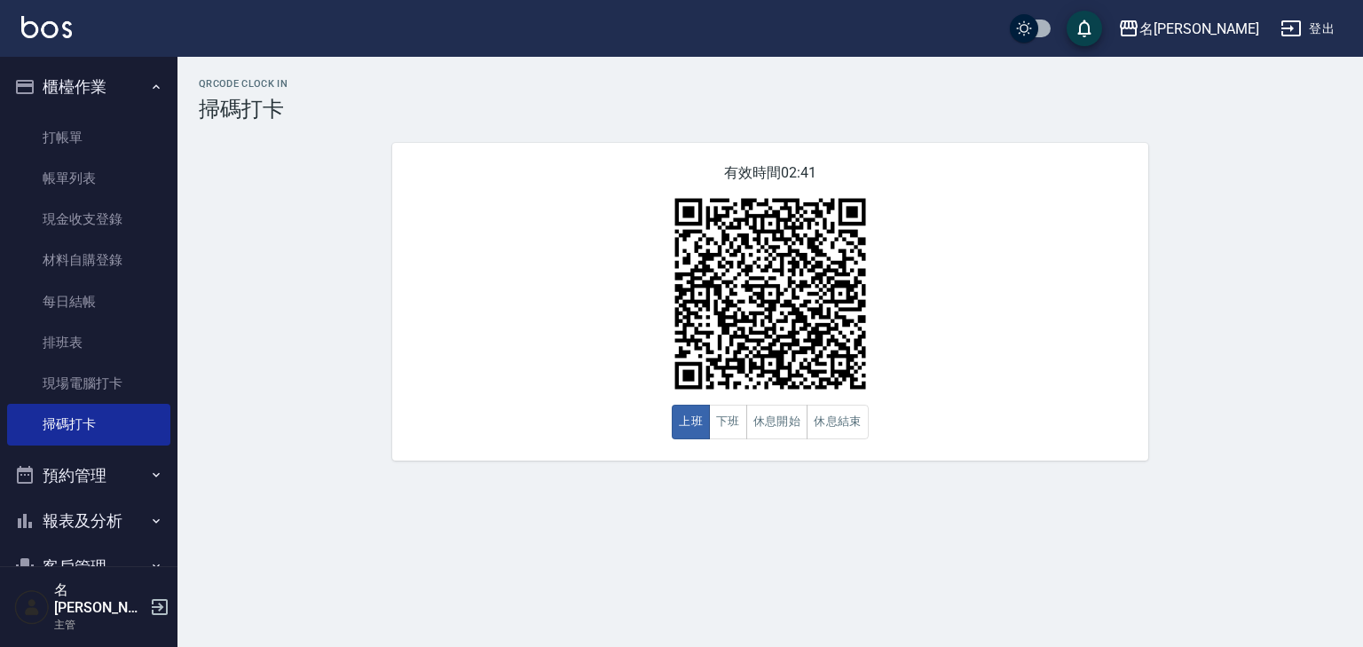
click at [33, 25] on img at bounding box center [46, 27] width 51 height 22
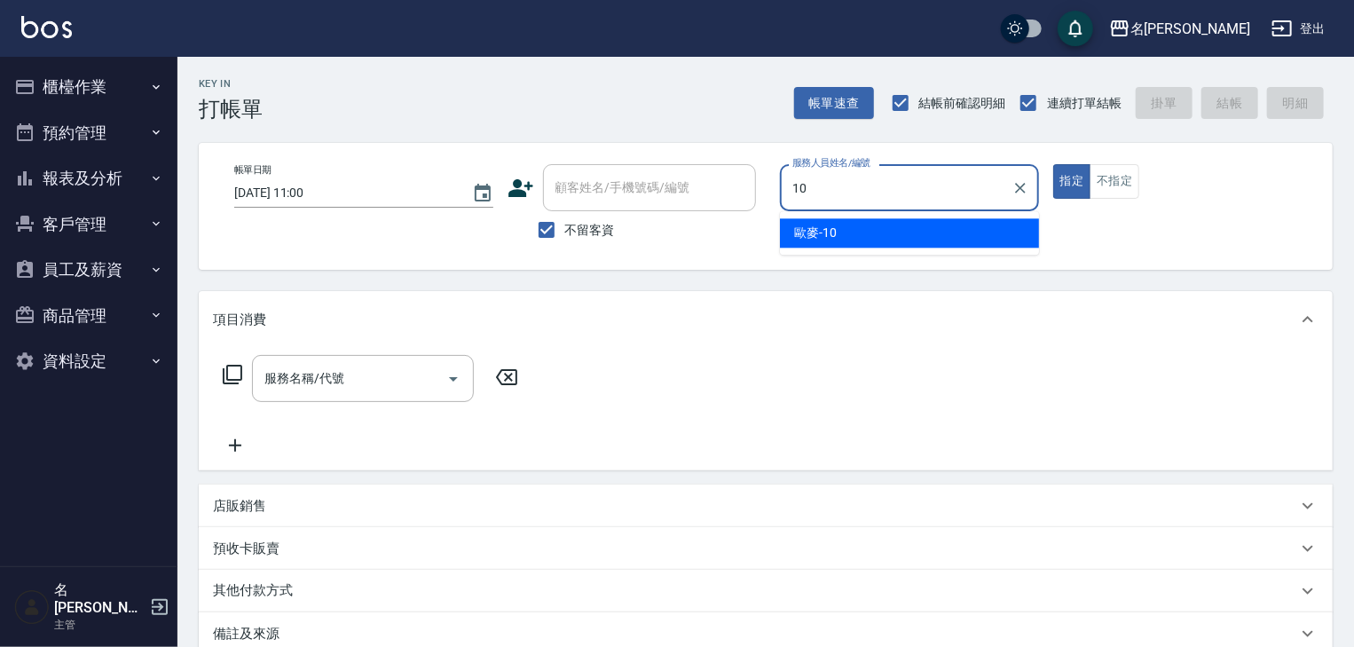
type input "歐麥-10"
type button "true"
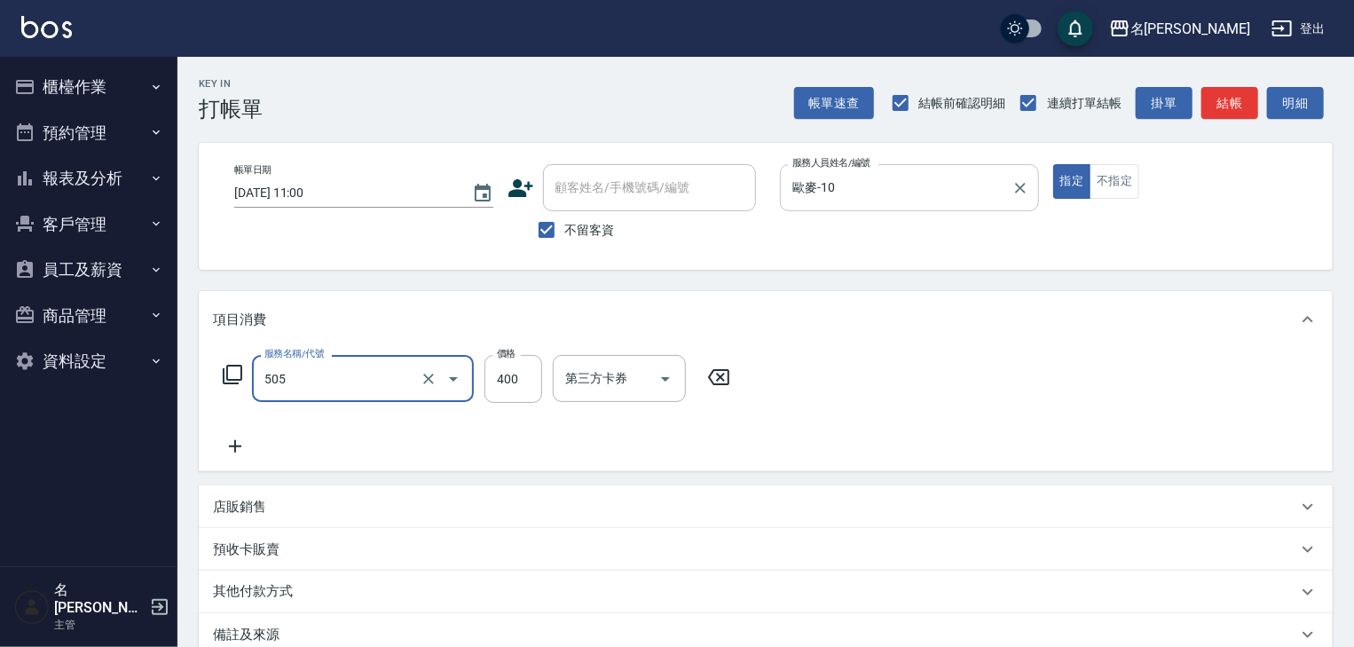
type input "洗髮(505)"
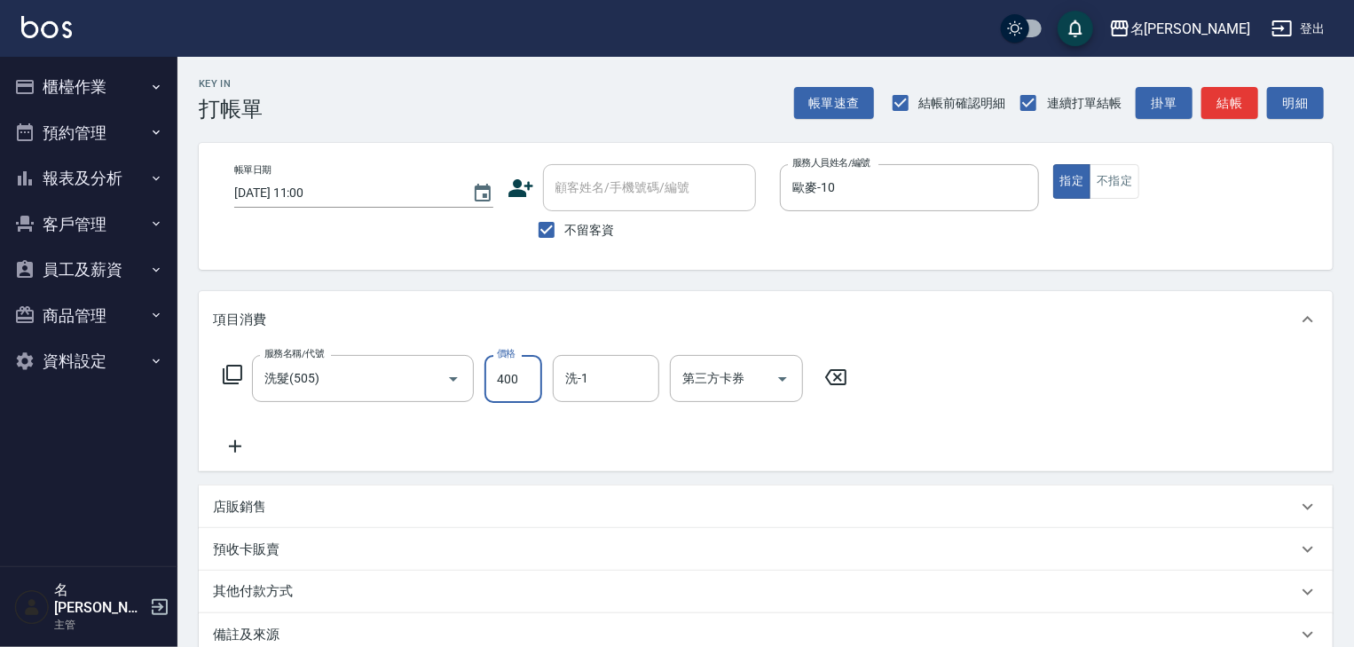
click at [838, 383] on icon at bounding box center [835, 377] width 21 height 16
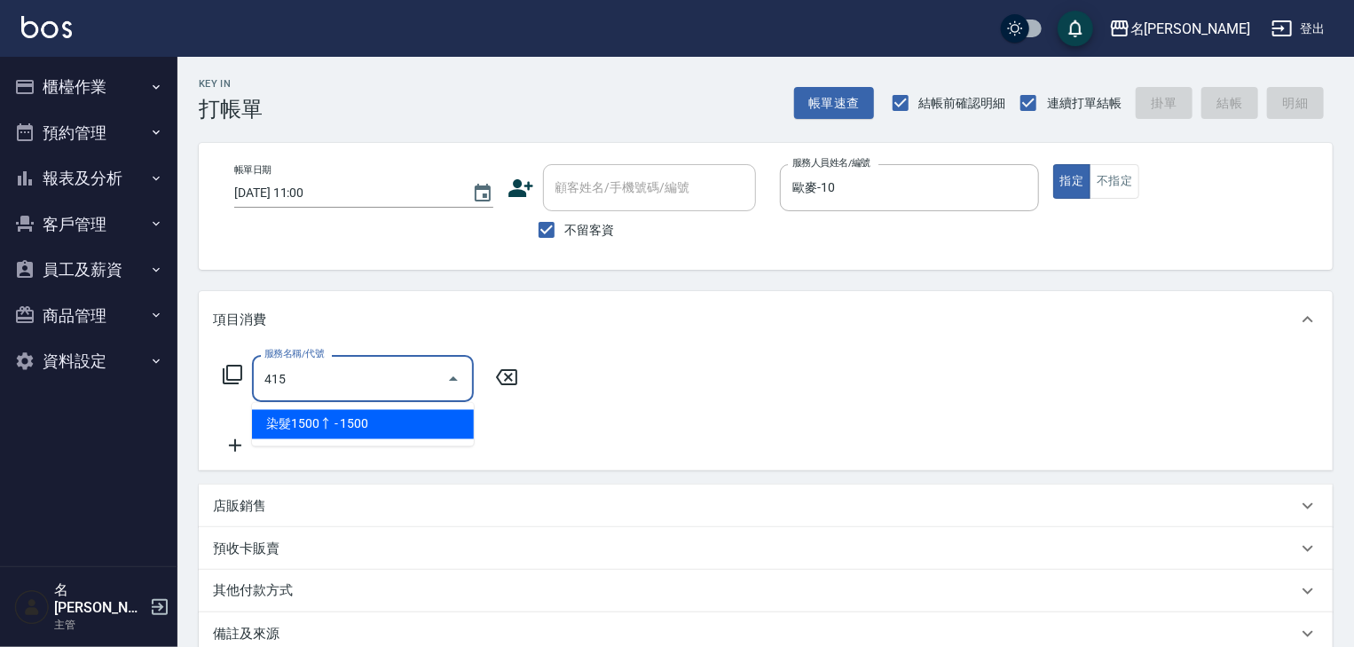
type input "染髮1500↑(415)"
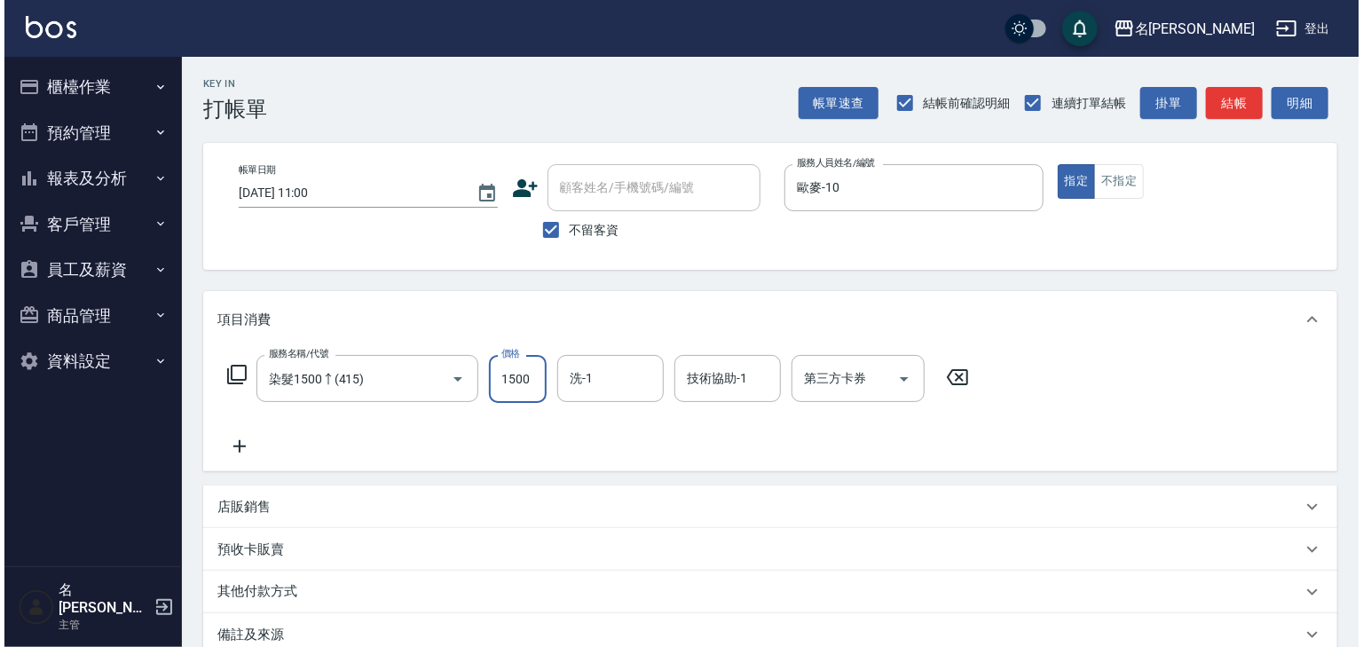
scroll to position [208, 0]
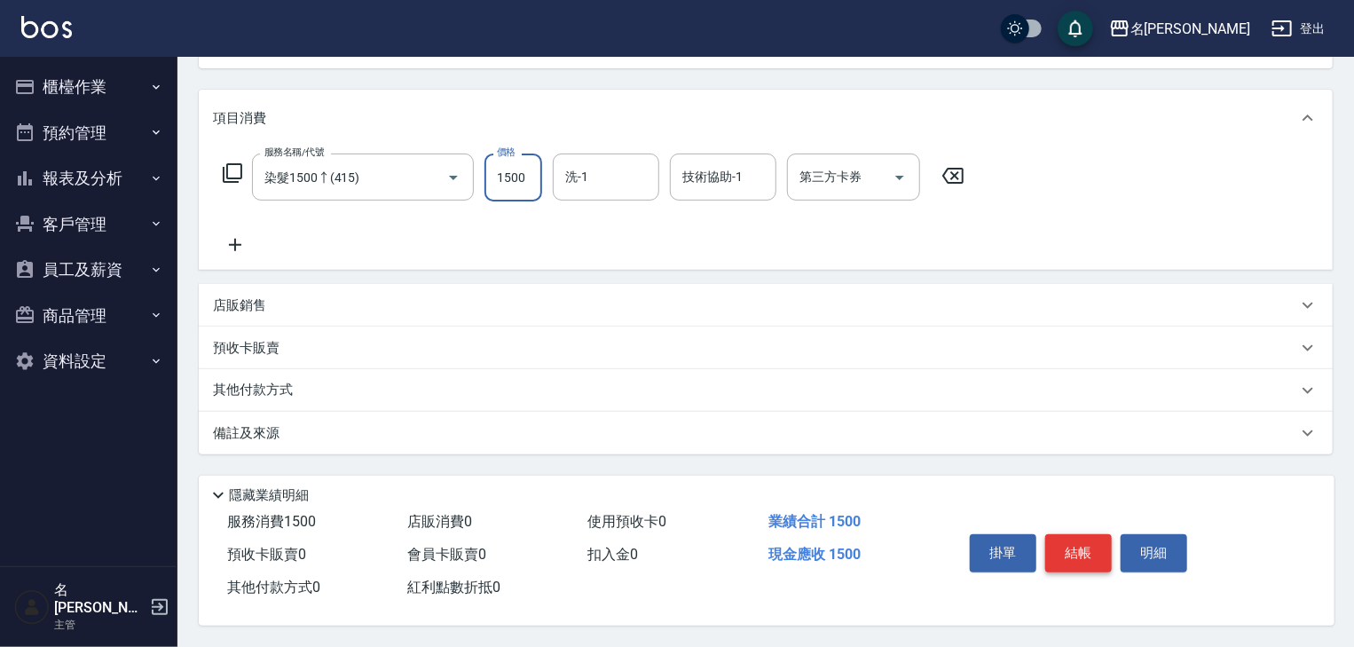
click at [1089, 548] on button "結帳" at bounding box center [1078, 552] width 67 height 37
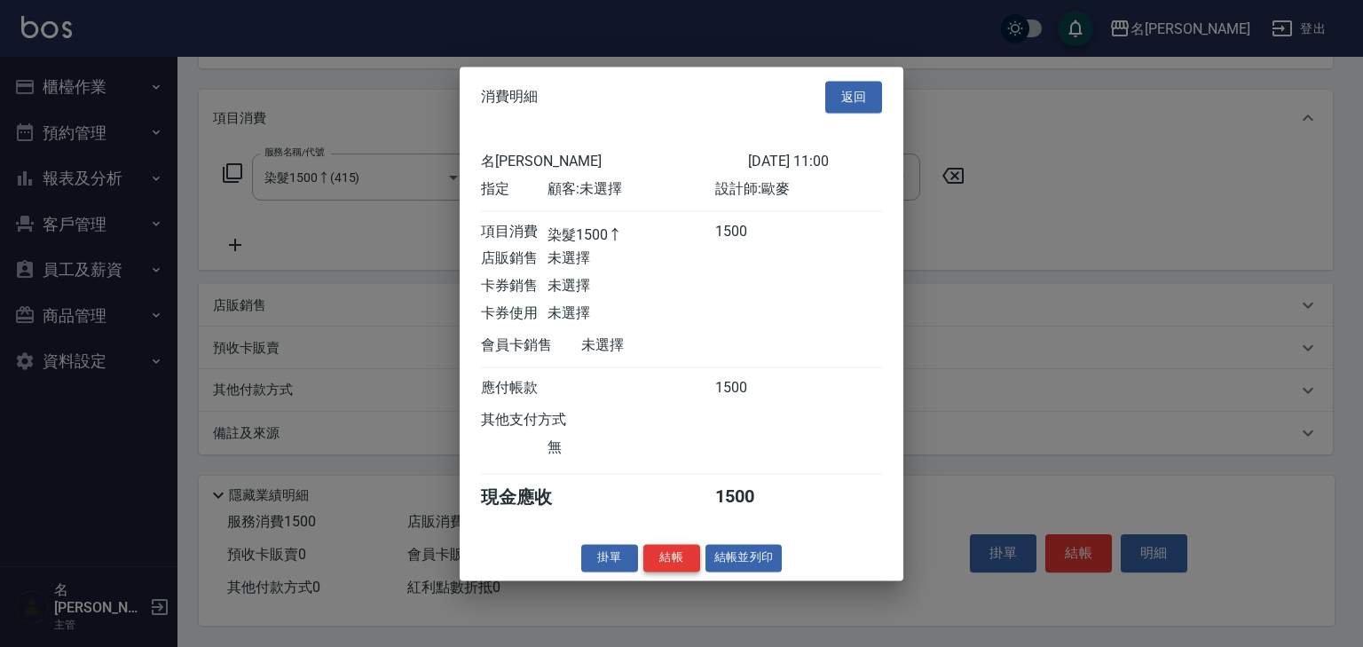
click at [664, 564] on button "結帳" at bounding box center [671, 558] width 57 height 28
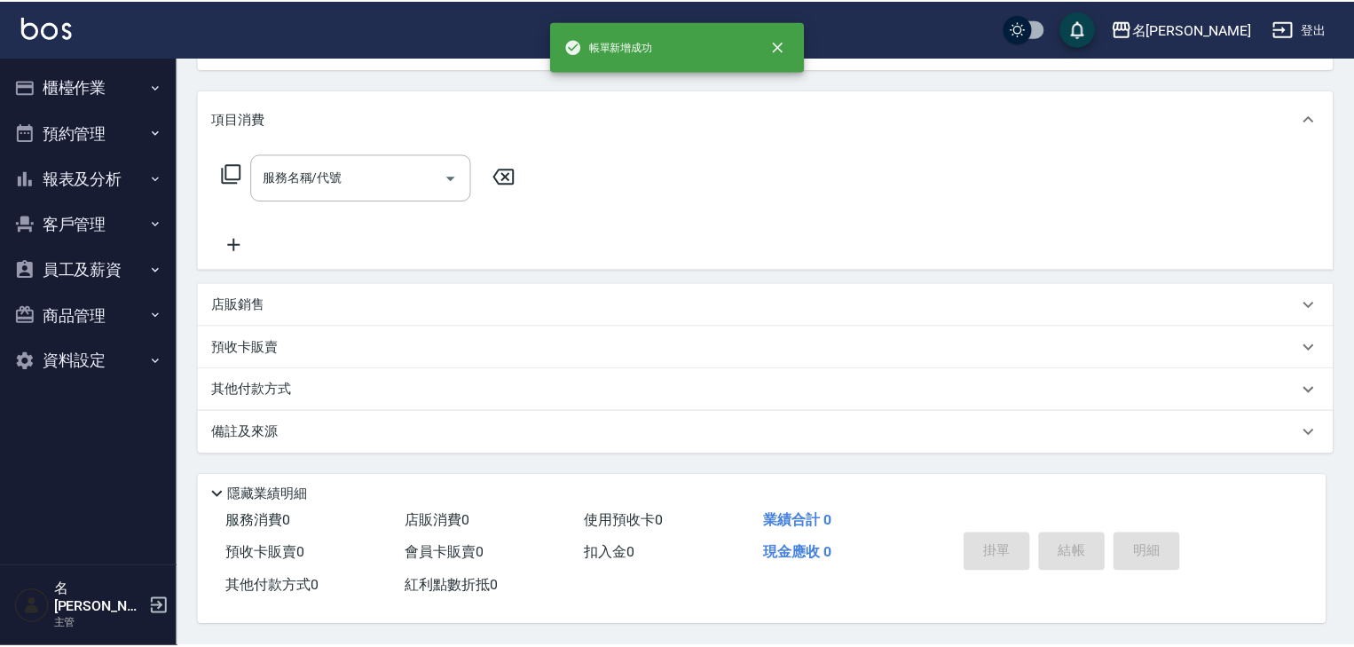
scroll to position [0, 0]
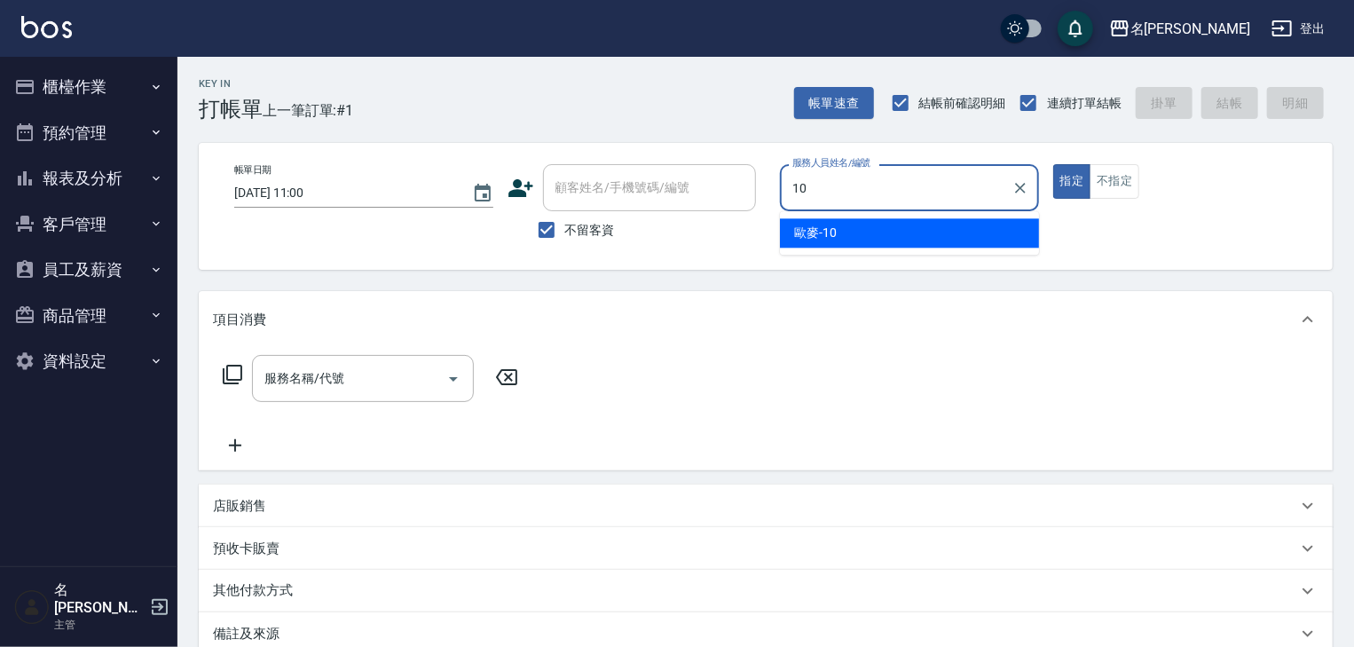
type input "歐麥-10"
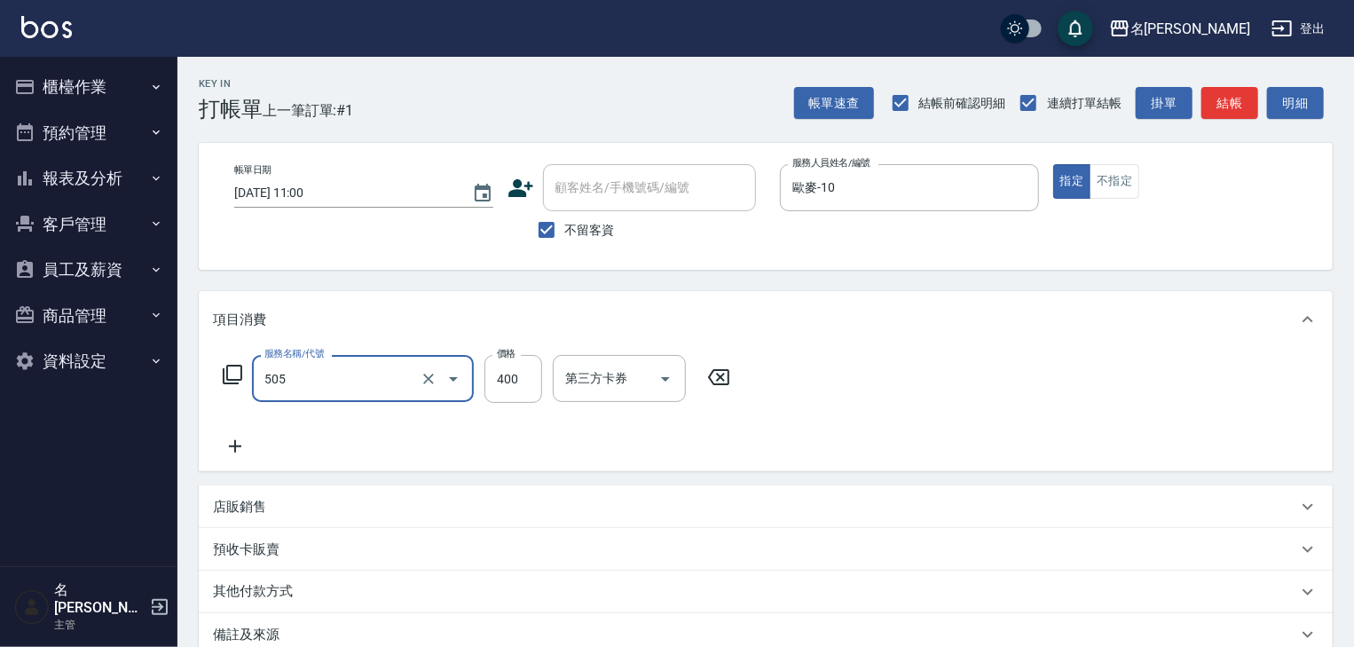
type input "洗髮(505)"
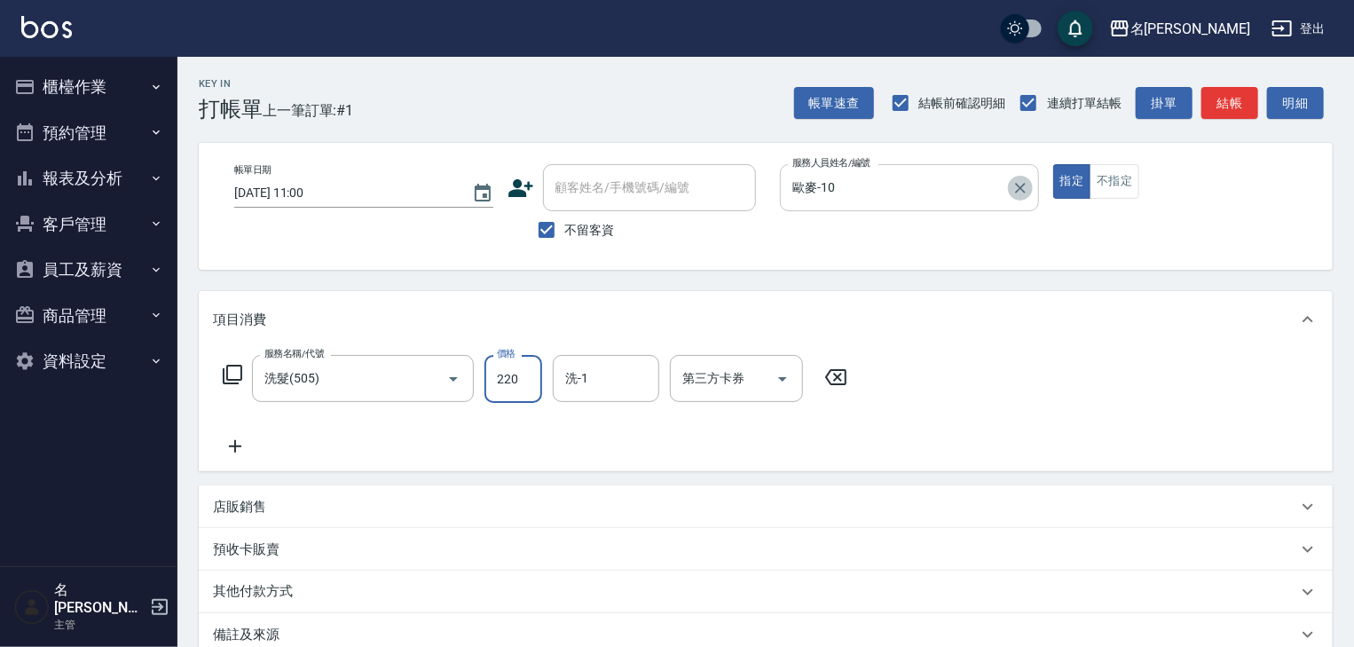
click at [1026, 185] on icon "Clear" at bounding box center [1021, 188] width 18 height 18
type input "220"
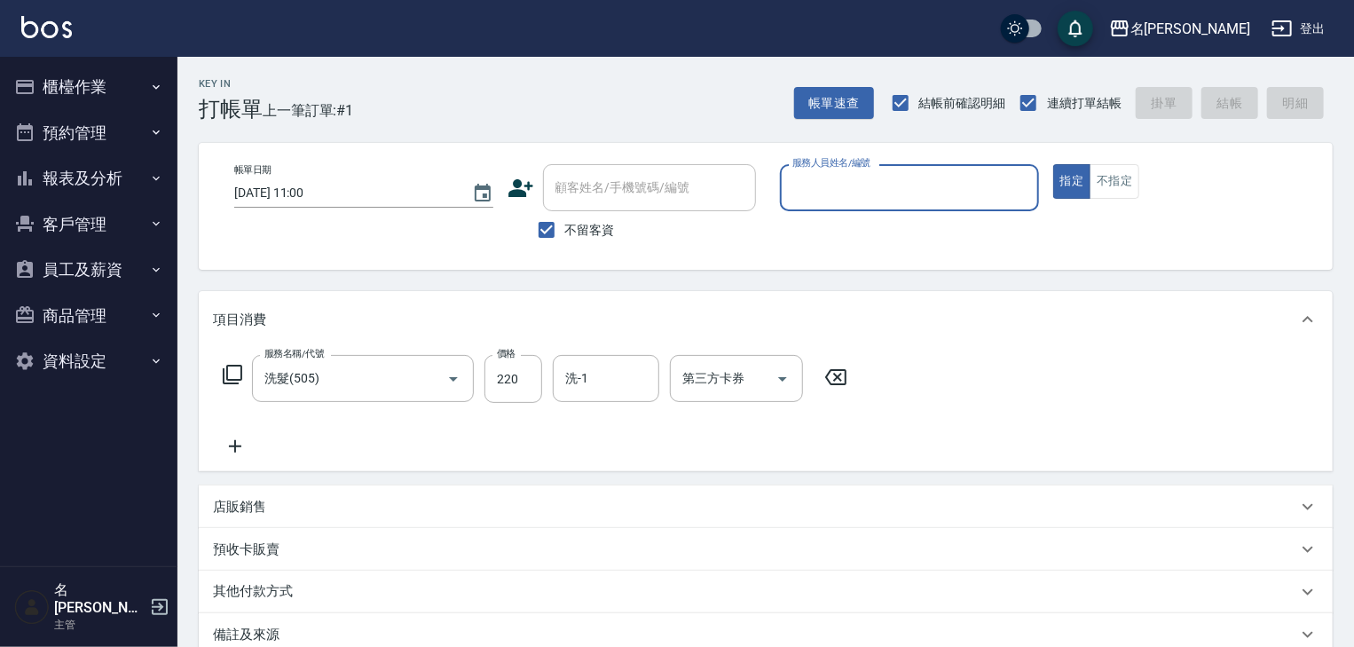
type input "ㄖ"
type input "吳姵瑩-B"
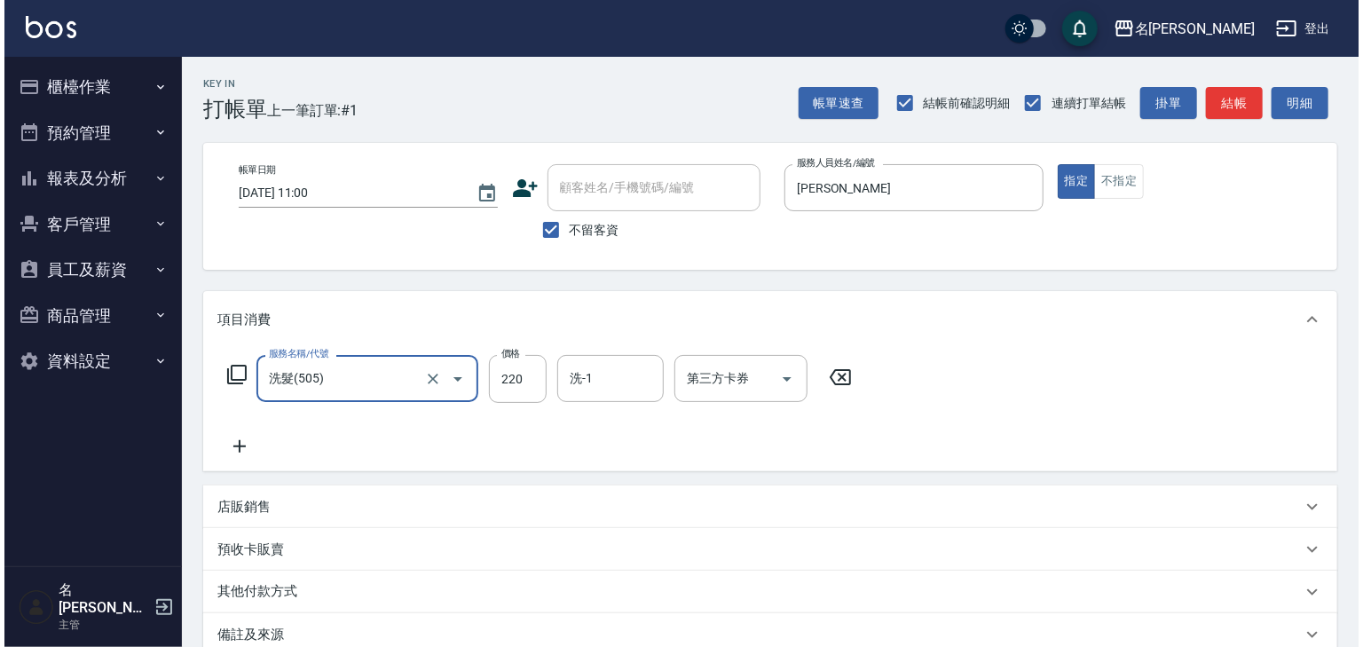
scroll to position [208, 0]
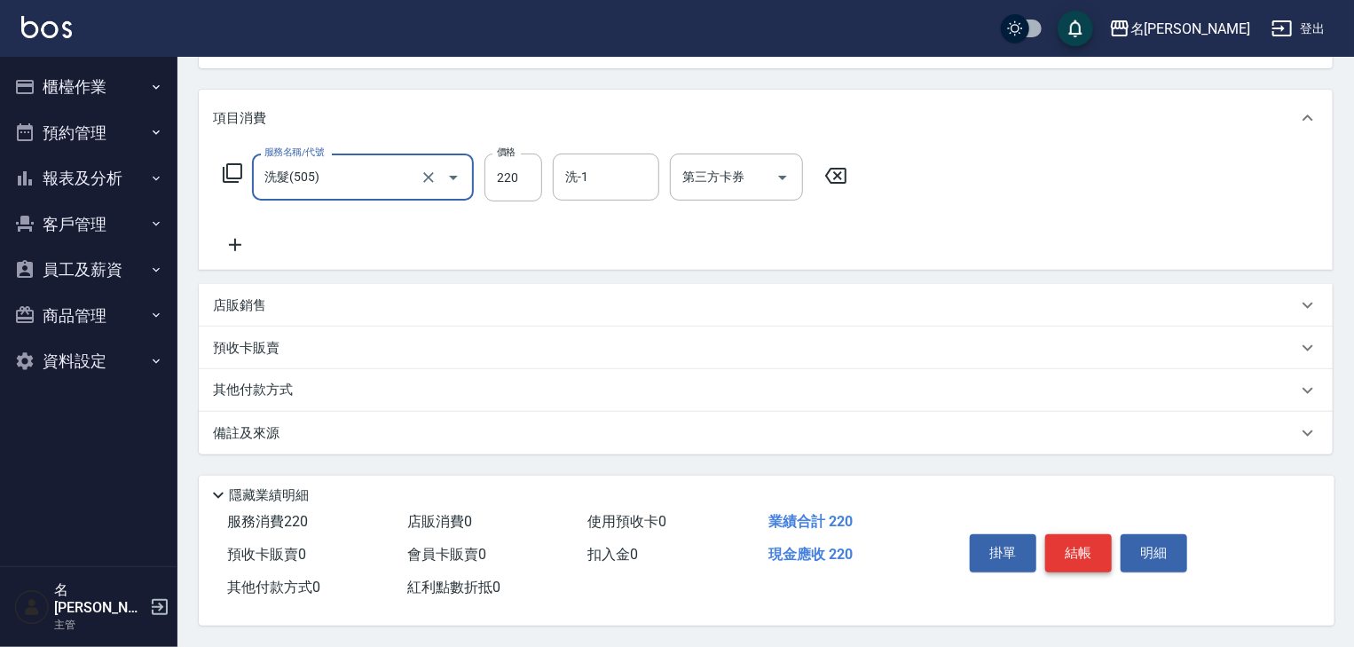
click at [1081, 563] on button "結帳" at bounding box center [1078, 552] width 67 height 37
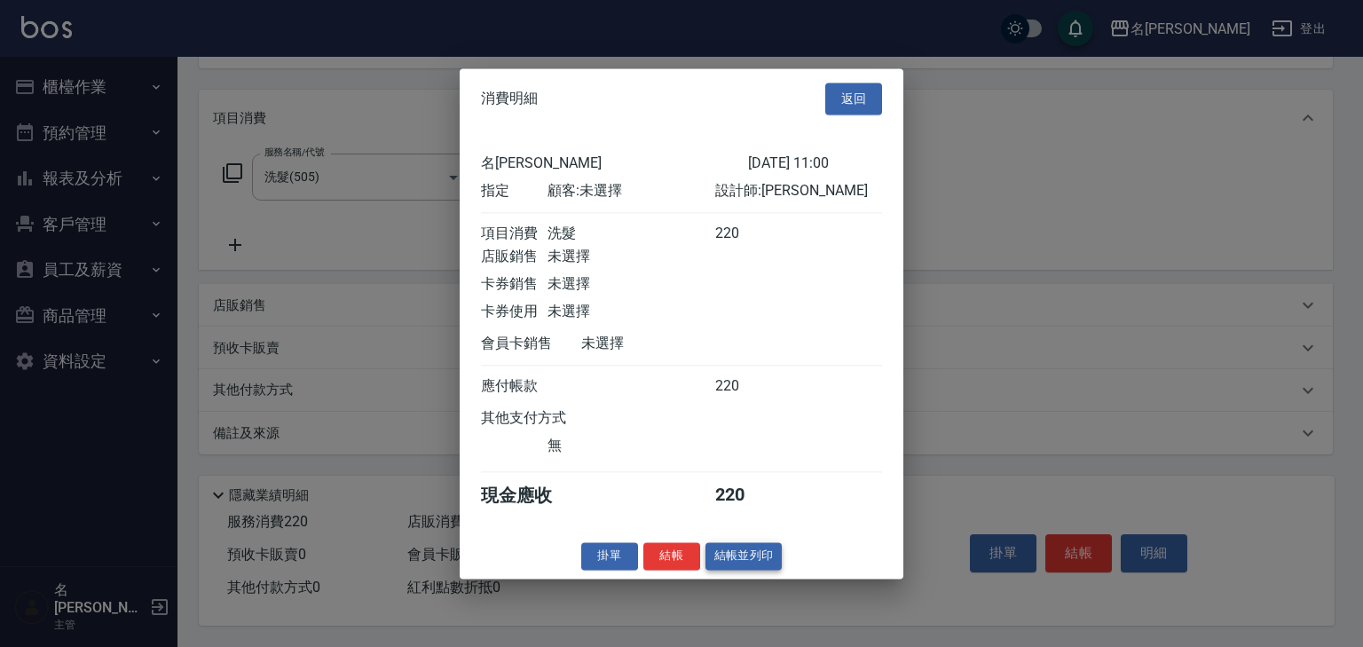
click at [752, 555] on button "結帳並列印" at bounding box center [743, 556] width 77 height 28
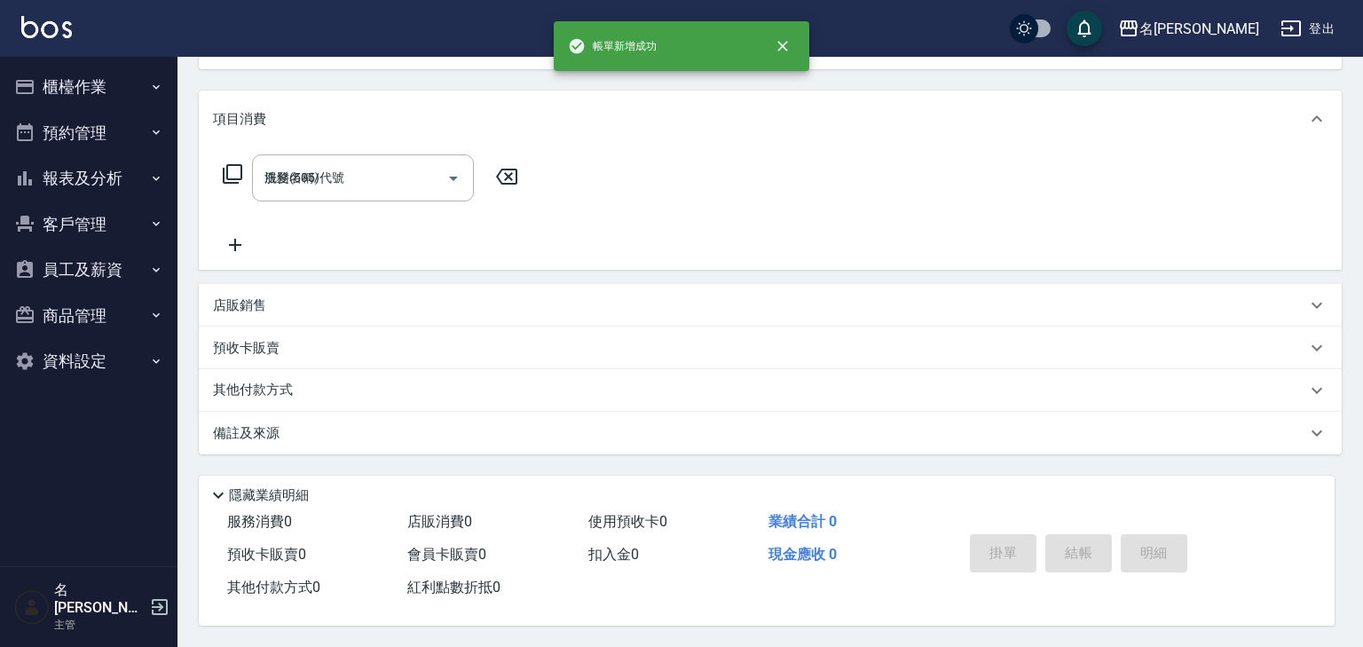
type input "2025/08/10 11:01"
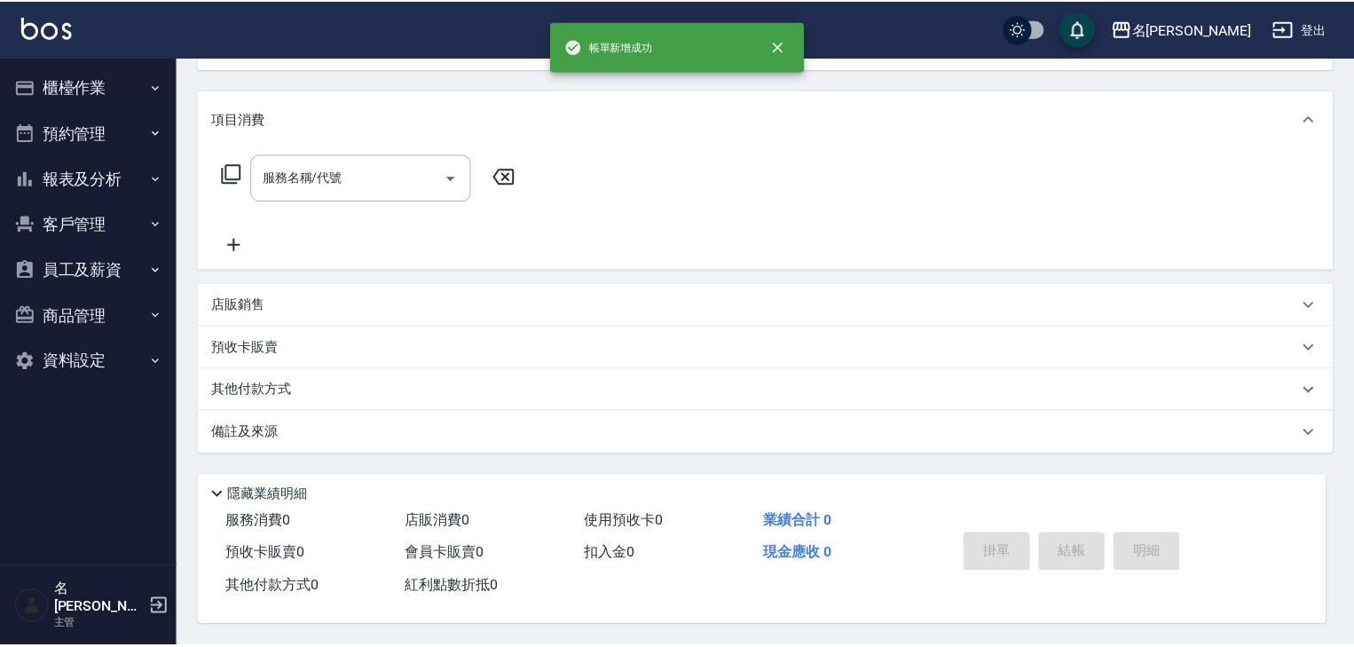
scroll to position [0, 0]
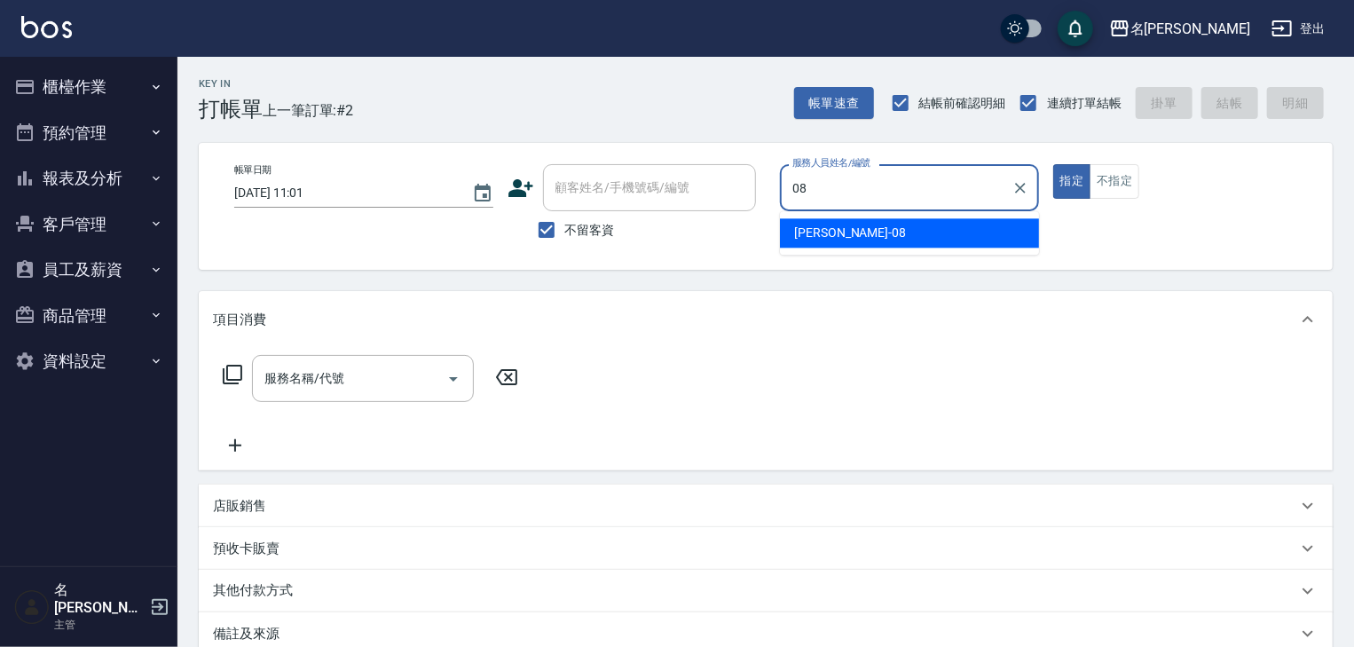
type input "[PERSON_NAME]-08"
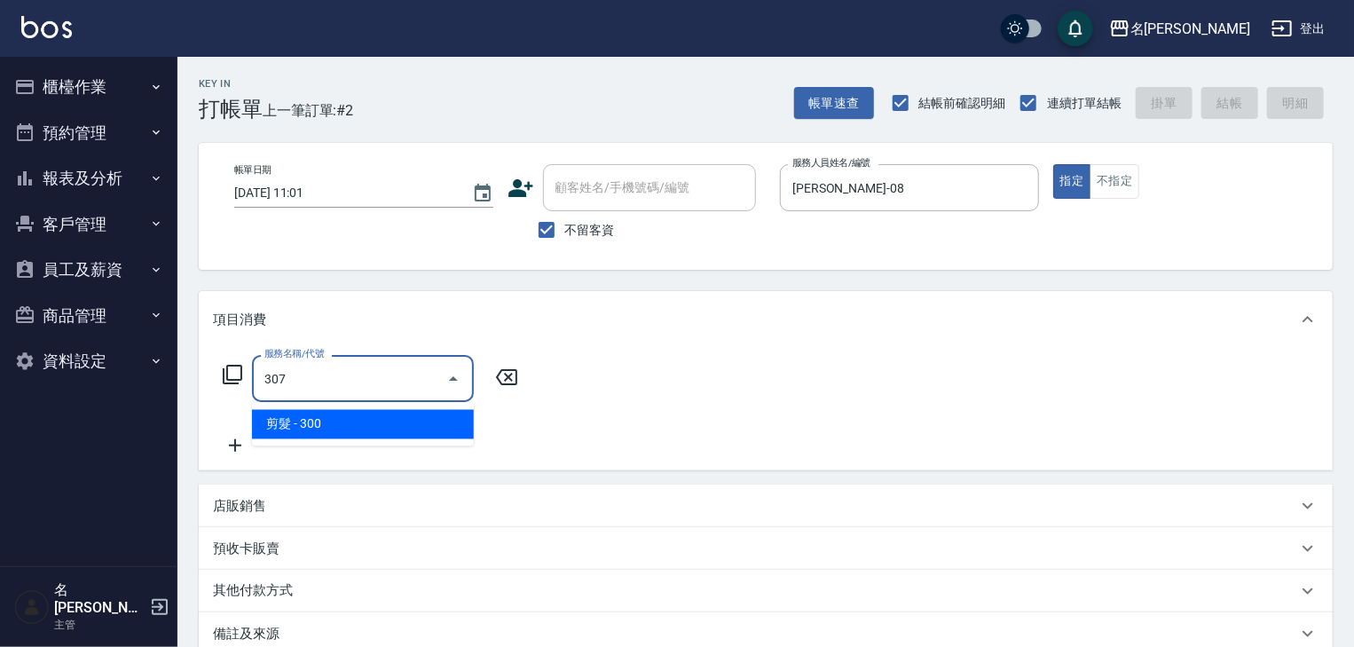
type input "剪髮(307)"
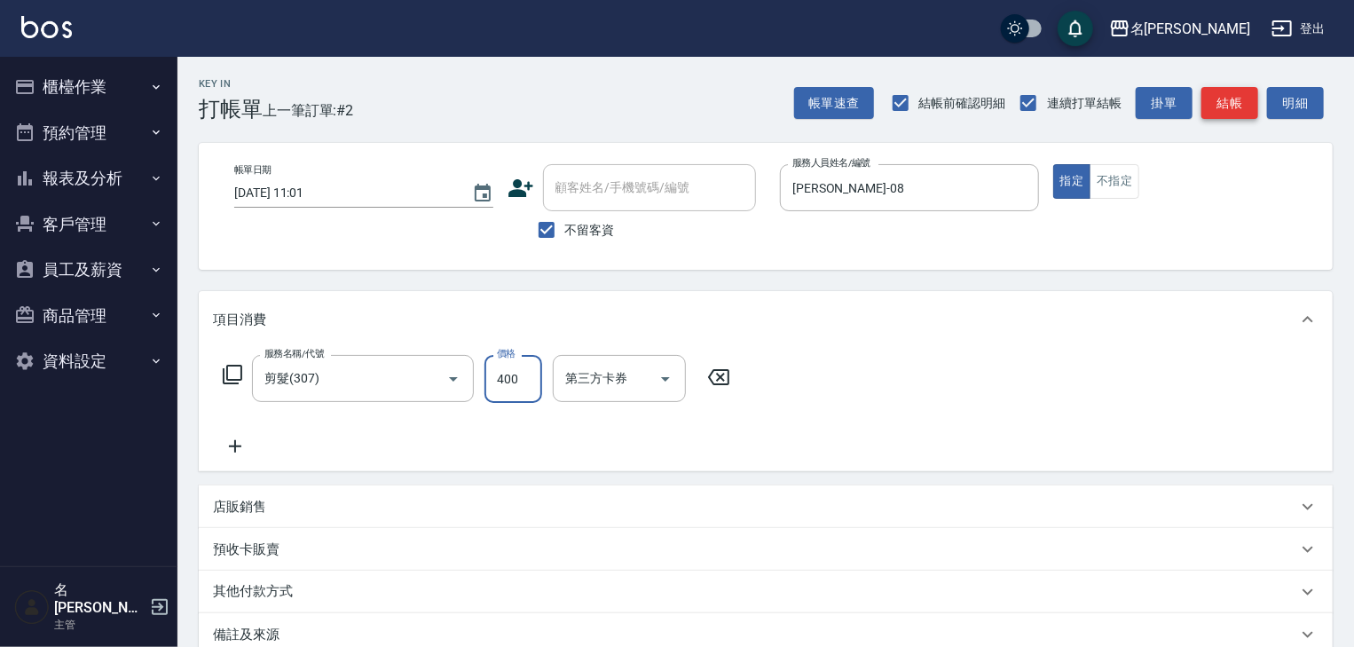
type input "400"
click at [1249, 111] on button "結帳" at bounding box center [1229, 103] width 57 height 33
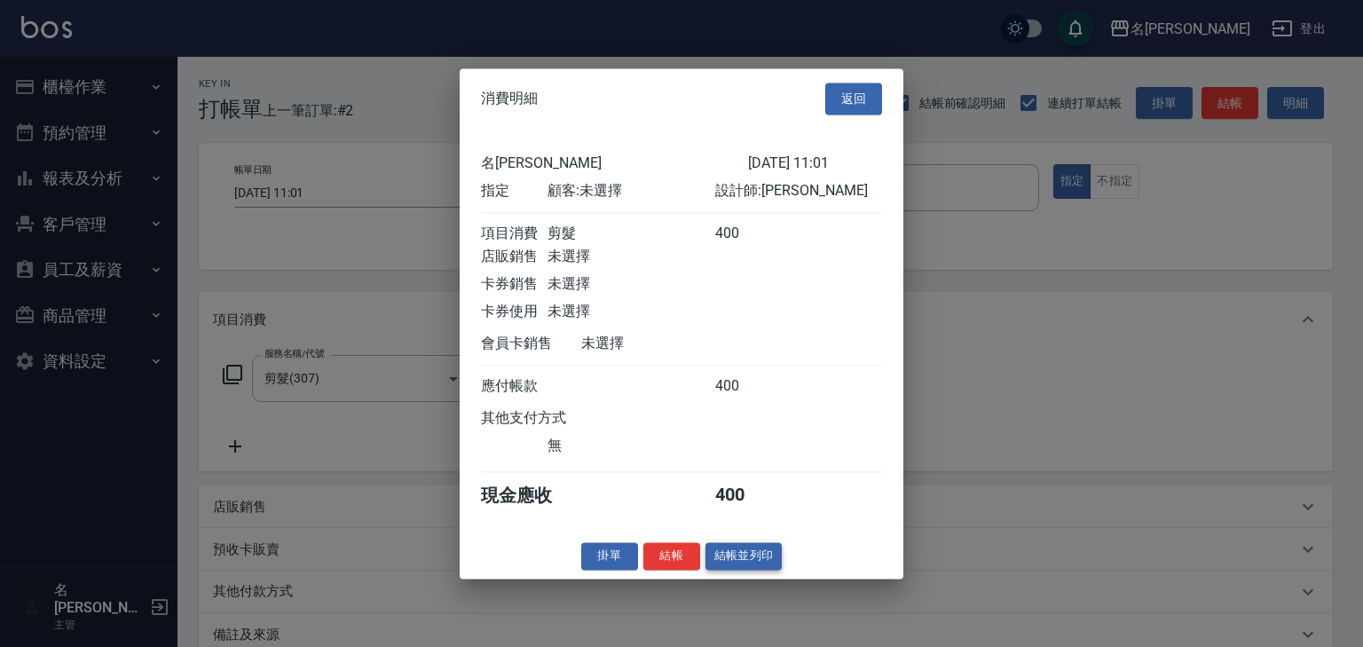
click at [749, 563] on button "結帳並列印" at bounding box center [743, 556] width 77 height 28
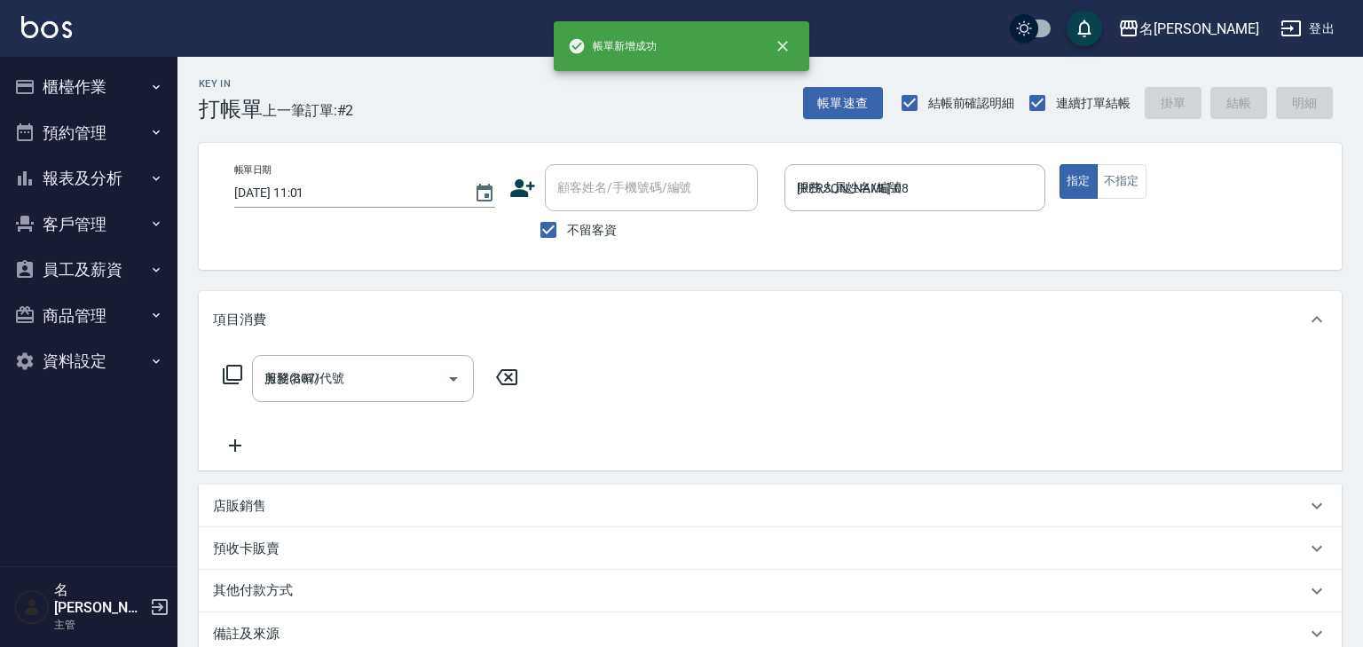
type input "2025/08/10 11:07"
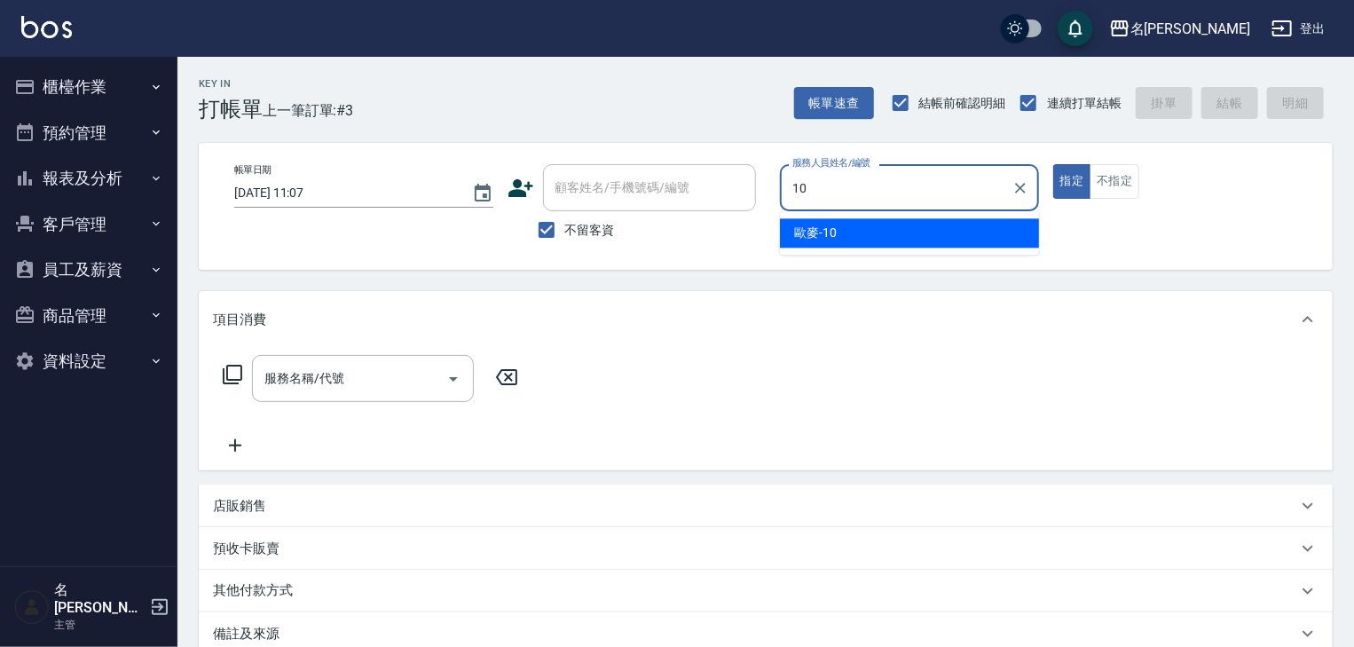
type input "歐麥-10"
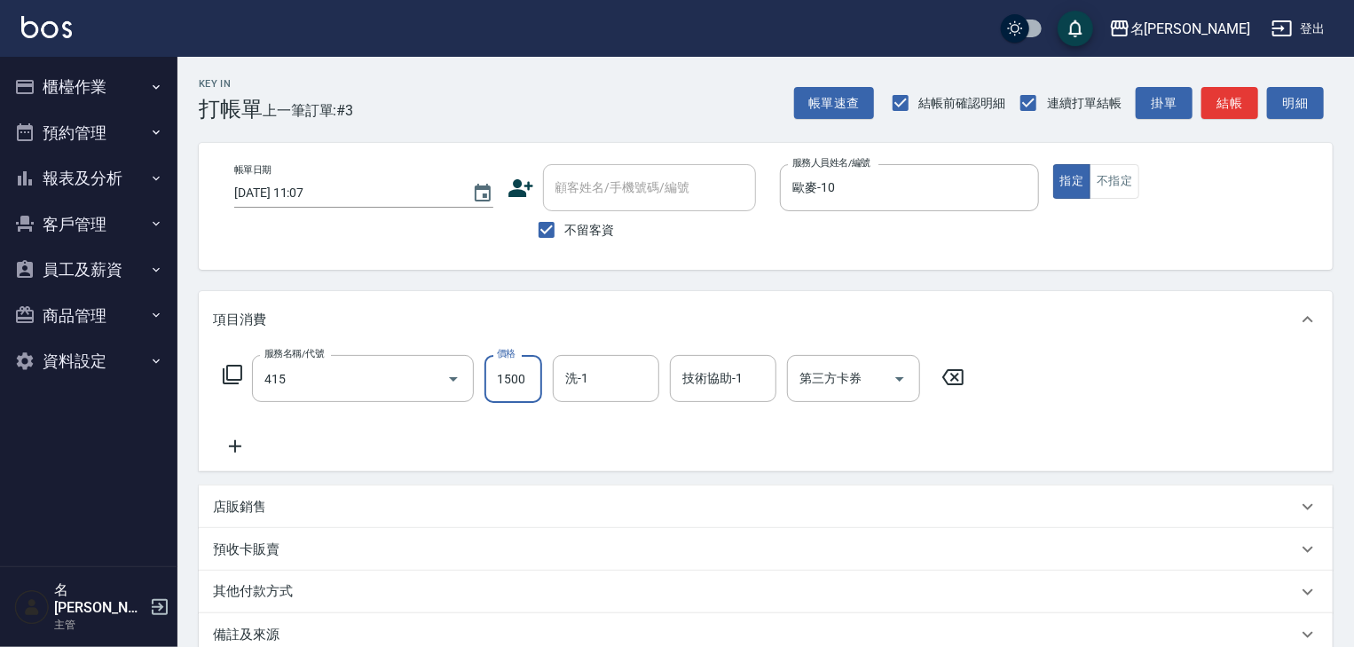
type input "染髮1500↑(415)"
type input "3000"
click at [1235, 93] on button "結帳" at bounding box center [1229, 103] width 57 height 33
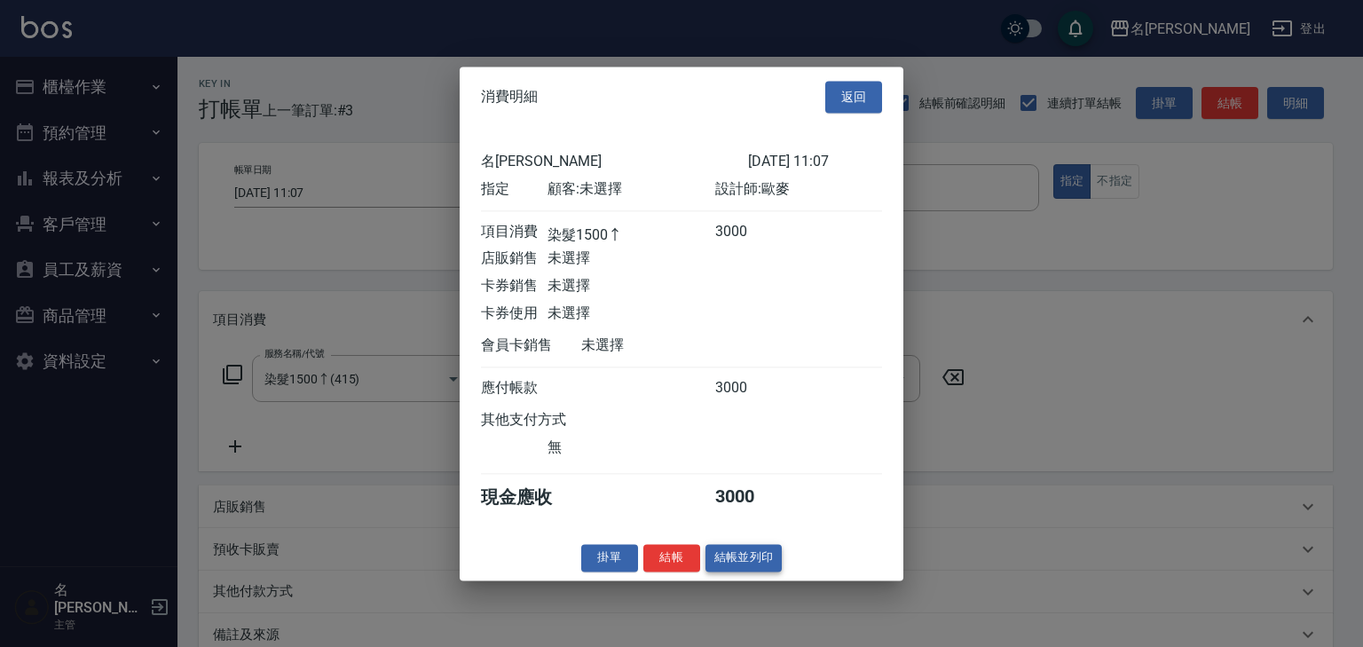
click at [770, 570] on button "結帳並列印" at bounding box center [743, 558] width 77 height 28
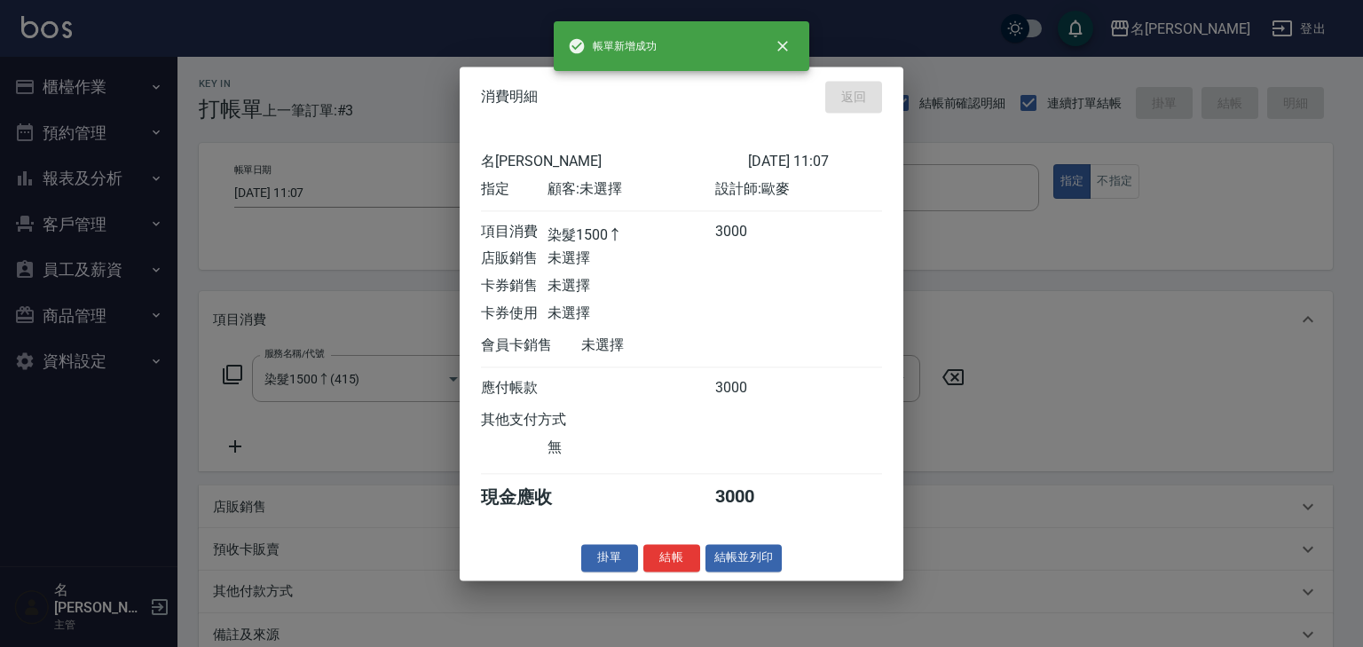
type input "2025/08/10 11:11"
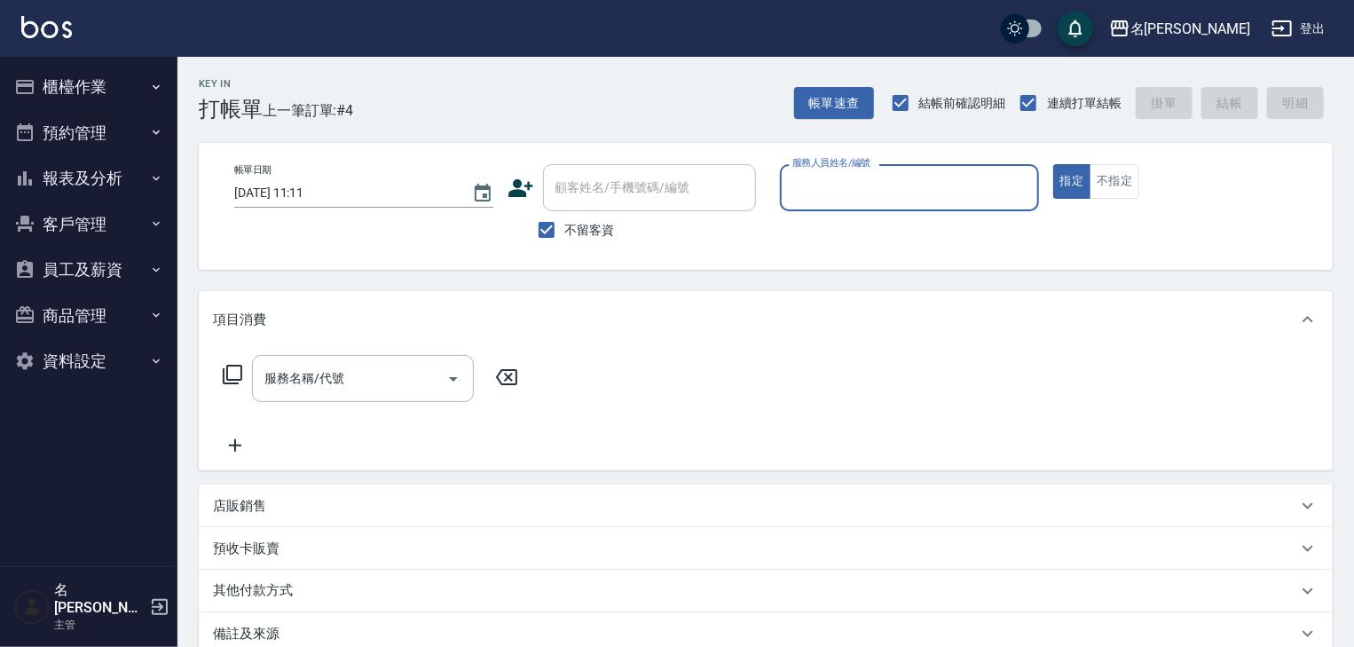
click at [62, 90] on button "櫃檯作業" at bounding box center [88, 87] width 163 height 46
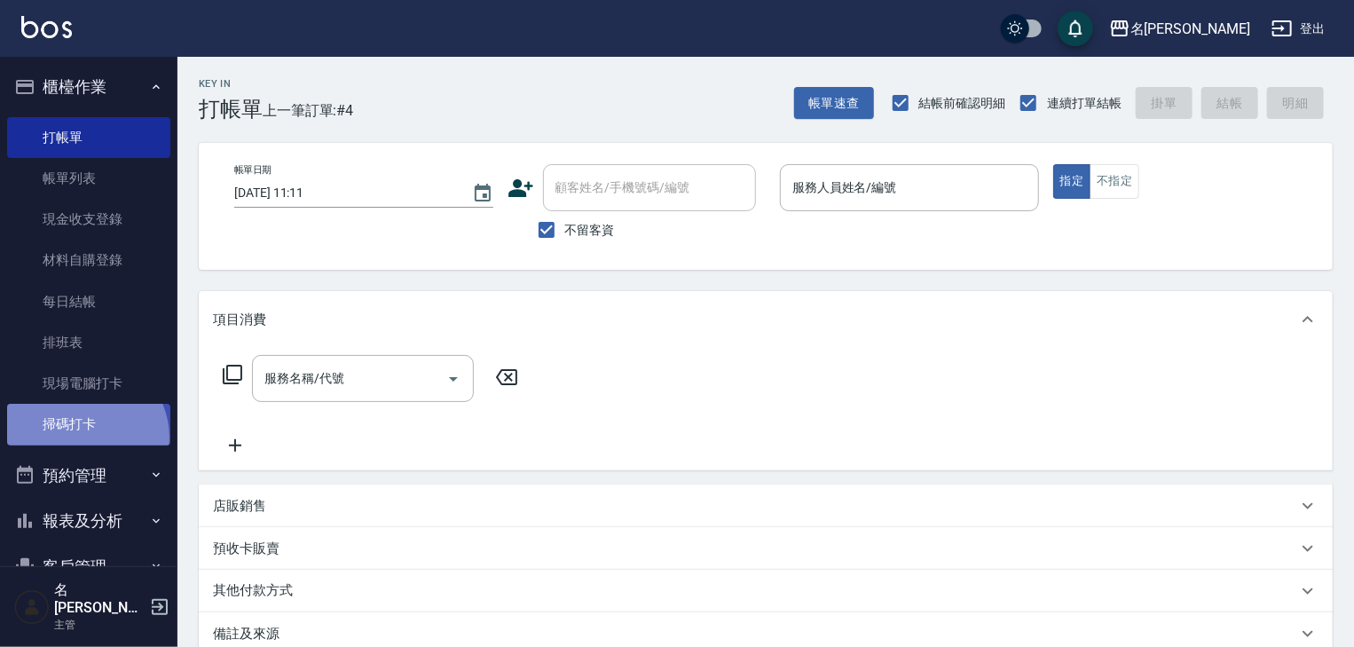
click at [83, 437] on link "掃碼打卡" at bounding box center [88, 424] width 163 height 41
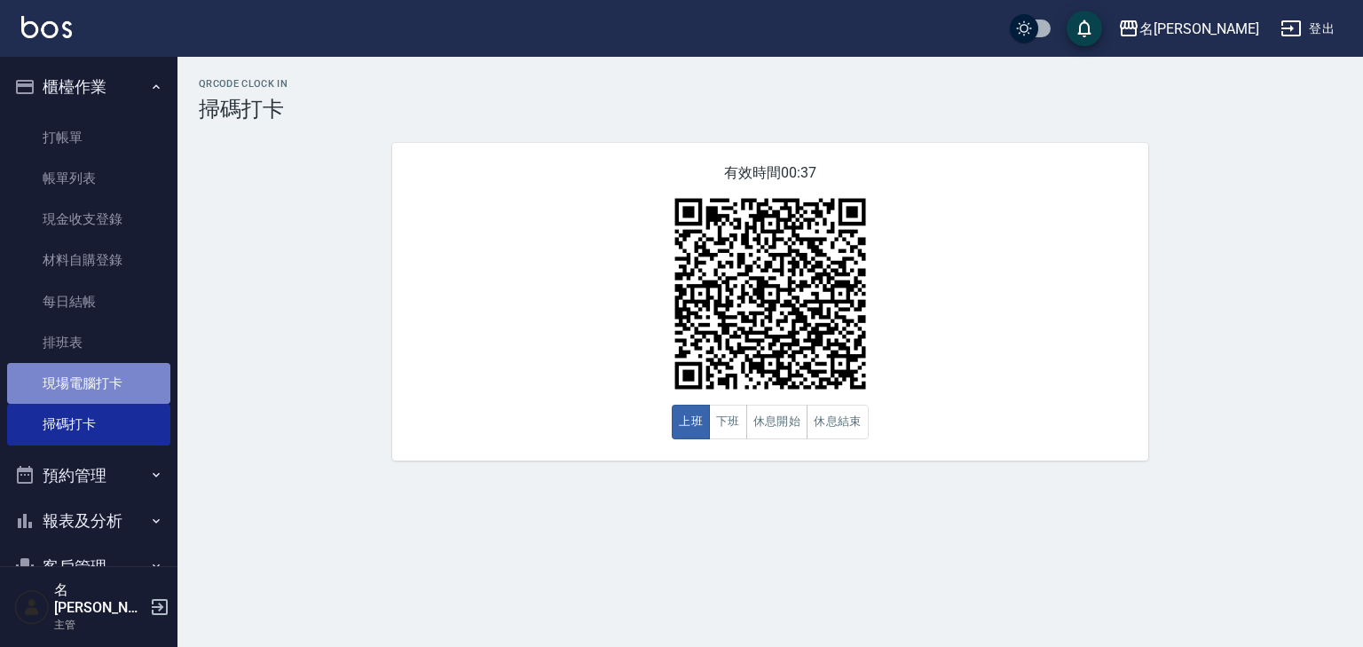
click at [124, 385] on link "現場電腦打卡" at bounding box center [88, 383] width 163 height 41
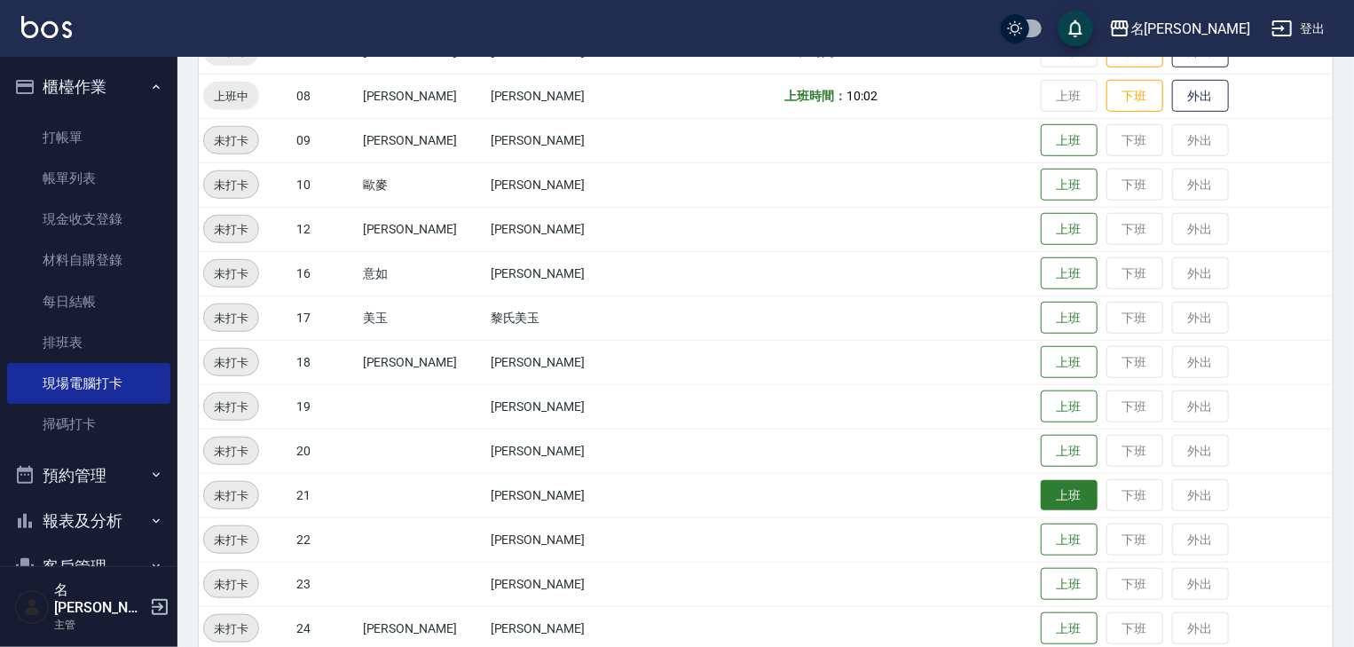
scroll to position [662, 0]
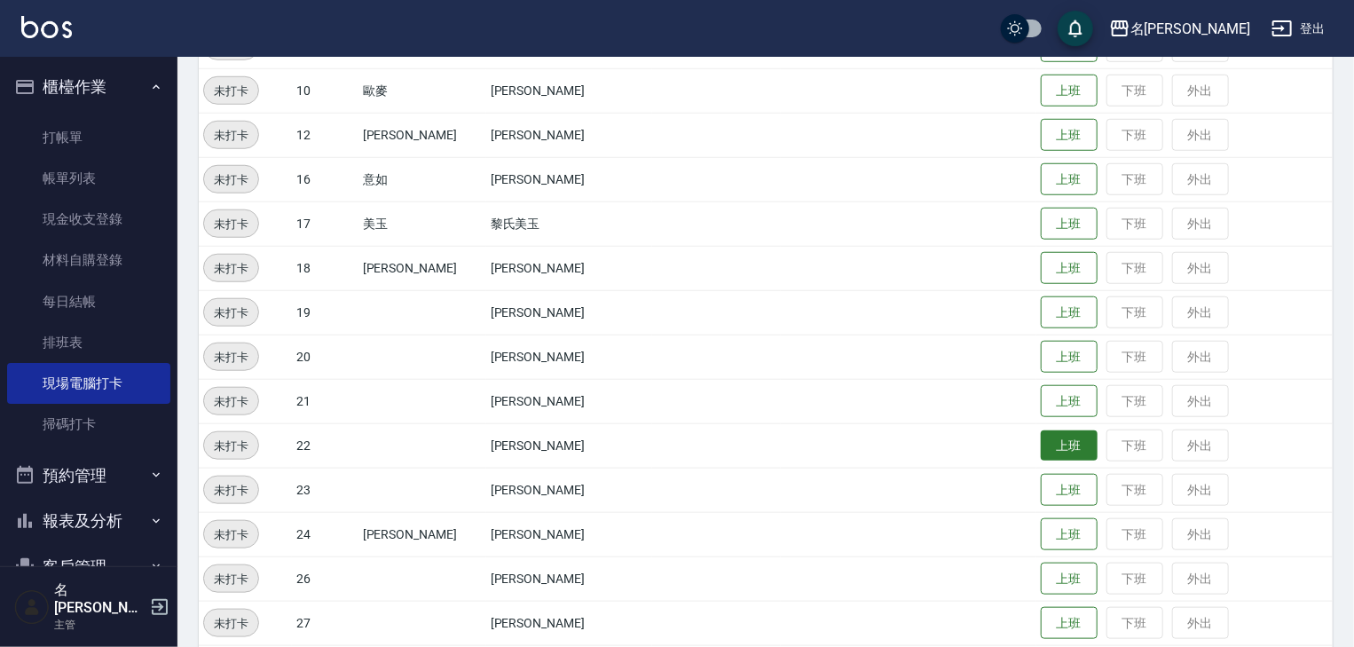
click at [1065, 439] on button "上班" at bounding box center [1069, 445] width 57 height 31
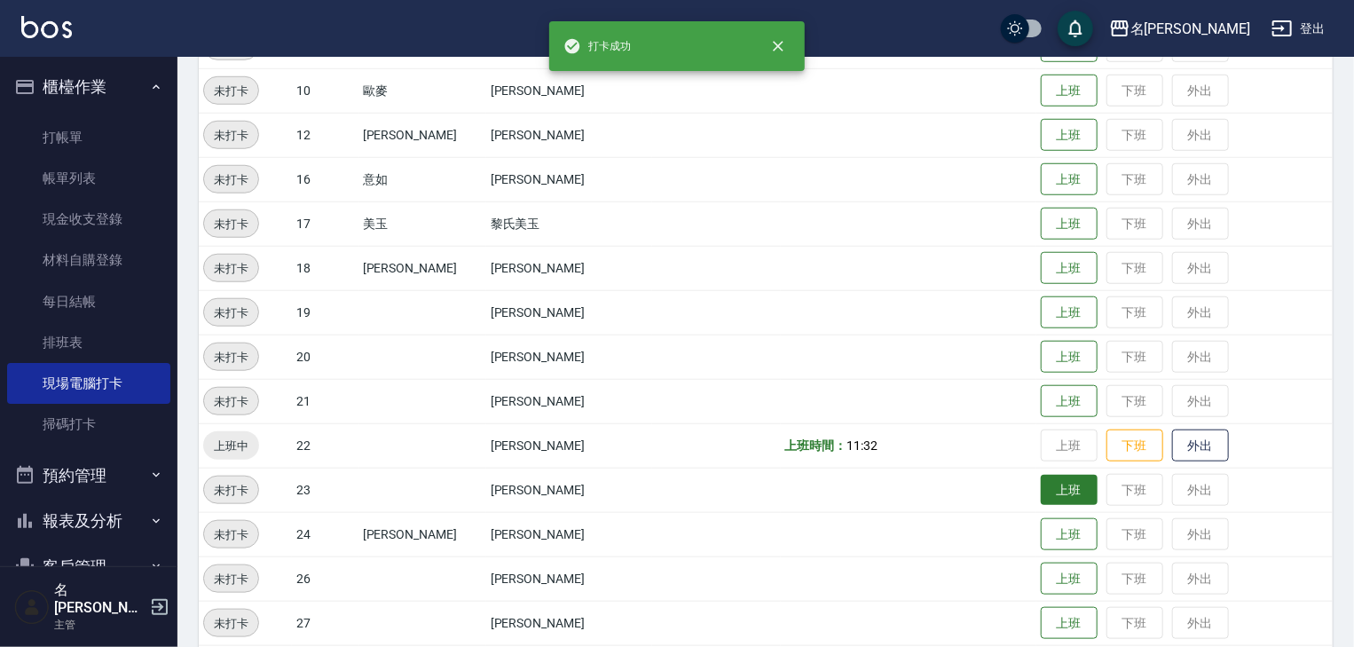
click at [1054, 495] on button "上班" at bounding box center [1069, 490] width 57 height 31
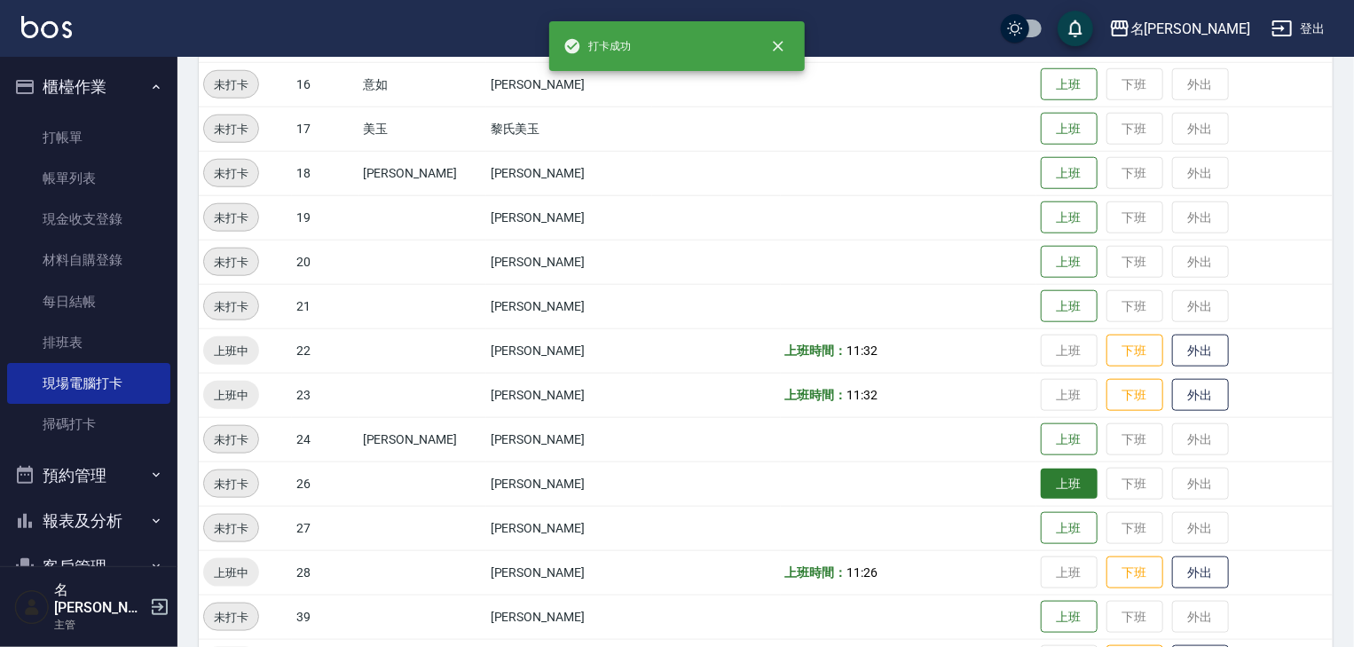
click at [1044, 489] on button "上班" at bounding box center [1069, 483] width 57 height 31
click at [1044, 515] on button "上班" at bounding box center [1069, 528] width 57 height 31
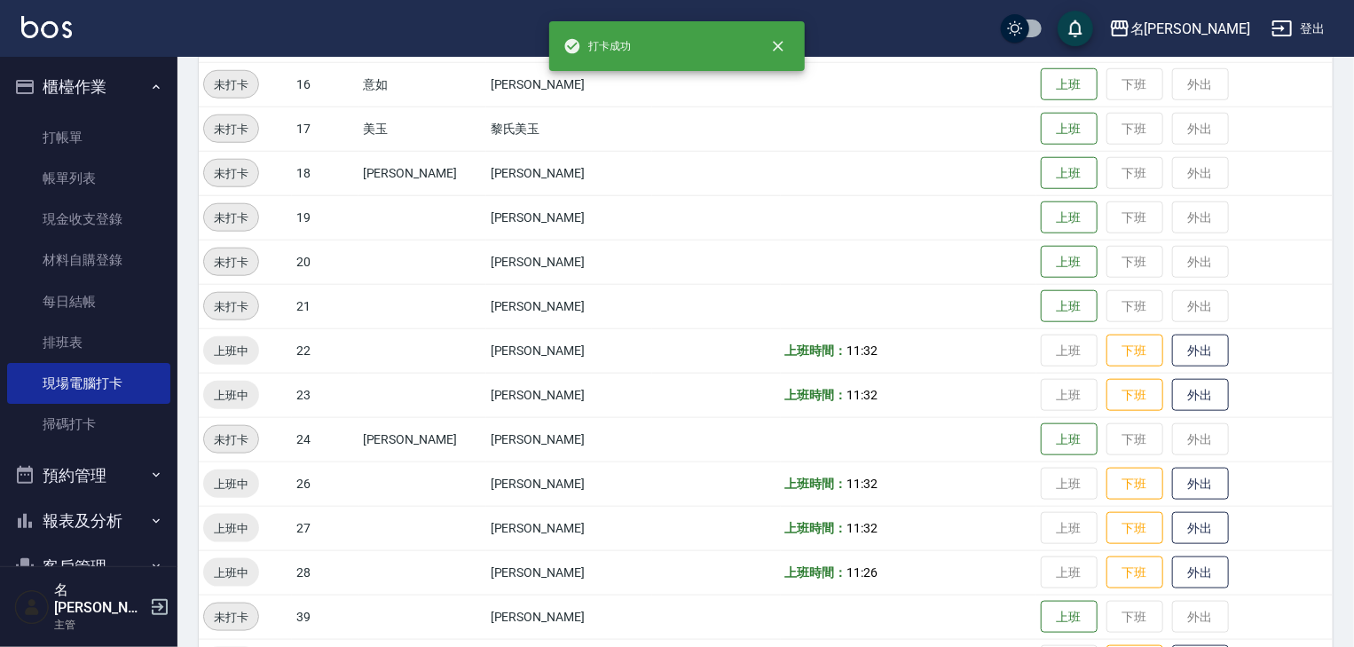
click at [1042, 563] on td "上班 下班 外出" at bounding box center [1184, 572] width 296 height 44
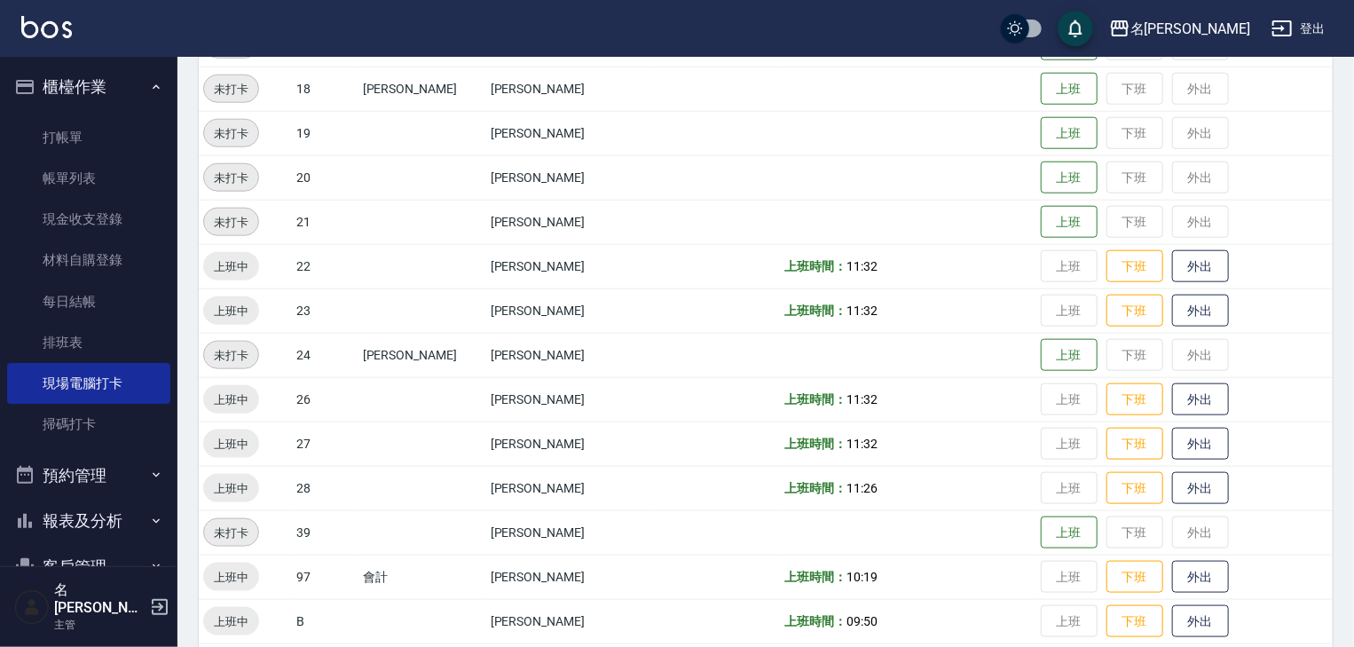
scroll to position [747, 0]
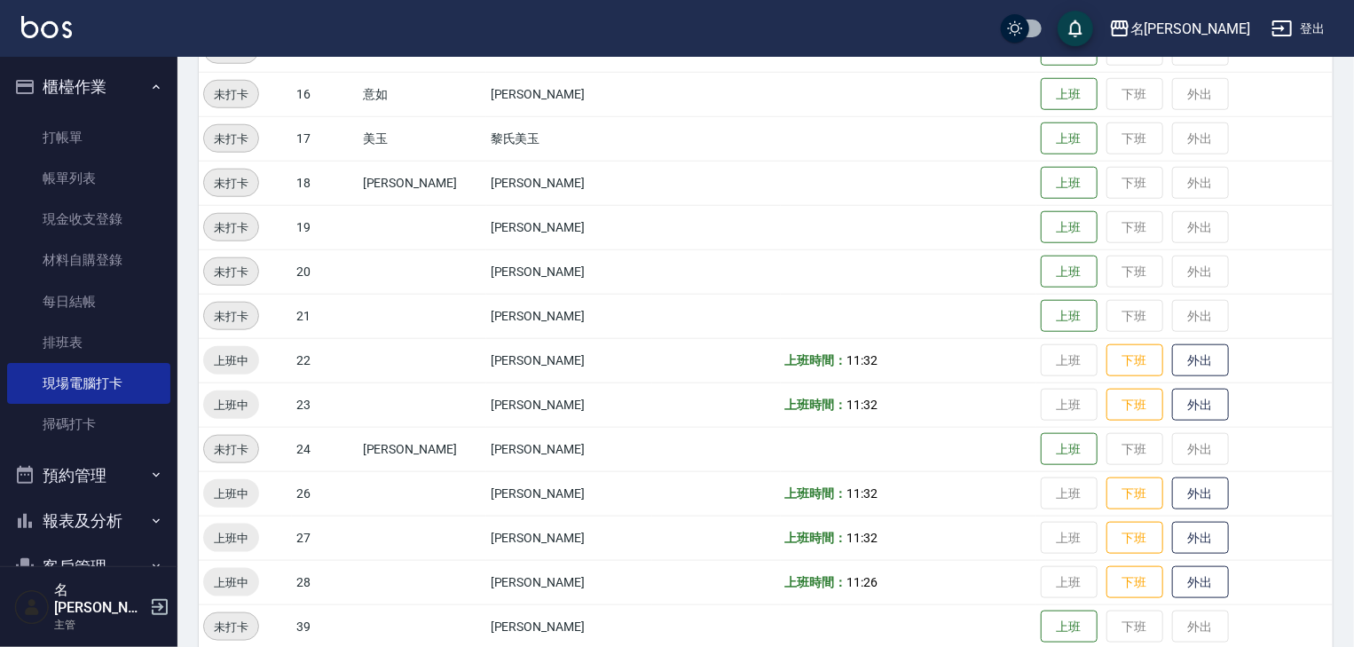
click at [65, 19] on img at bounding box center [46, 27] width 51 height 22
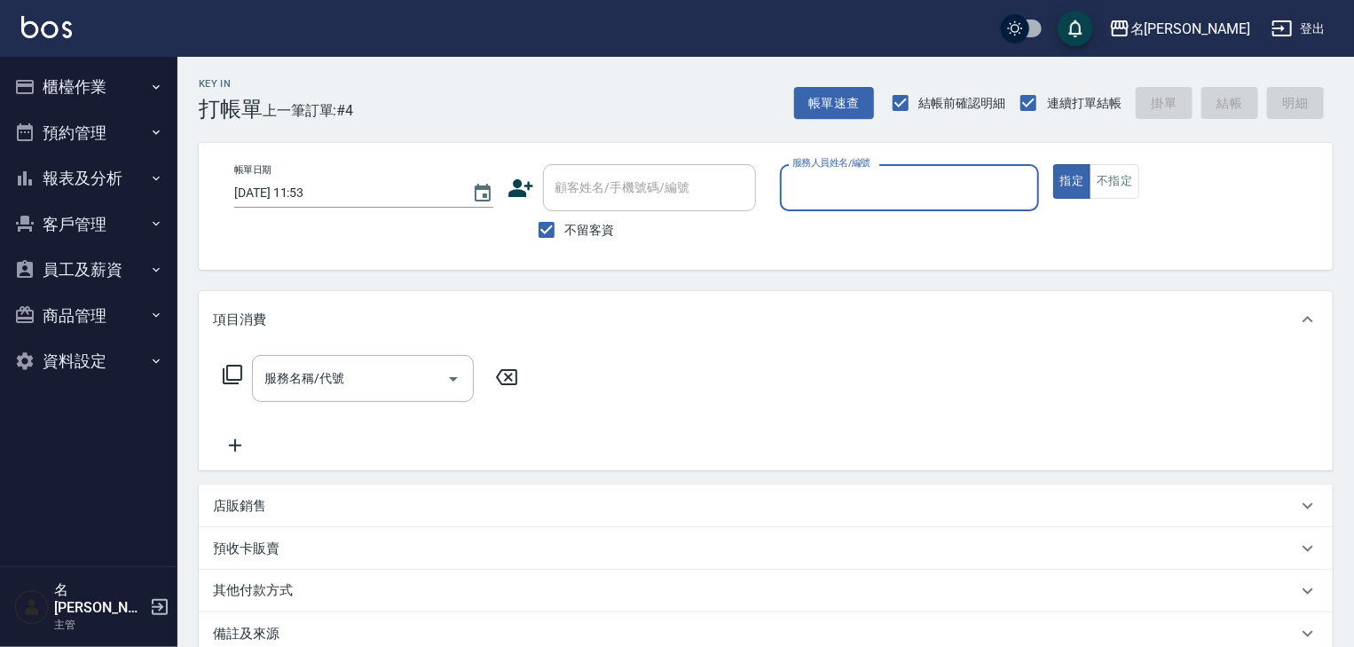
click at [1019, 191] on input "服務人員姓名/編號" at bounding box center [909, 187] width 243 height 31
type input "歐麥-10"
type button "true"
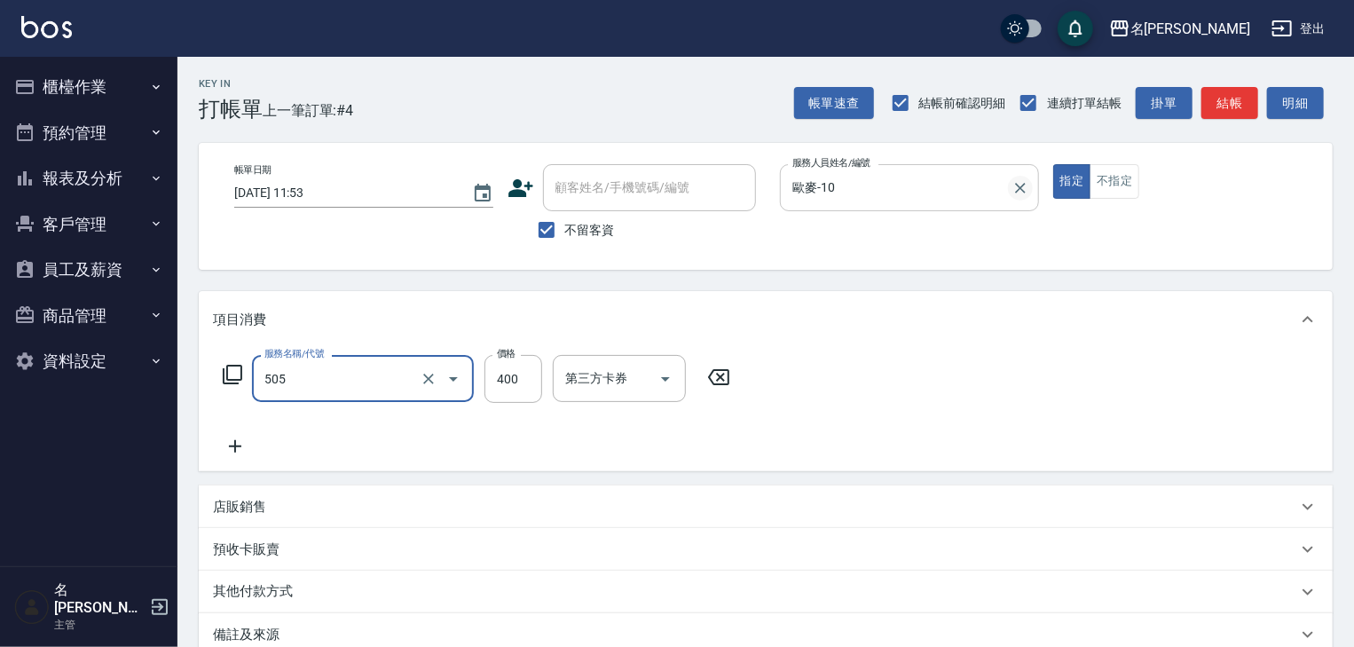
type input "洗髮(505)"
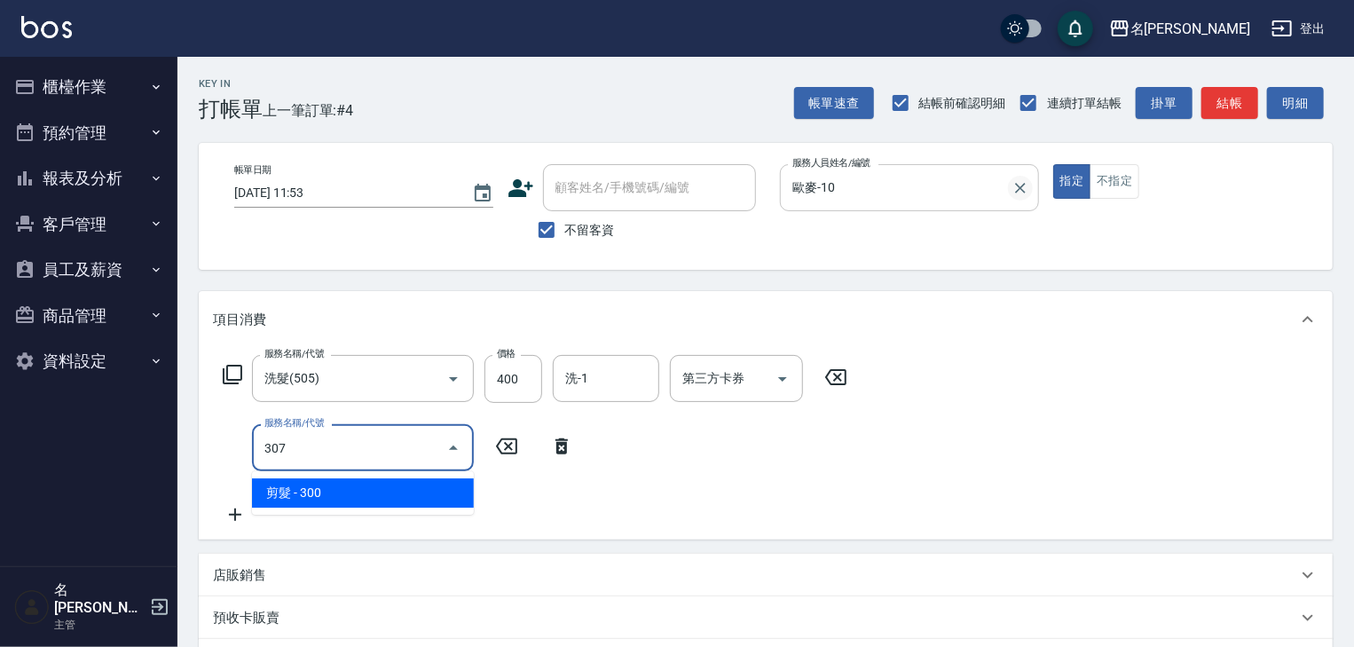
type input "剪髮(307)"
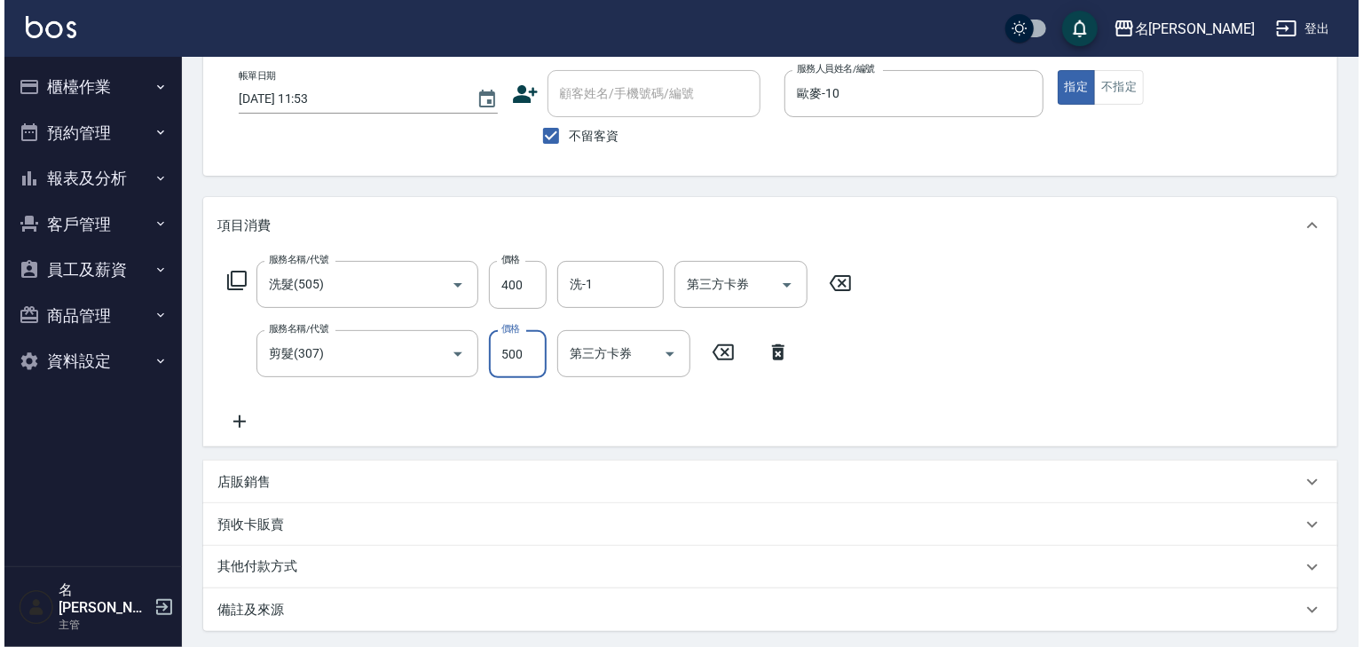
scroll to position [277, 0]
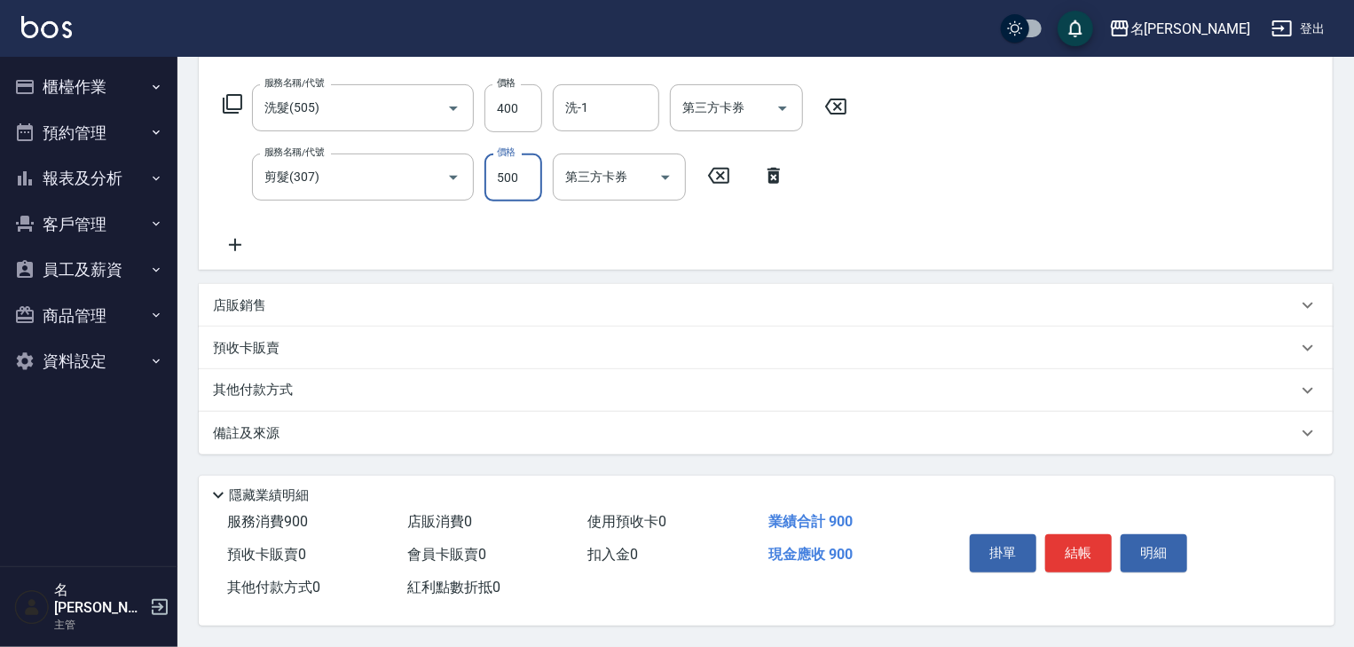
type input "500"
click at [1079, 569] on div "掛單 結帳 明細" at bounding box center [1079, 555] width 232 height 56
click at [1086, 553] on button "結帳" at bounding box center [1078, 552] width 67 height 37
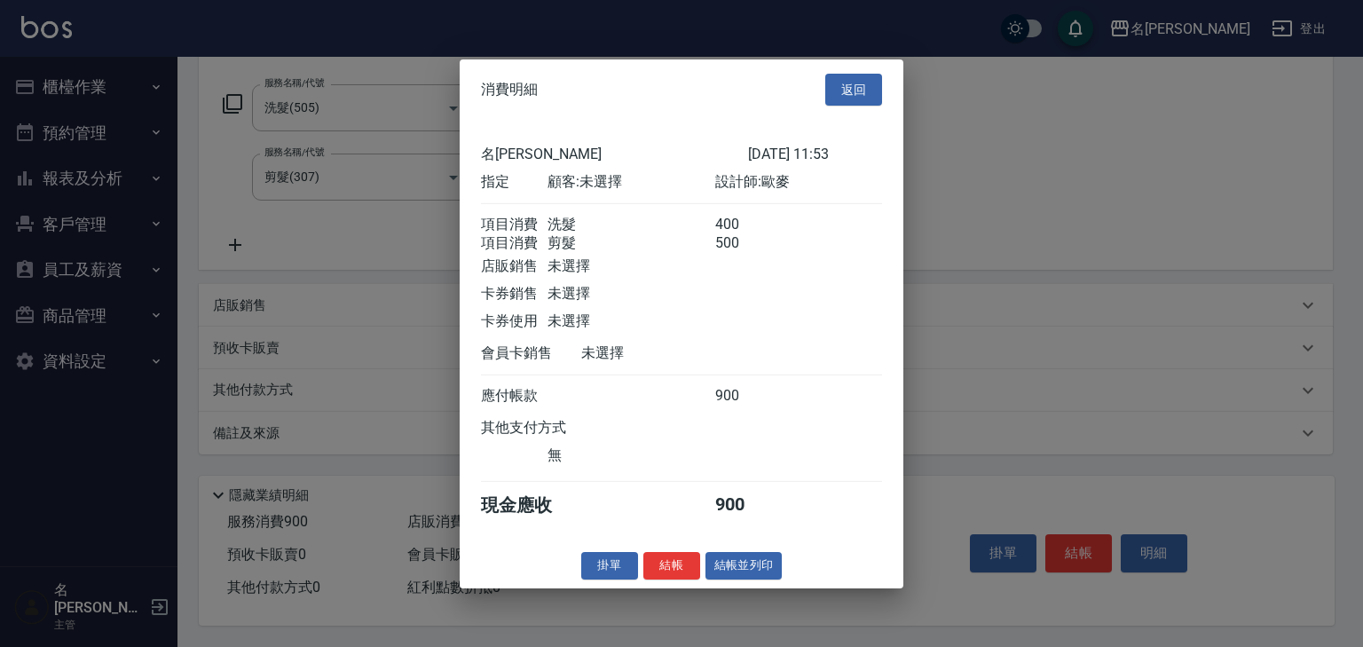
click at [684, 575] on button "結帳" at bounding box center [671, 566] width 57 height 28
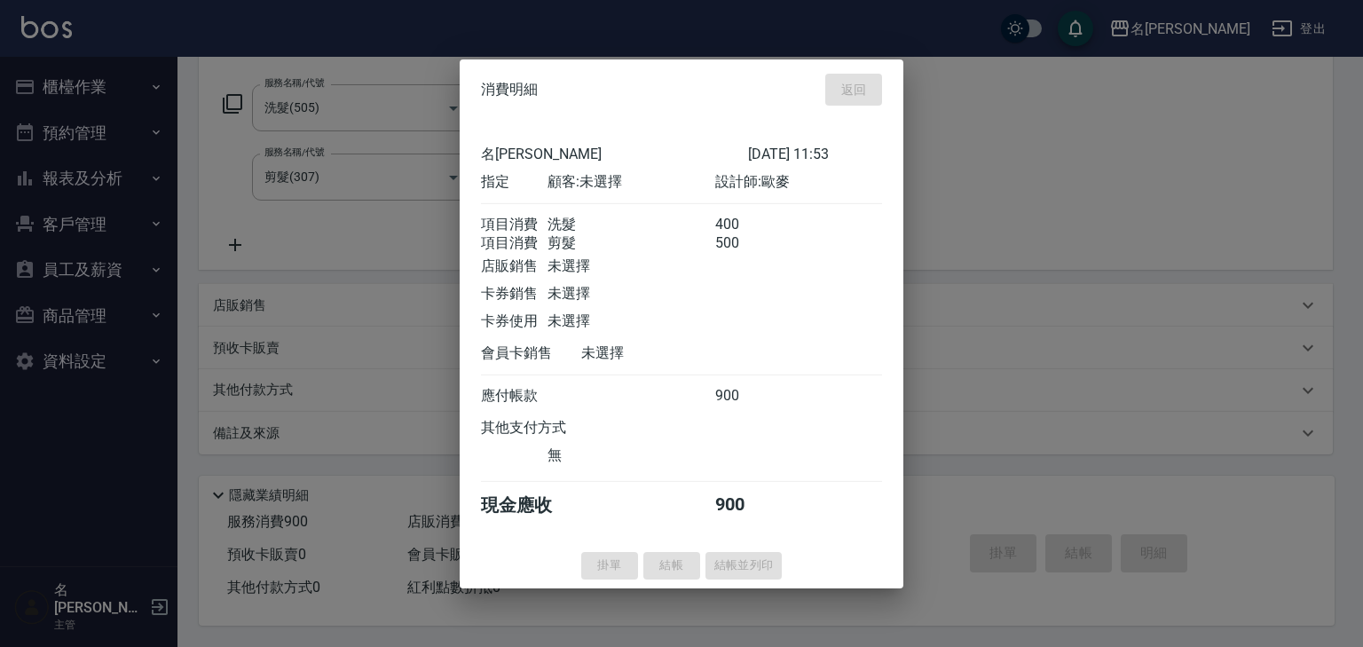
type input "2025/08/10 11:55"
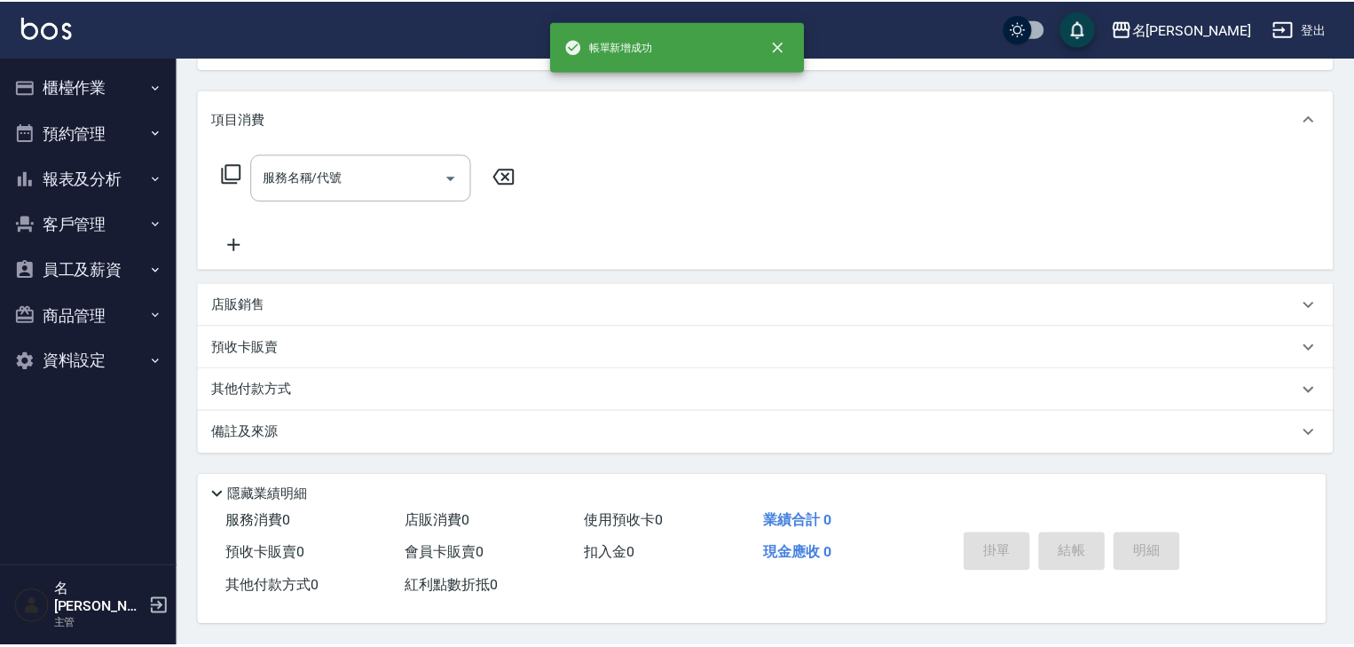
scroll to position [0, 0]
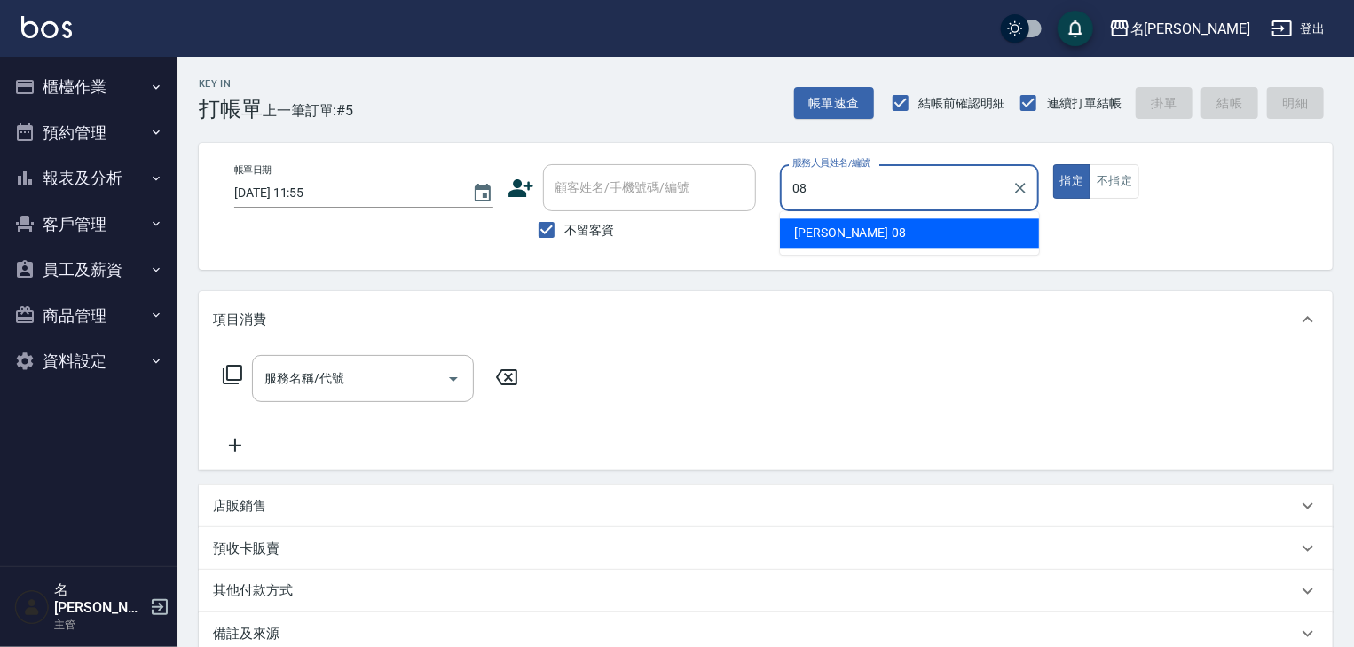
type input "[PERSON_NAME]-08"
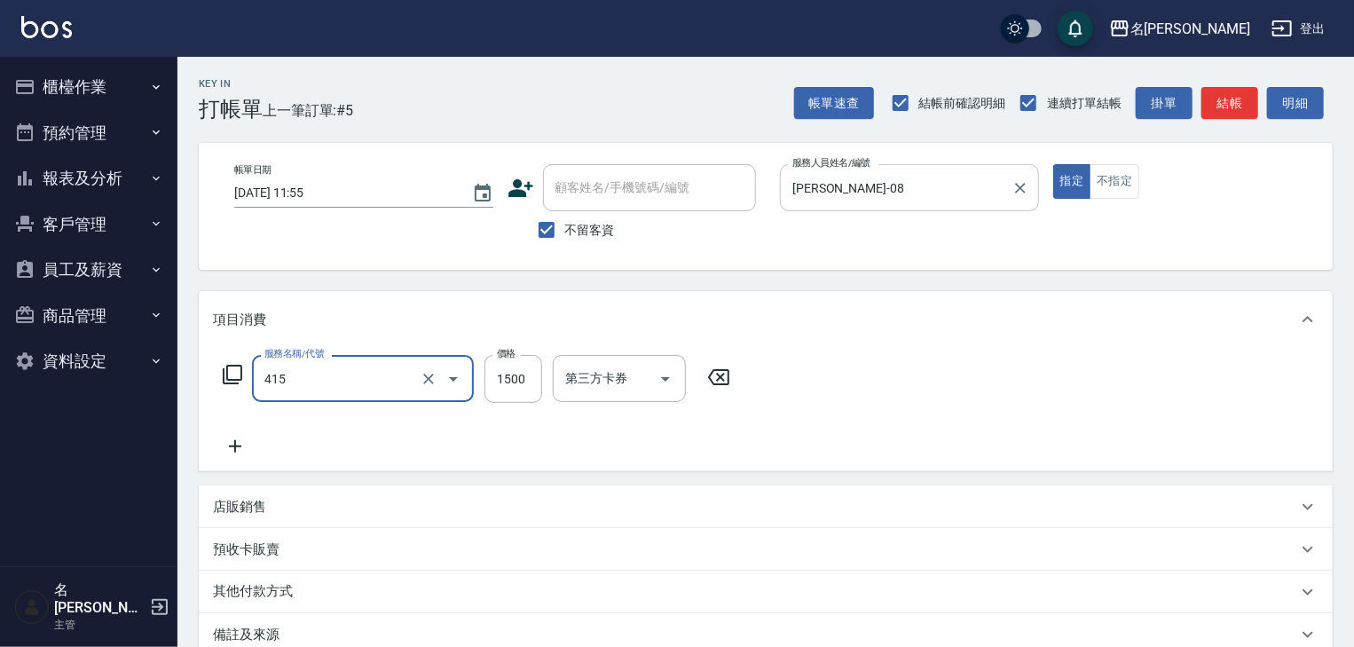
type input "染髮1500↑(415)"
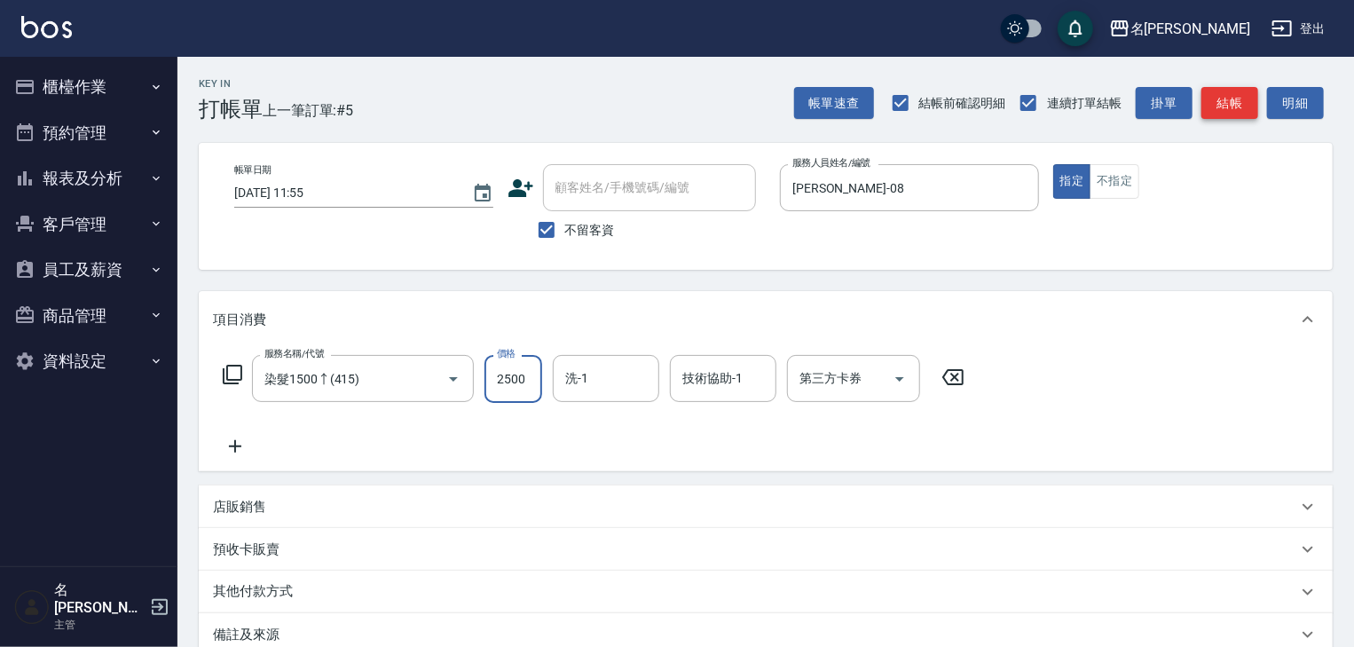
type input "2500"
click at [1232, 100] on button "結帳" at bounding box center [1229, 103] width 57 height 33
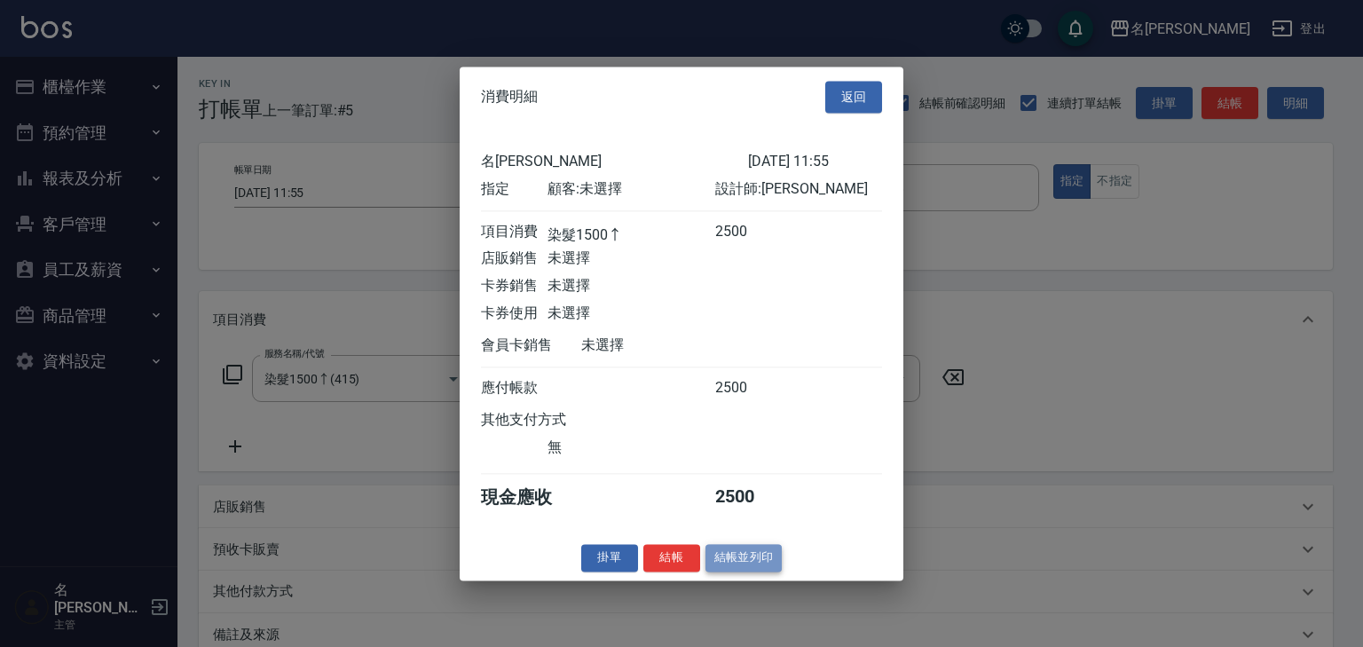
click at [756, 571] on button "結帳並列印" at bounding box center [743, 558] width 77 height 28
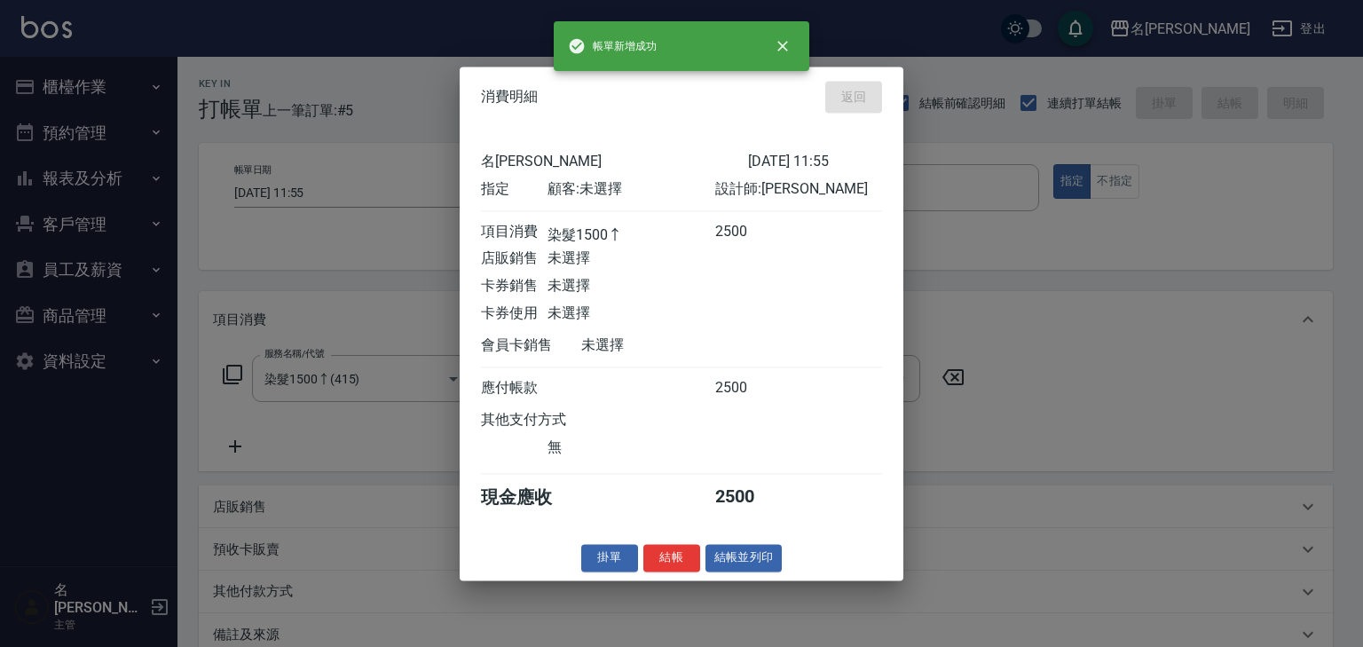
type input "2025/08/10 12:25"
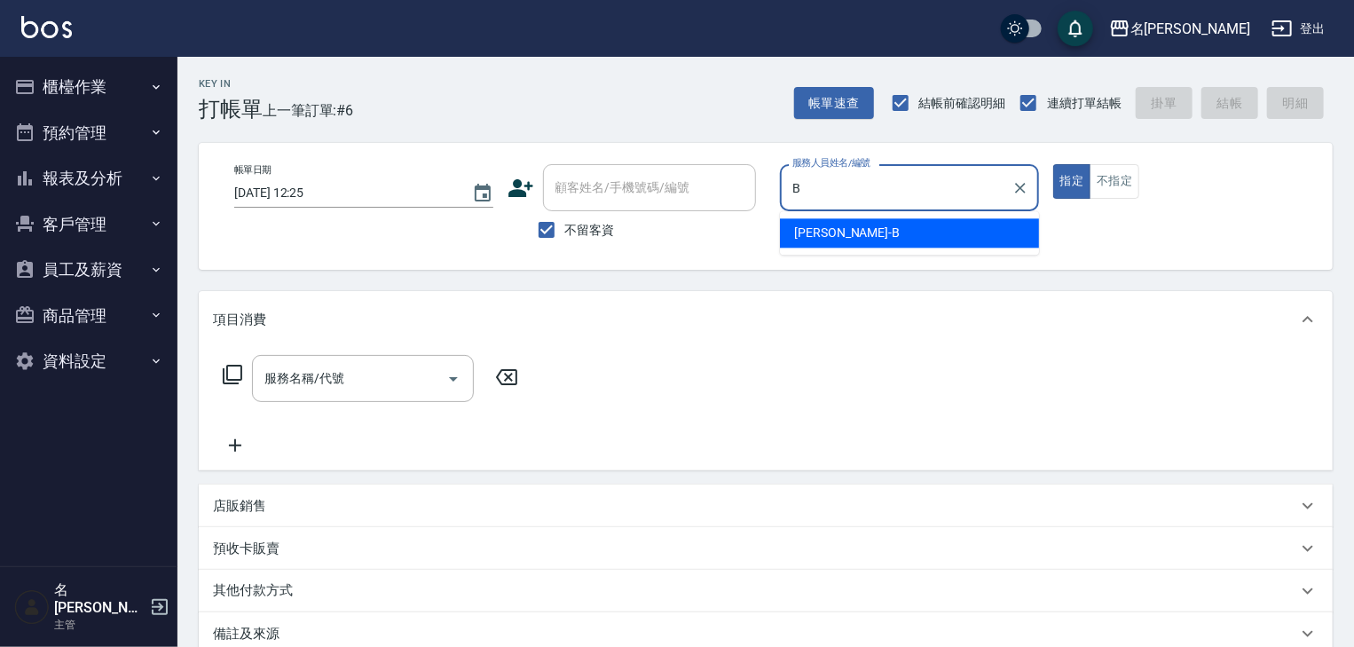
type input "吳姵瑩-B"
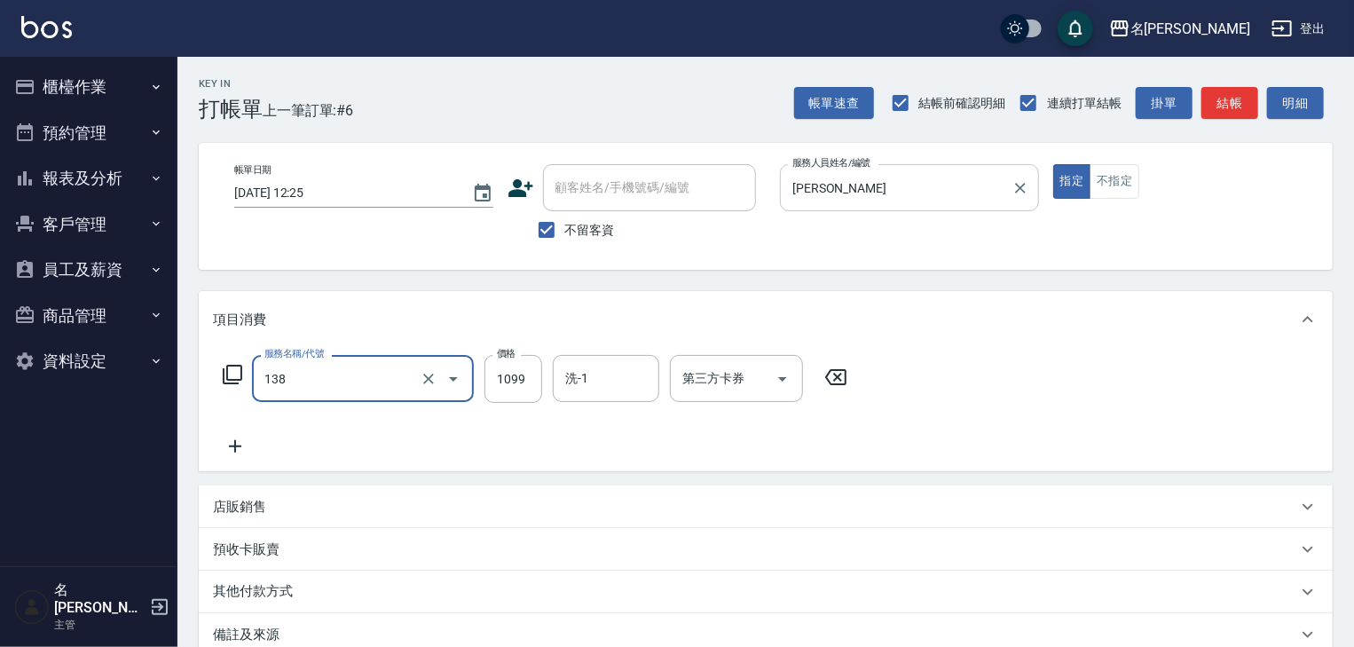
type input "蘊活頭皮(138)"
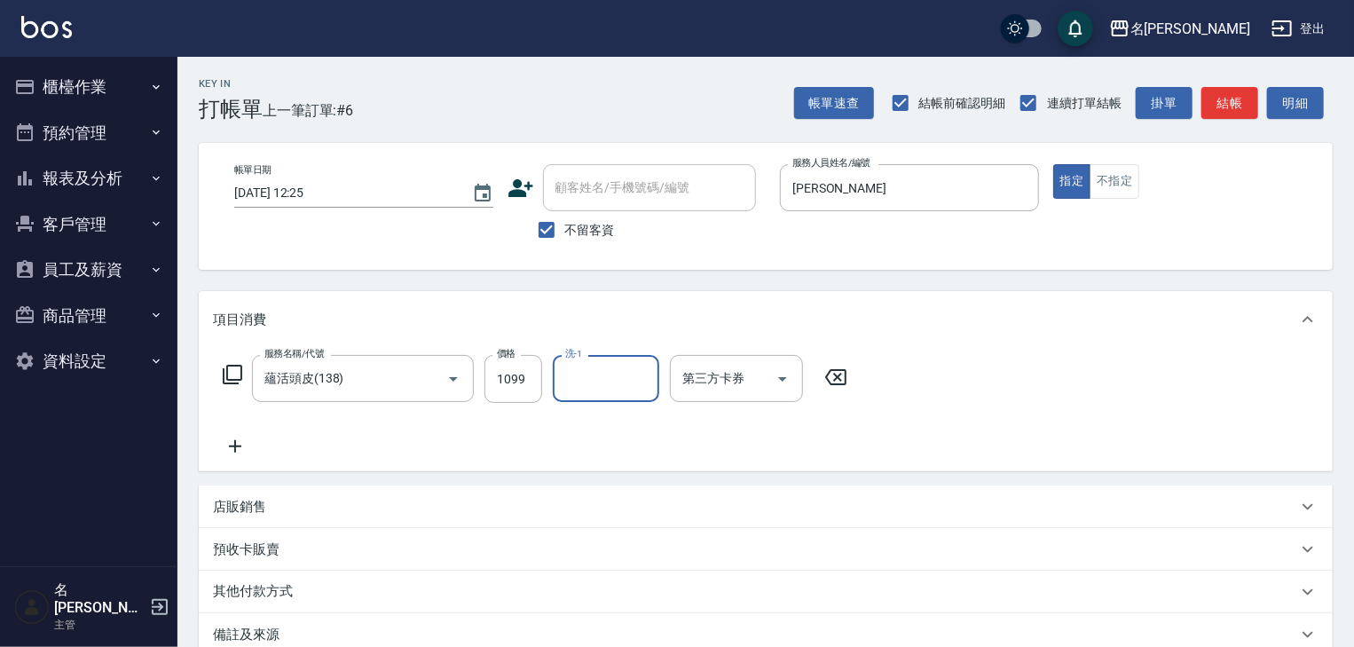
click at [273, 503] on div "店販銷售" at bounding box center [755, 507] width 1084 height 19
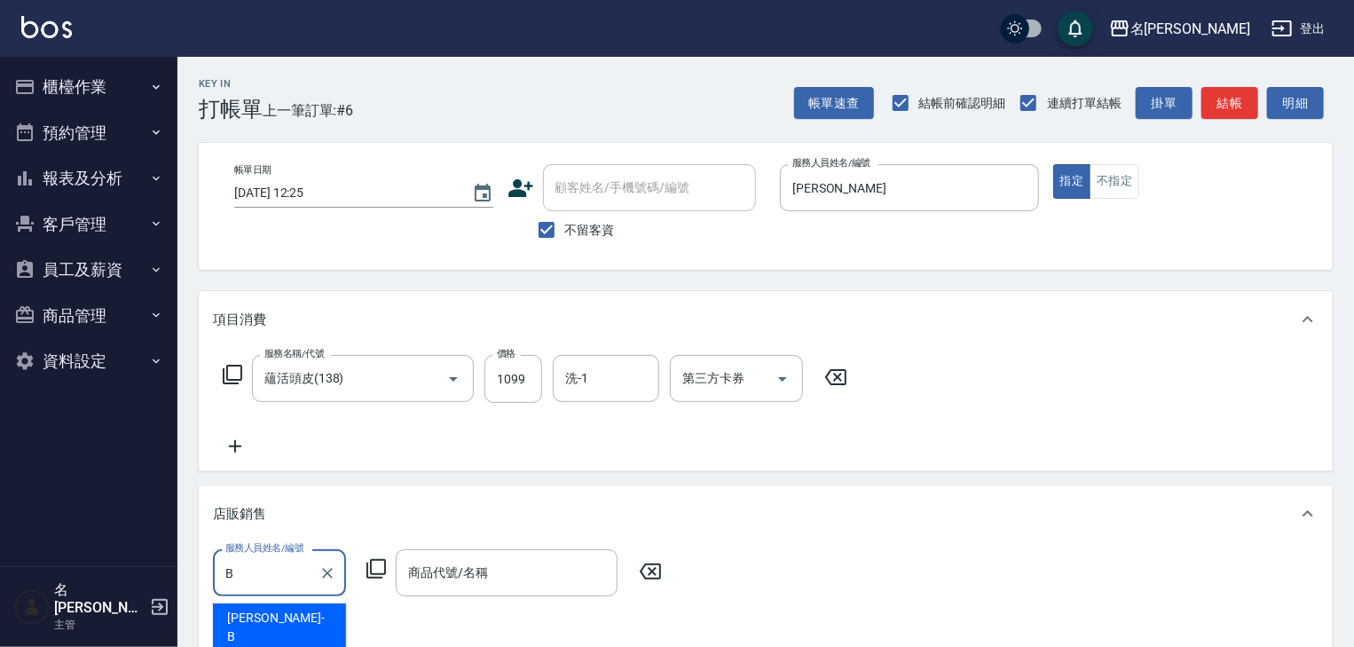
type input "吳姵瑩-B"
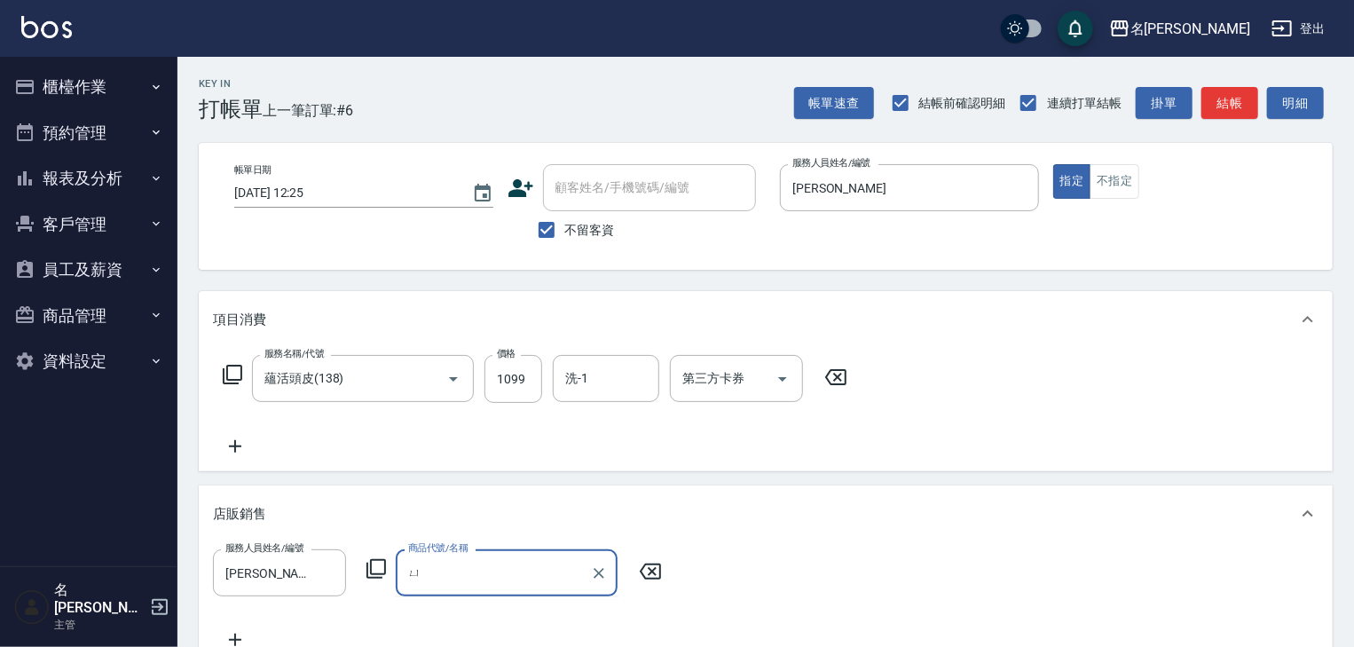
type input "ㄧ"
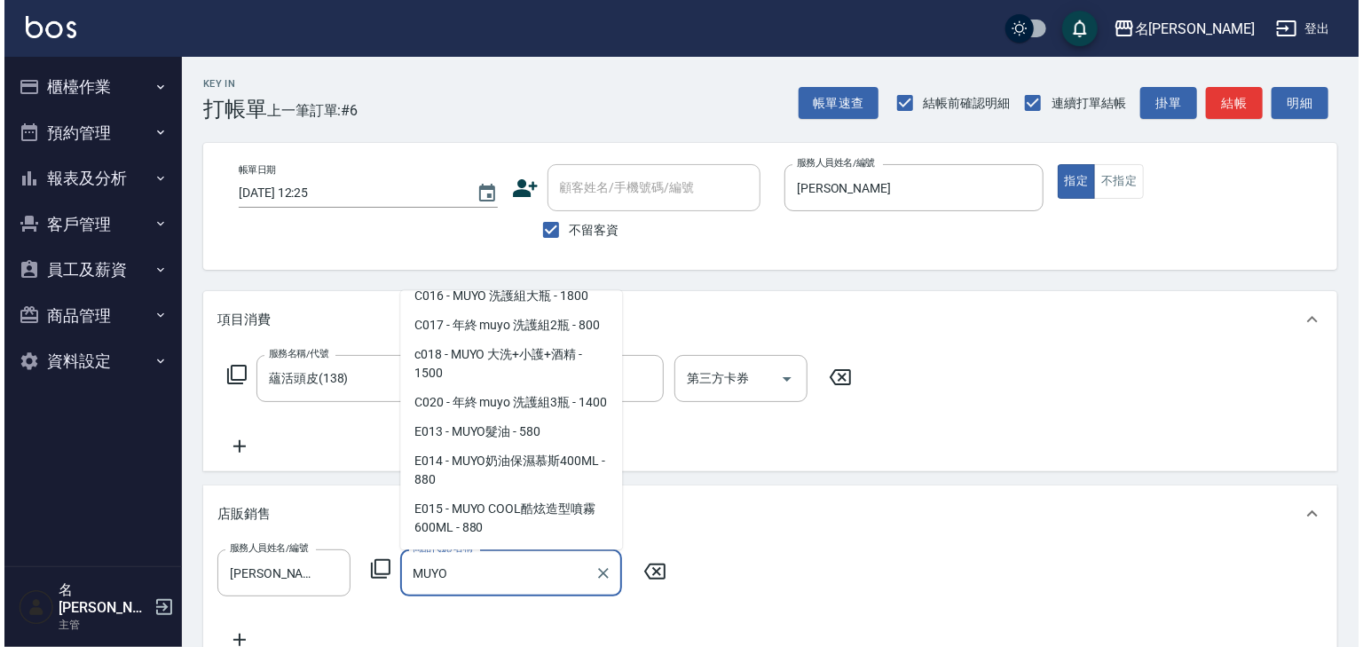
scroll to position [94, 0]
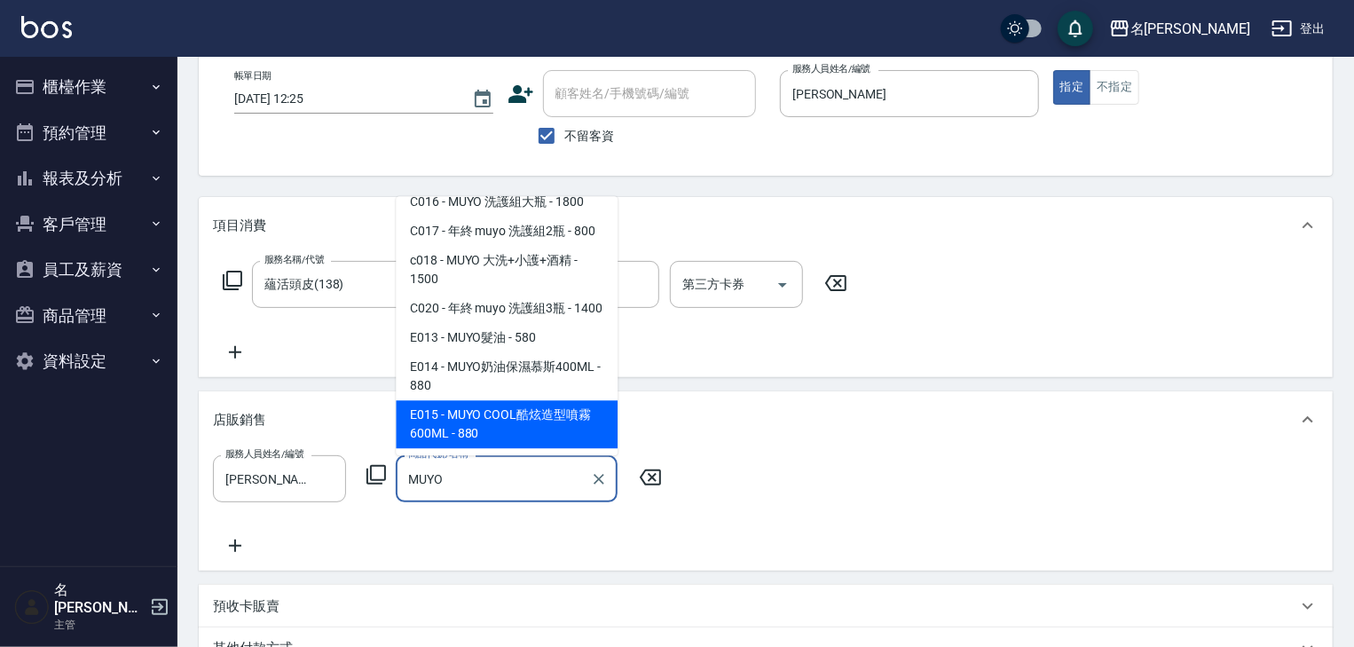
type input "MUYO"
click at [678, 513] on div "服務人員姓名/編號 吳姵瑩-B 服務人員姓名/編號 商品代號/名稱 商品代號/名稱" at bounding box center [766, 505] width 1106 height 101
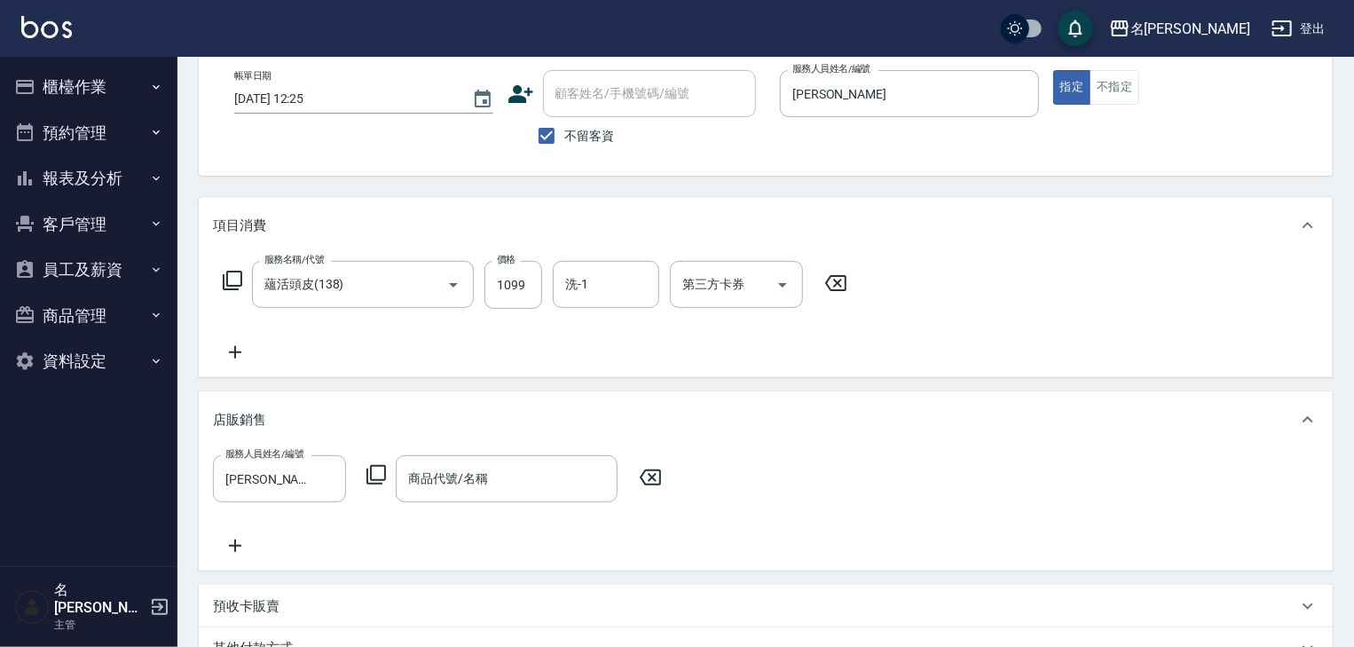
click at [380, 472] on icon at bounding box center [376, 474] width 21 height 21
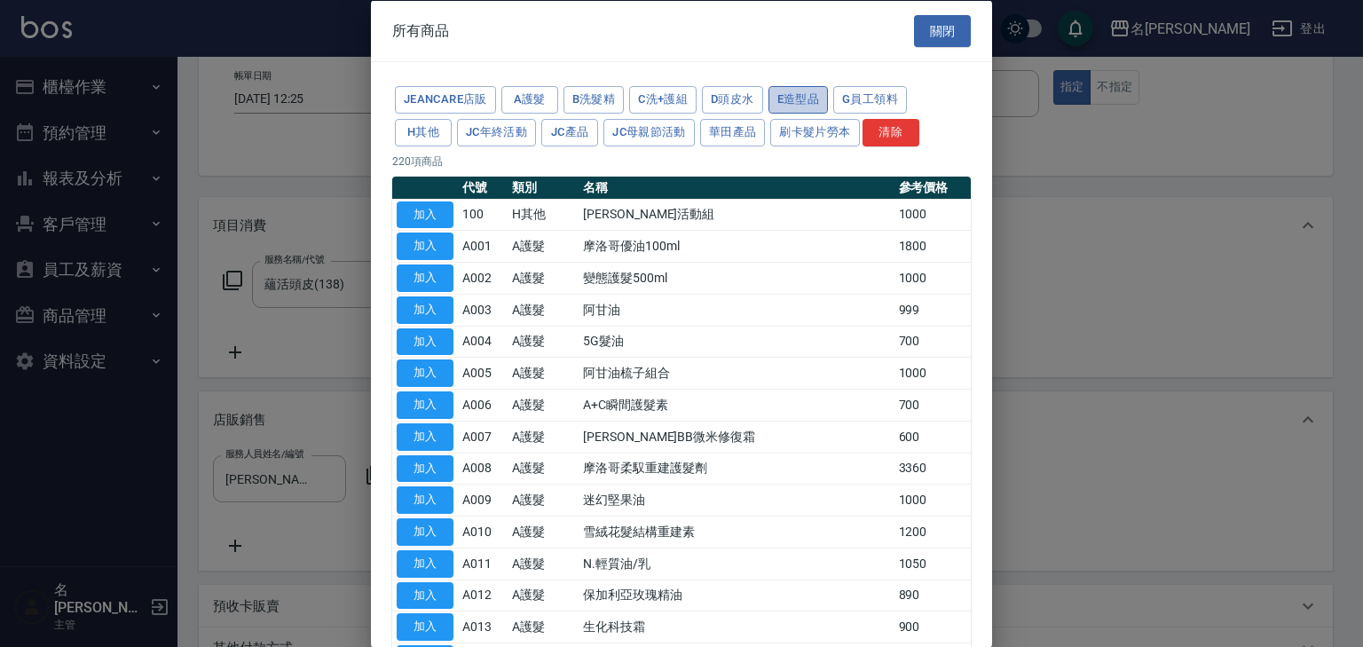
click at [783, 106] on button "E造型品" at bounding box center [798, 100] width 60 height 28
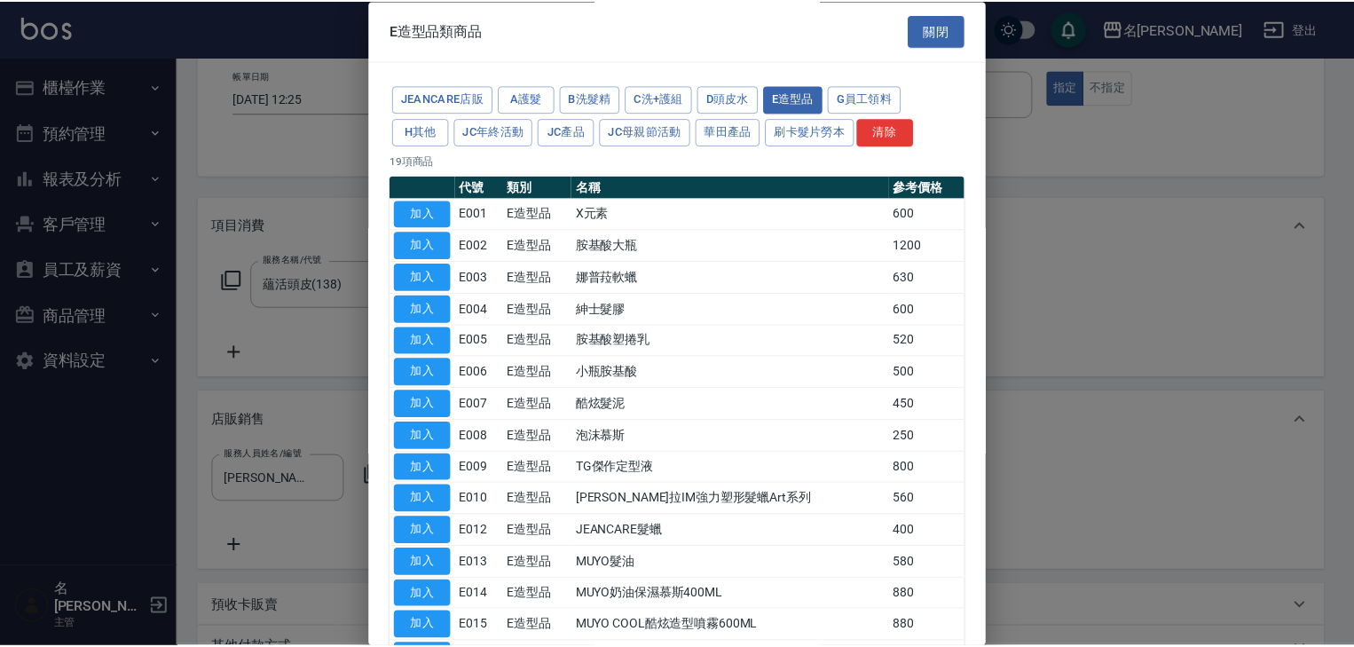
scroll to position [185, 0]
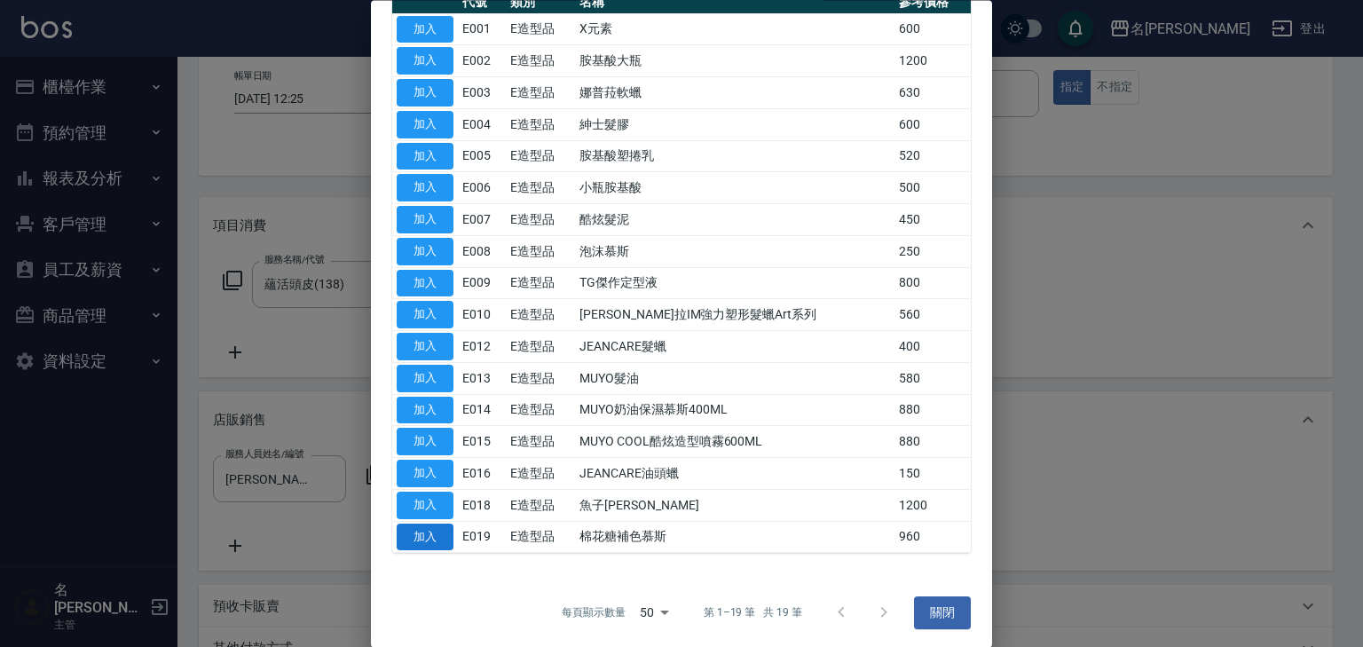
click at [426, 534] on button "加入" at bounding box center [425, 538] width 57 height 28
type input "棉花糖補色慕斯"
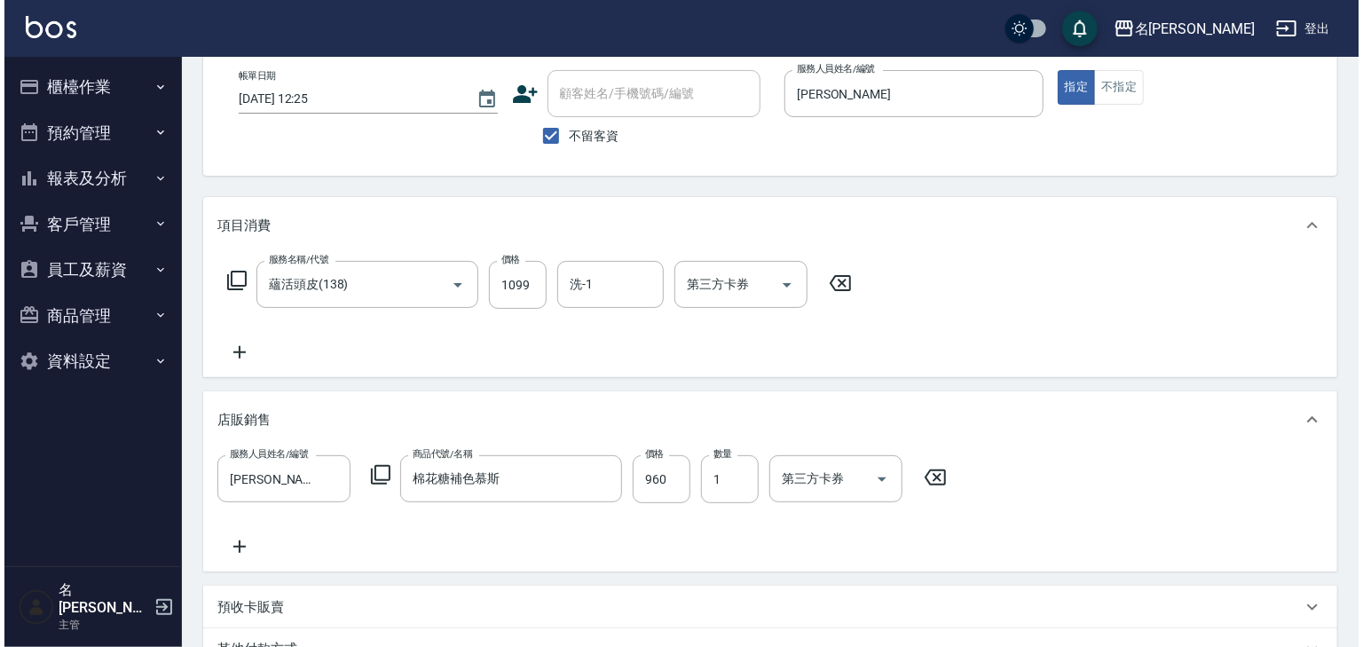
scroll to position [358, 0]
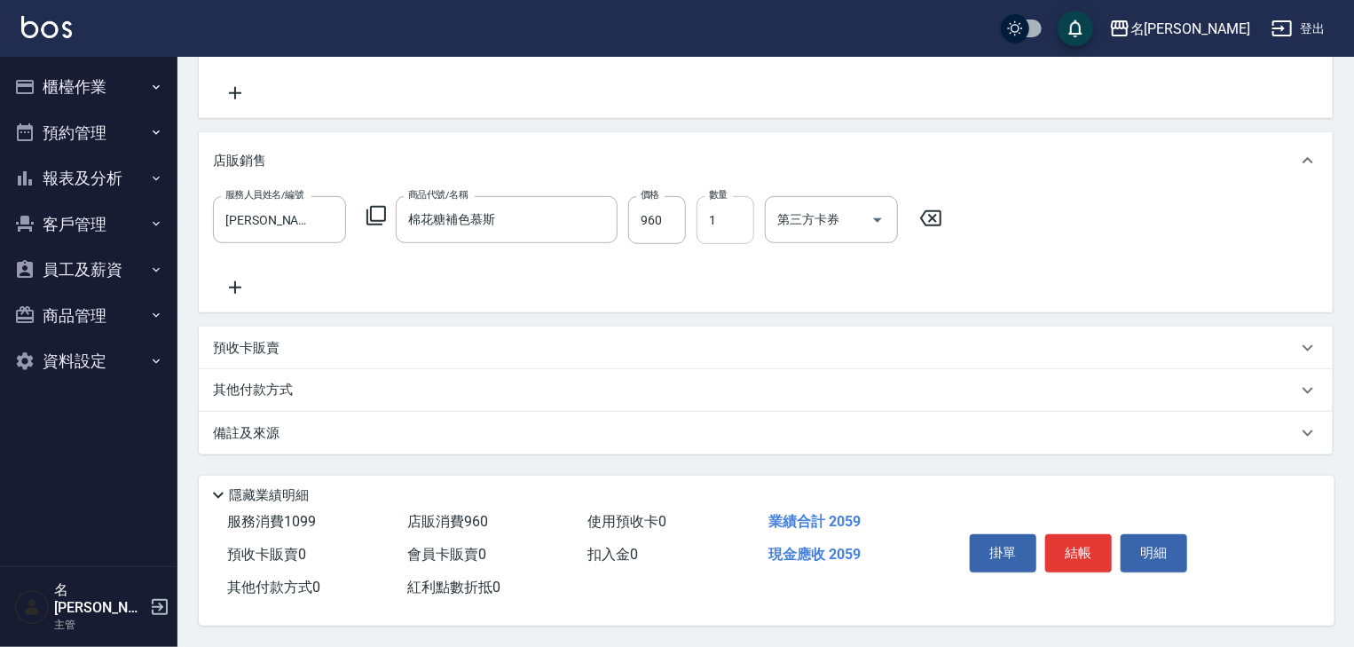
click at [717, 216] on input "1" at bounding box center [726, 220] width 58 height 48
type input "2"
click at [1100, 555] on button "結帳" at bounding box center [1078, 552] width 67 height 37
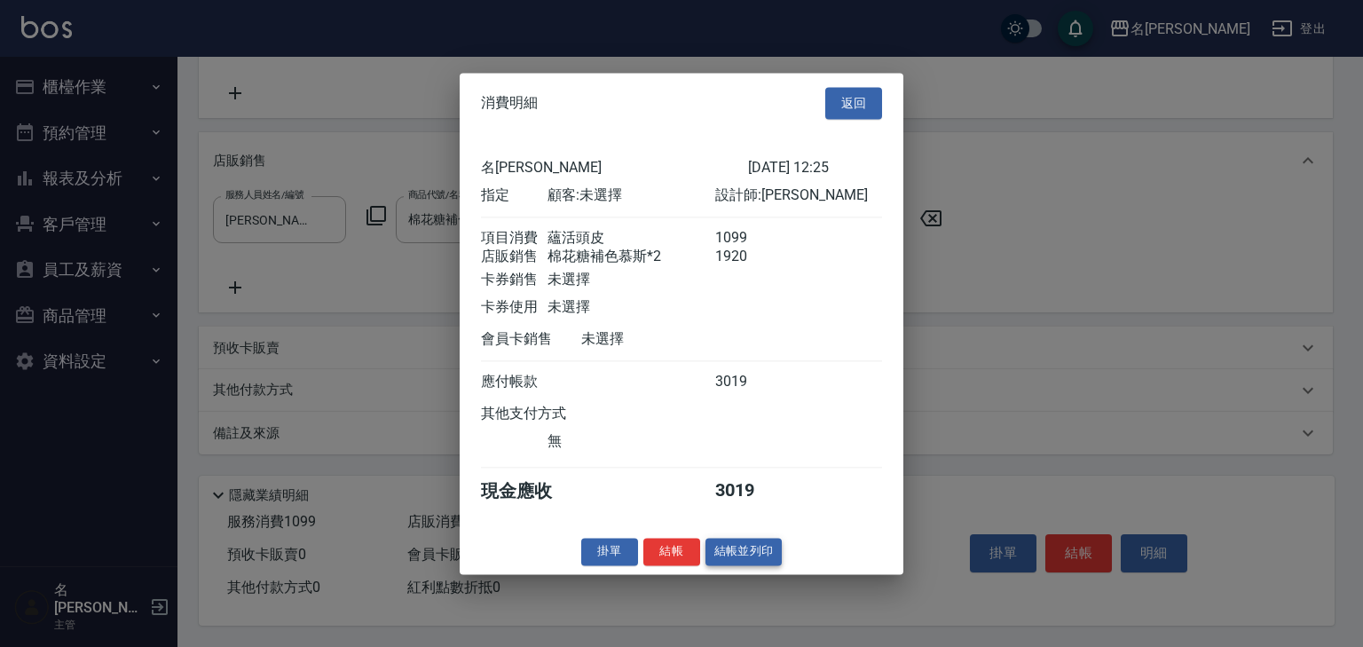
click at [762, 565] on button "結帳並列印" at bounding box center [743, 552] width 77 height 28
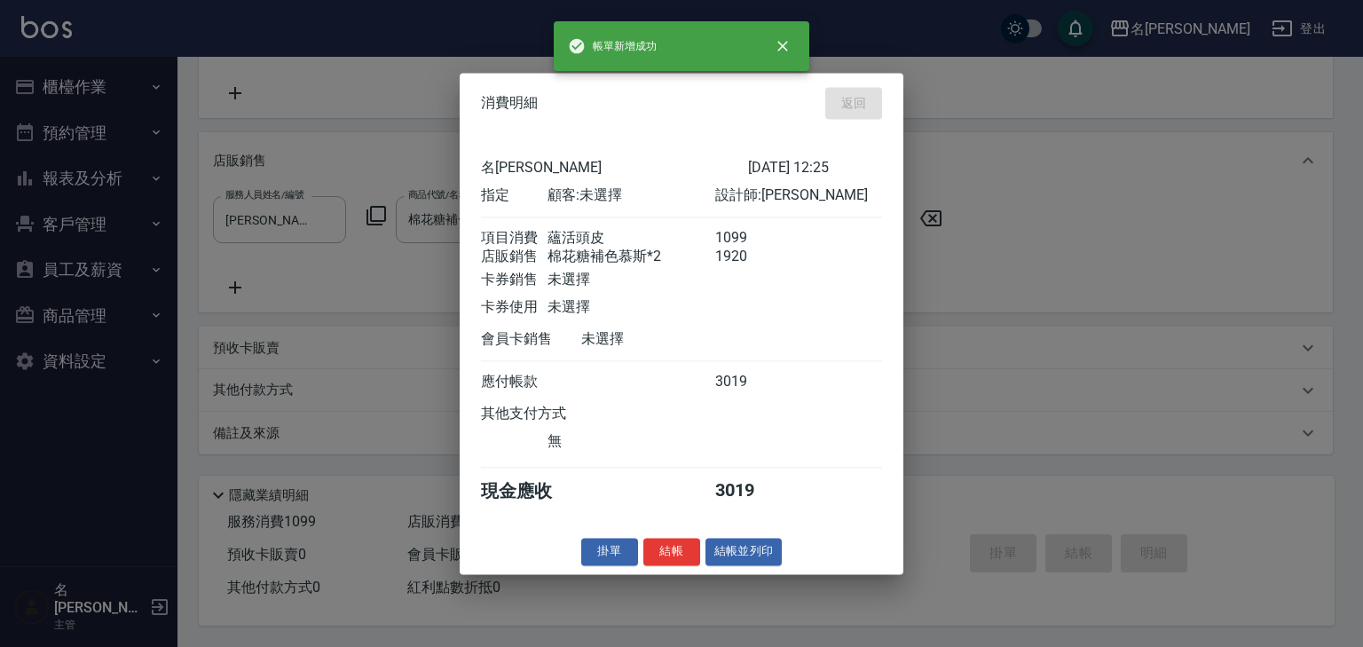
type input "2025/08/10 12:38"
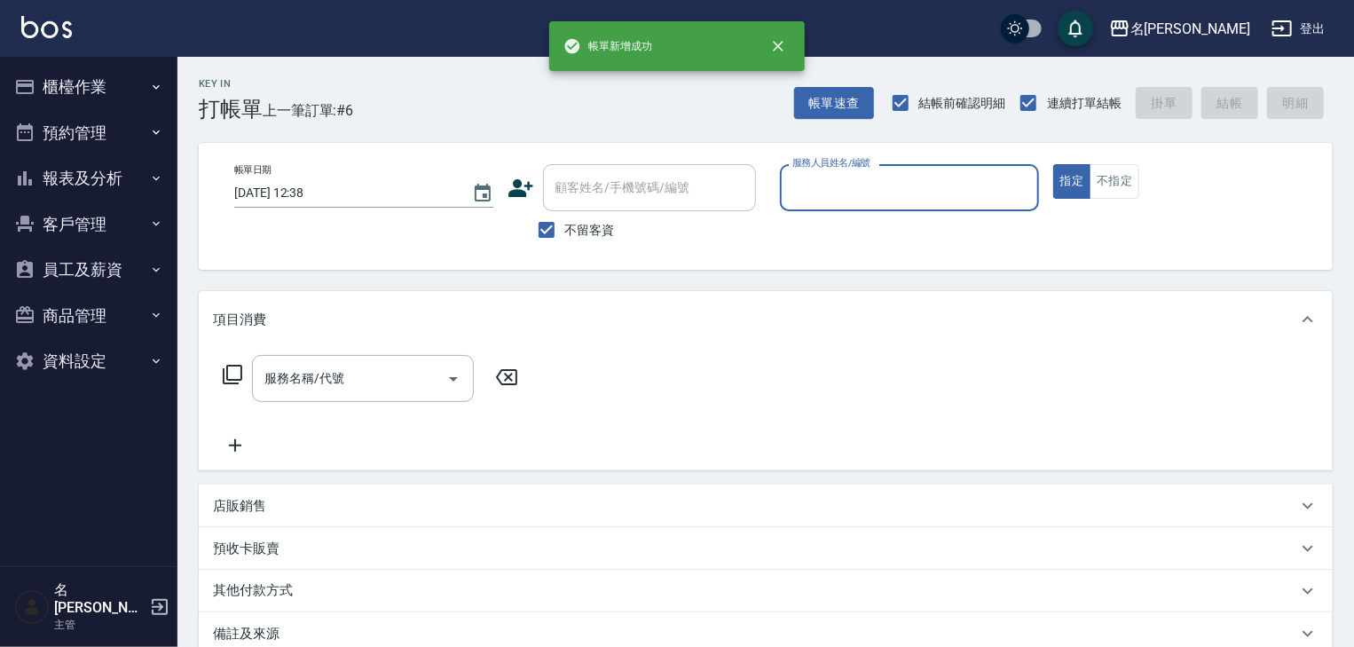
scroll to position [0, 0]
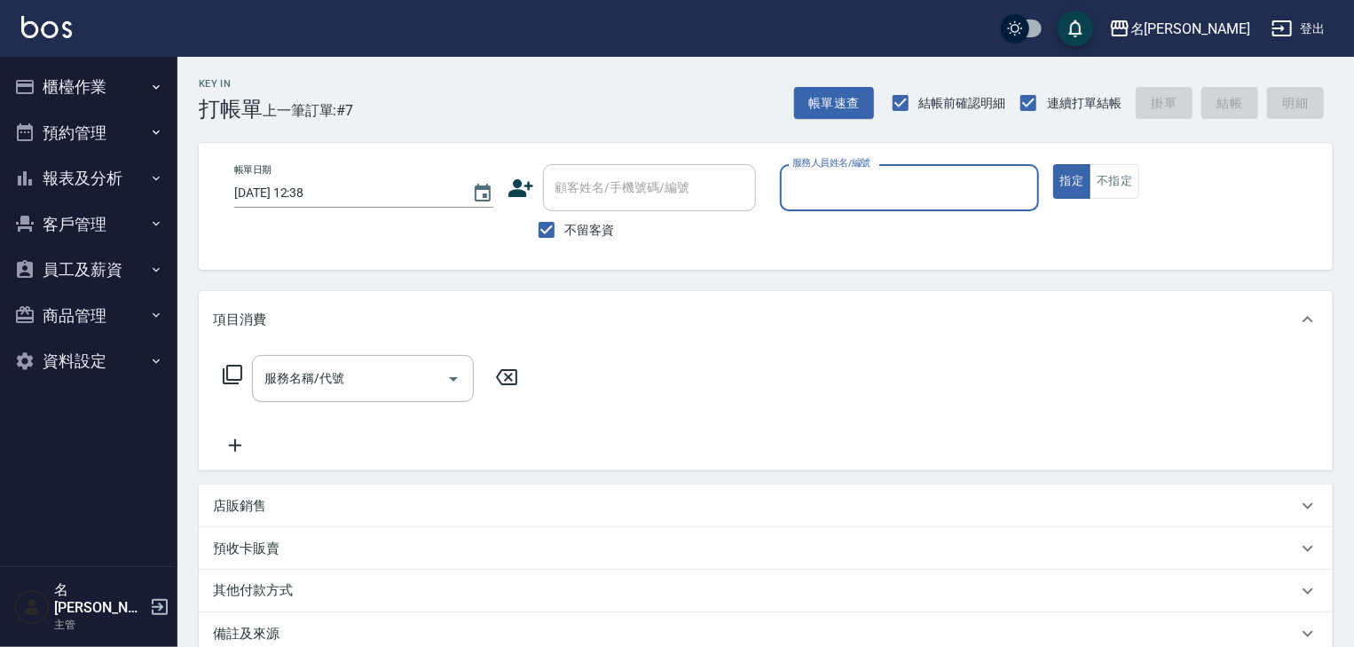
click at [129, 355] on button "資料設定" at bounding box center [88, 361] width 163 height 46
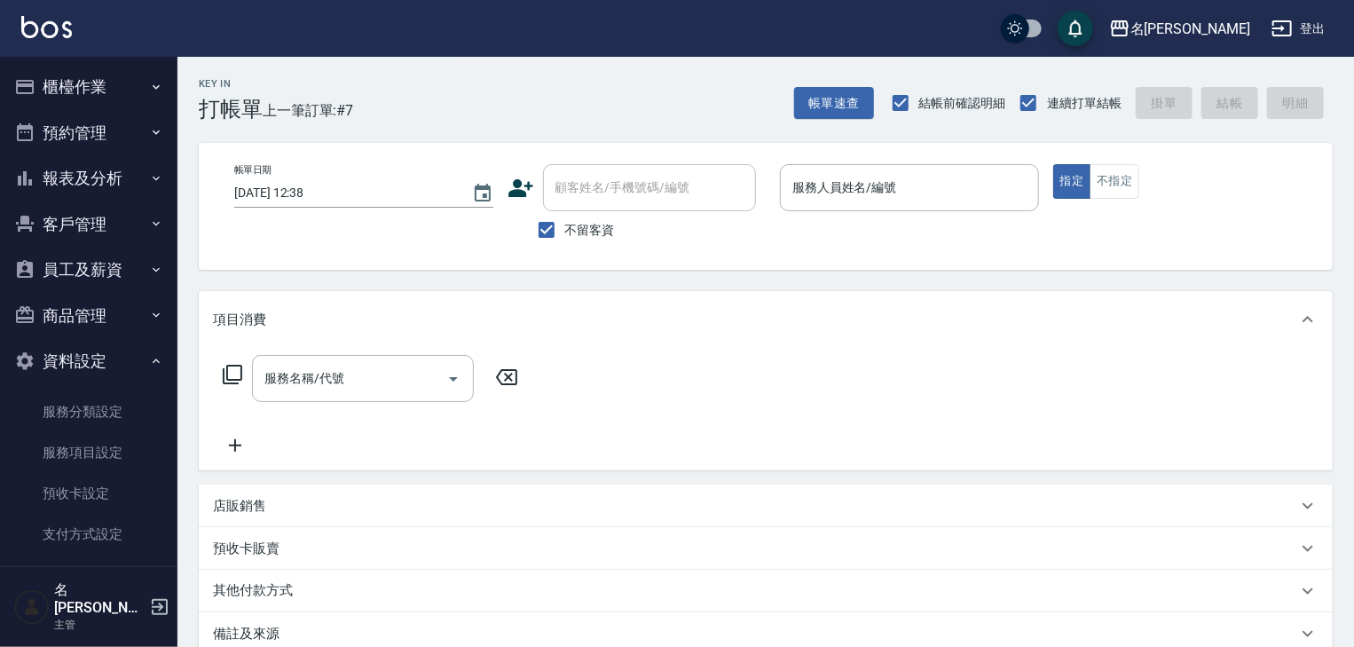
click at [106, 323] on button "商品管理" at bounding box center [88, 316] width 163 height 46
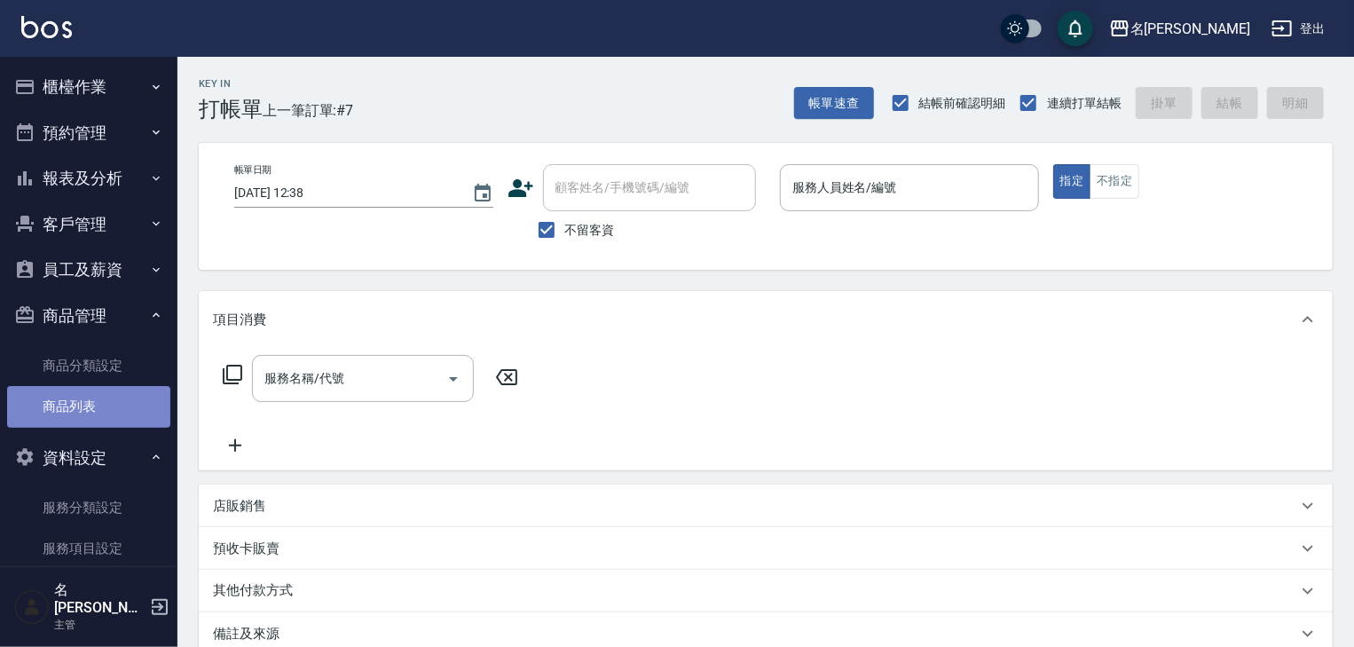
click at [109, 407] on link "商品列表" at bounding box center [88, 406] width 163 height 41
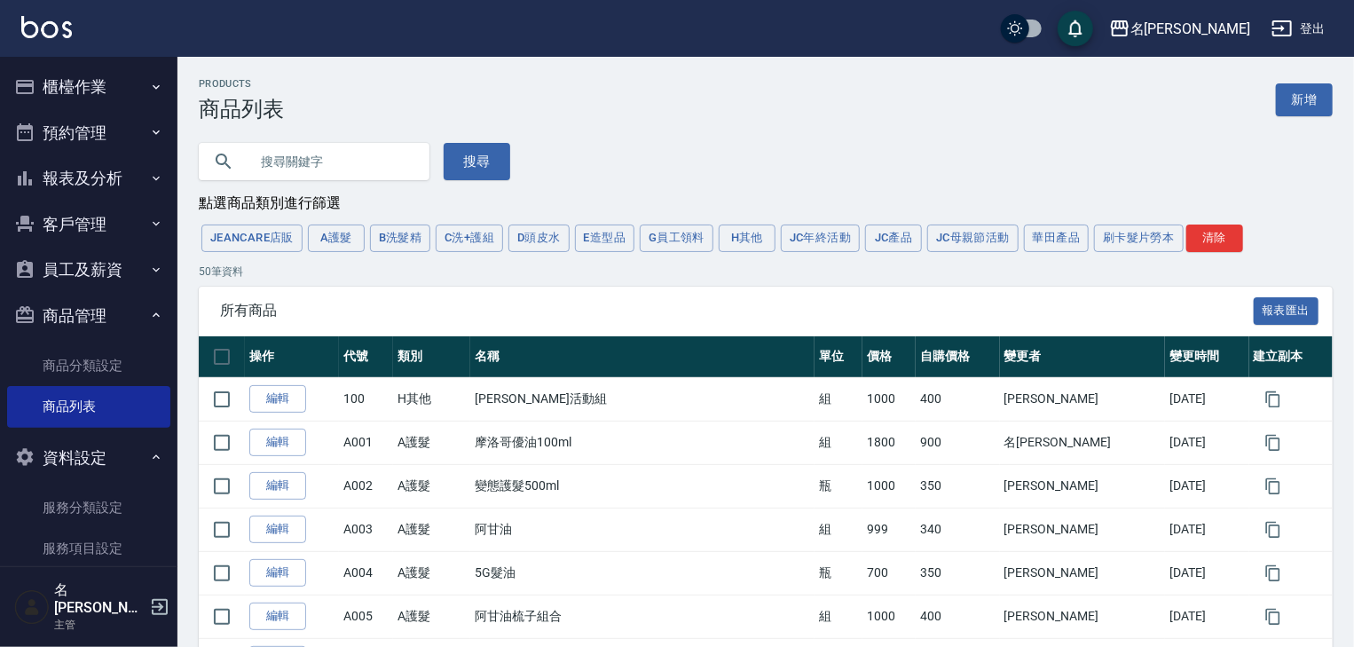
click at [382, 168] on input "text" at bounding box center [331, 162] width 167 height 48
type input "公"
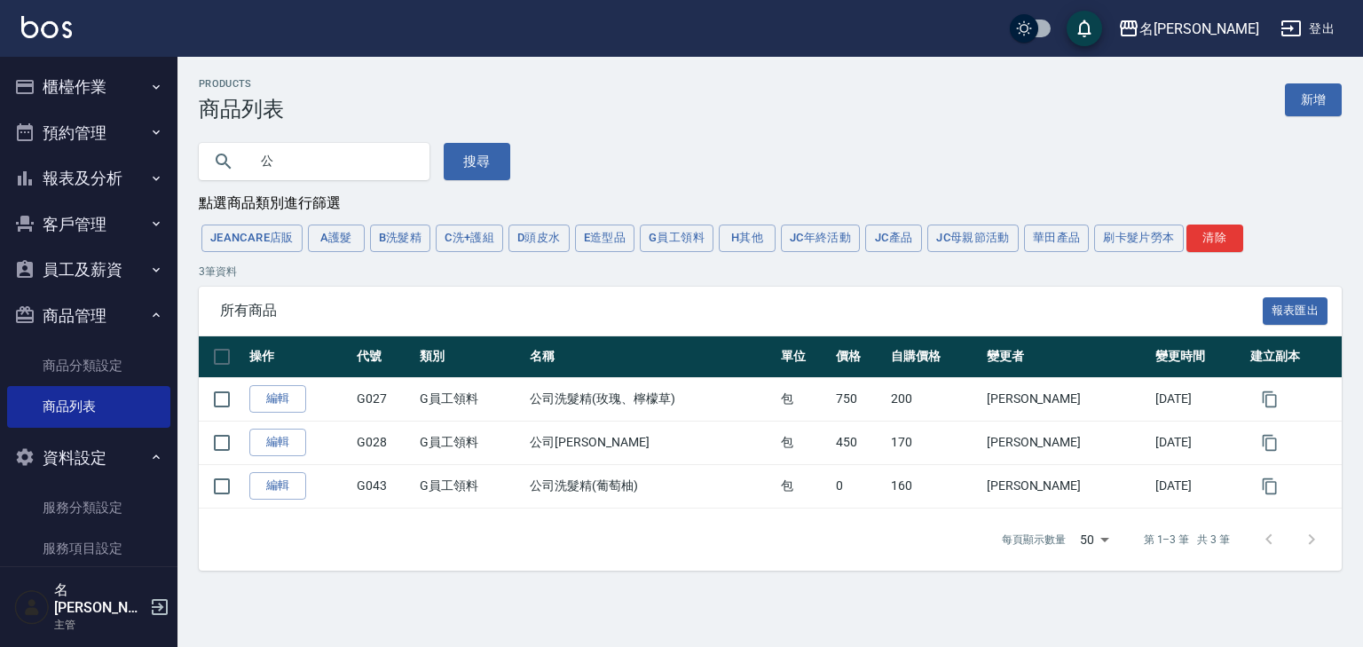
click at [123, 96] on button "櫃檯作業" at bounding box center [88, 87] width 163 height 46
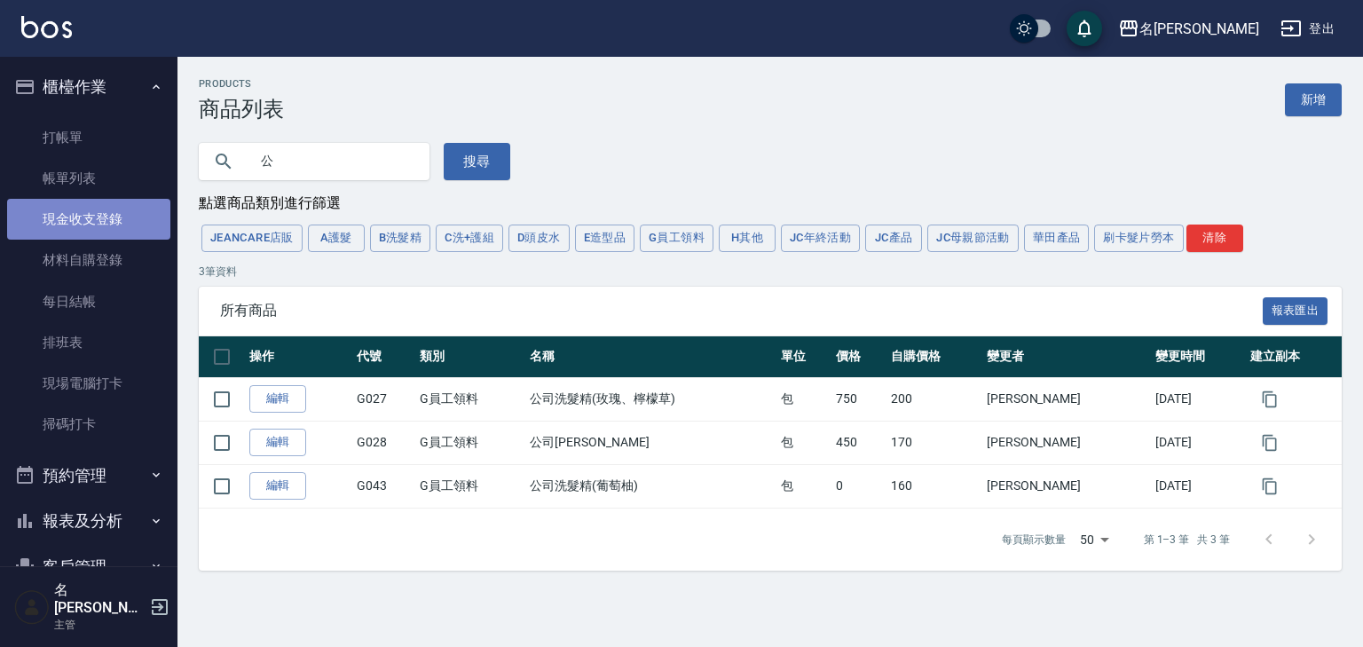
click at [146, 224] on link "現金收支登錄" at bounding box center [88, 219] width 163 height 41
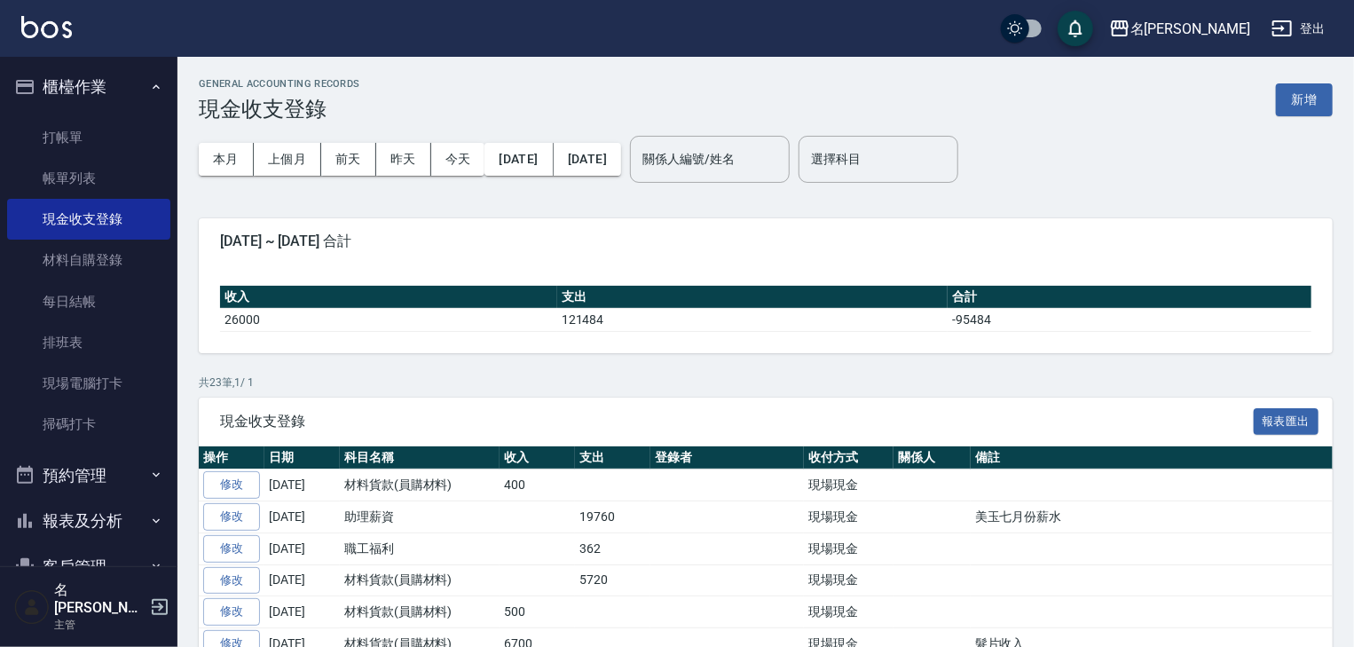
drag, startPoint x: 1153, startPoint y: 124, endPoint x: 1286, endPoint y: 205, distance: 154.9
drag, startPoint x: 1286, startPoint y: 205, endPoint x: 1295, endPoint y: 96, distance: 109.5
click at [1295, 96] on button "新增" at bounding box center [1304, 99] width 57 height 33
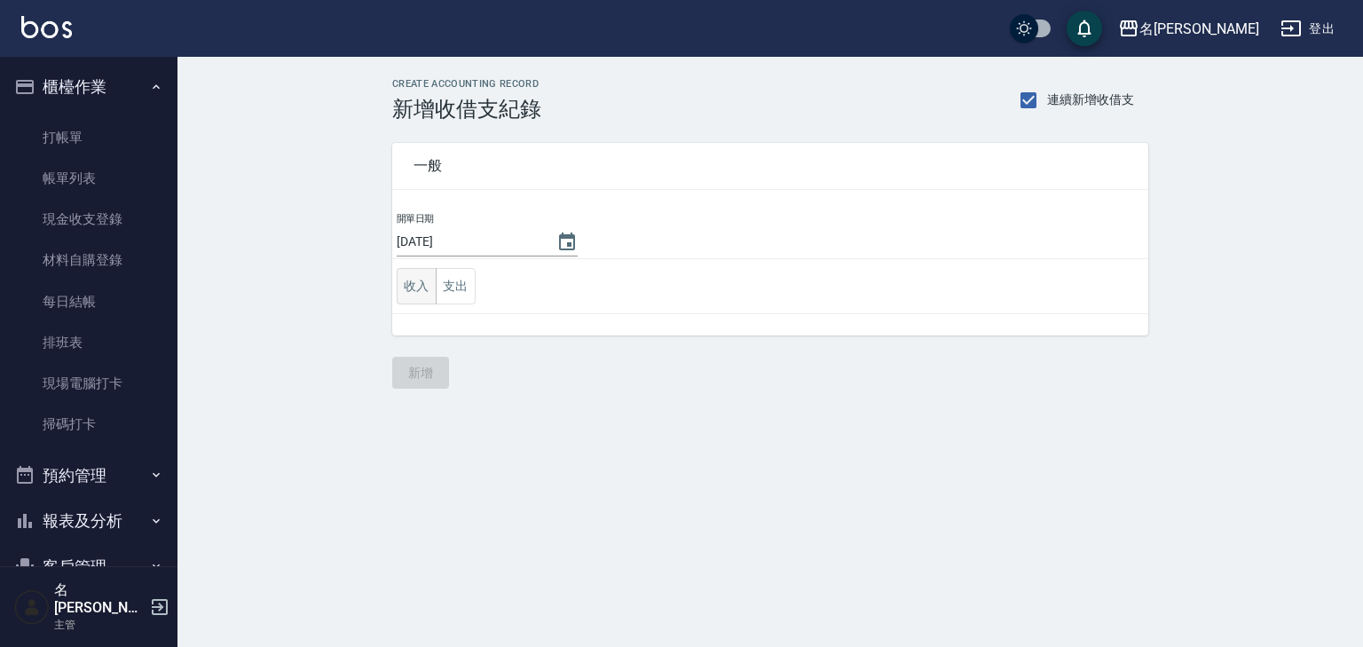
click at [413, 298] on button "收入" at bounding box center [417, 286] width 40 height 36
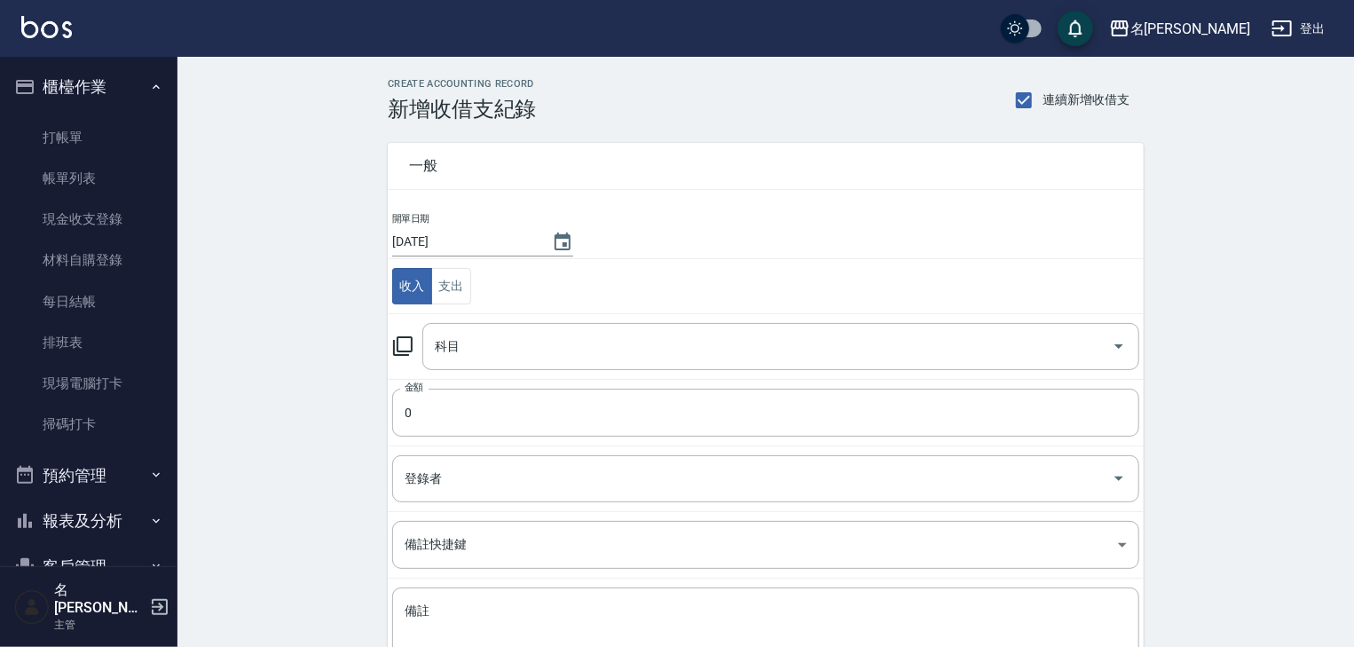
click at [398, 338] on icon at bounding box center [402, 345] width 21 height 21
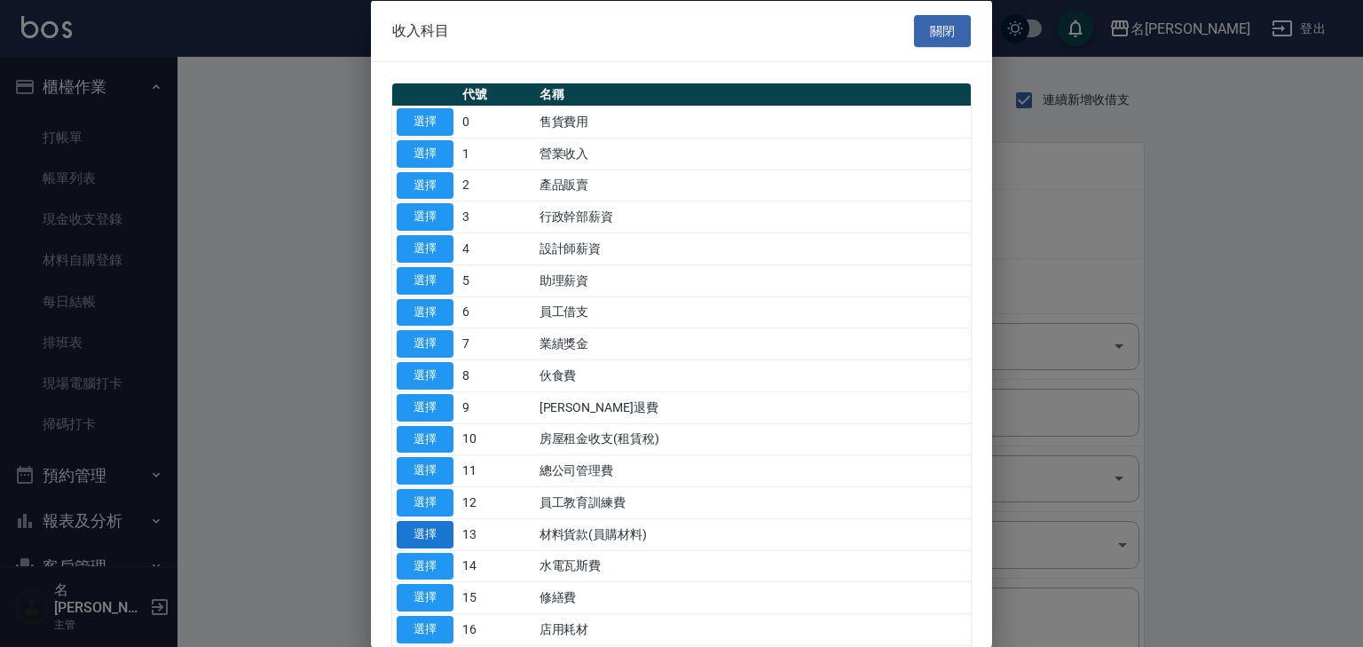
click at [416, 528] on button "選擇" at bounding box center [425, 534] width 57 height 28
type input "13 材料貨款(員購材料)"
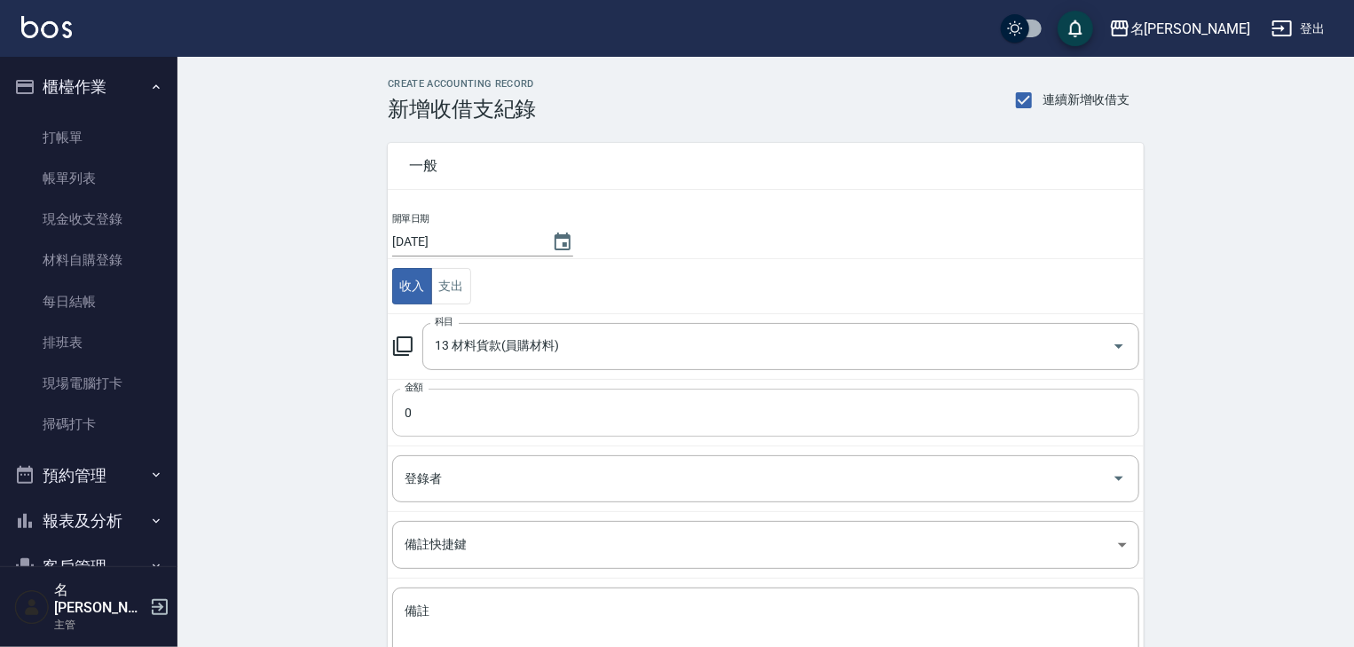
click at [439, 402] on input "0" at bounding box center [765, 413] width 747 height 48
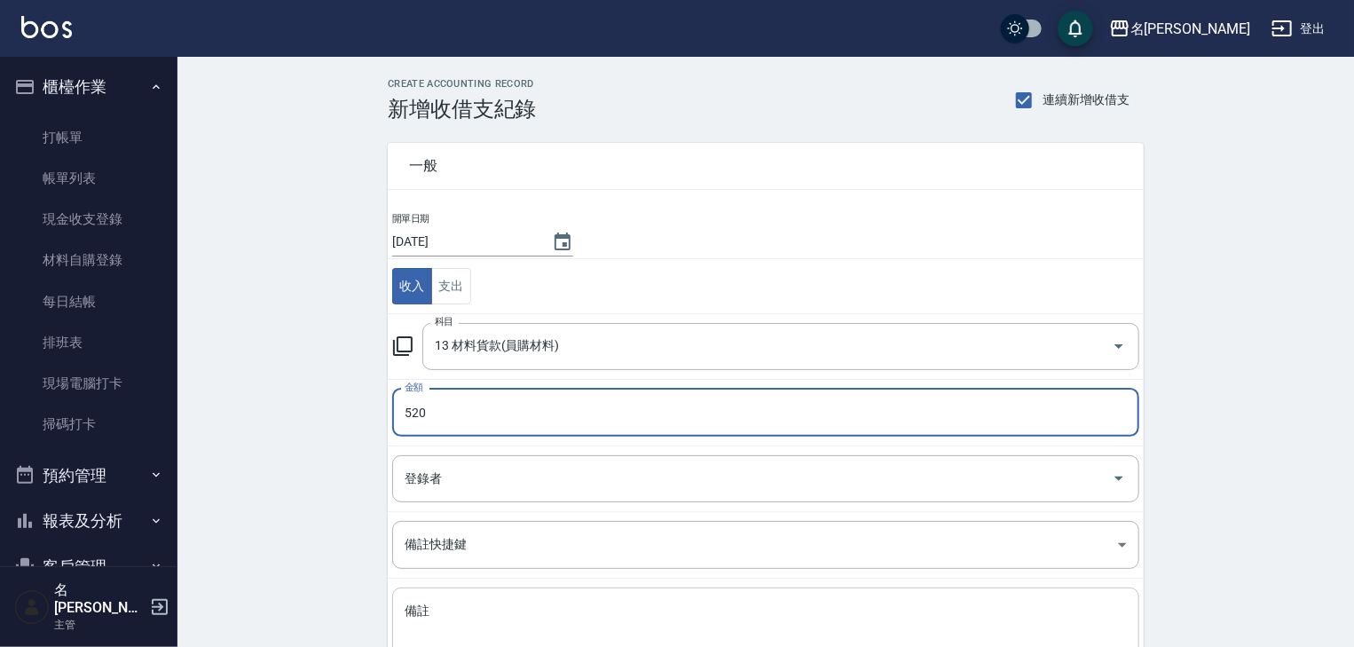
scroll to position [135, 0]
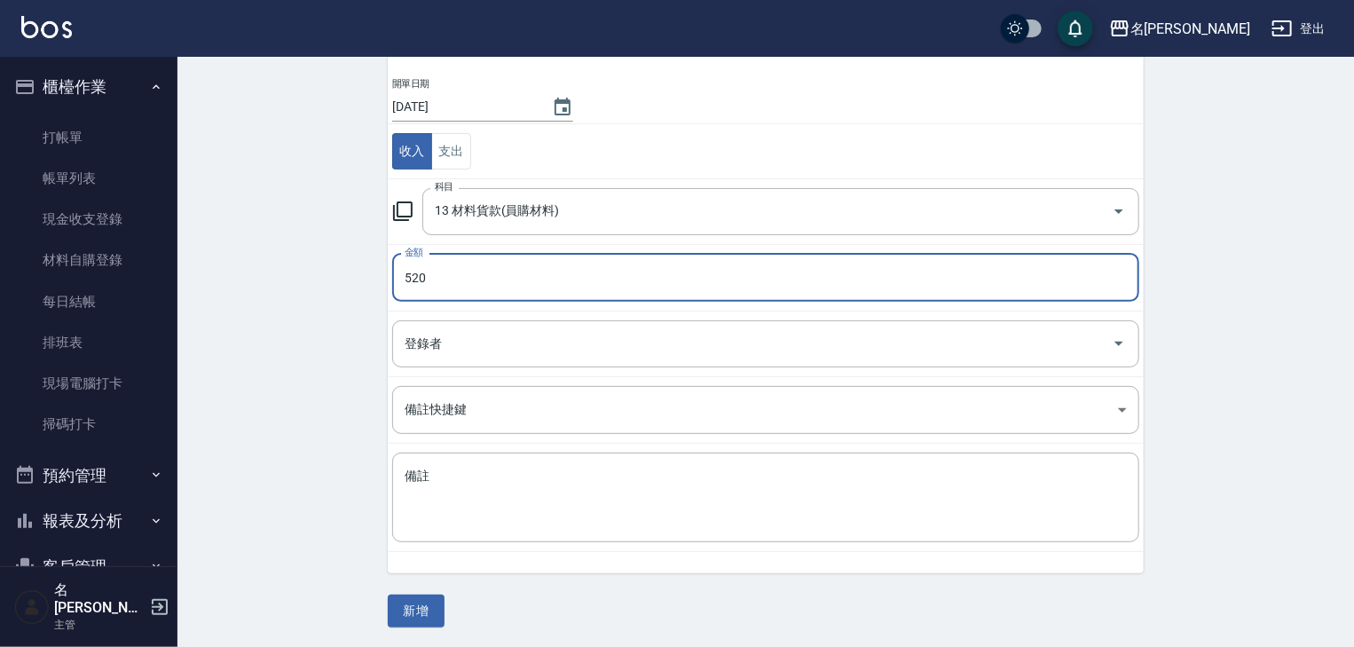
type input "520"
click at [401, 626] on div "CREATE ACCOUNTING RECORD 新增收借支紀錄 連續新增收借支 一般 開單日期 2025/08/10 收入 支出 科目 13 材料貨款(員購…" at bounding box center [765, 285] width 1177 height 727
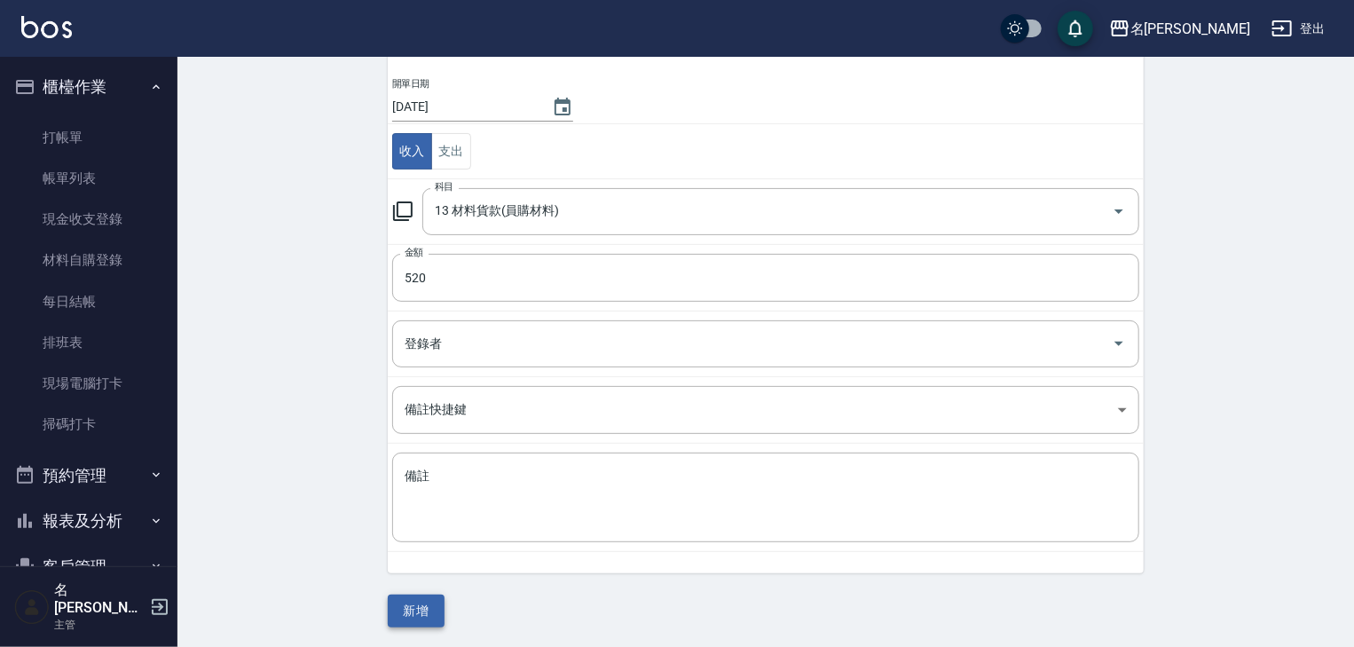
click at [416, 614] on button "新增" at bounding box center [416, 610] width 57 height 33
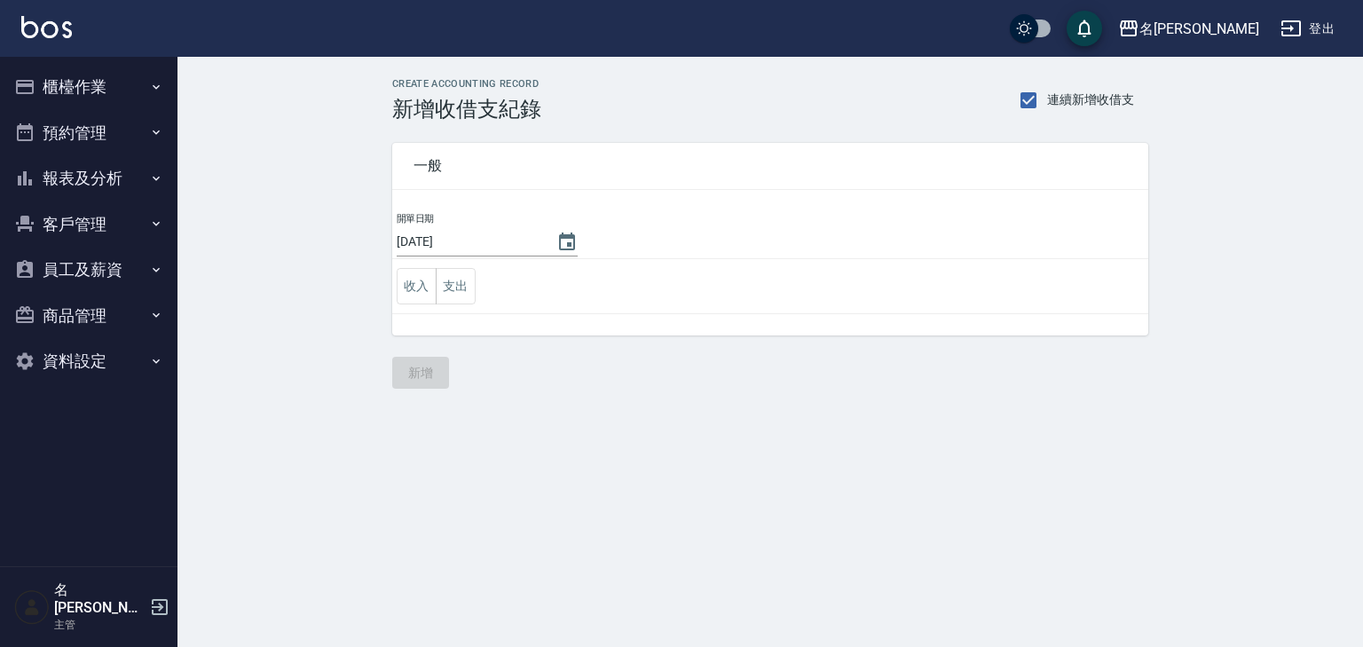
click at [54, 30] on img at bounding box center [46, 27] width 51 height 22
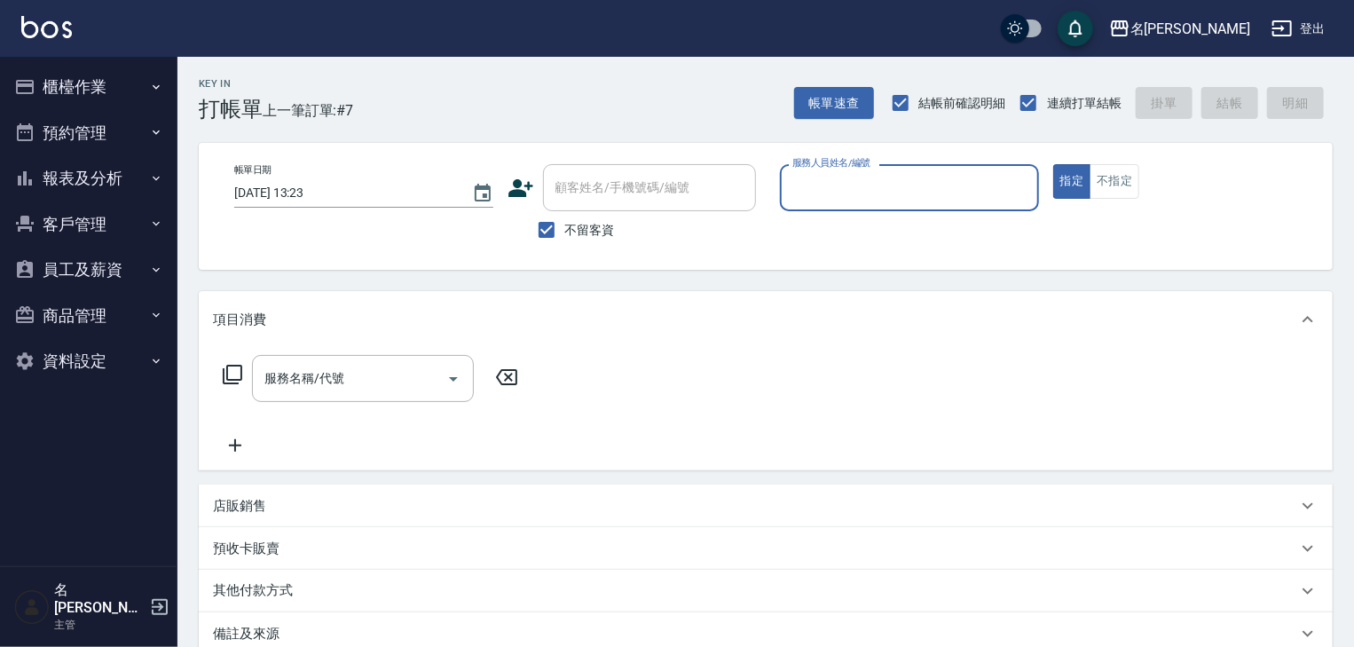
click at [907, 199] on input "服務人員姓名/編號" at bounding box center [909, 187] width 243 height 31
type input "[PERSON_NAME]-08"
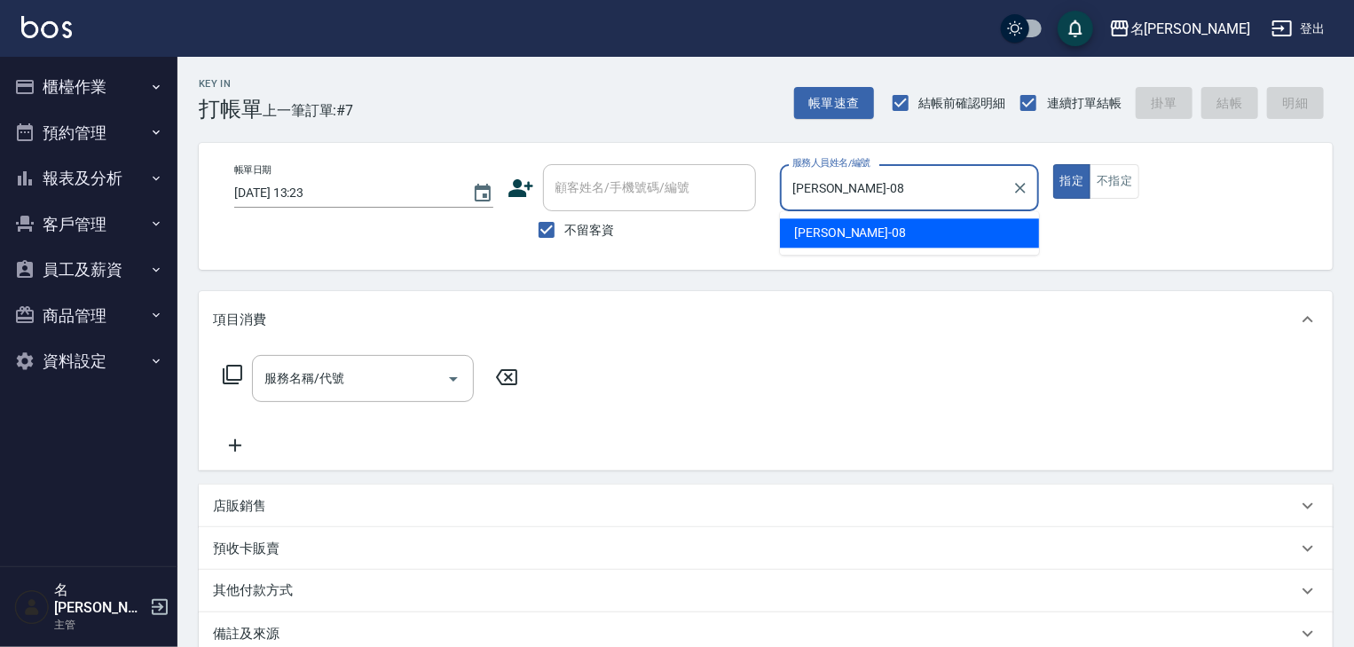
type button "true"
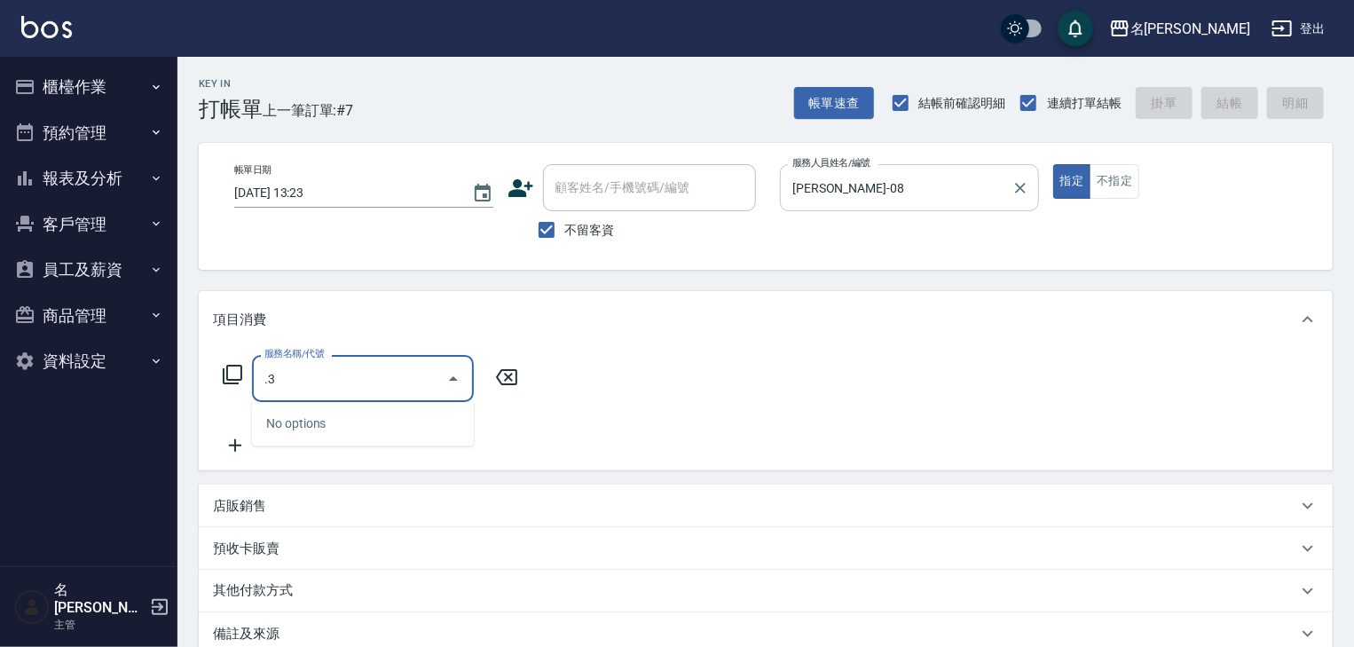
type input "."
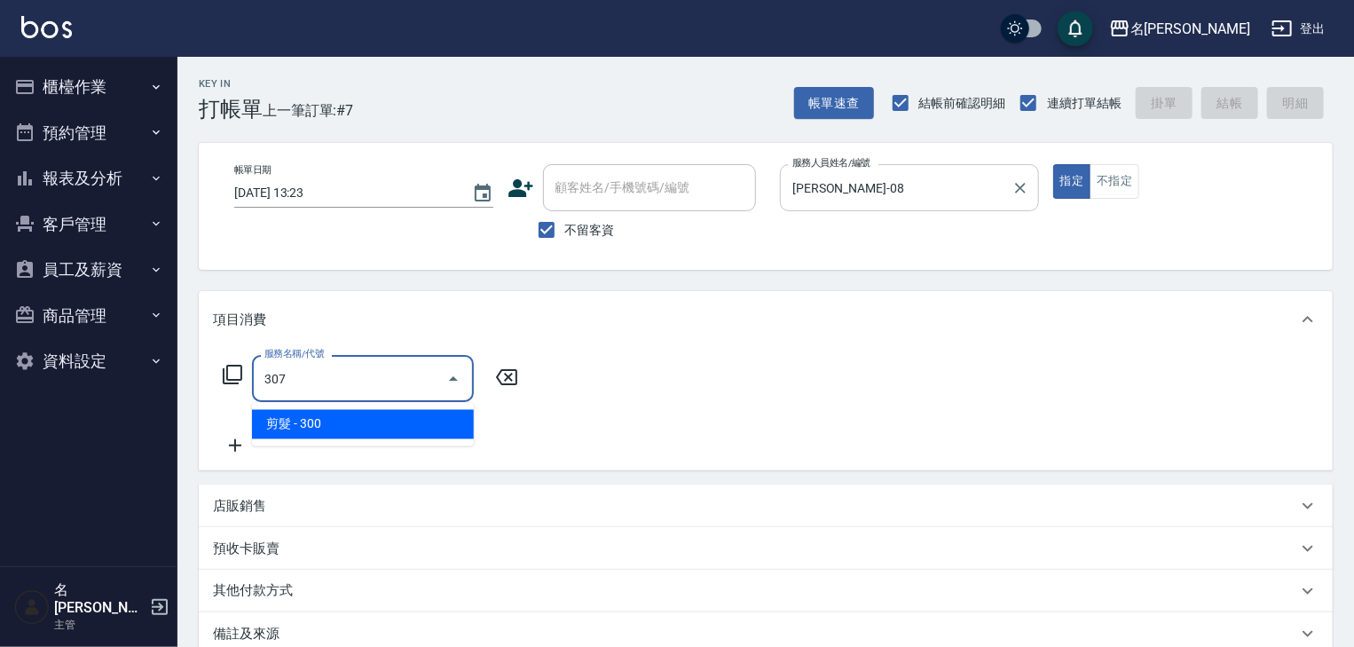
type input "剪髮(307)"
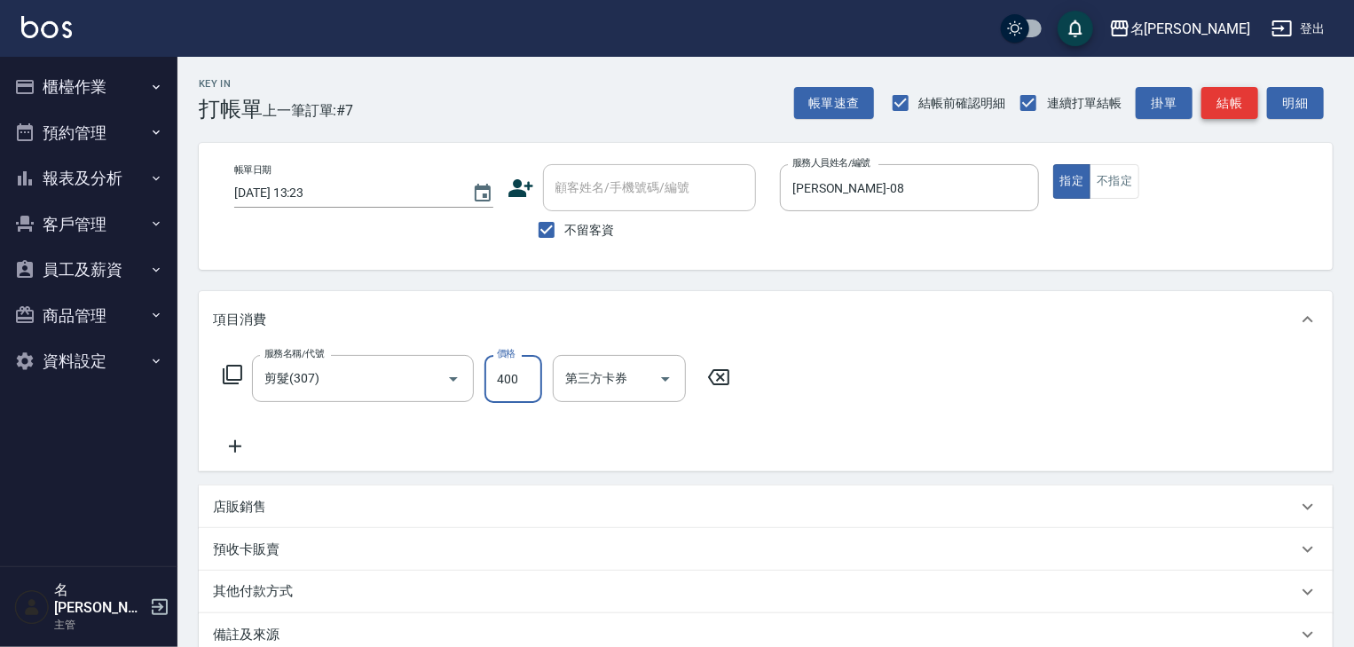
type input "400"
click at [1251, 98] on button "結帳" at bounding box center [1229, 103] width 57 height 33
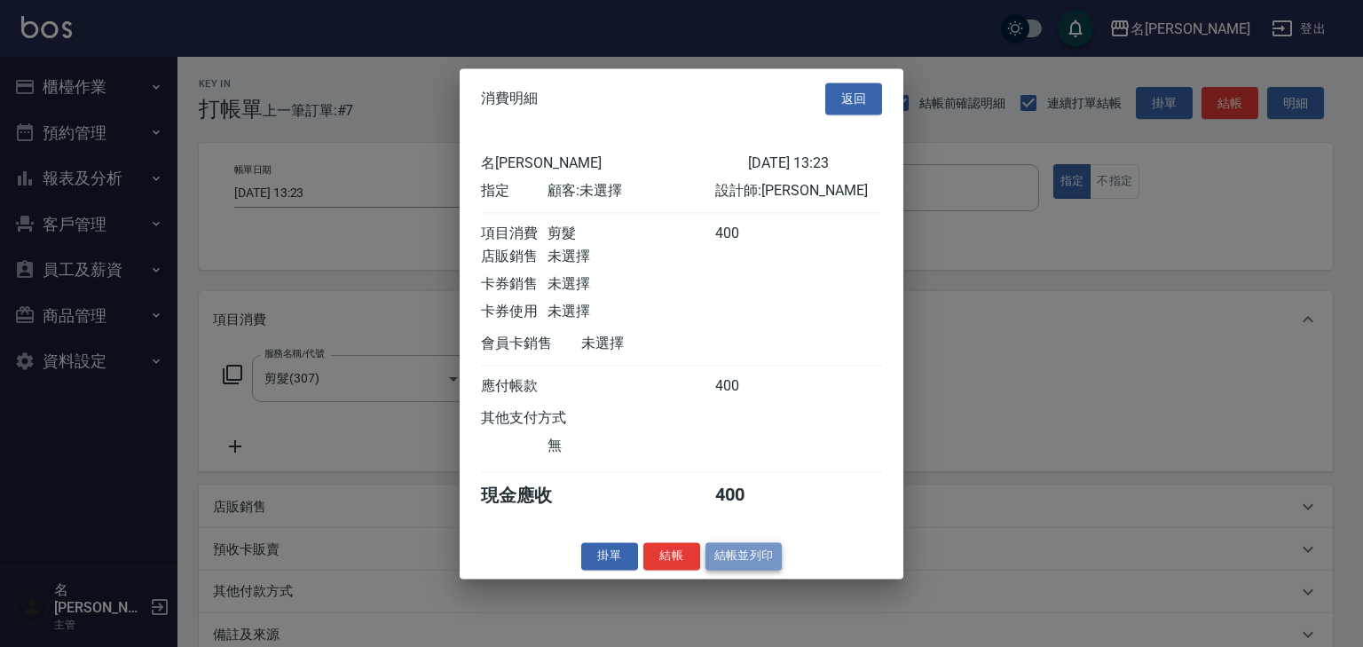
click at [742, 570] on button "結帳並列印" at bounding box center [743, 556] width 77 height 28
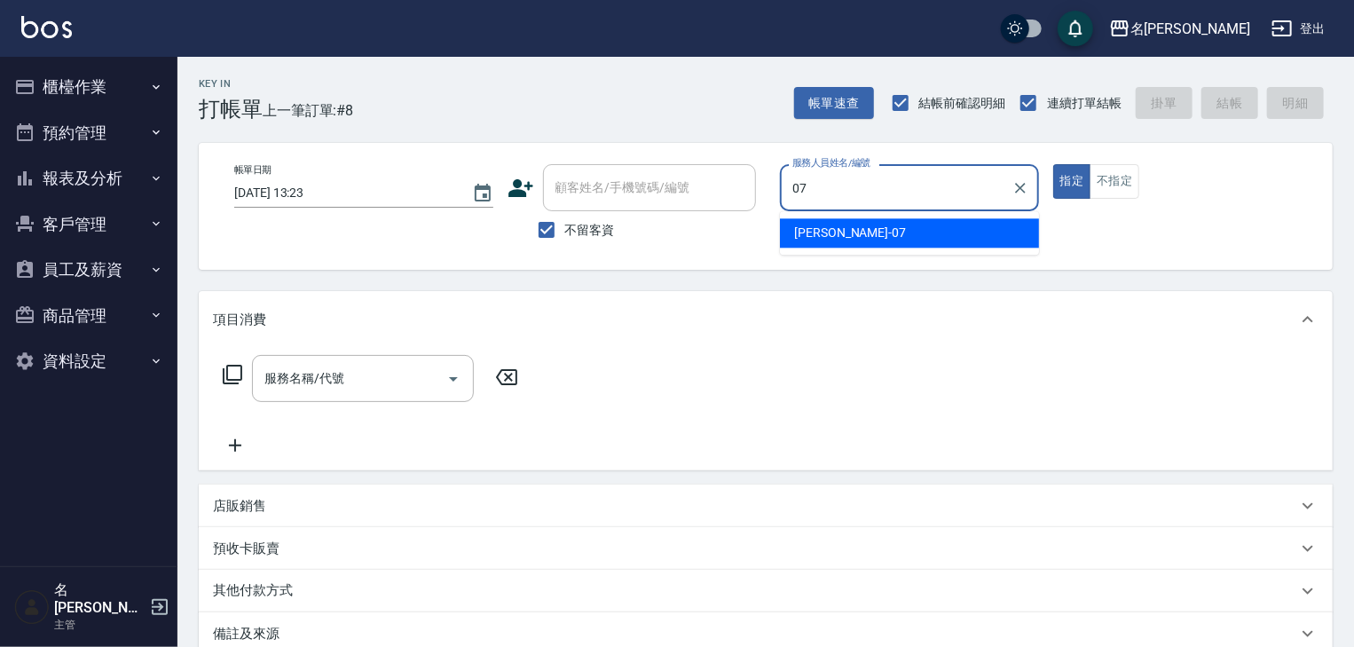
type input "[PERSON_NAME]-07"
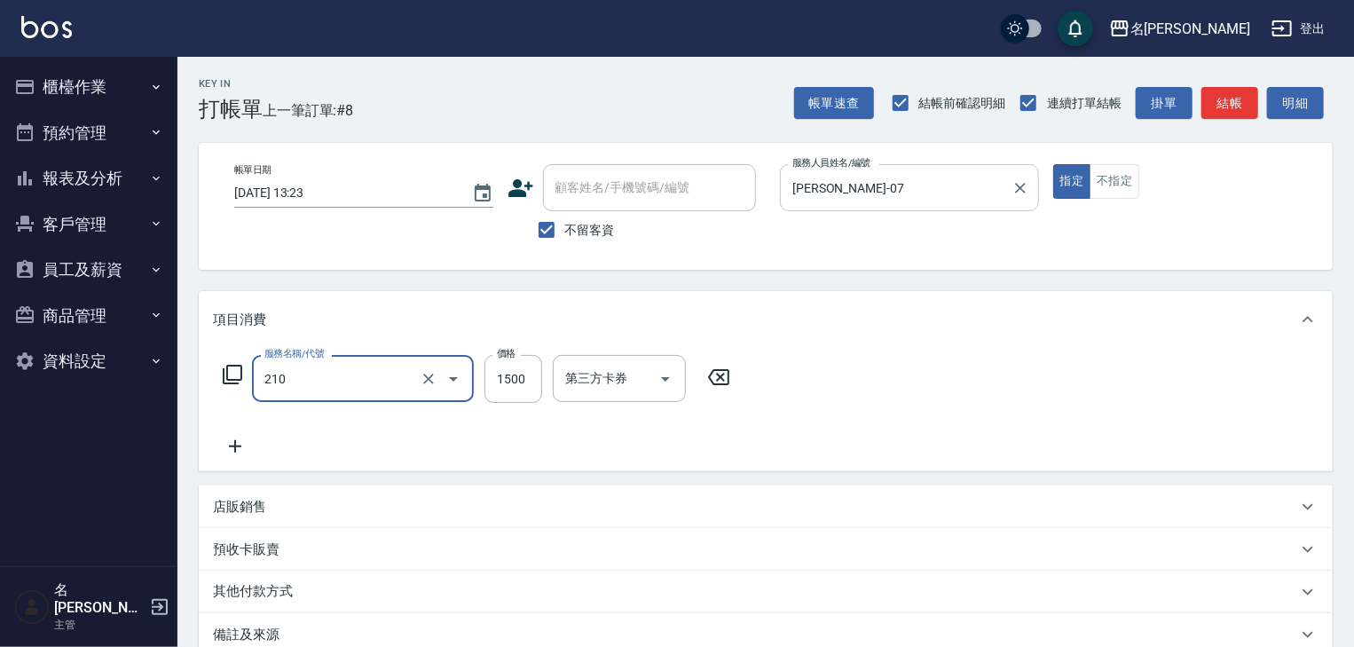
type input "離子燙(自備)(210)"
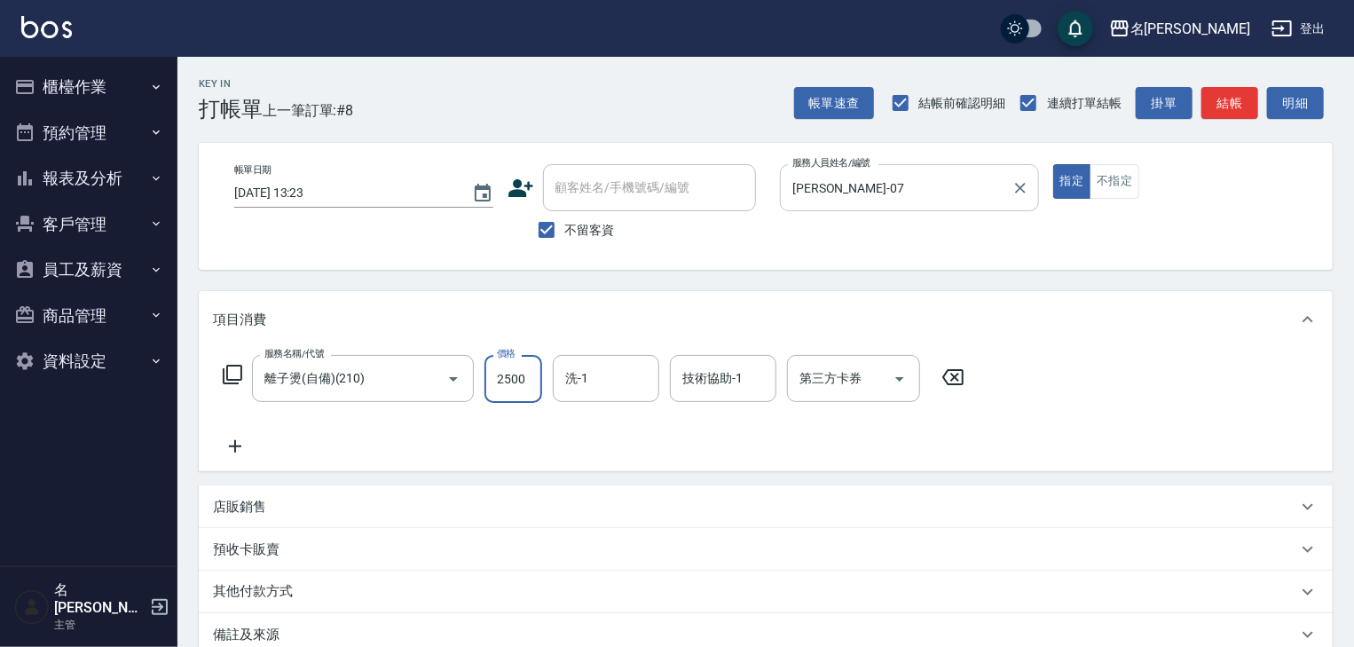
type input "2500"
click at [246, 451] on icon at bounding box center [235, 446] width 44 height 21
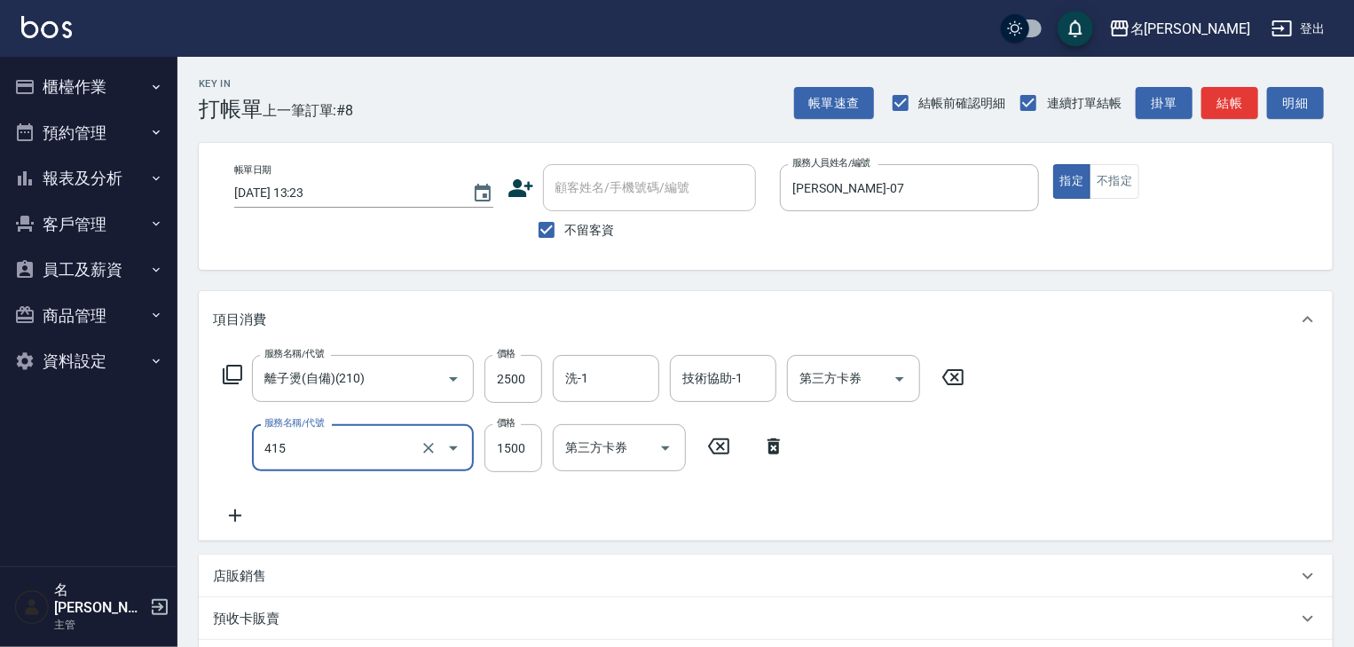
type input "染髮1500↑(415)"
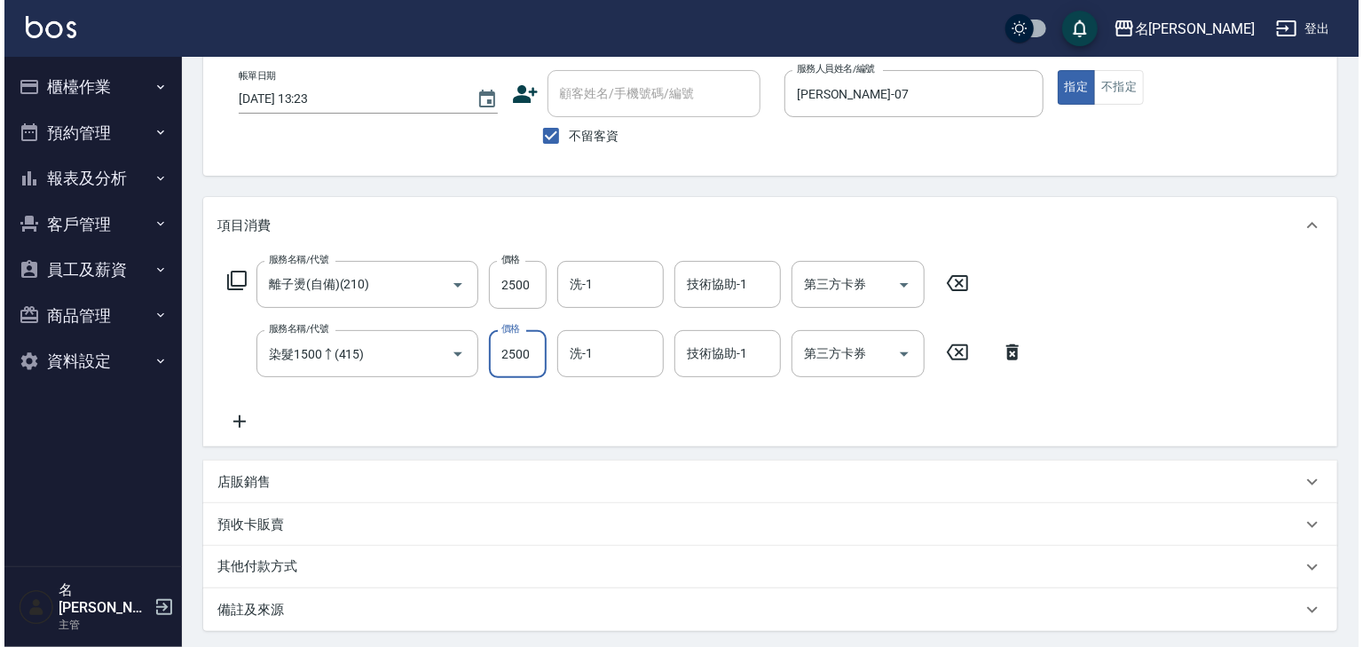
scroll to position [277, 0]
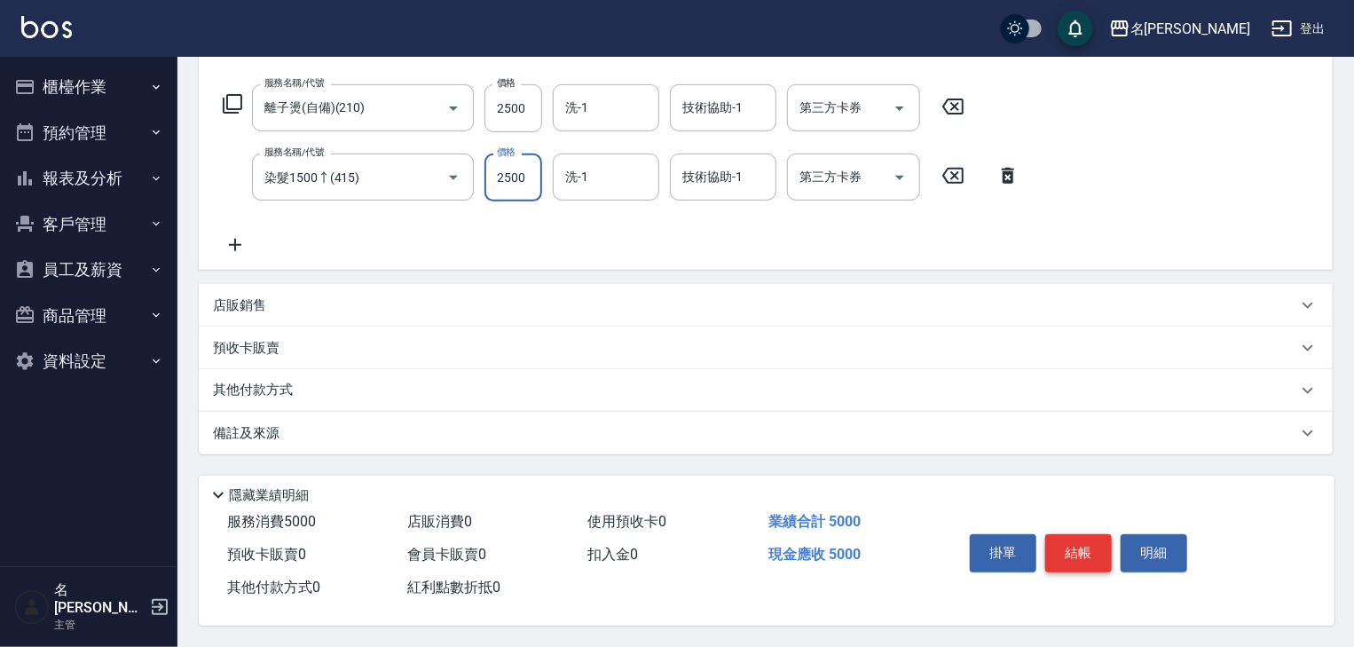
type input "2500"
click at [1080, 546] on button "結帳" at bounding box center [1078, 552] width 67 height 37
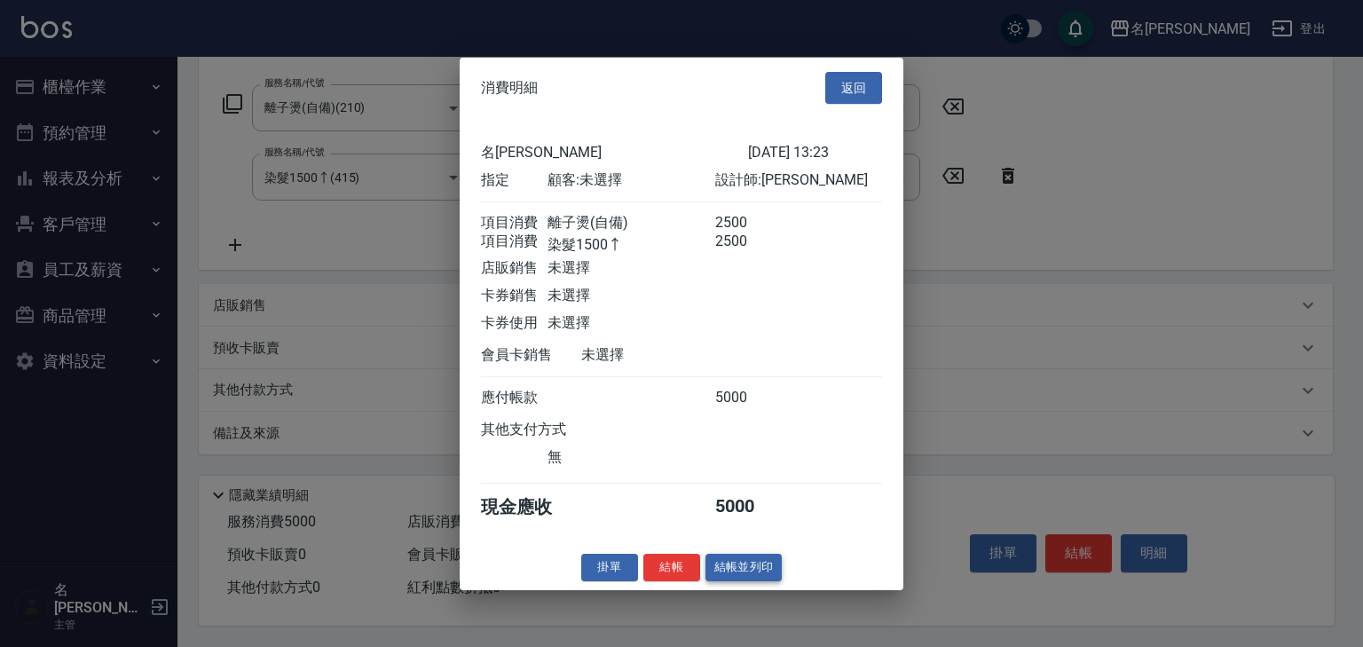
click at [778, 574] on button "結帳並列印" at bounding box center [743, 568] width 77 height 28
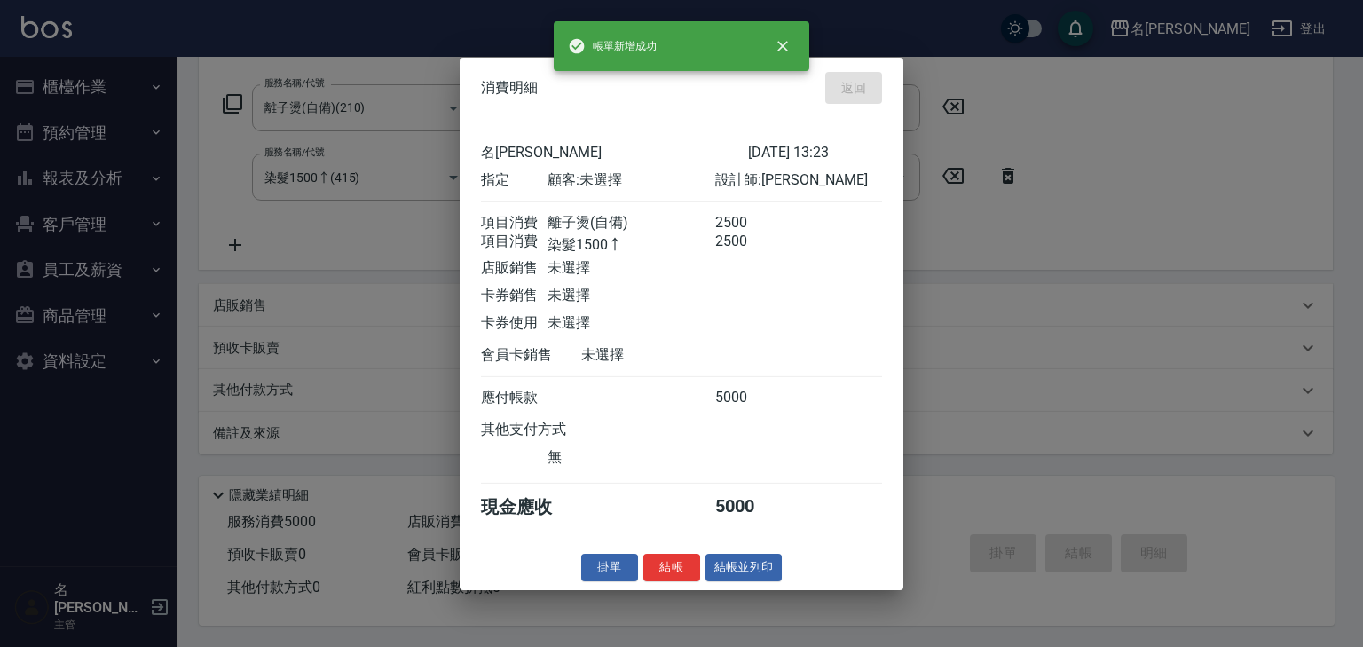
type input "[DATE] 13:48"
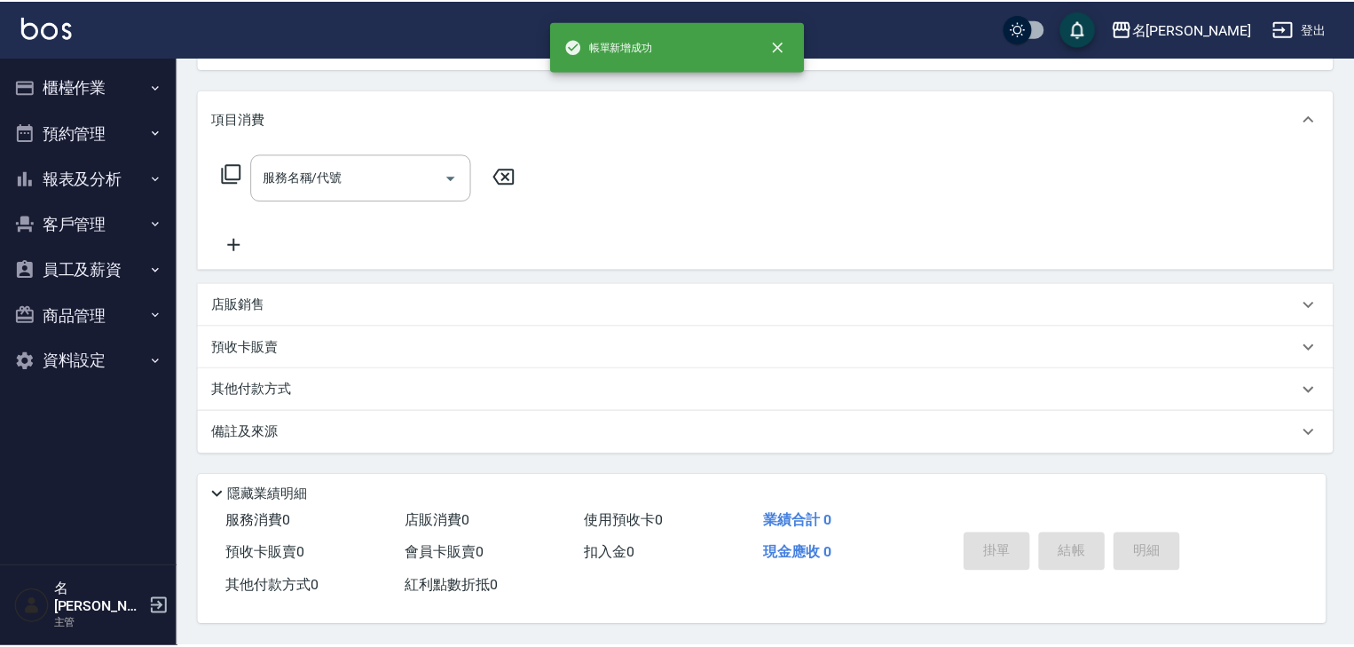
scroll to position [0, 0]
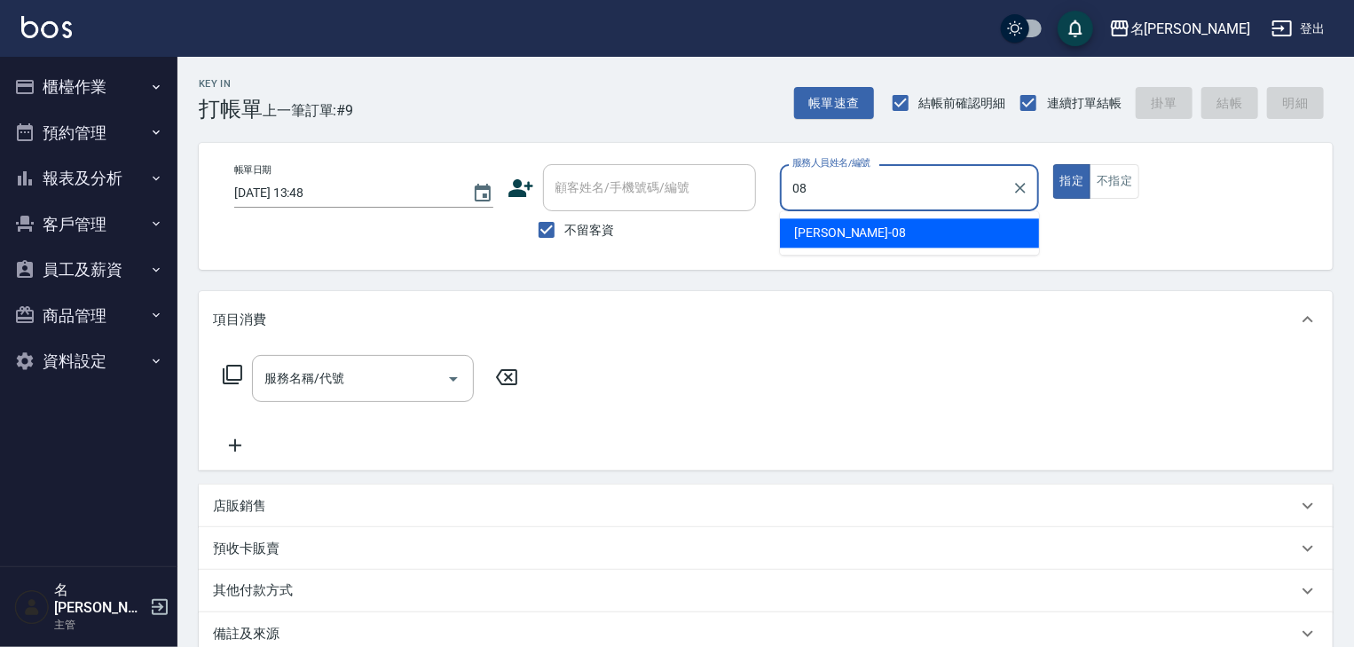
type input "[PERSON_NAME]-08"
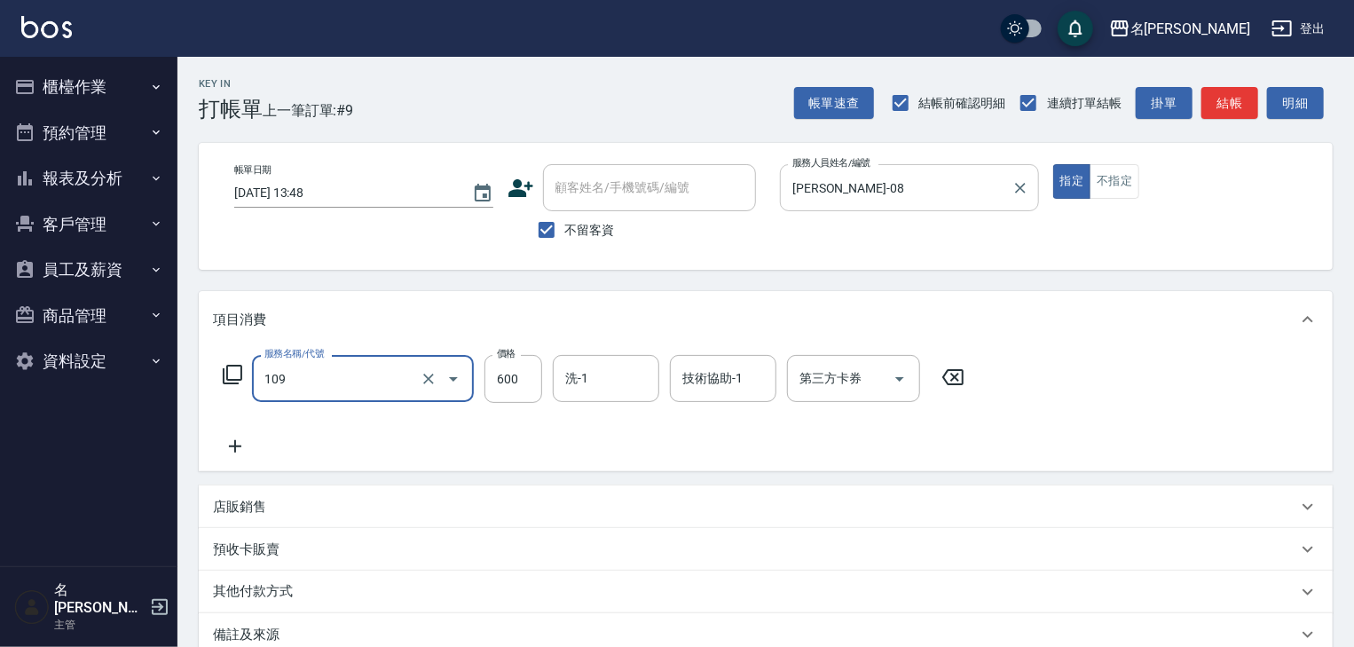
type input "基礎活氧健康洗/何首烏(109)"
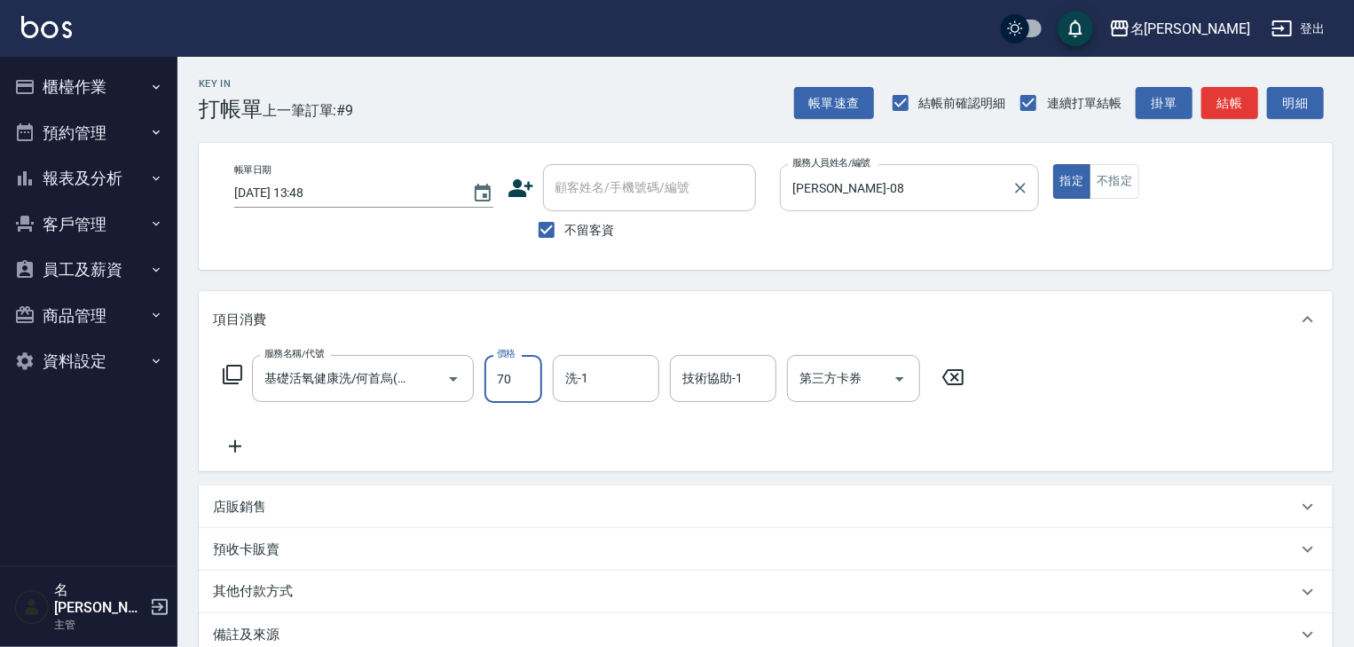
type input "700"
type input "[DATE] 14:02"
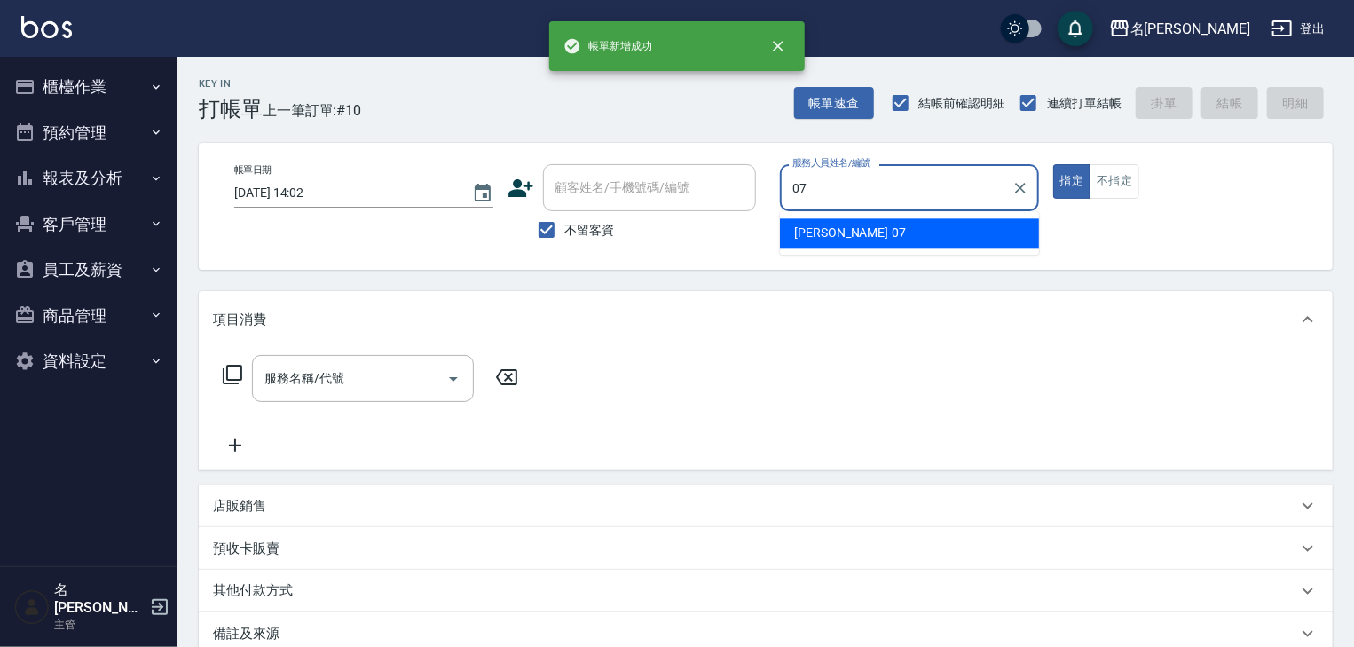
type input "[PERSON_NAME]-07"
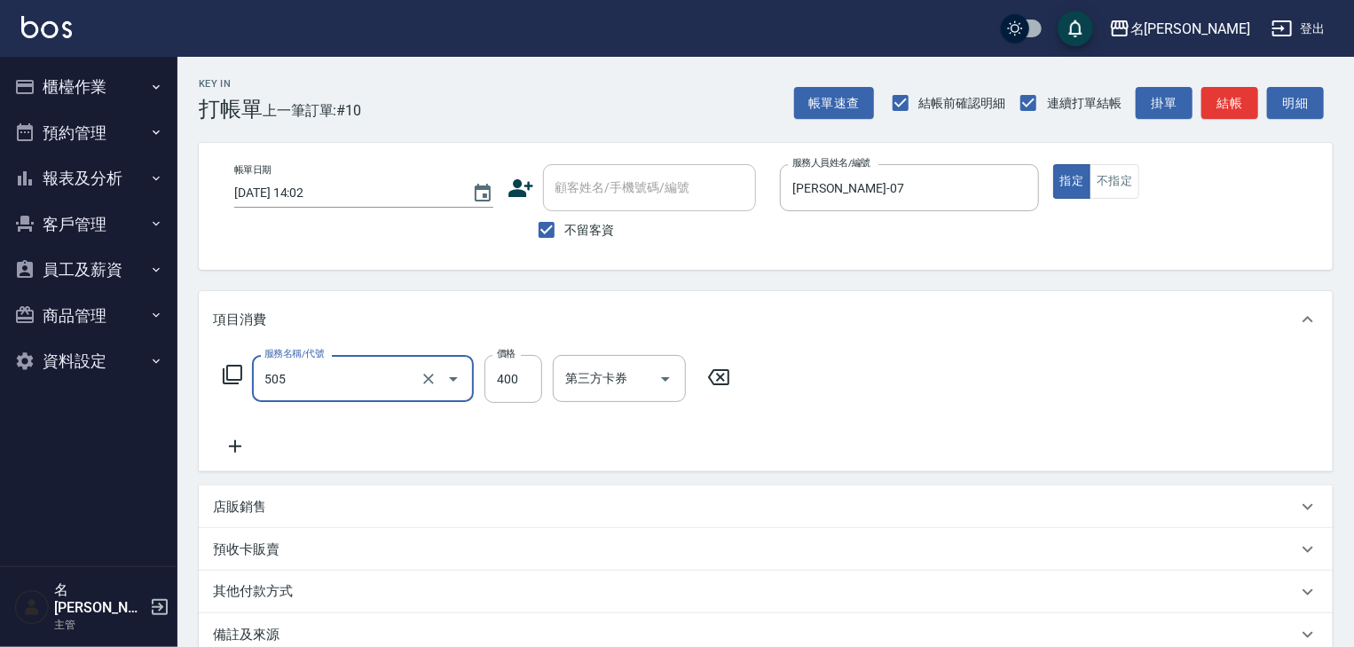
type input "洗髮(505)"
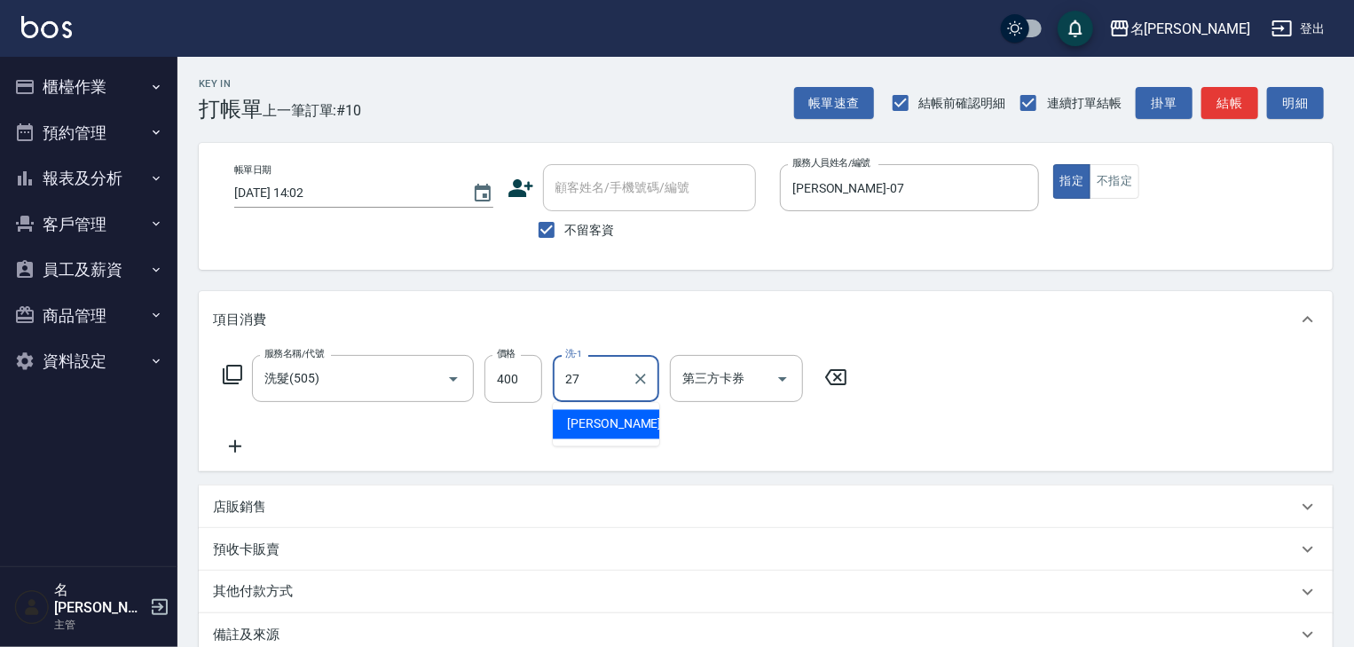
type input "[PERSON_NAME]-27"
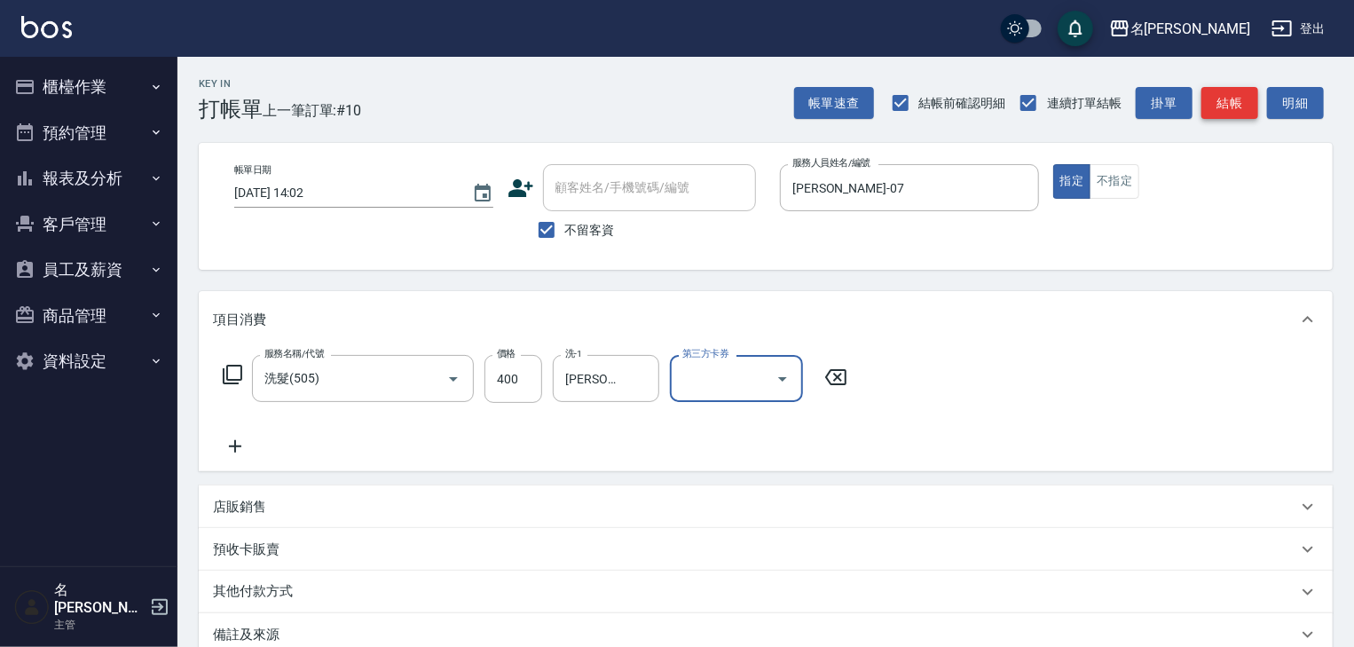
click at [1236, 118] on button "結帳" at bounding box center [1229, 103] width 57 height 33
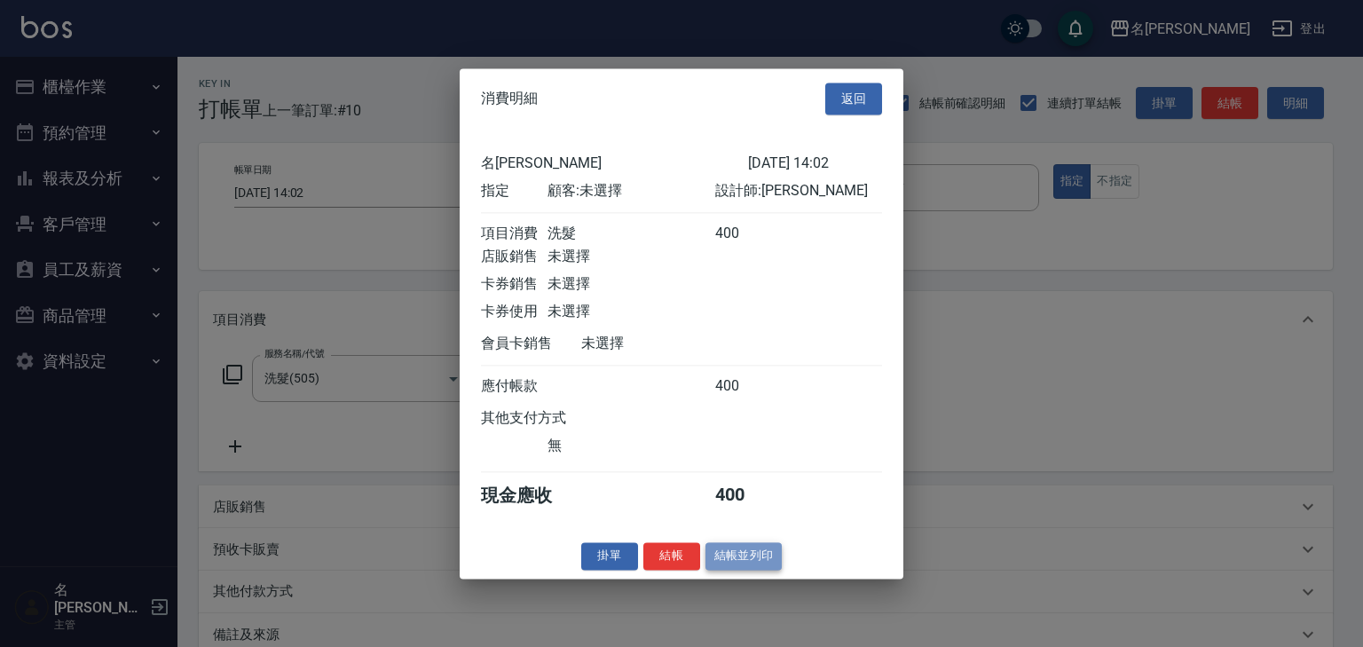
click at [760, 564] on button "結帳並列印" at bounding box center [743, 556] width 77 height 28
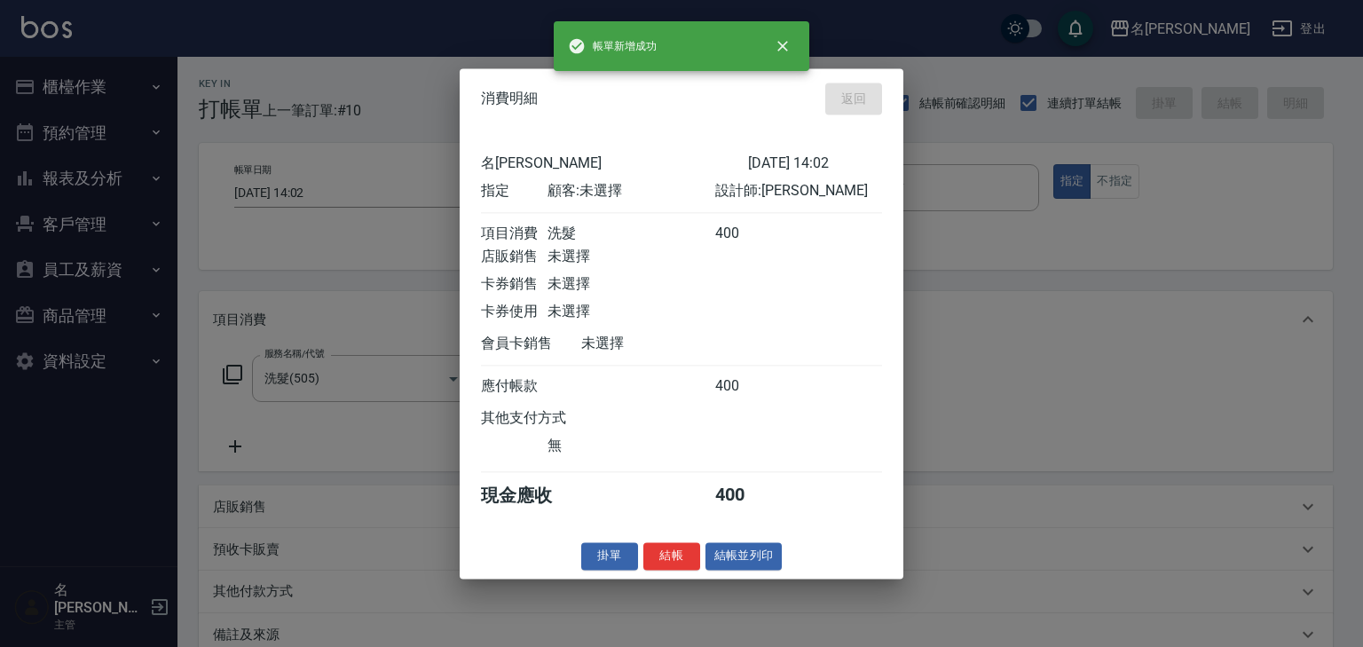
type input "[DATE] 14:27"
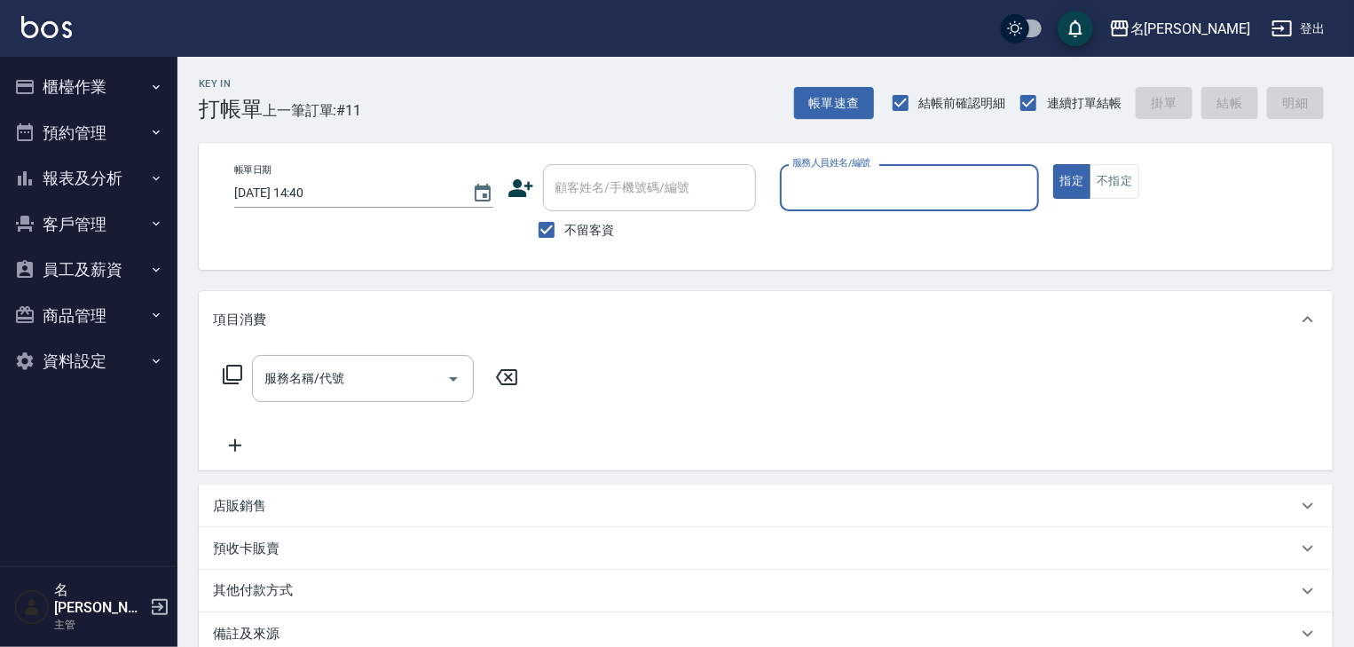
click at [142, 85] on button "櫃檯作業" at bounding box center [88, 87] width 163 height 46
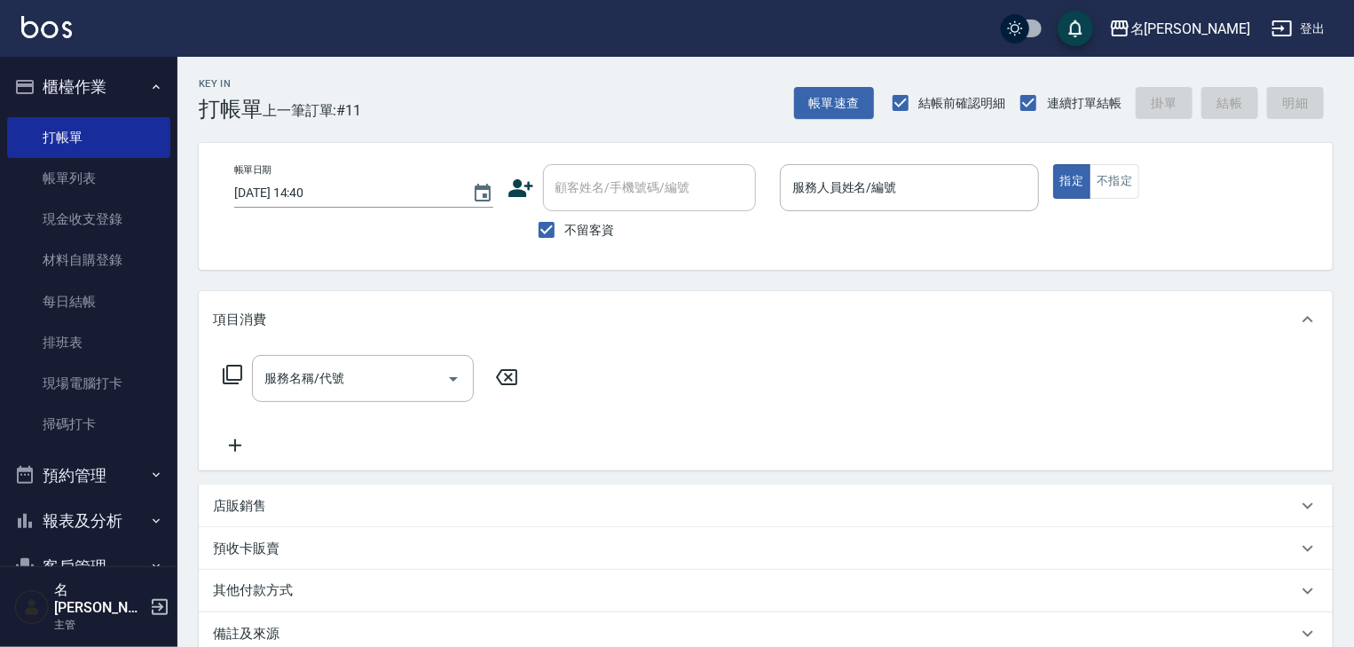
scroll to position [206, 0]
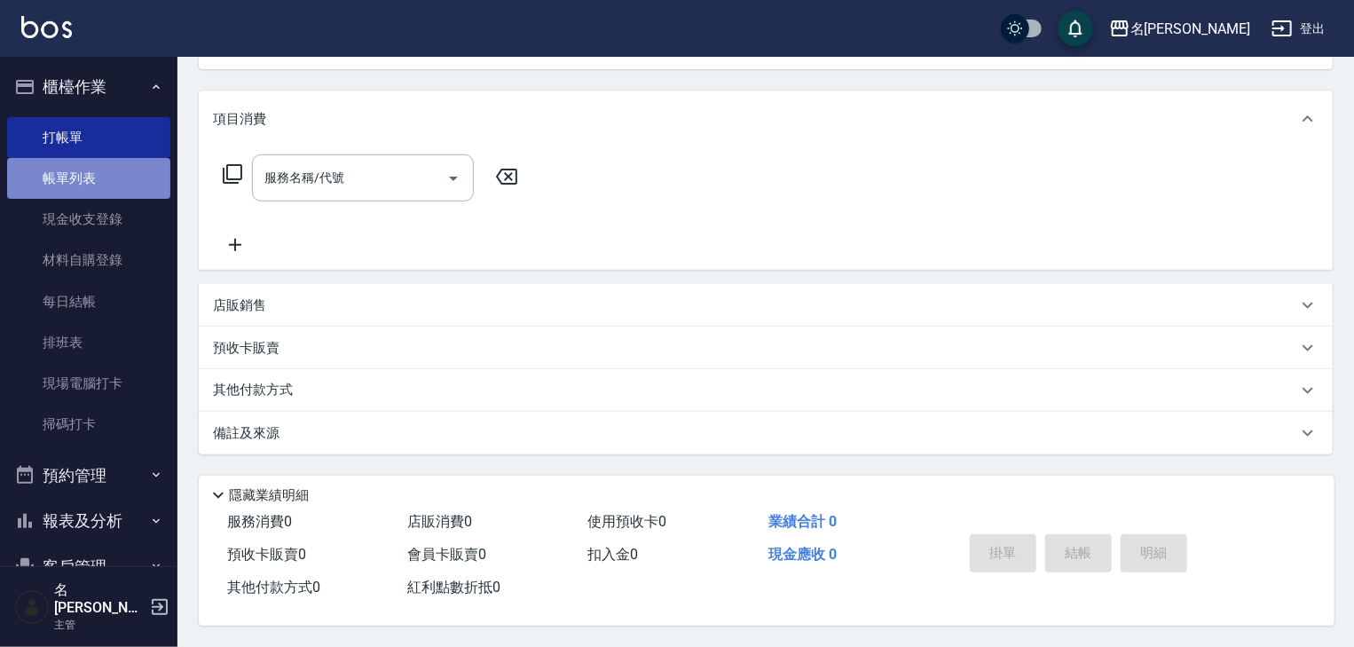
click at [97, 170] on link "帳單列表" at bounding box center [88, 178] width 163 height 41
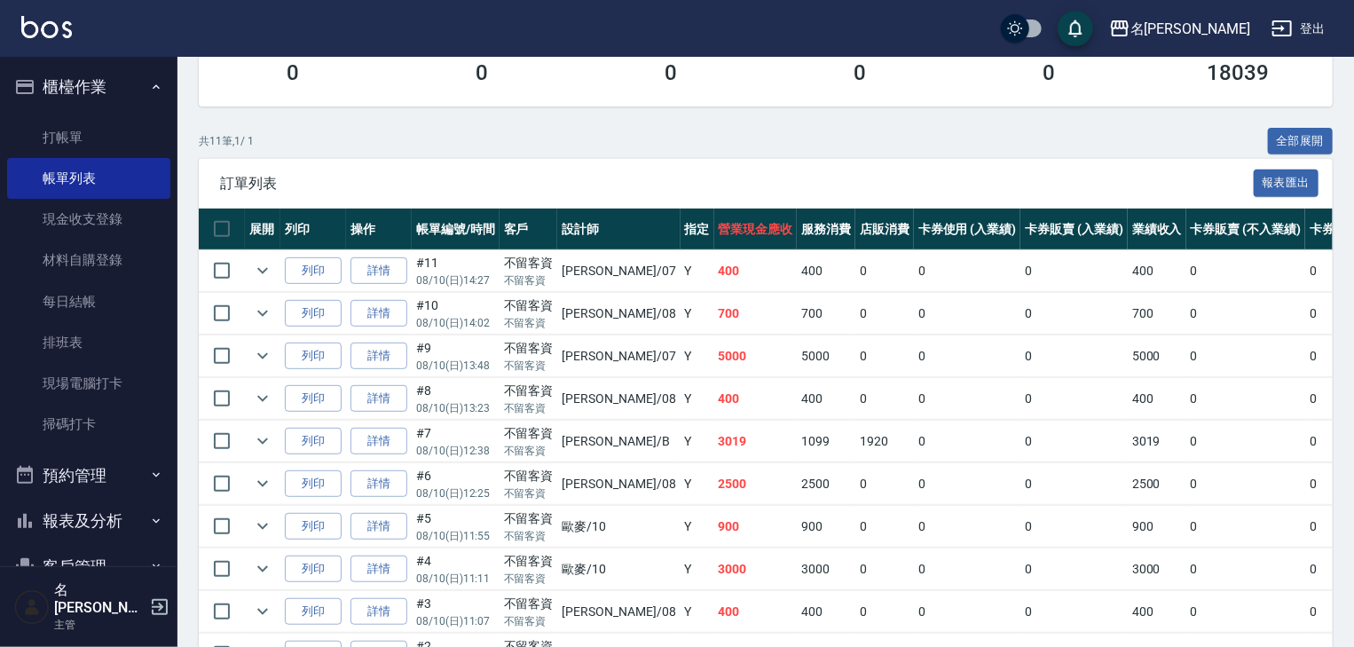
scroll to position [473, 0]
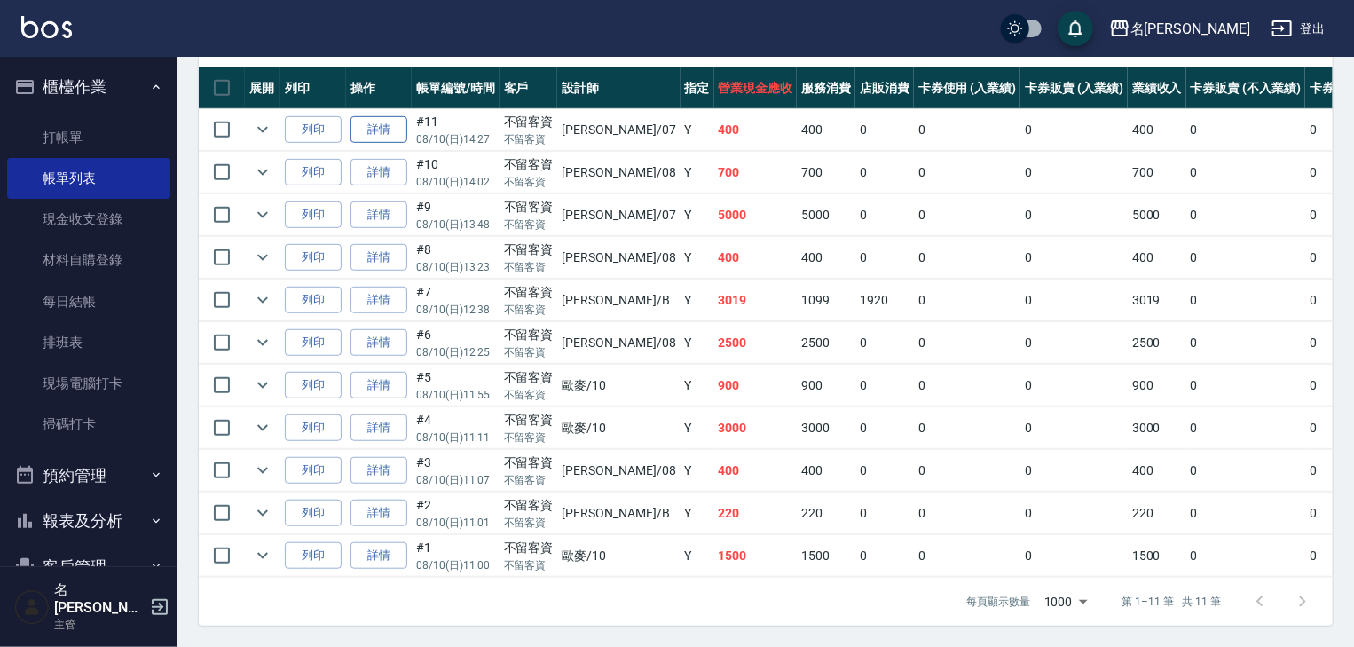
click at [398, 142] on link "詳情" at bounding box center [378, 130] width 57 height 28
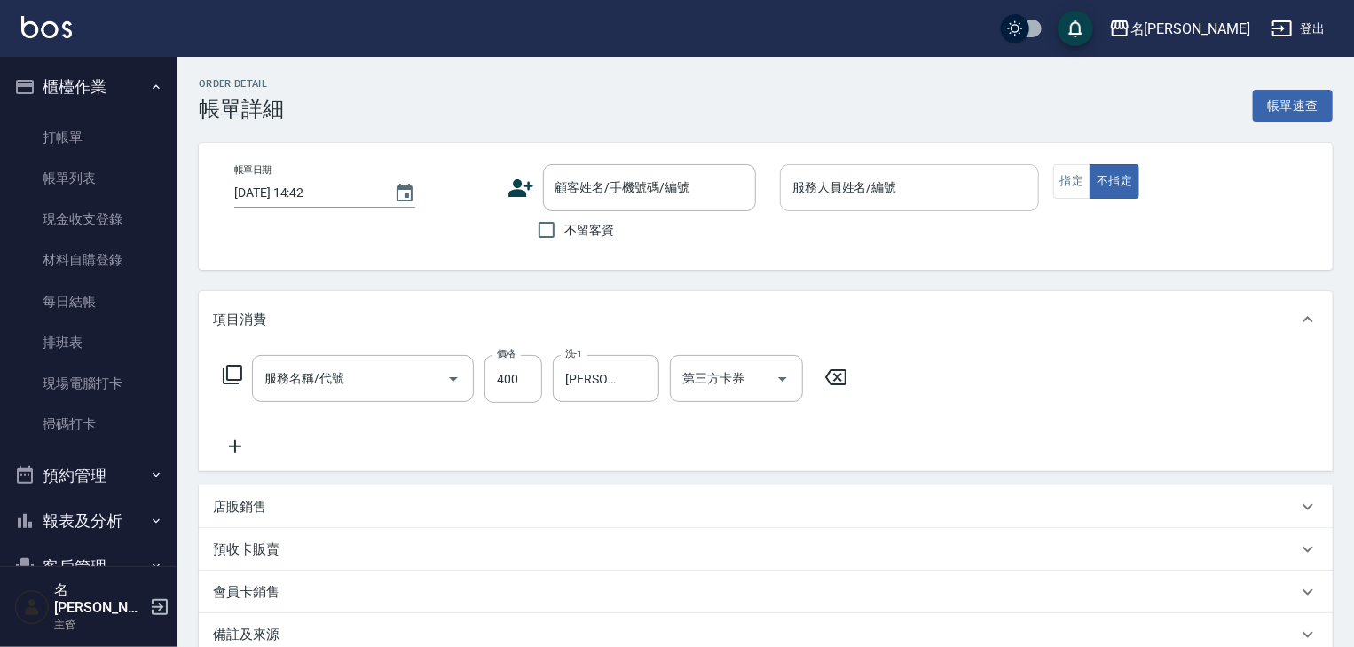
type input "[DATE] 14:27"
checkbox input "true"
type input "[PERSON_NAME]-07"
type input "洗髮(505)"
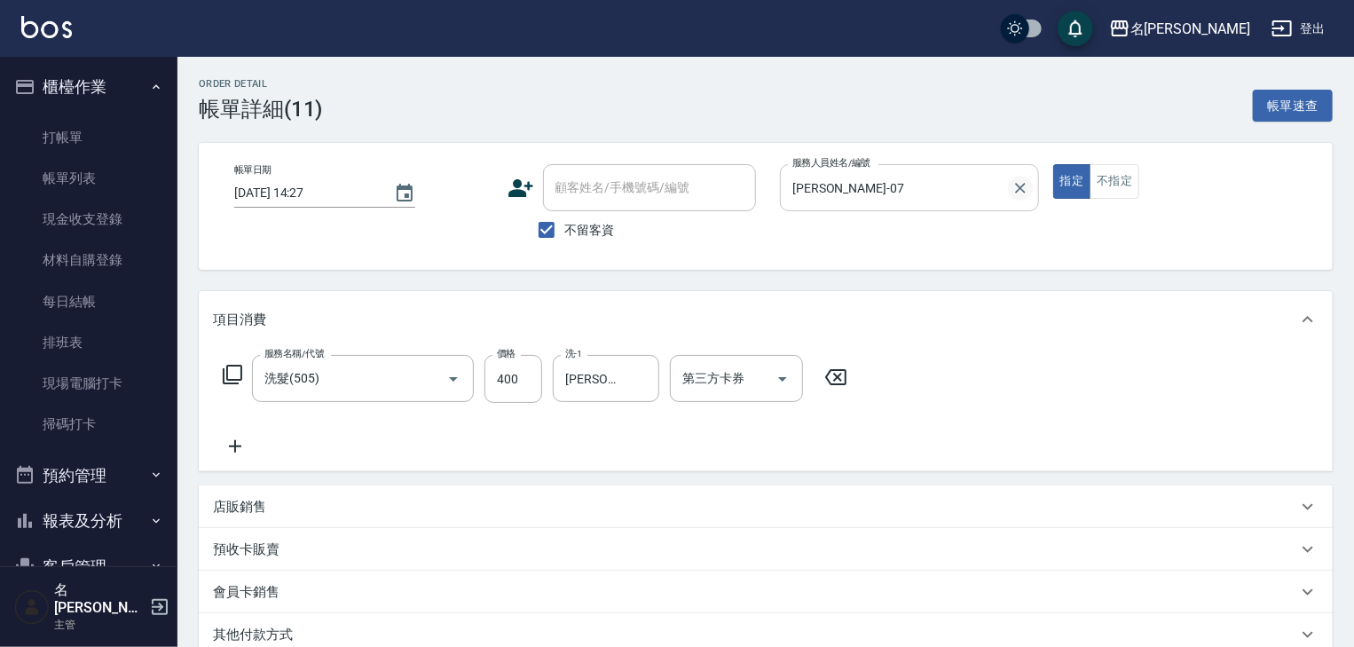
click at [1019, 187] on icon "Clear" at bounding box center [1020, 188] width 11 height 11
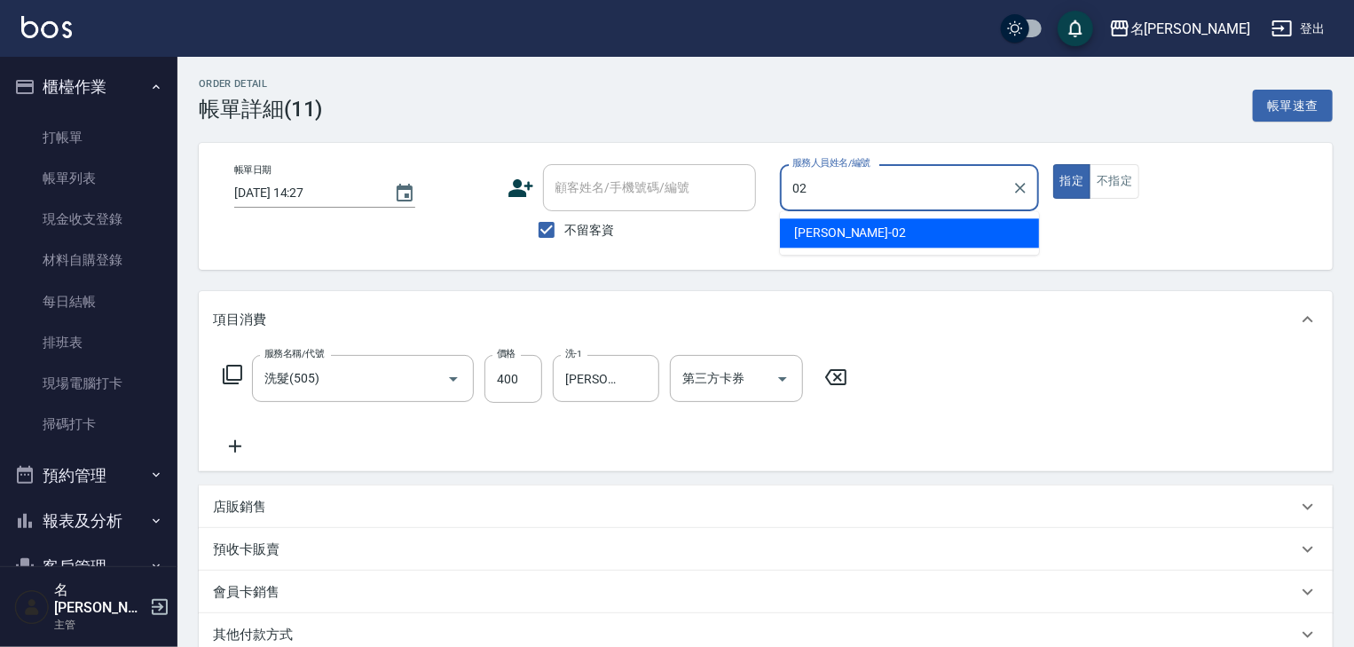
type input "蔡怡蓁-02"
type button "true"
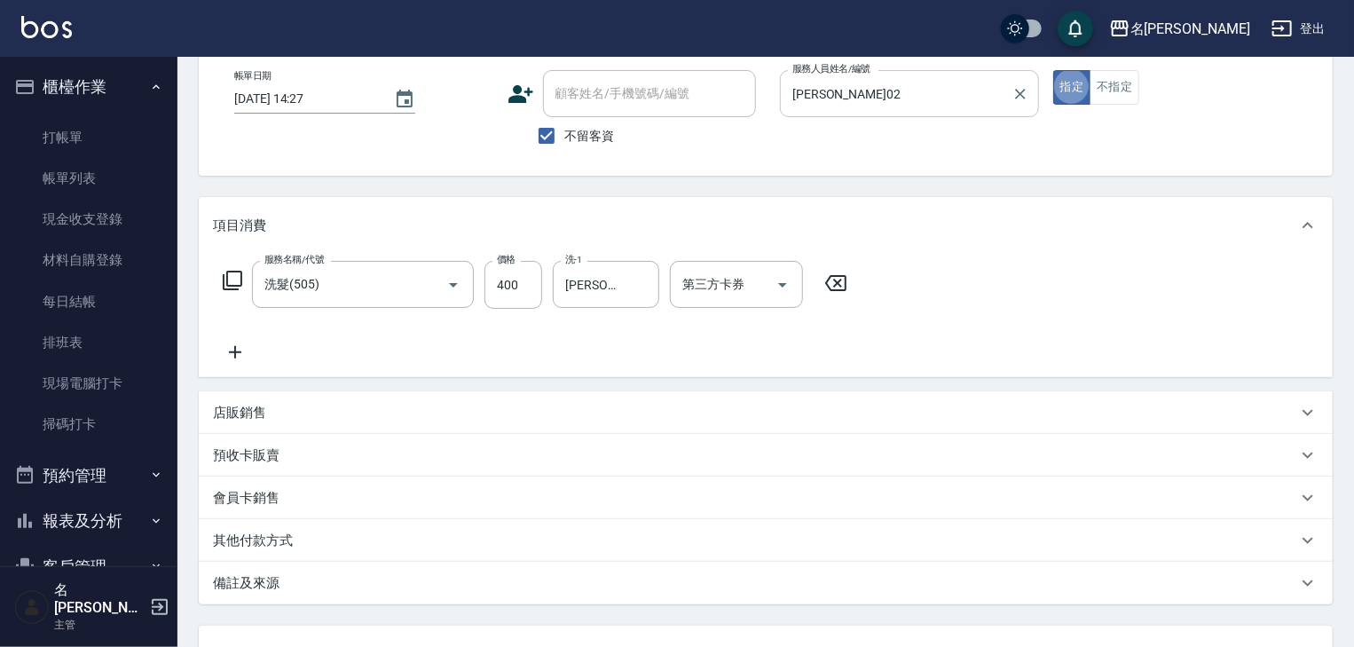
scroll to position [241, 0]
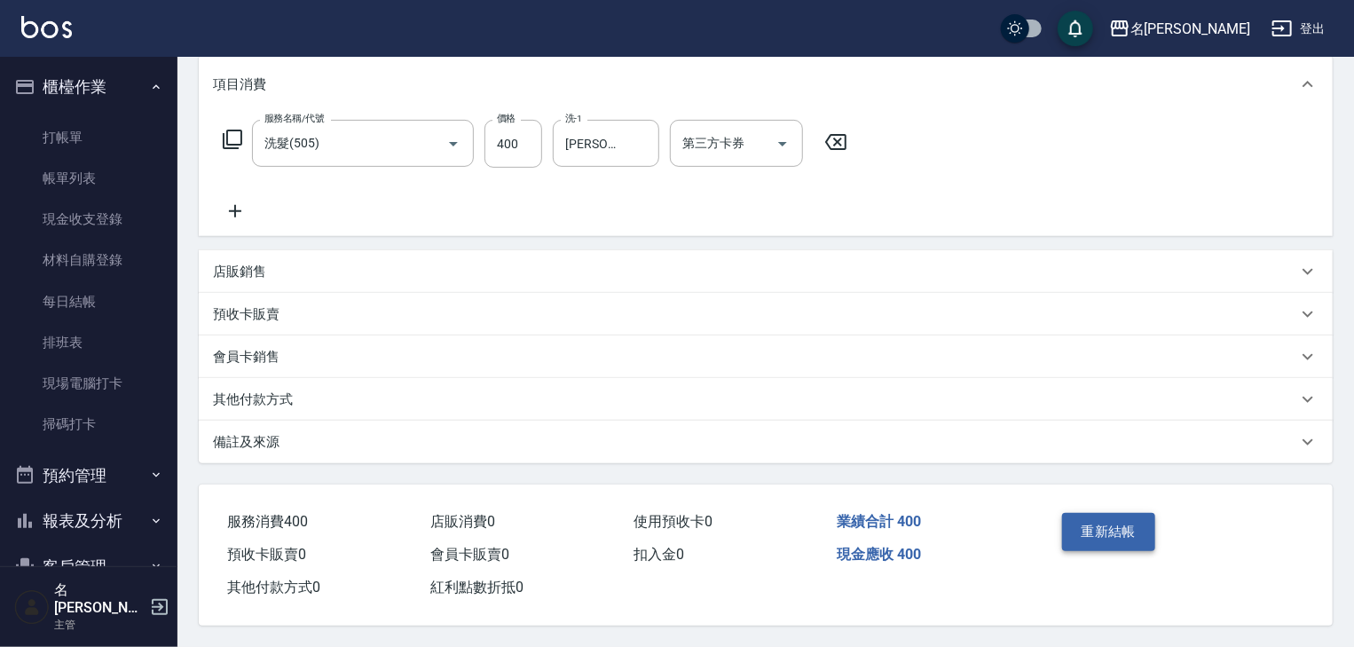
click at [1089, 518] on button "重新結帳" at bounding box center [1109, 531] width 94 height 37
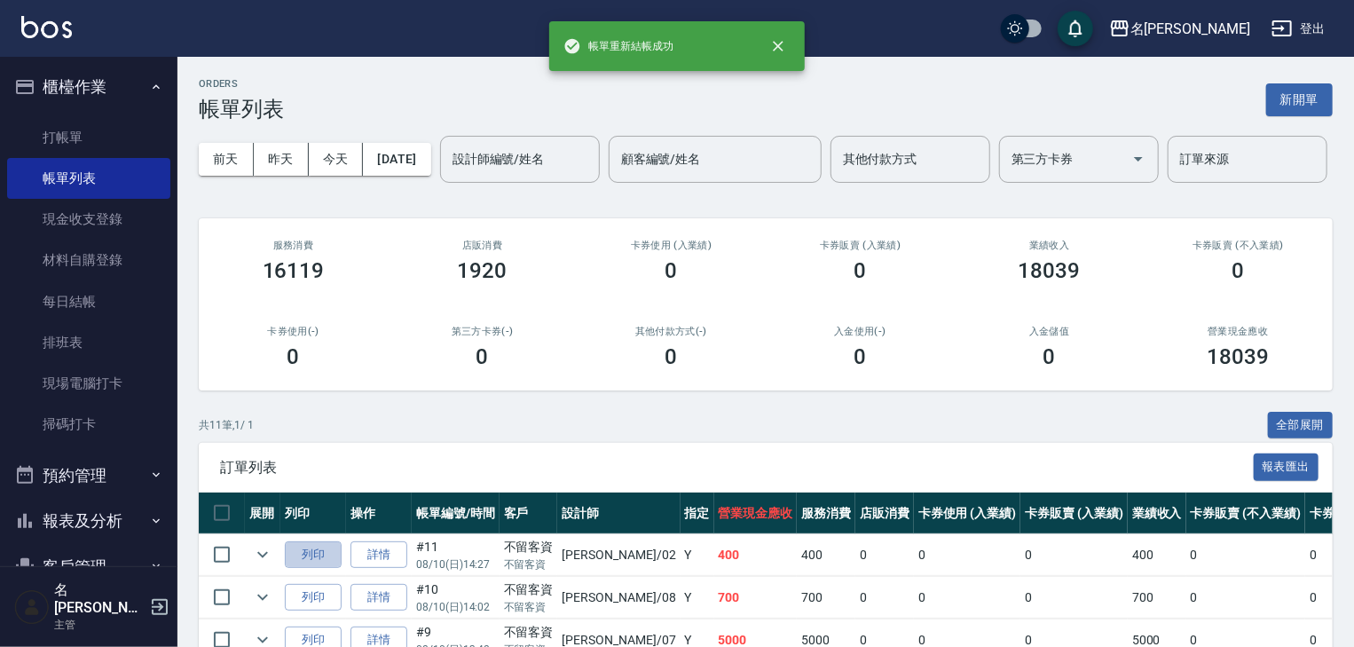
drag, startPoint x: 338, startPoint y: 606, endPoint x: 343, endPoint y: 596, distance: 11.1
click at [338, 569] on button "列印" at bounding box center [313, 555] width 57 height 28
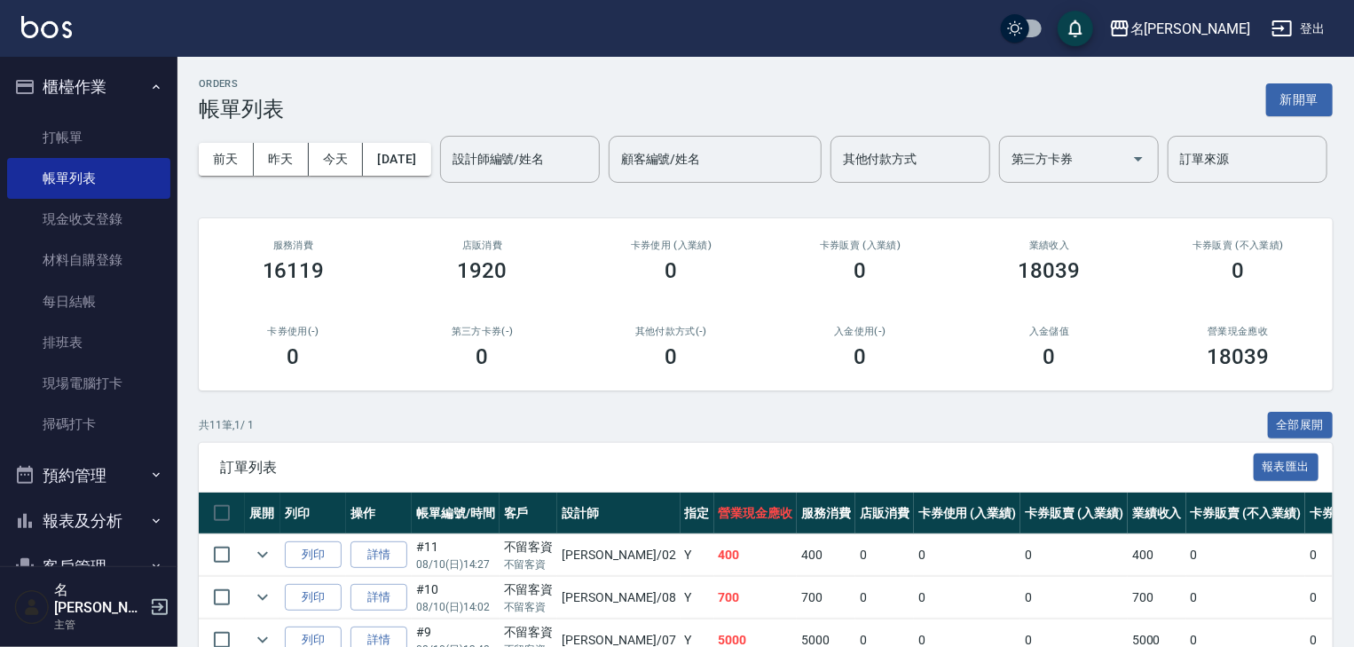
click at [71, 32] on img at bounding box center [46, 27] width 51 height 22
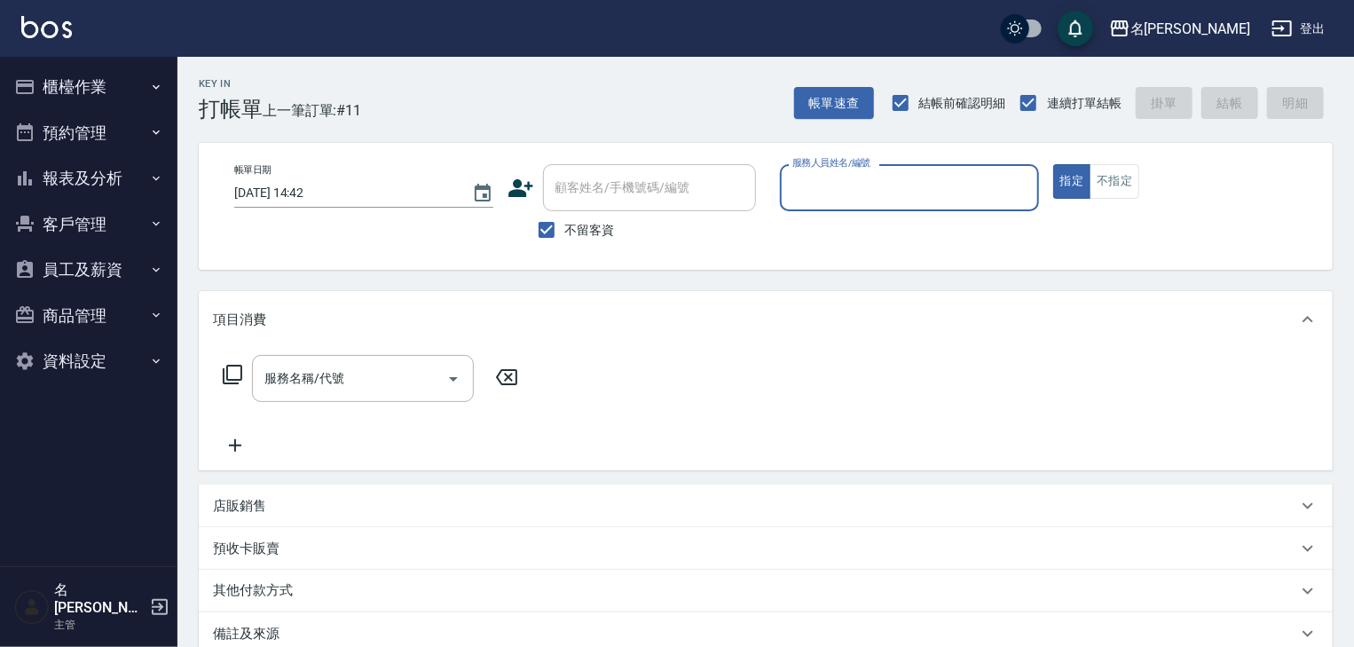
click at [974, 174] on input "服務人員姓名/編號" at bounding box center [909, 187] width 243 height 31
type input "[PERSON_NAME]-08"
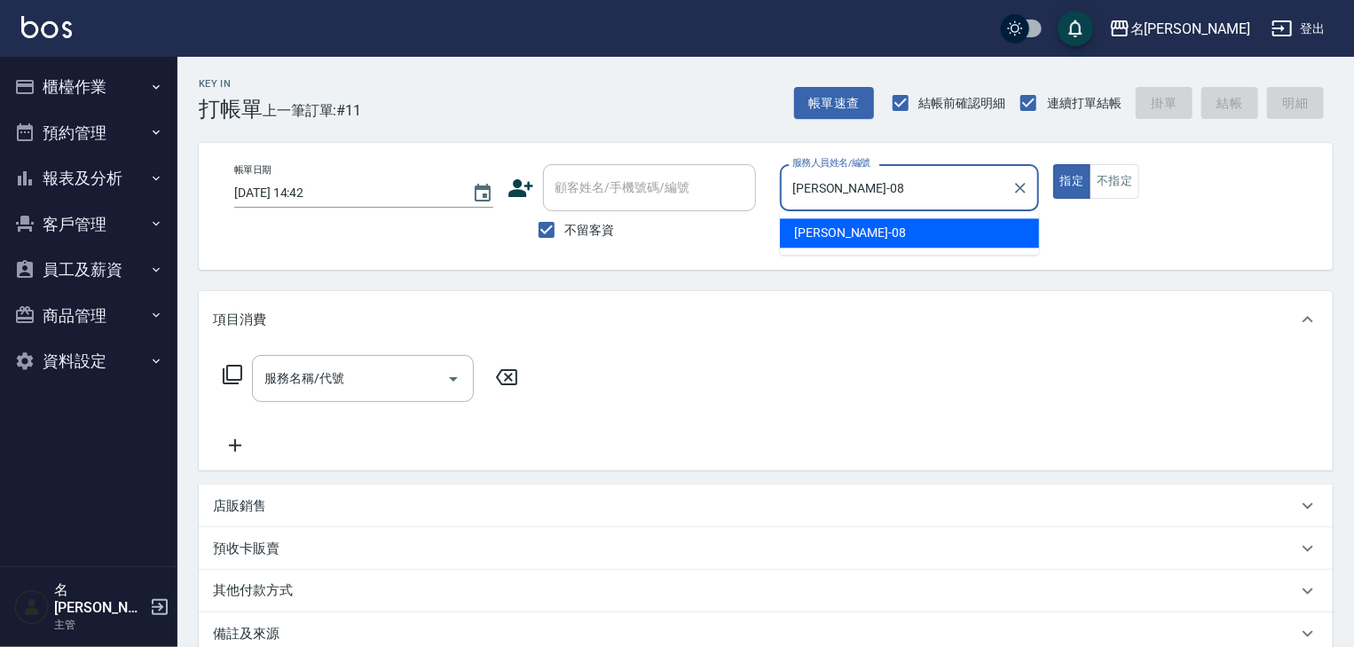
type button "true"
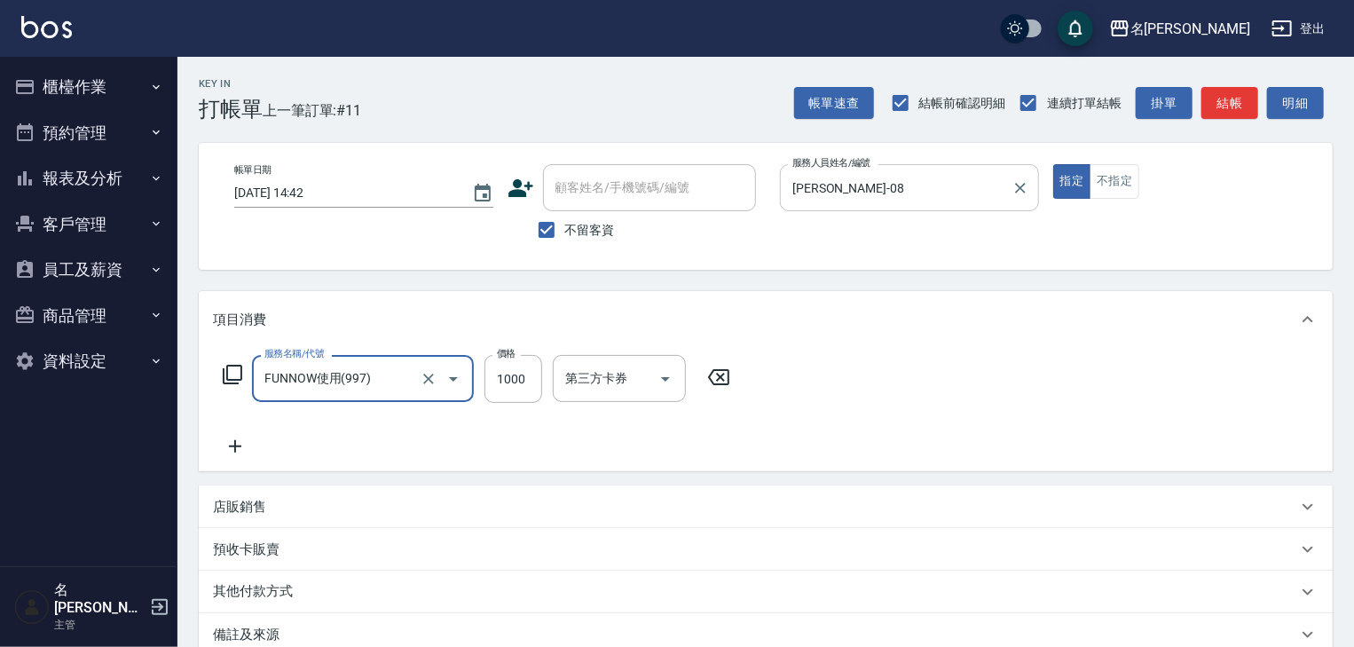
type input "FUNNOW使用(997)"
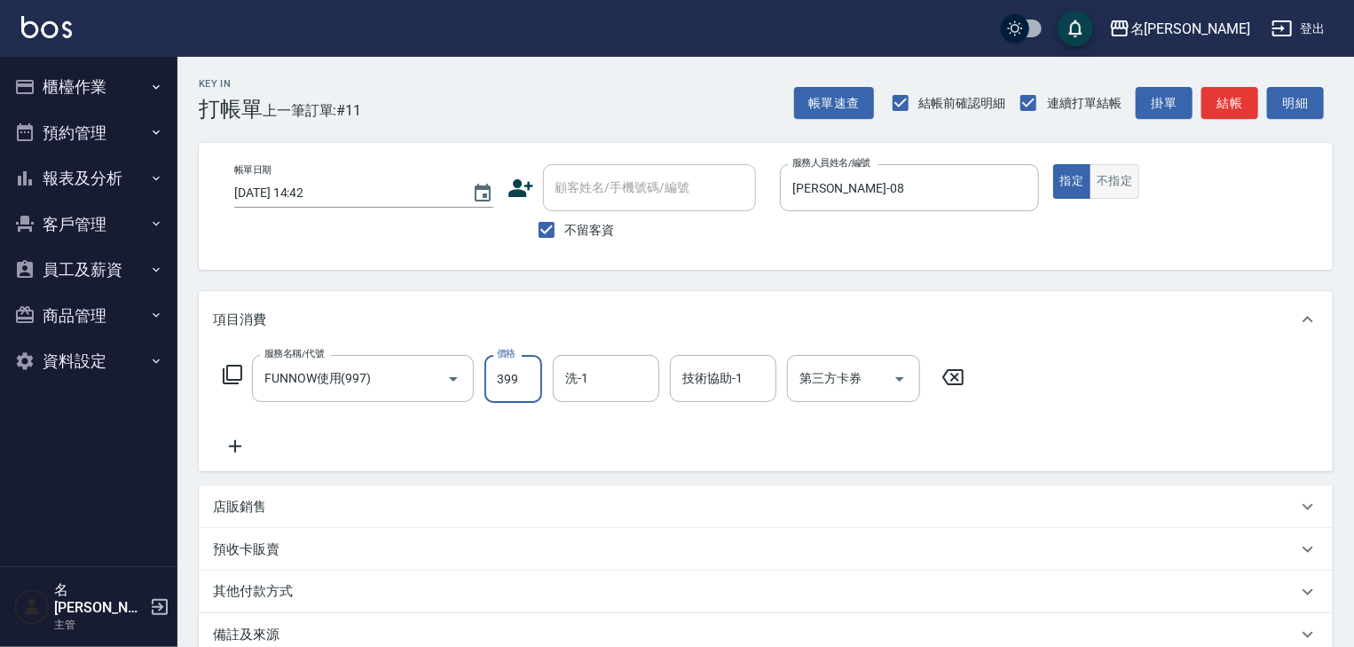
type input "399"
click at [1114, 193] on button "不指定" at bounding box center [1115, 181] width 50 height 35
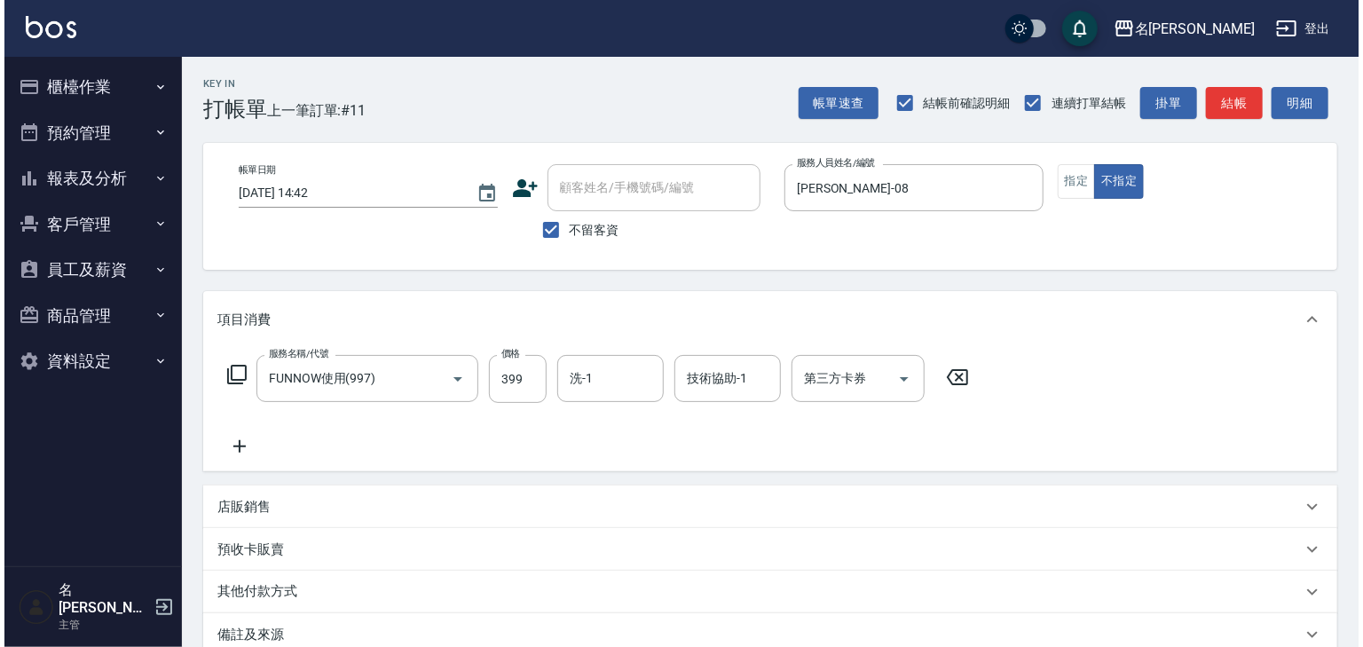
scroll to position [208, 0]
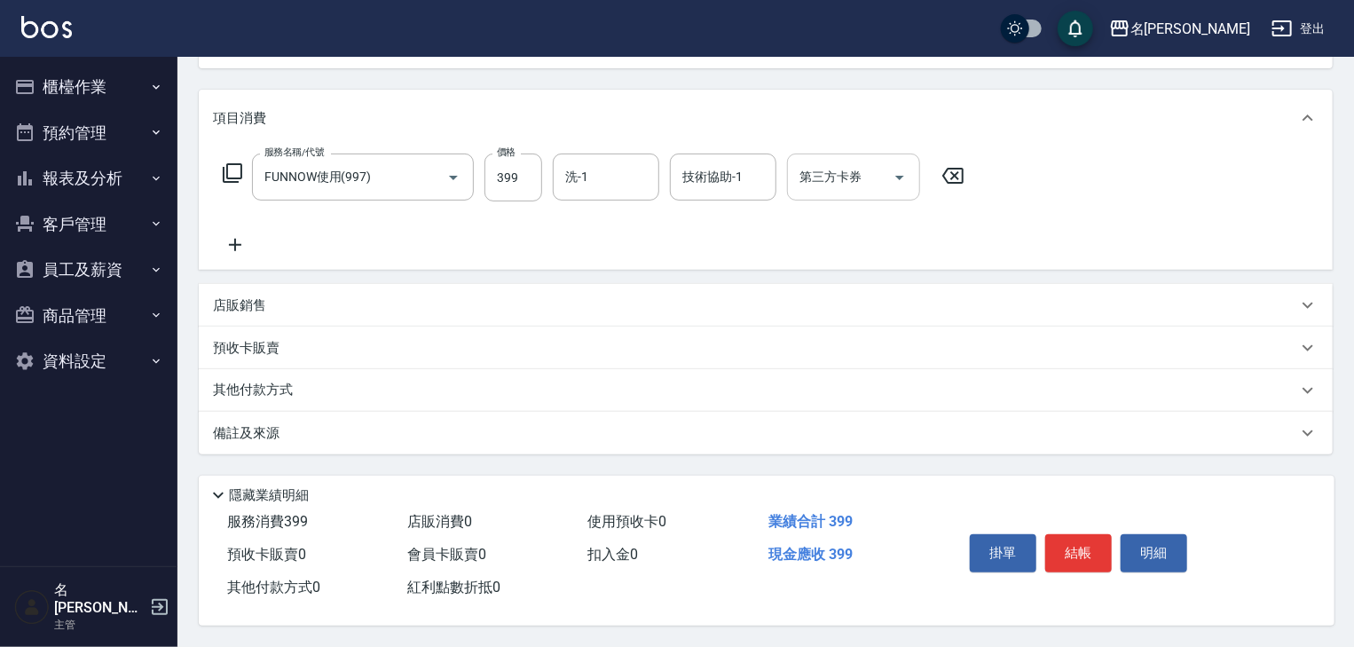
click at [831, 154] on div "第三方卡券" at bounding box center [853, 177] width 133 height 47
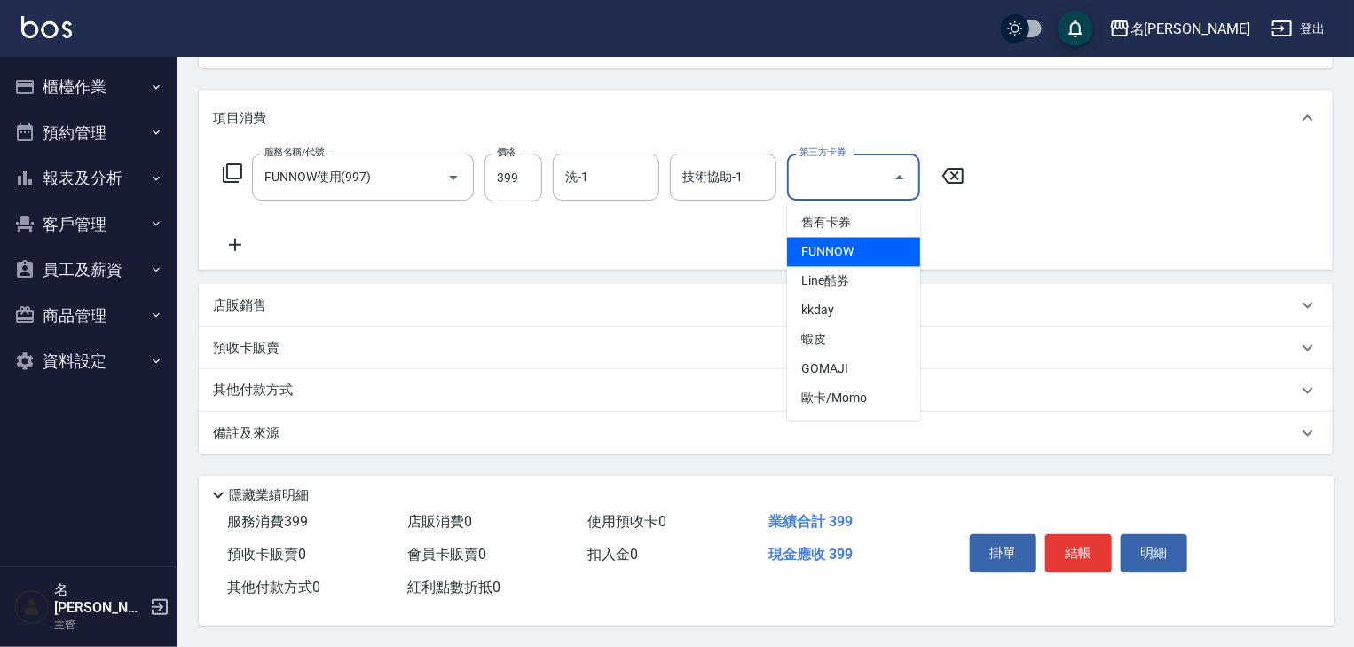
click at [838, 249] on span "FUNNOW" at bounding box center [853, 252] width 133 height 29
type input "FUNNOW"
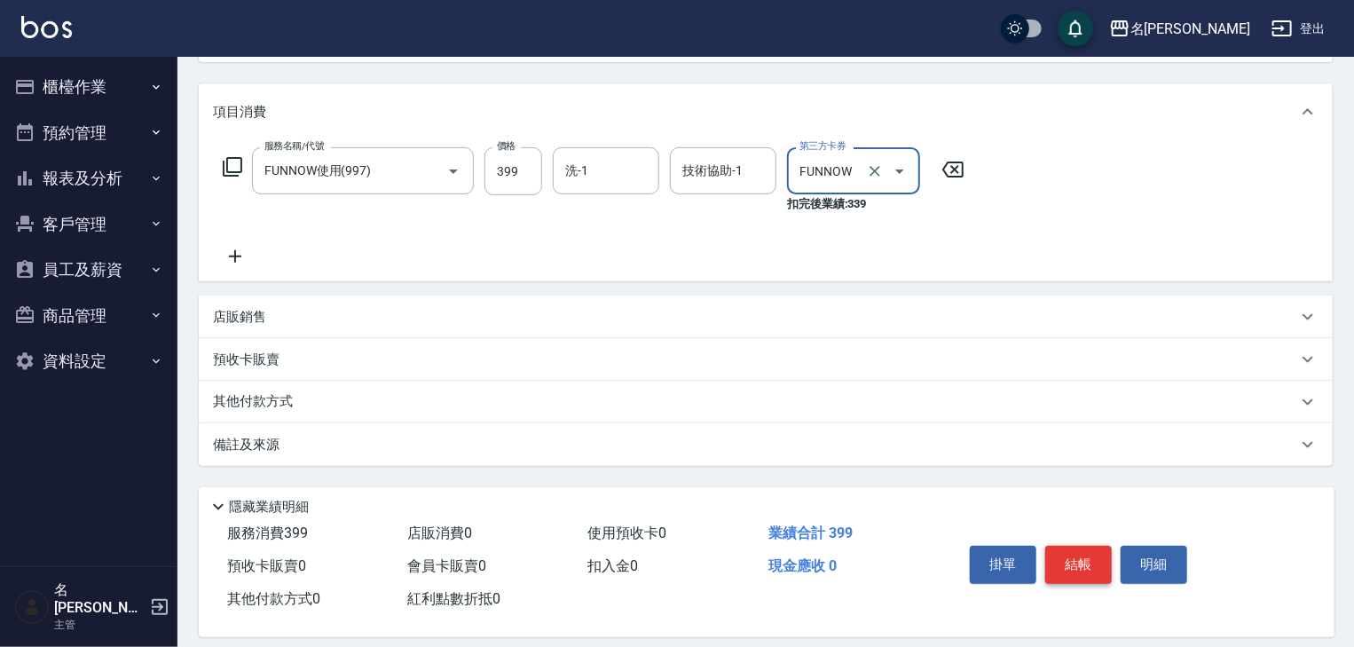
click at [1090, 569] on button "結帳" at bounding box center [1078, 564] width 67 height 37
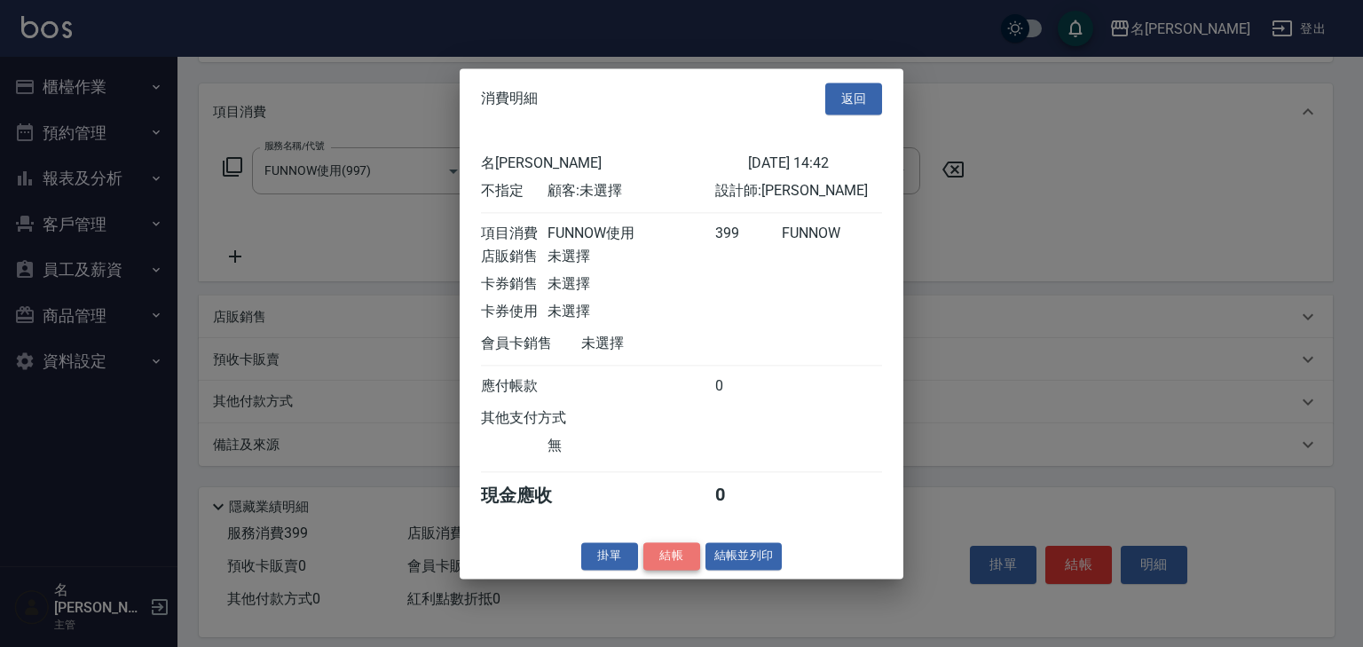
click at [698, 558] on button "結帳" at bounding box center [671, 556] width 57 height 28
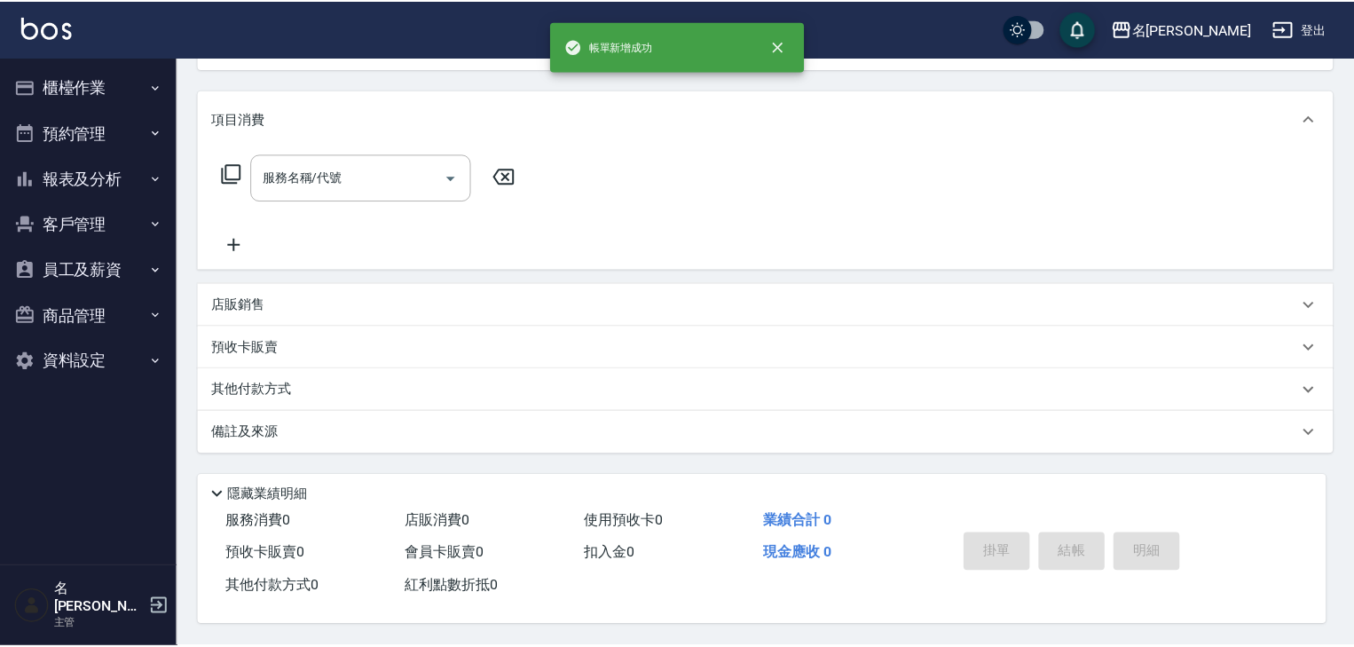
scroll to position [0, 0]
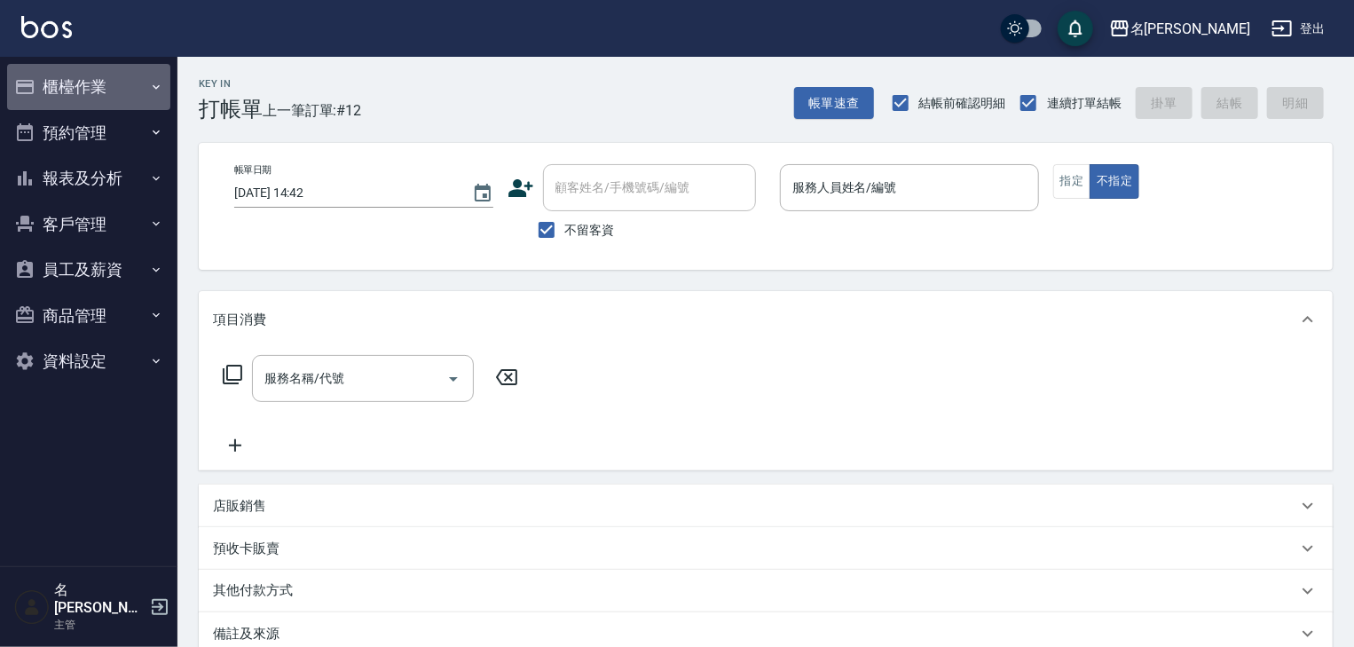
click at [117, 92] on button "櫃檯作業" at bounding box center [88, 87] width 163 height 46
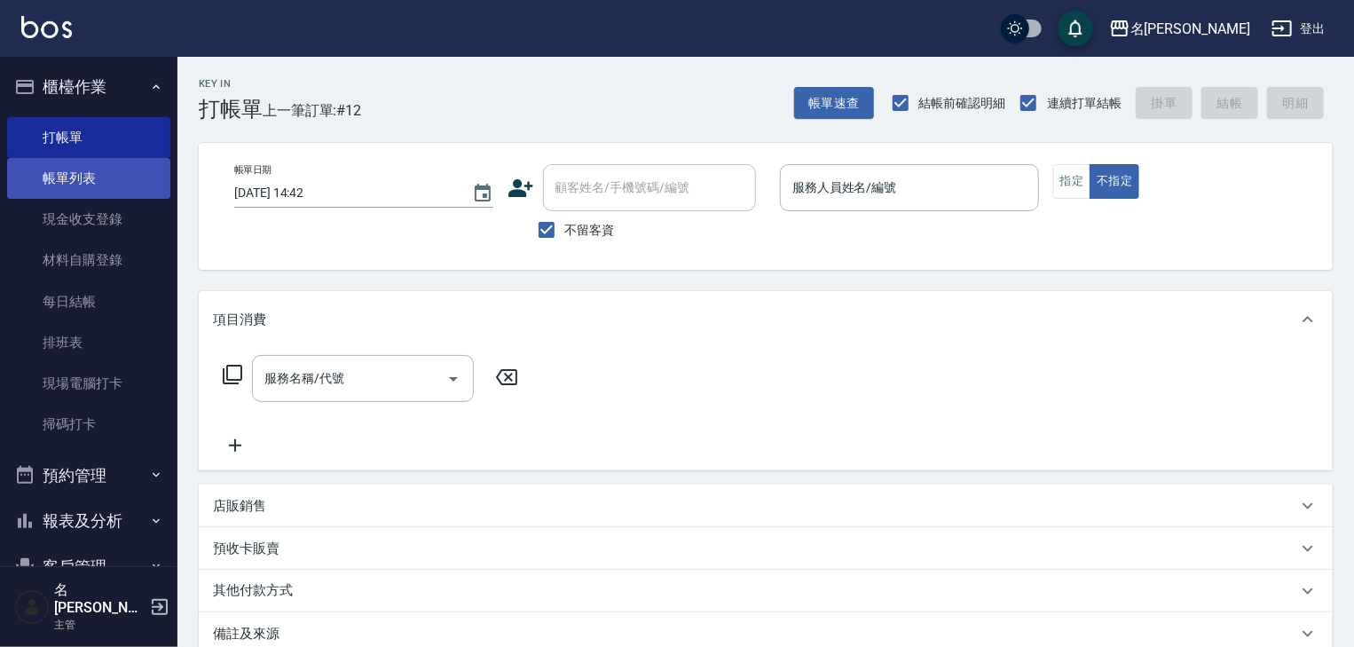
click at [109, 173] on link "帳單列表" at bounding box center [88, 178] width 163 height 41
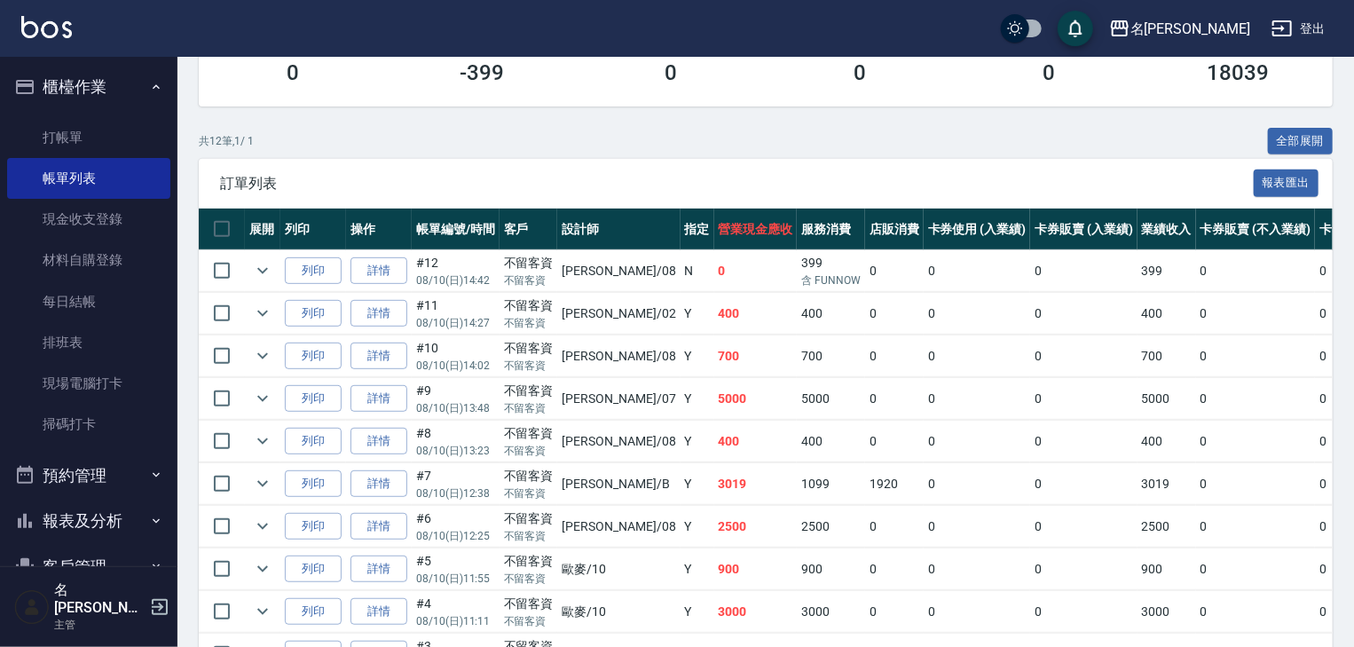
scroll to position [378, 0]
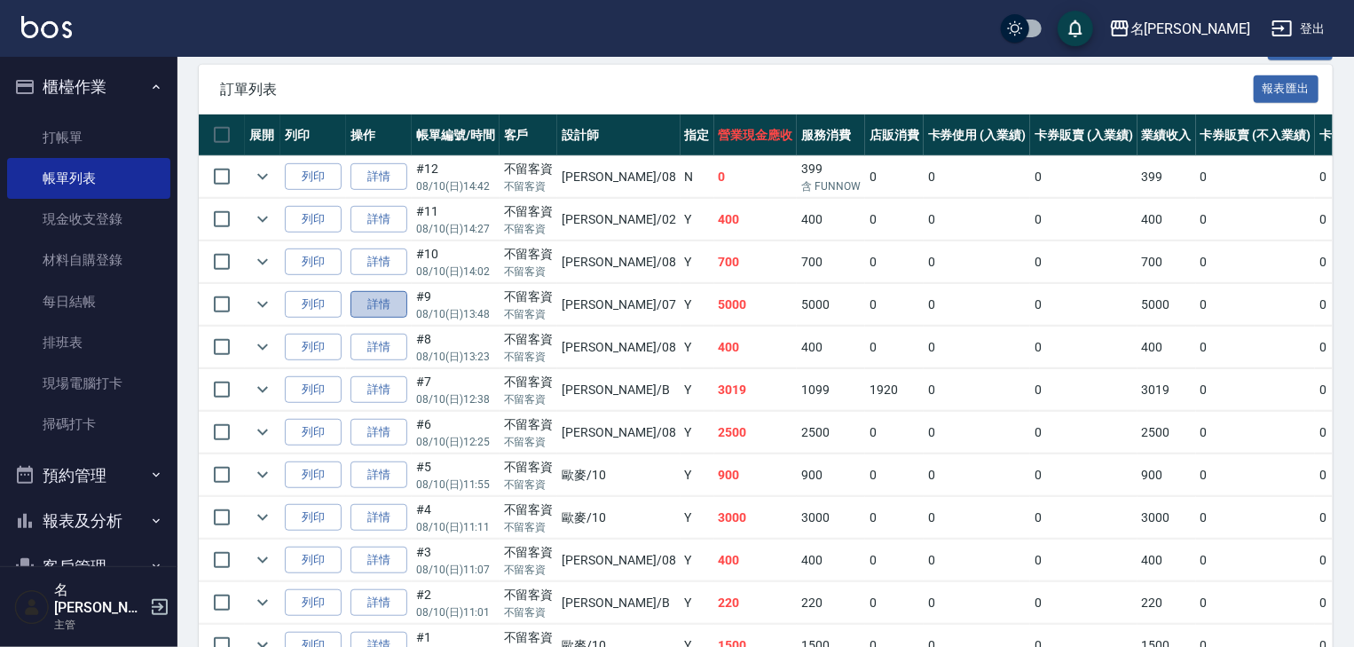
click at [369, 319] on link "詳情" at bounding box center [378, 305] width 57 height 28
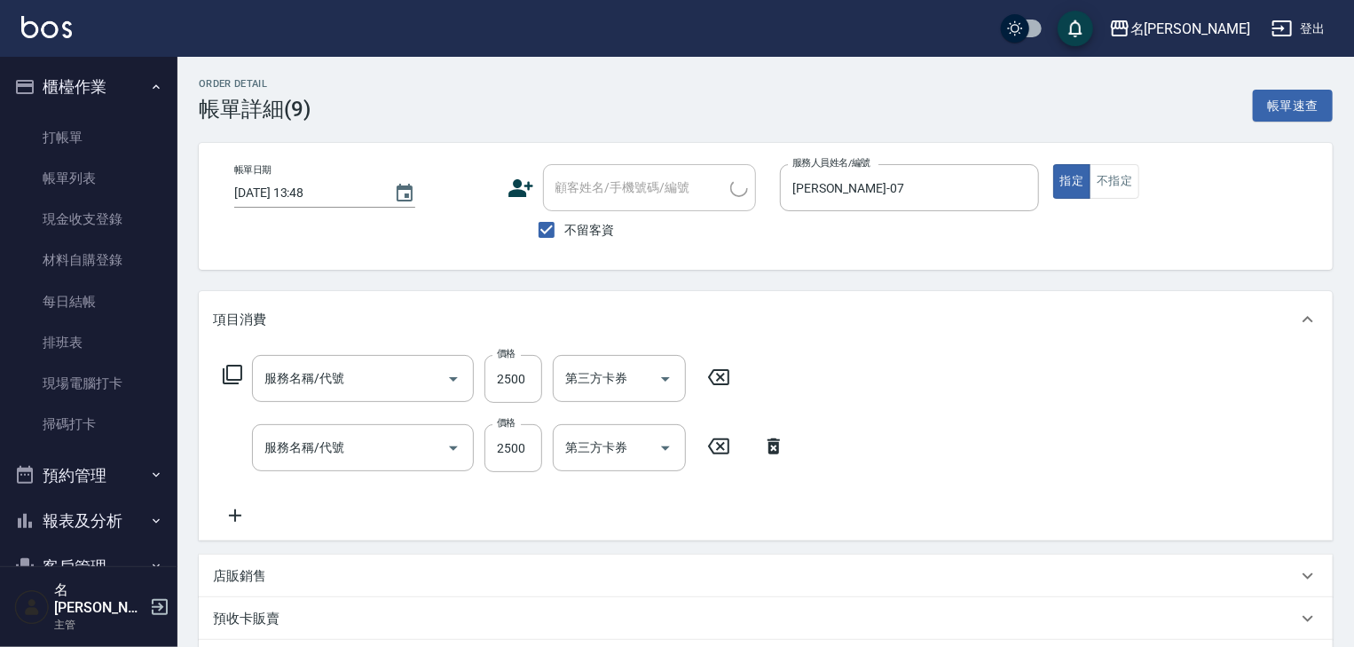
type input "[DATE] 13:48"
checkbox input "true"
type input "[PERSON_NAME]-07"
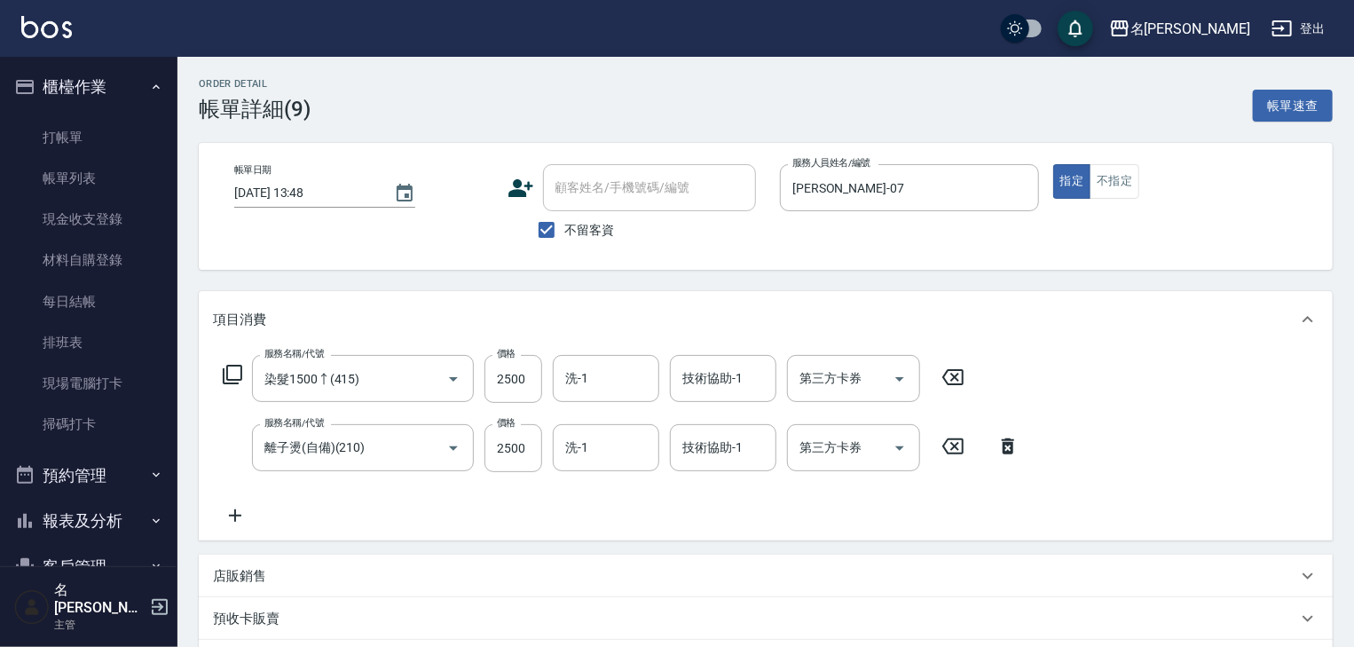
type input "染髮1500↑(415)"
type input "離子燙(自備)(210)"
click at [529, 390] on input "2500" at bounding box center [513, 379] width 58 height 48
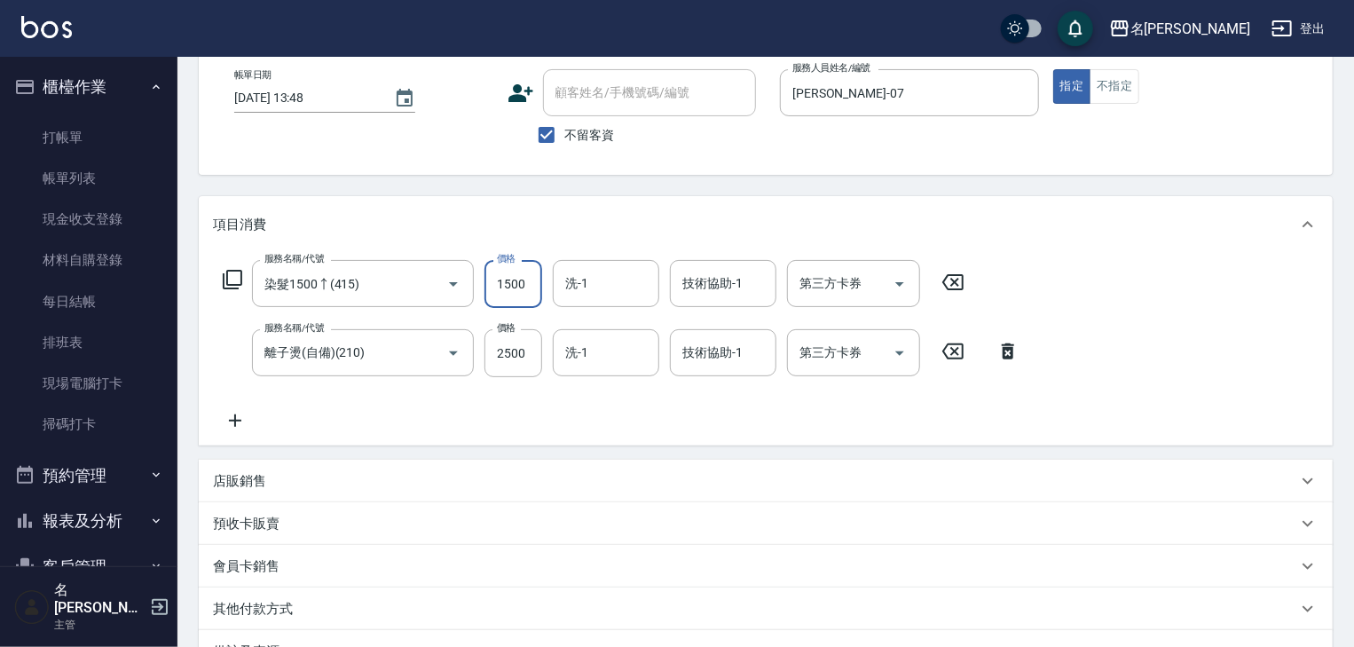
scroll to position [284, 0]
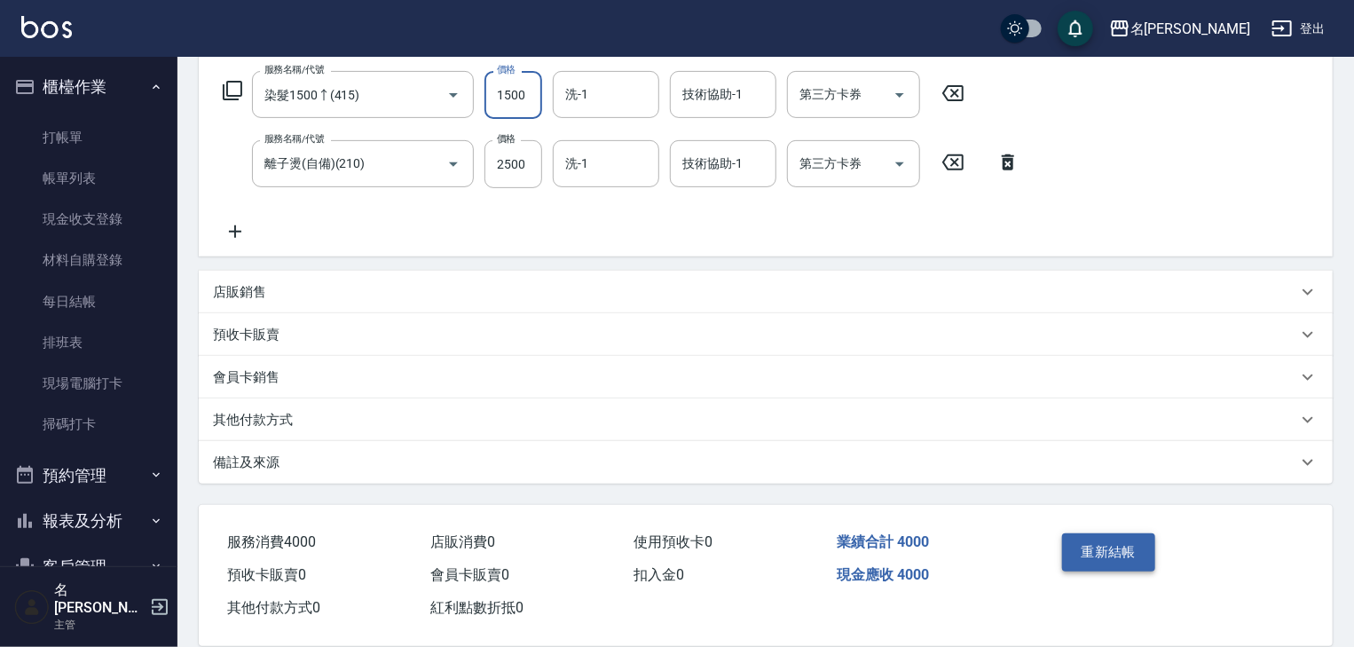
type input "1500"
click at [1106, 562] on button "重新結帳" at bounding box center [1109, 551] width 94 height 37
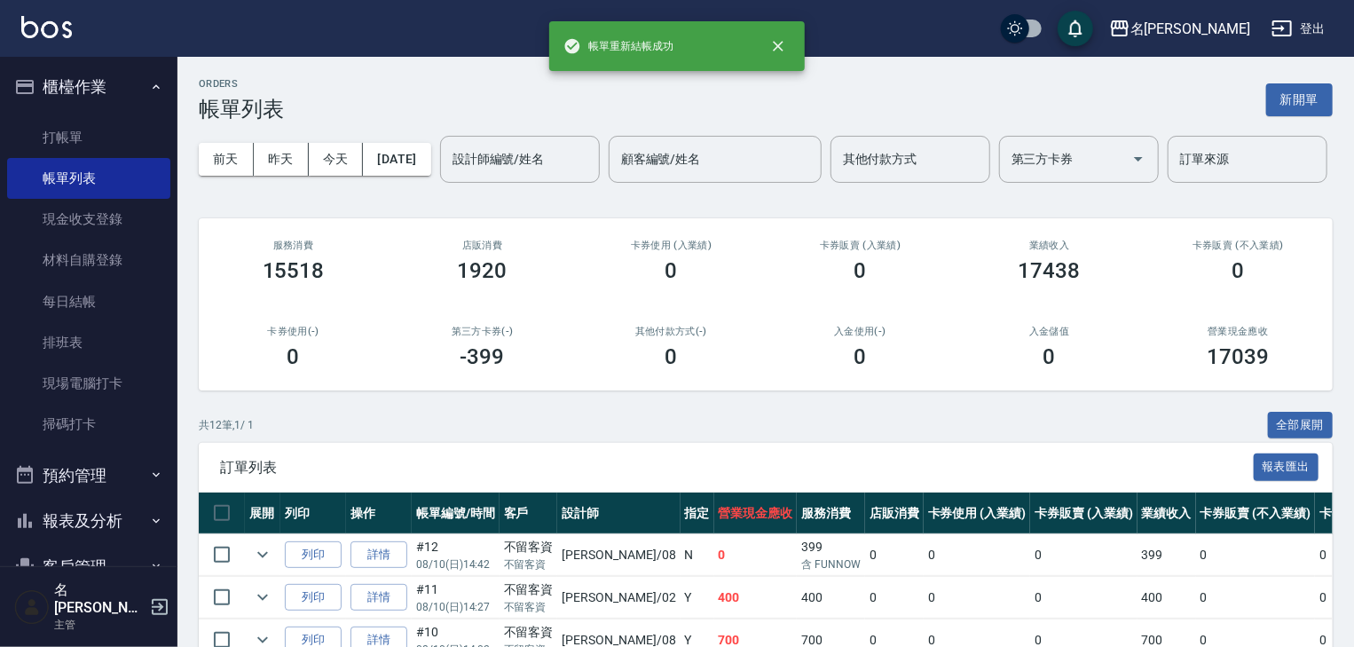
click at [47, 20] on img at bounding box center [46, 27] width 51 height 22
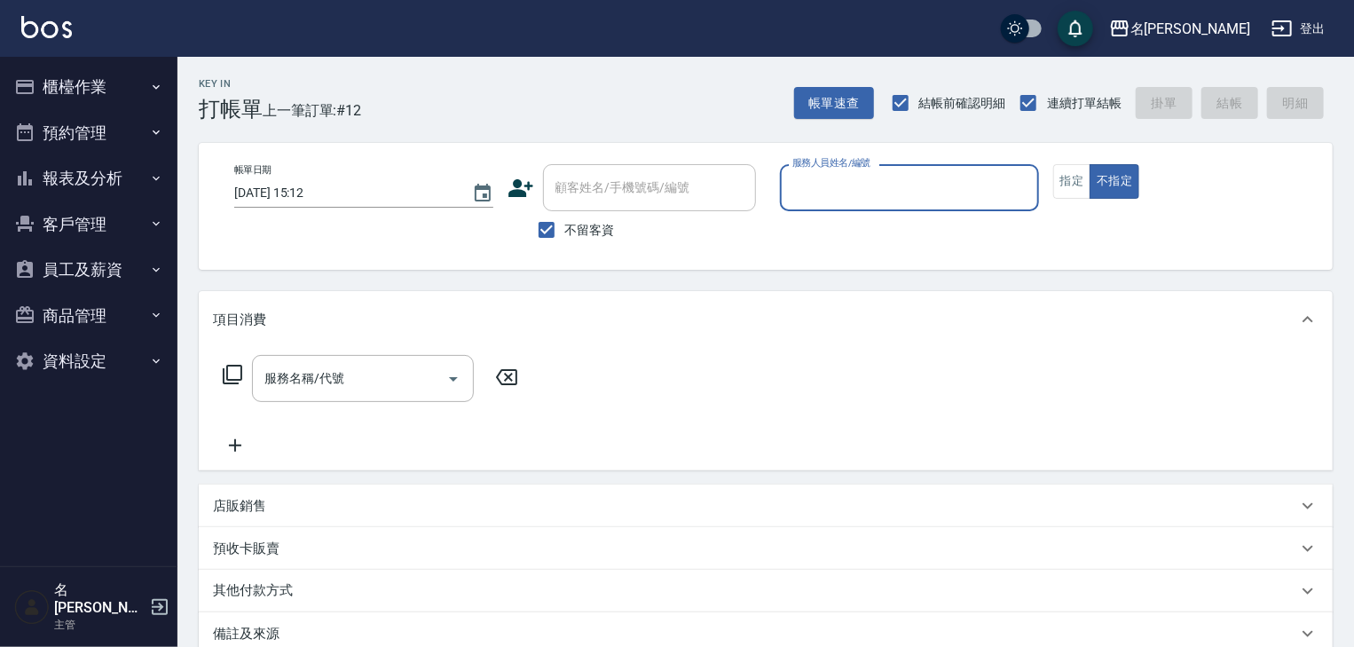
click at [848, 201] on input "服務人員姓名/編號" at bounding box center [909, 187] width 243 height 31
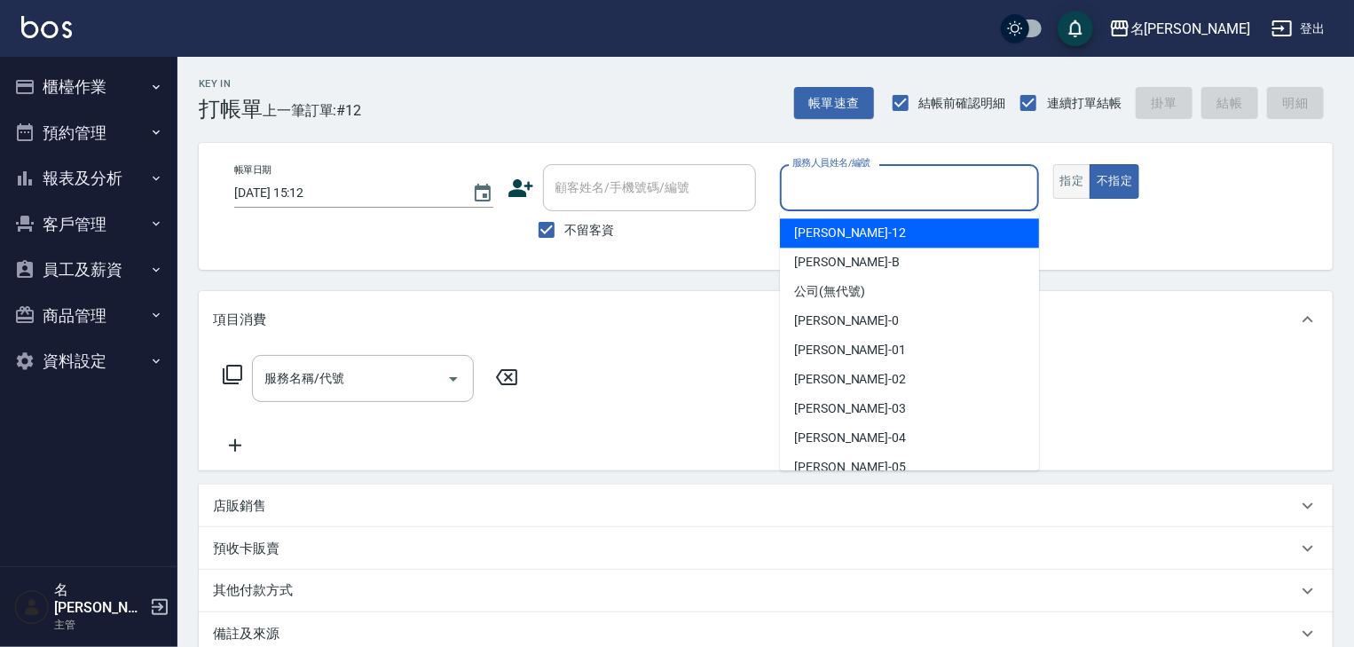
click at [1080, 185] on button "指定" at bounding box center [1072, 181] width 38 height 35
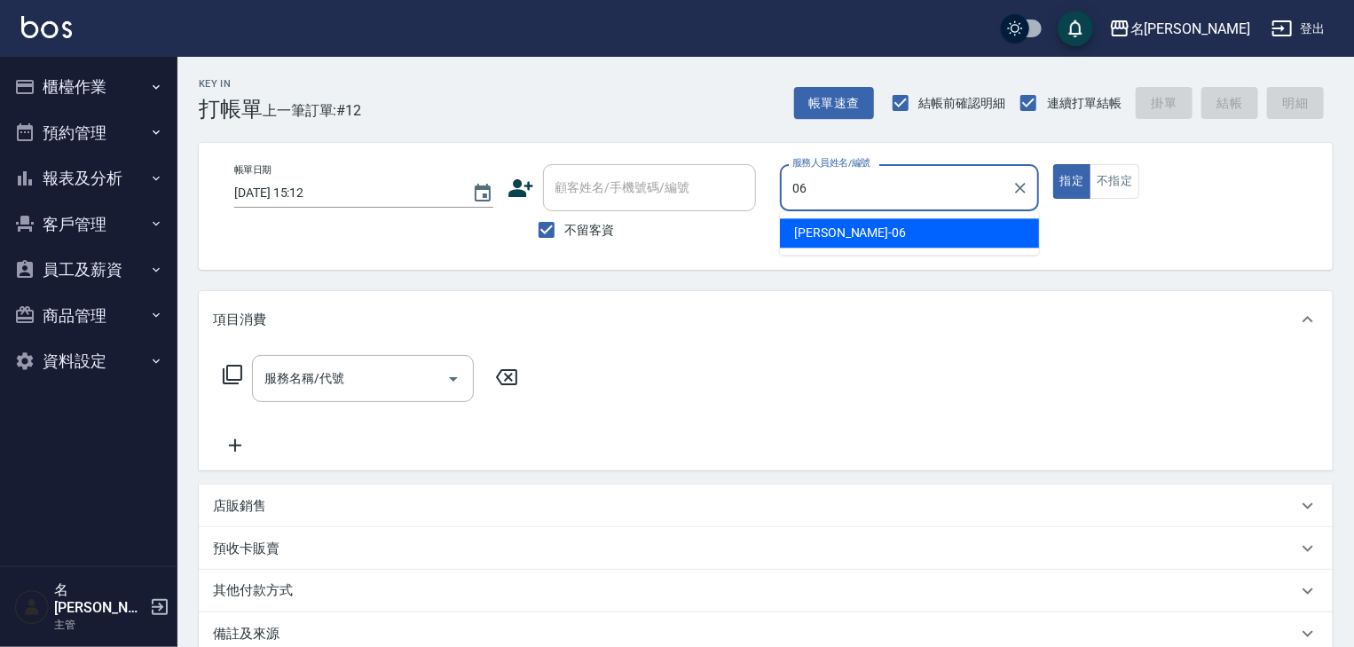
type input "阿龔-06"
type button "true"
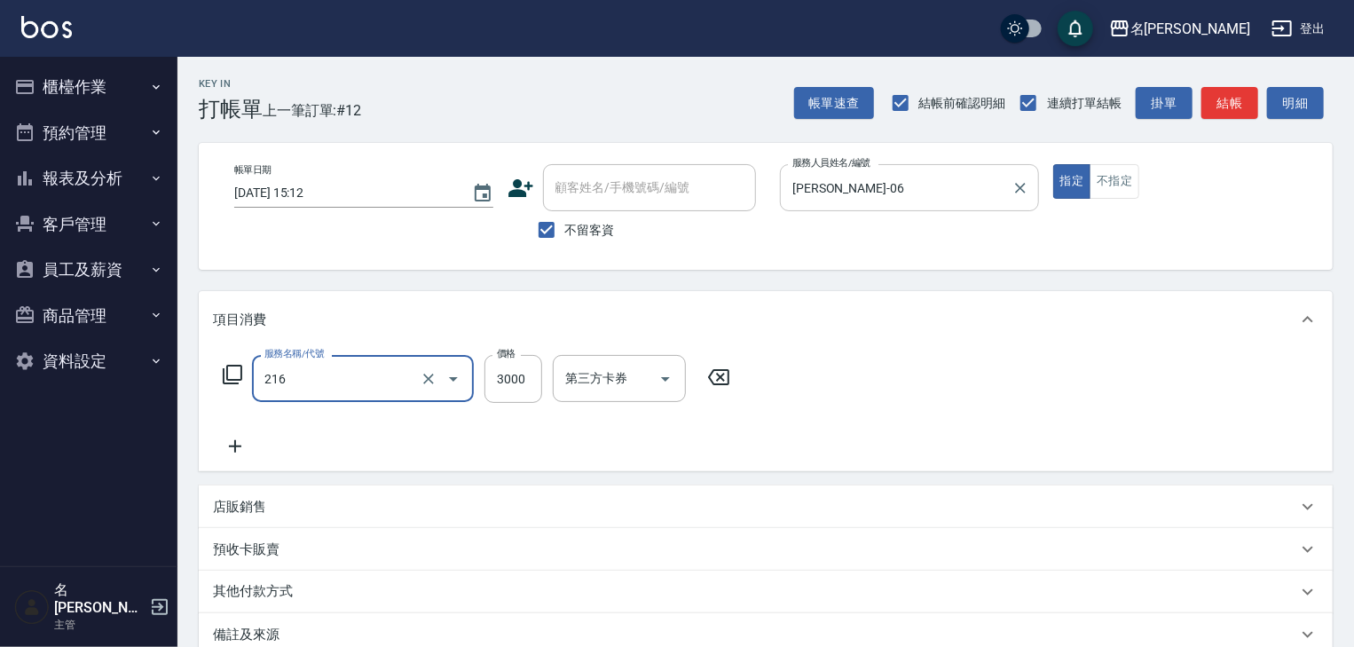
type input "陶瓷、溫朔燙(自備)(216)"
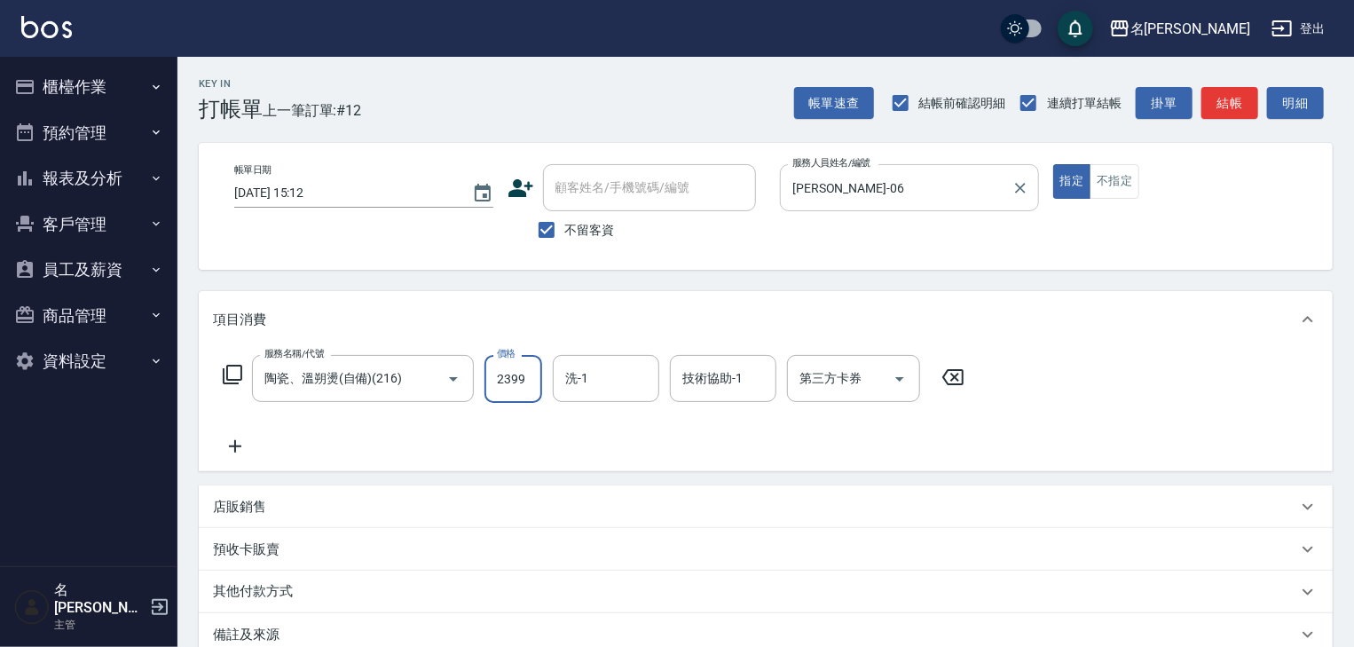
type input "2399"
type input "方羿筑-26"
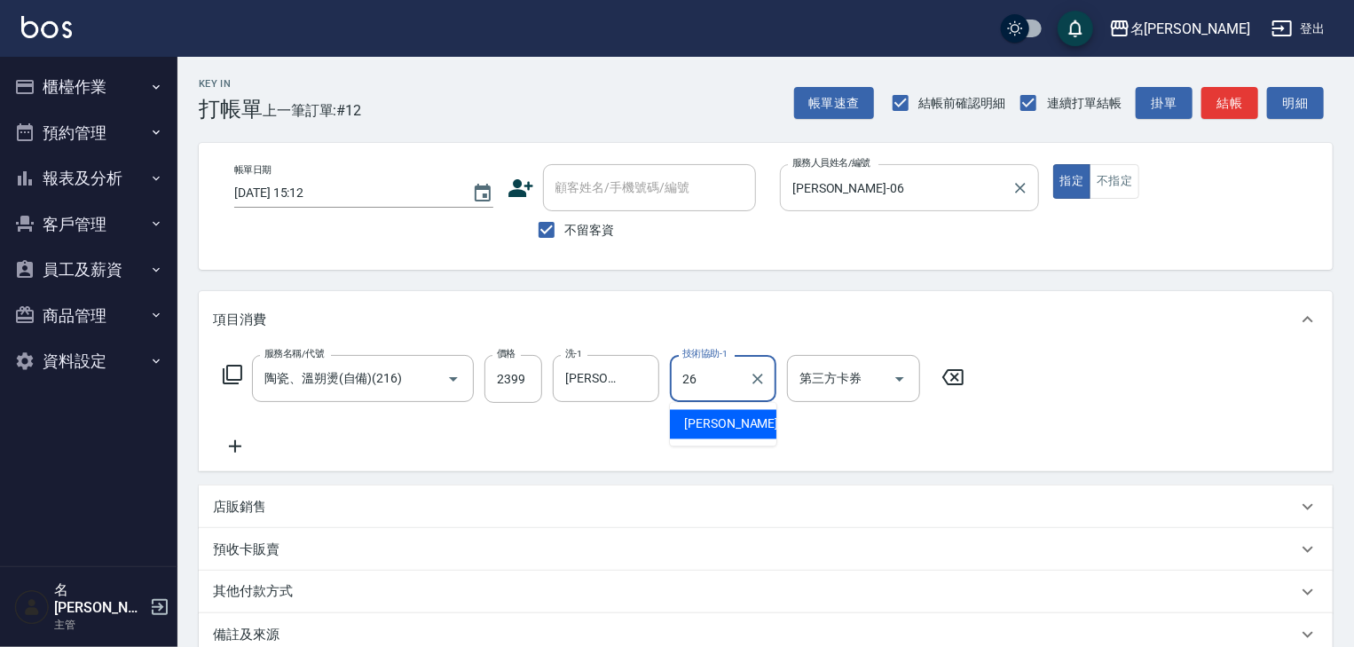
type input "方羿筑-26"
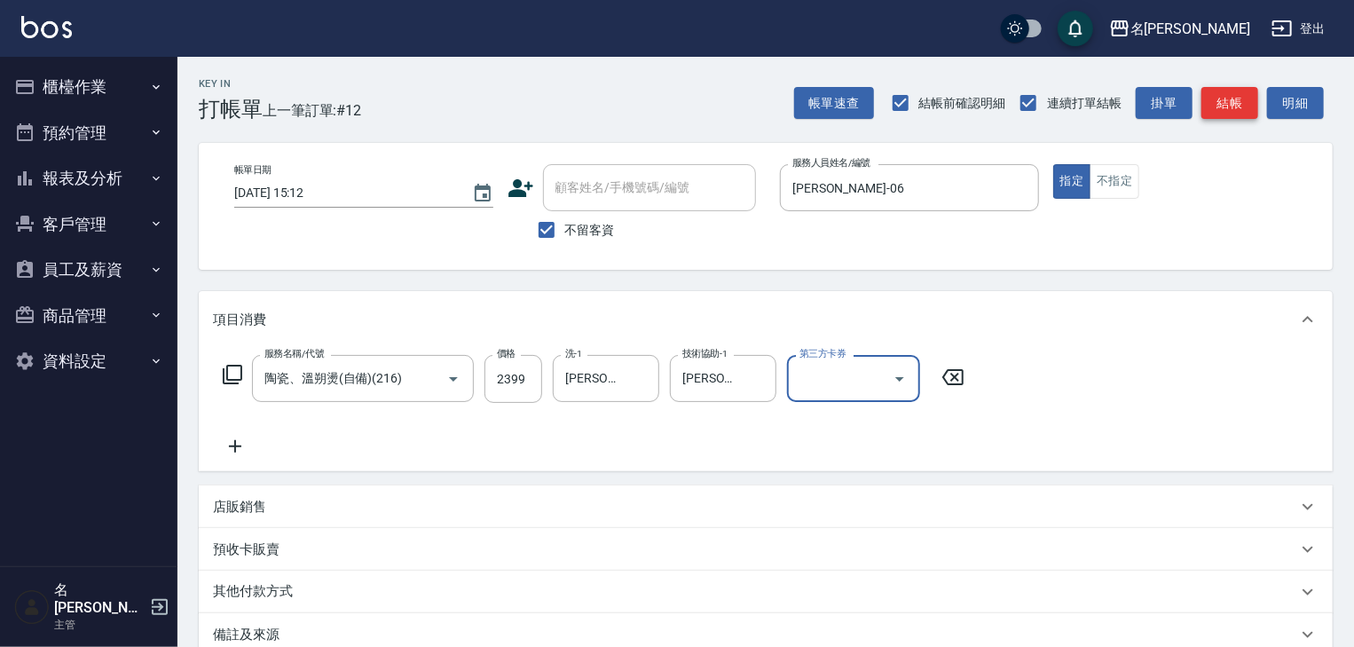
click at [1228, 97] on button "結帳" at bounding box center [1229, 103] width 57 height 33
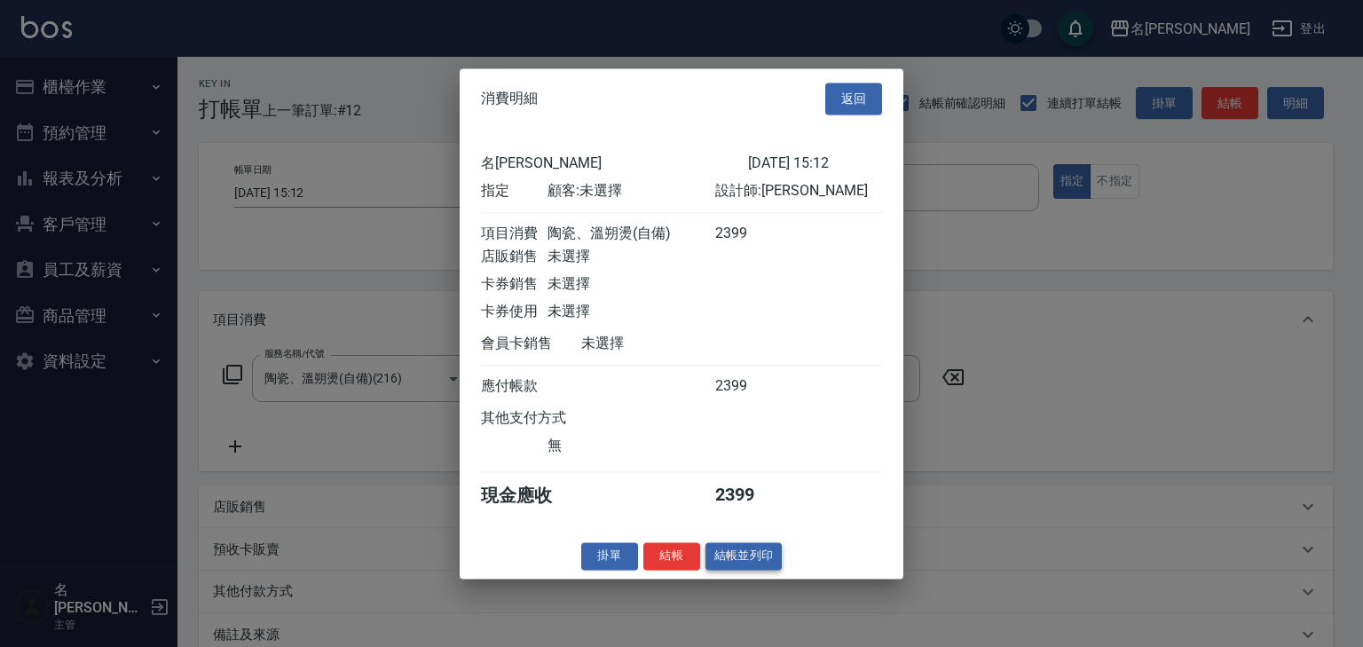
click at [773, 565] on button "結帳並列印" at bounding box center [743, 556] width 77 height 28
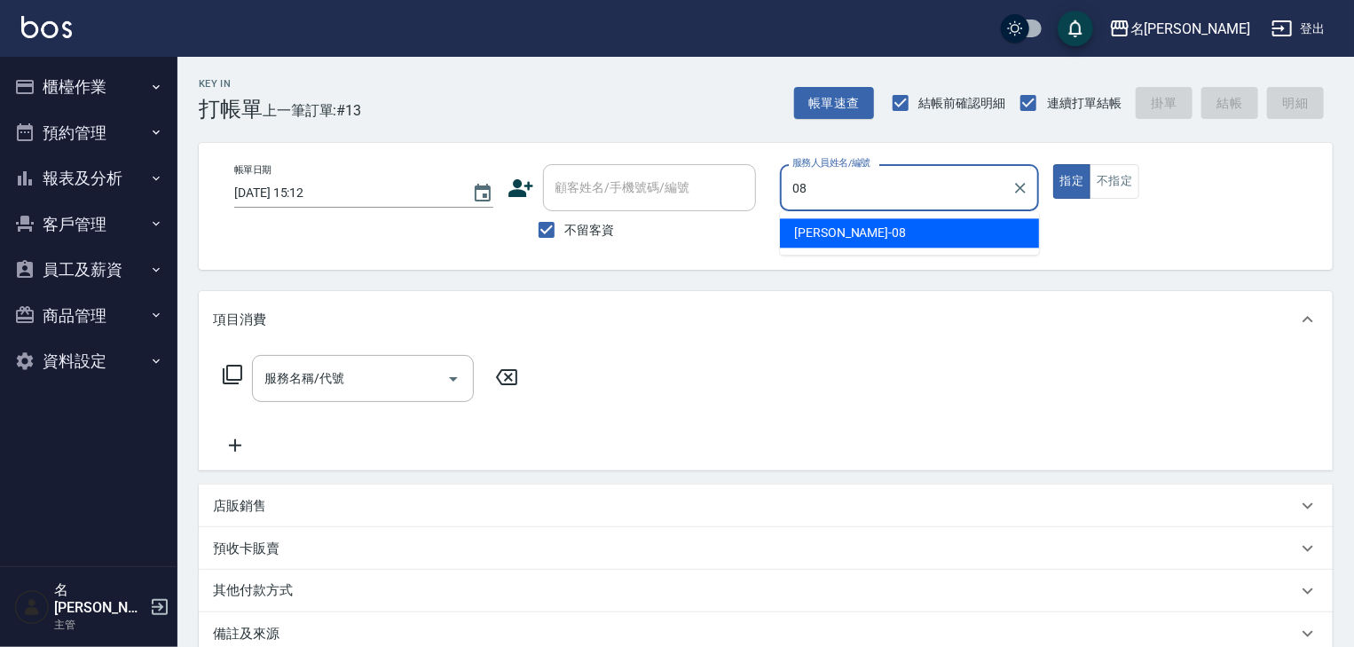
type input "[PERSON_NAME]-08"
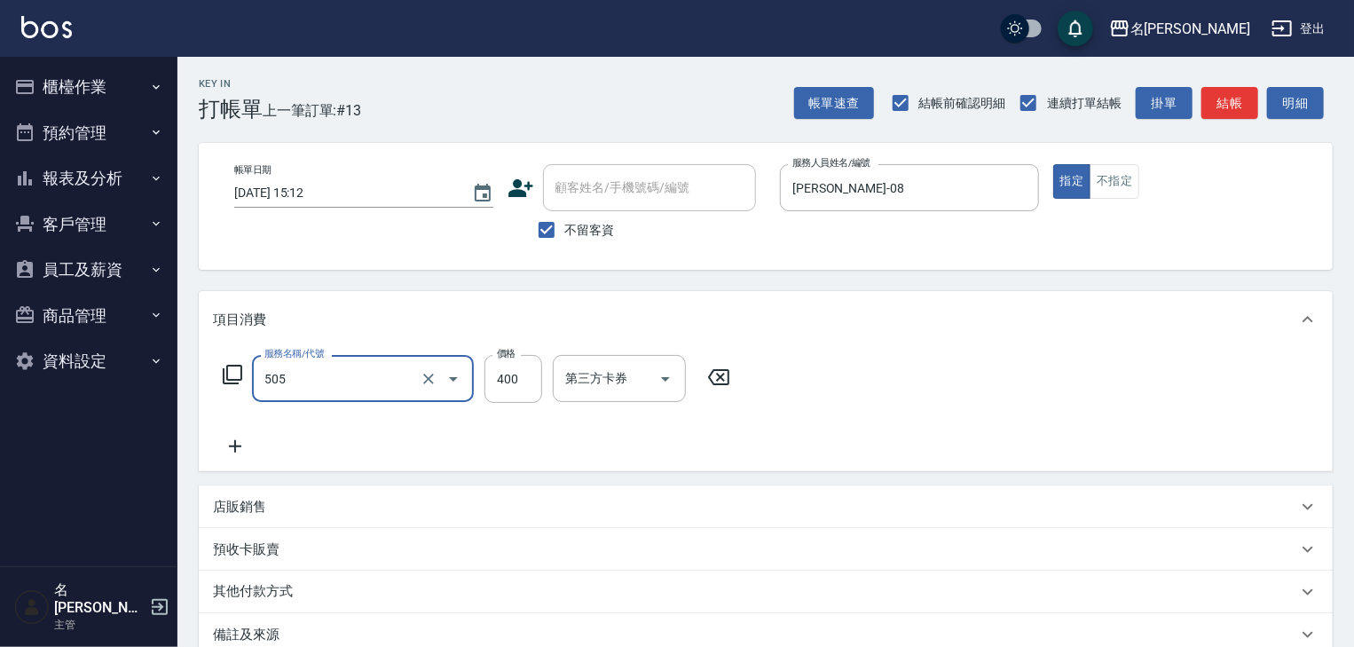
type input "洗髮(505)"
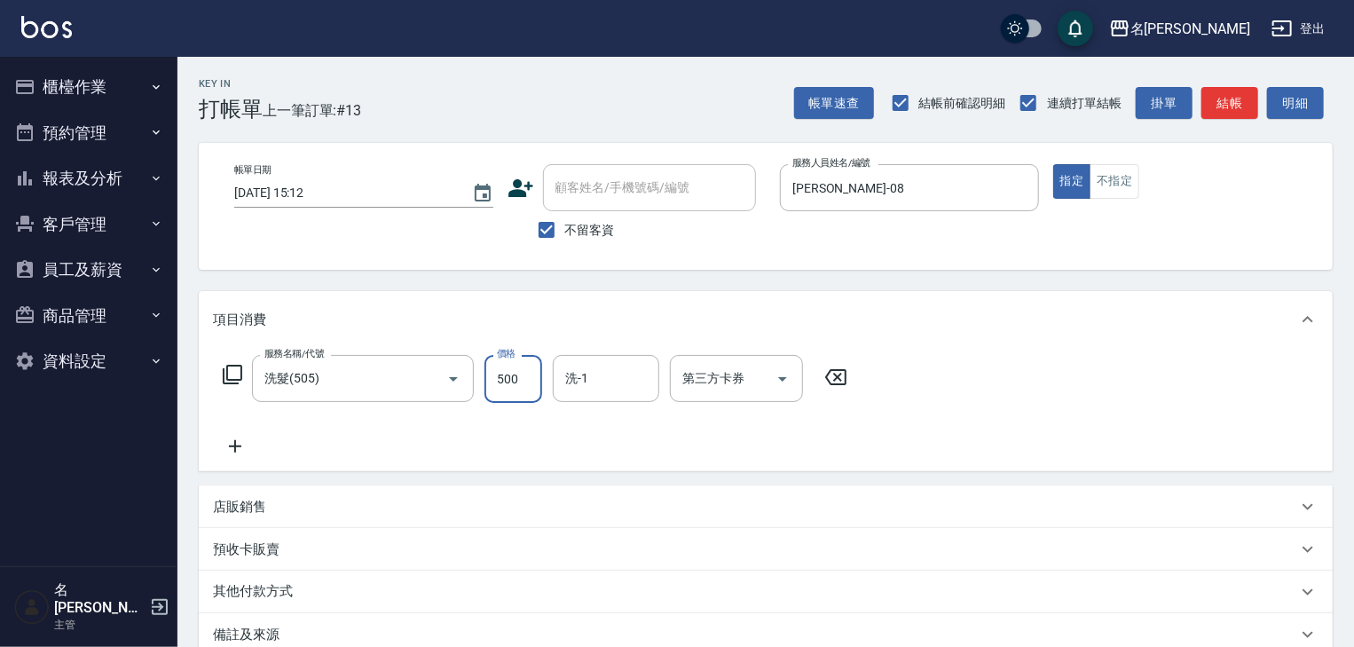
type input "500"
type input "[PERSON_NAME]-27"
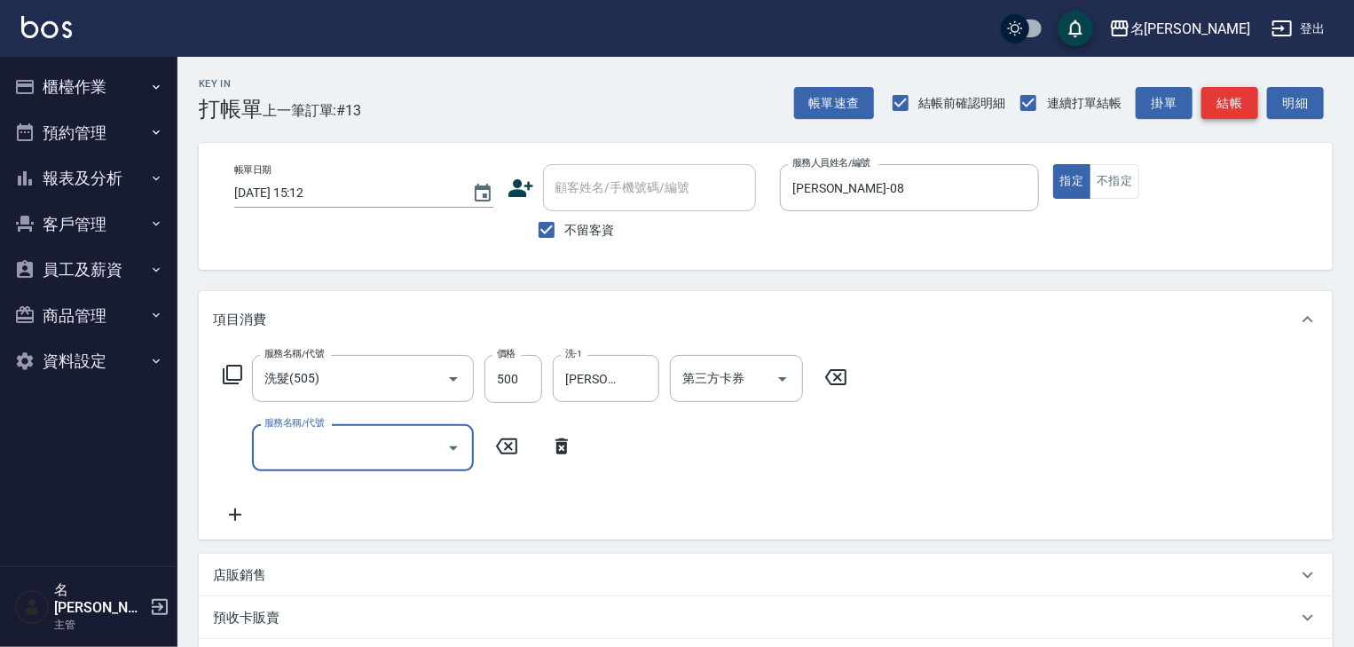
click at [1239, 98] on button "結帳" at bounding box center [1229, 103] width 57 height 33
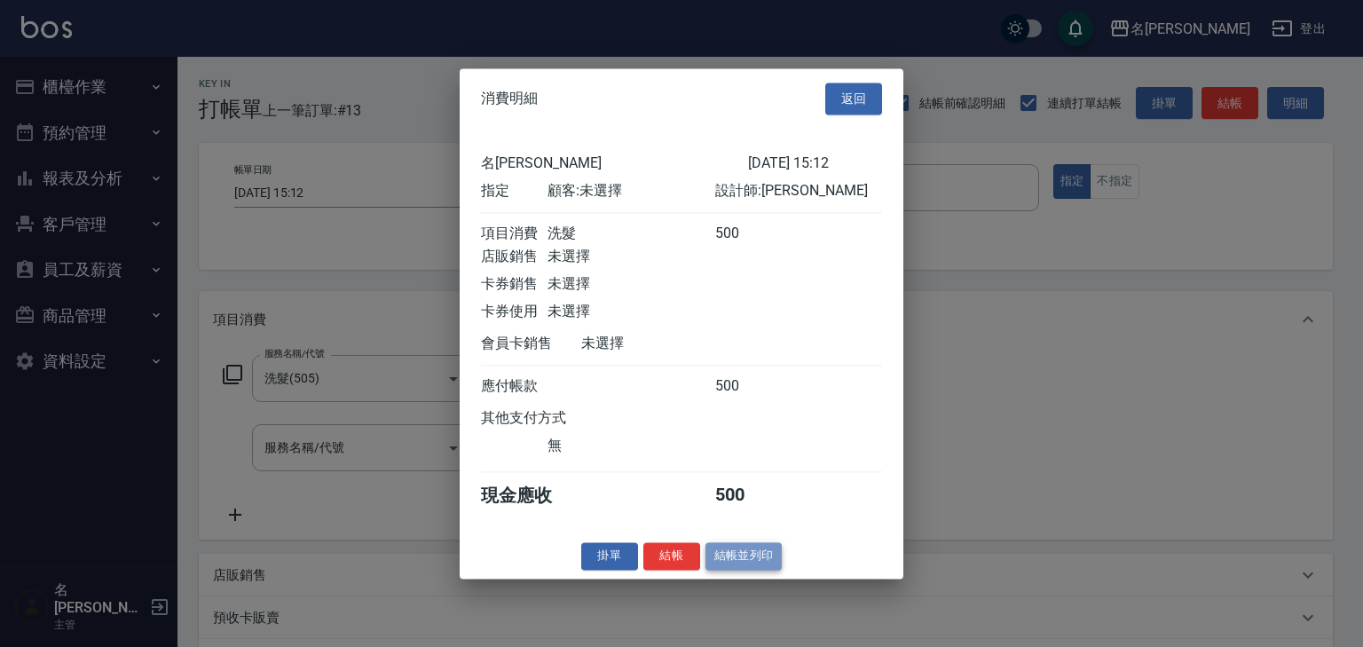
click at [764, 569] on button "結帳並列印" at bounding box center [743, 556] width 77 height 28
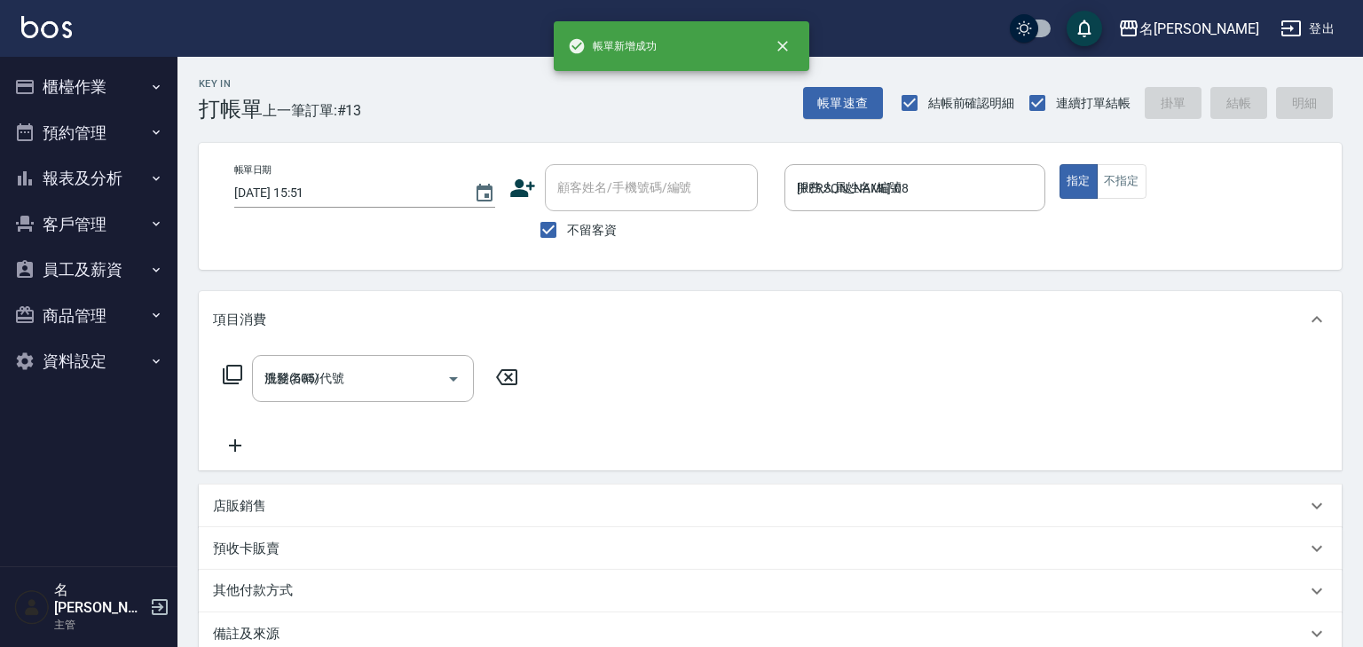
type input "2025/08/10 15:51"
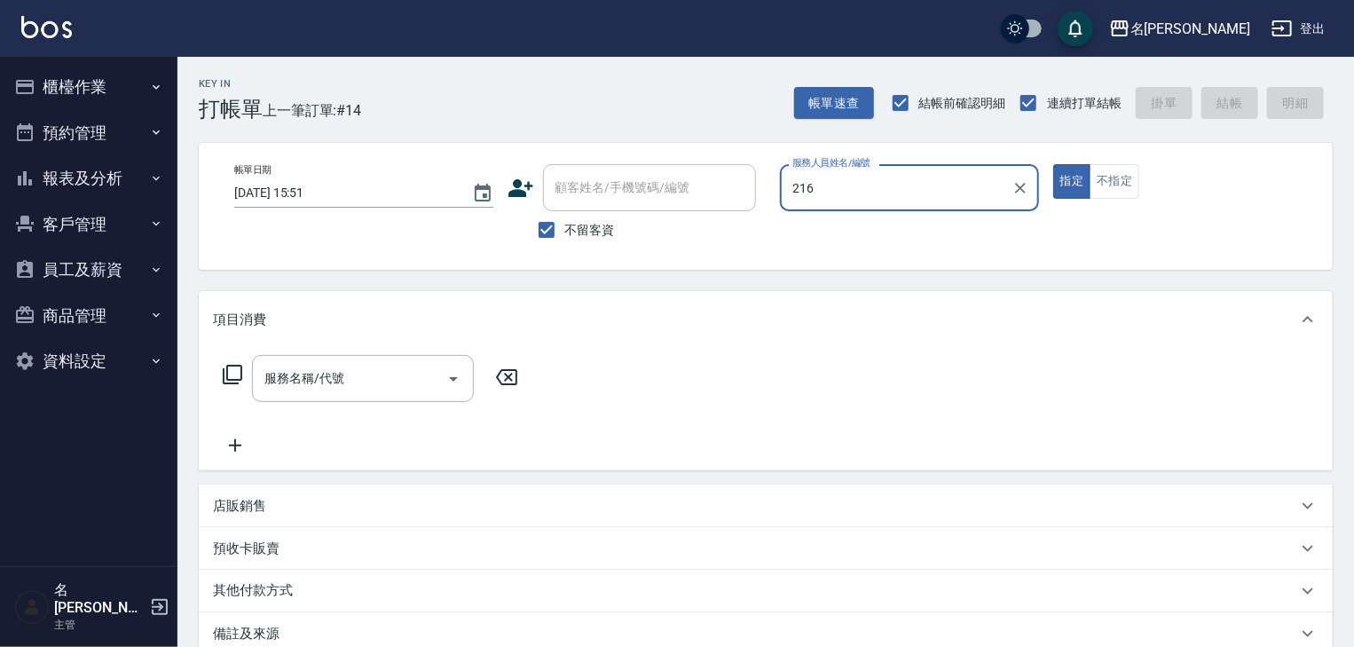
type input "216"
click at [1053, 164] on button "指定" at bounding box center [1072, 181] width 38 height 35
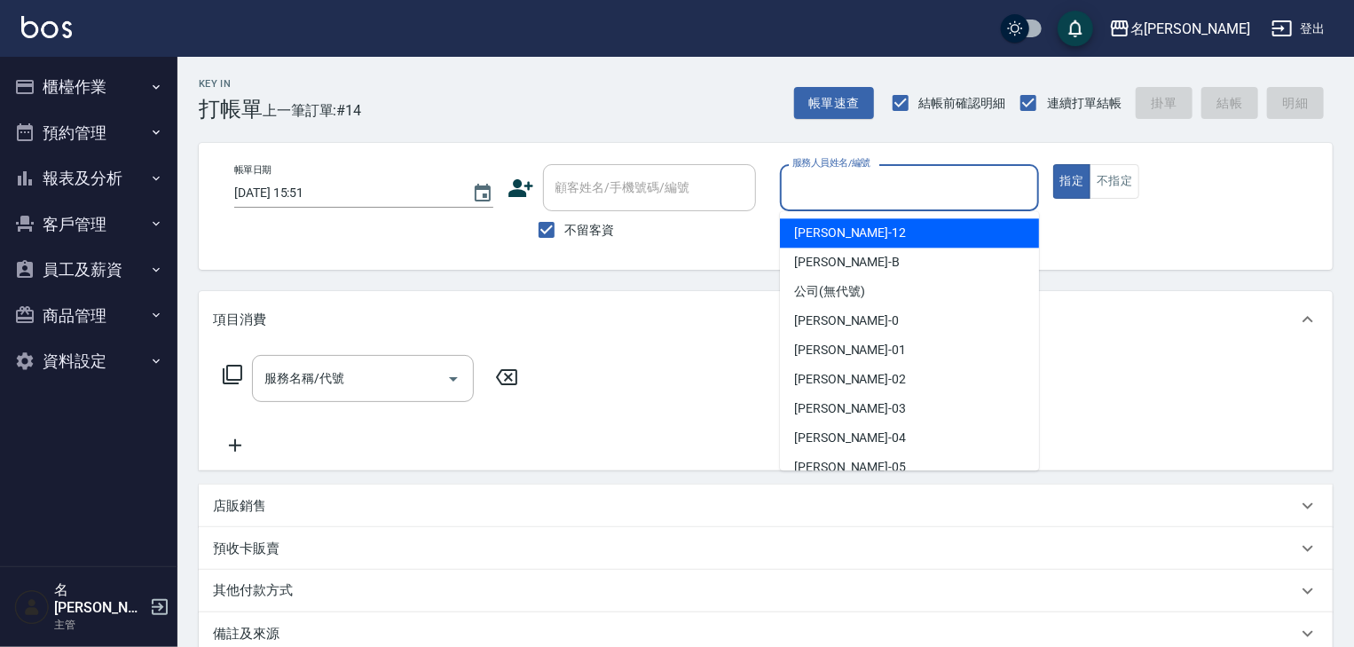
click at [912, 187] on input "服務人員姓名/編號" at bounding box center [909, 187] width 243 height 31
type input "ㄖ"
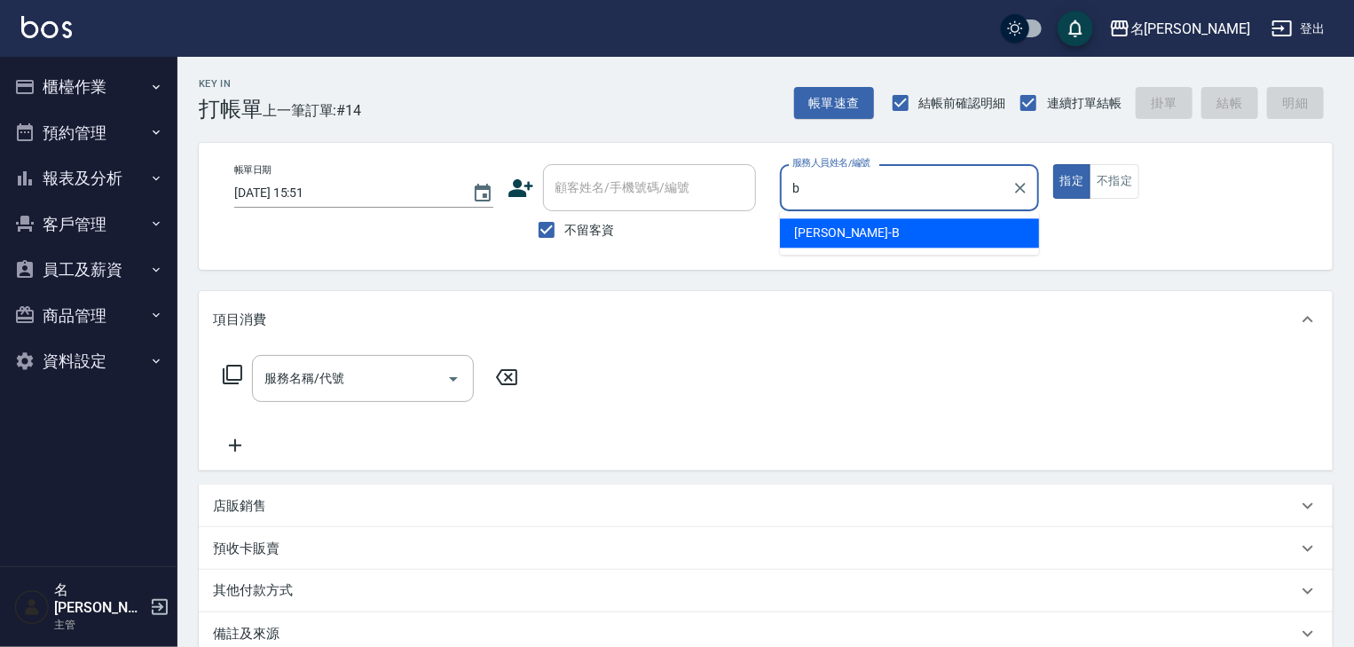
click at [884, 228] on div "吳姵瑩 -B" at bounding box center [909, 232] width 259 height 29
type input "吳姵瑩-B"
click at [343, 366] on input "服務名稱/代號" at bounding box center [349, 378] width 179 height 31
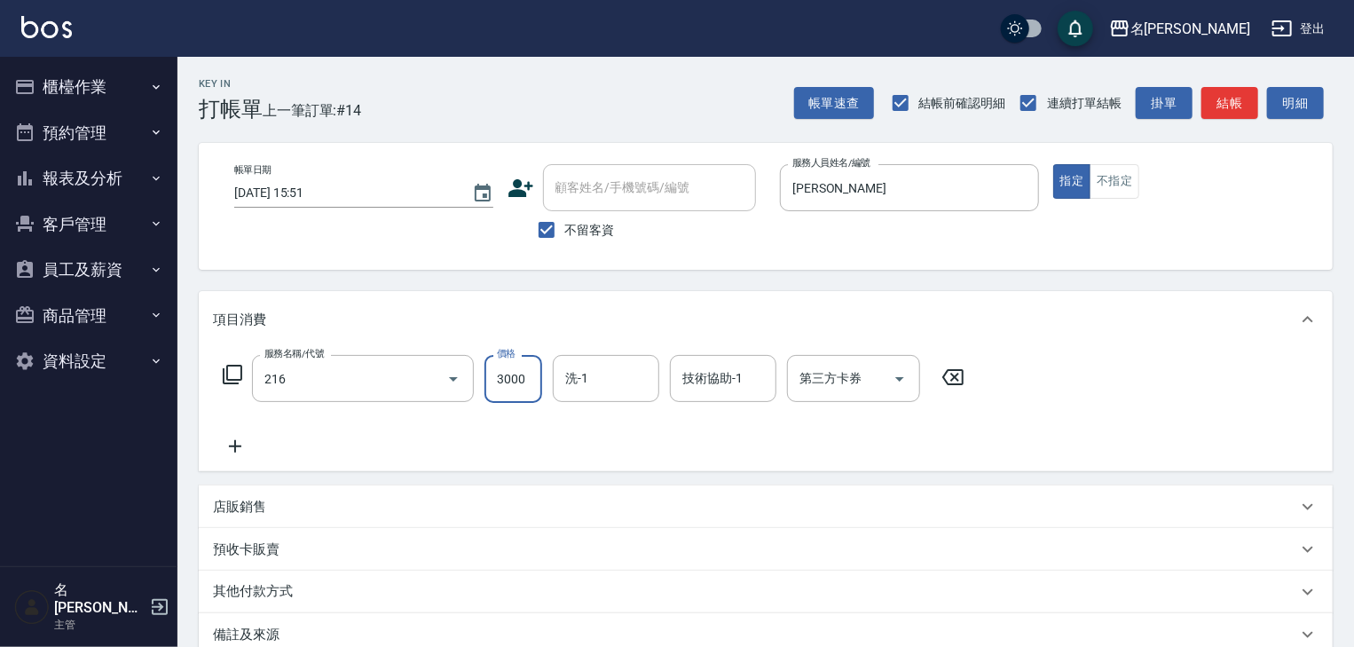
type input "陶瓷、溫朔燙(自備)(216)"
type input "3600"
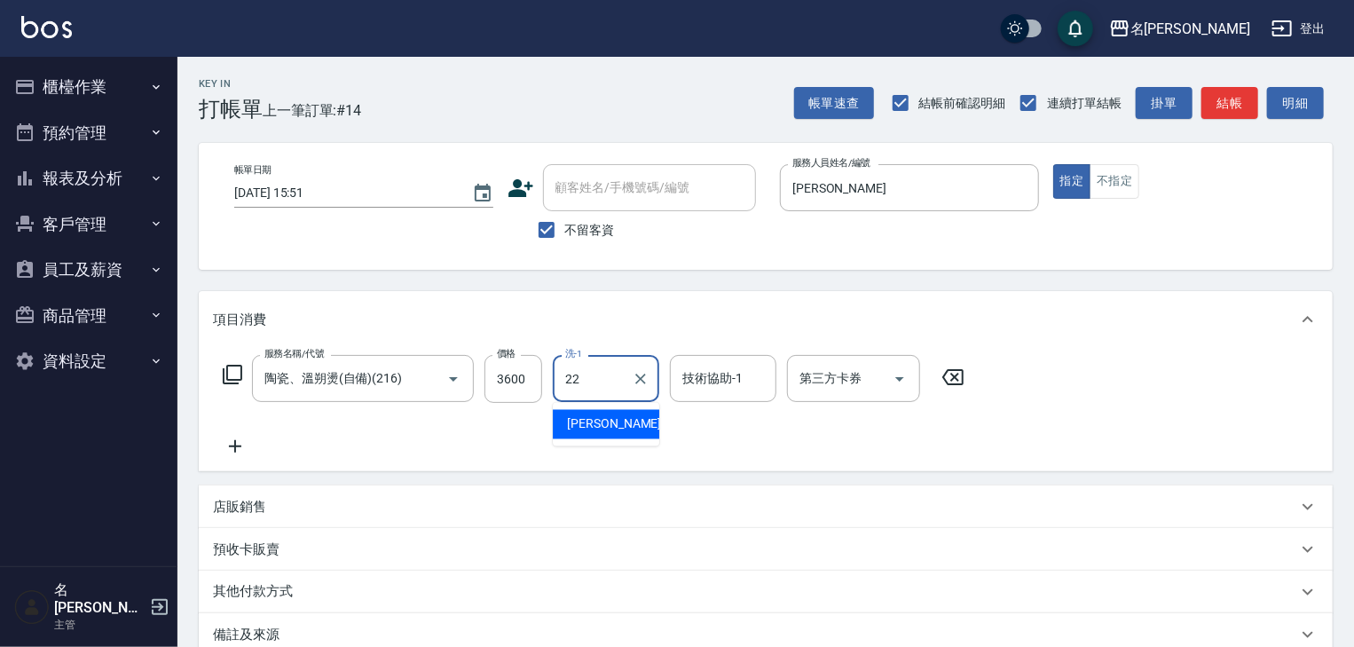
type input "王婕宇-22"
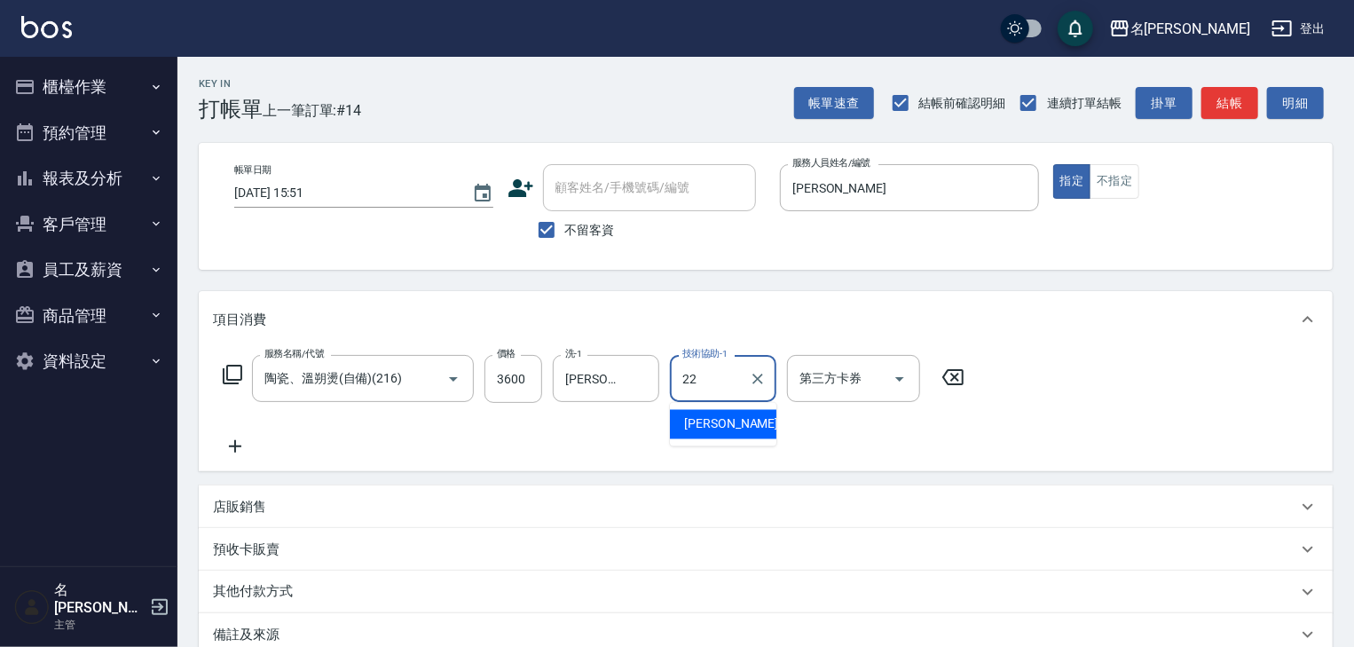
type input "王婕宇-22"
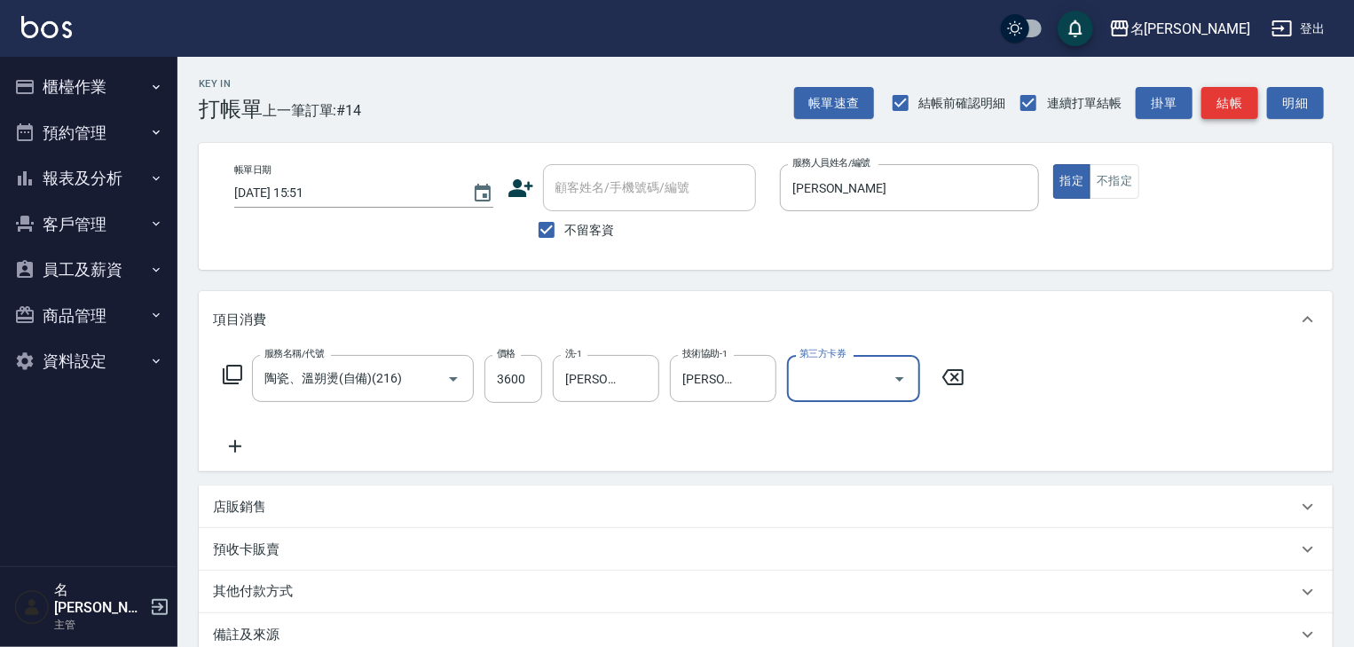
click at [1222, 97] on button "結帳" at bounding box center [1229, 103] width 57 height 33
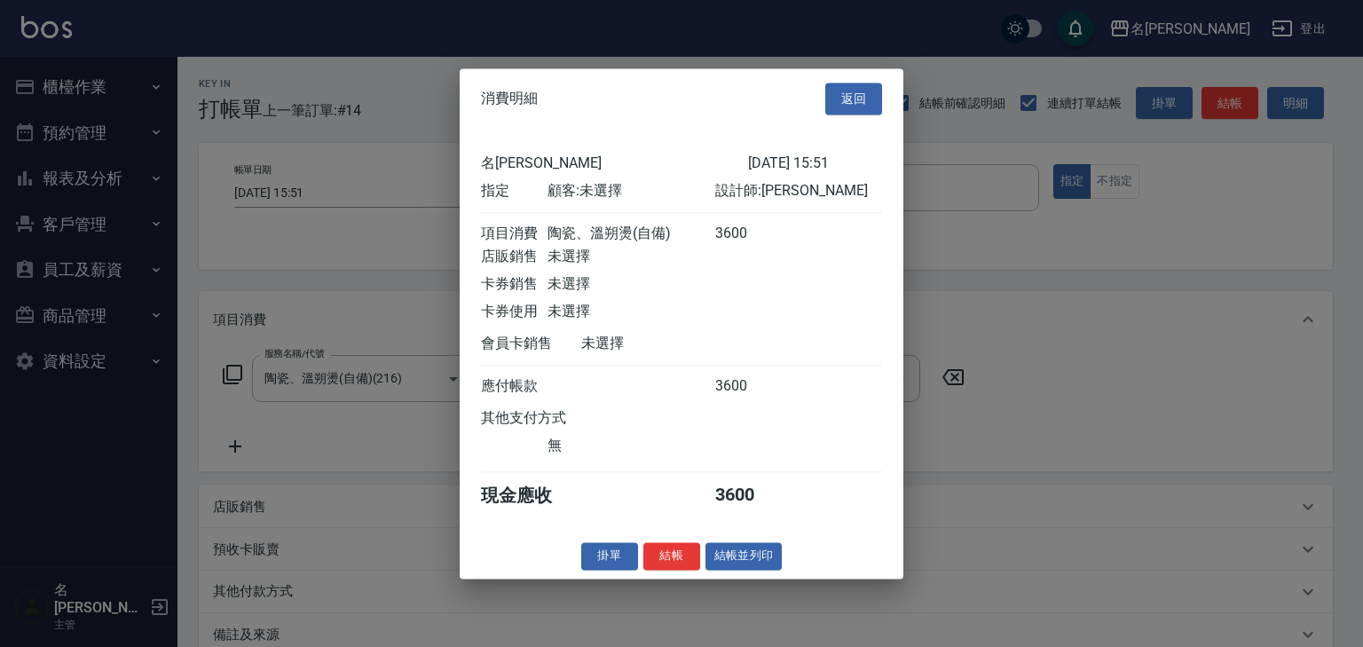
drag, startPoint x: 760, startPoint y: 568, endPoint x: 760, endPoint y: 579, distance: 11.5
click at [760, 568] on button "結帳並列印" at bounding box center [743, 556] width 77 height 28
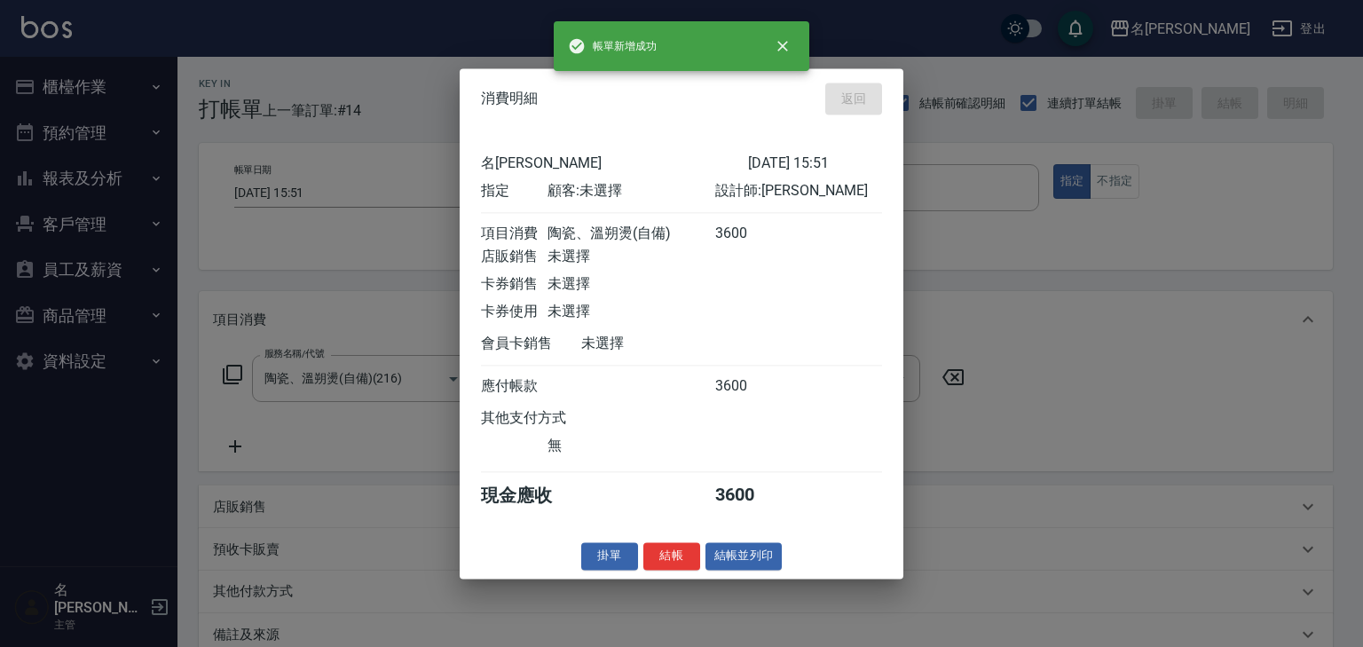
type input "2025/08/10 16:02"
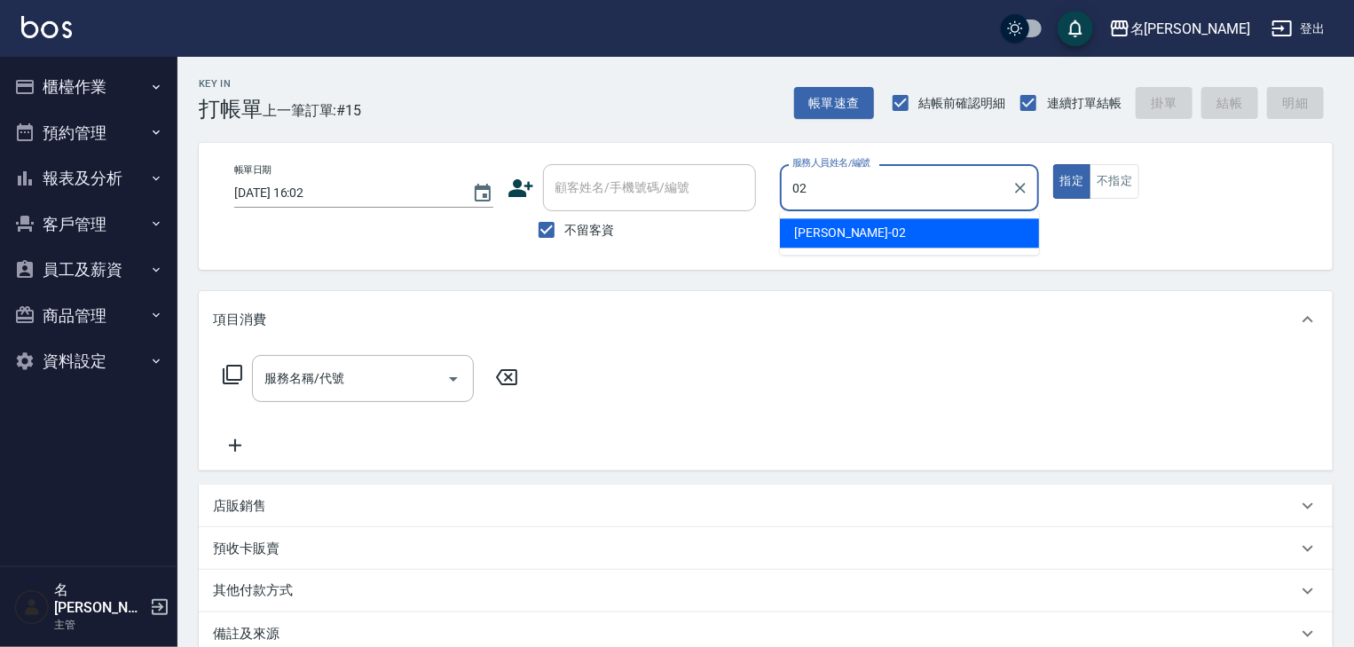
type input "蔡怡蓁-02"
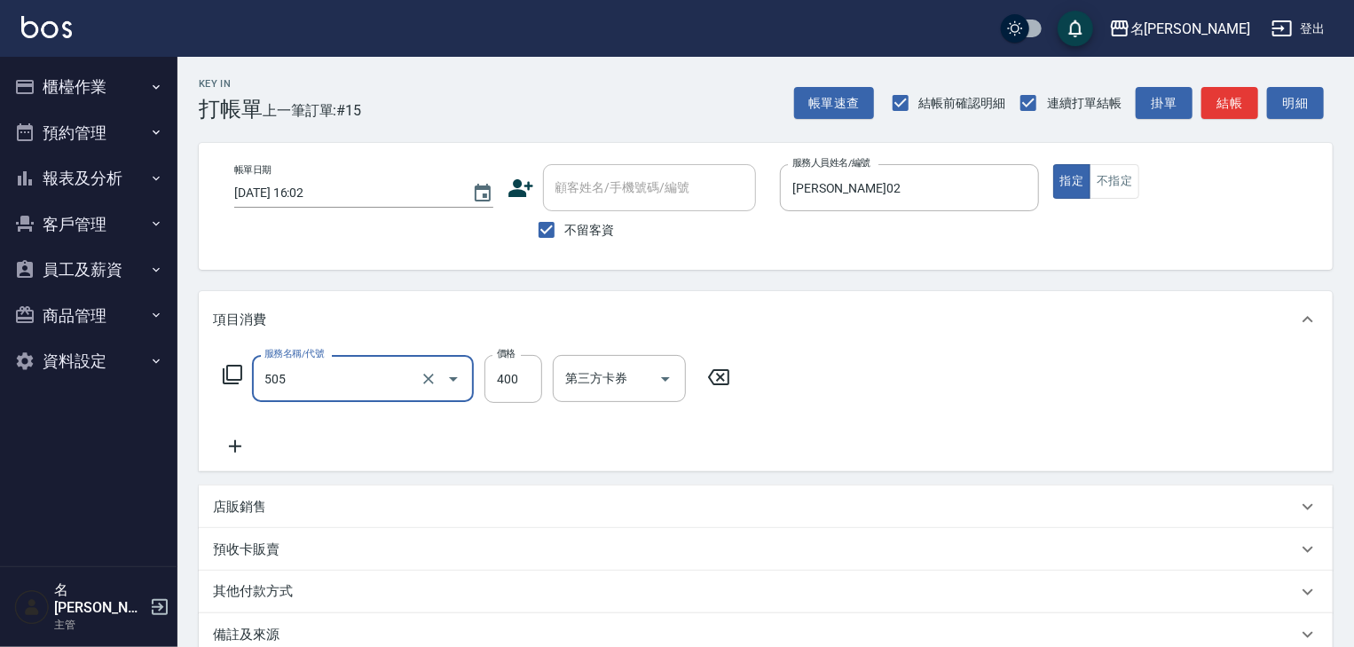
type input "洗髮(505)"
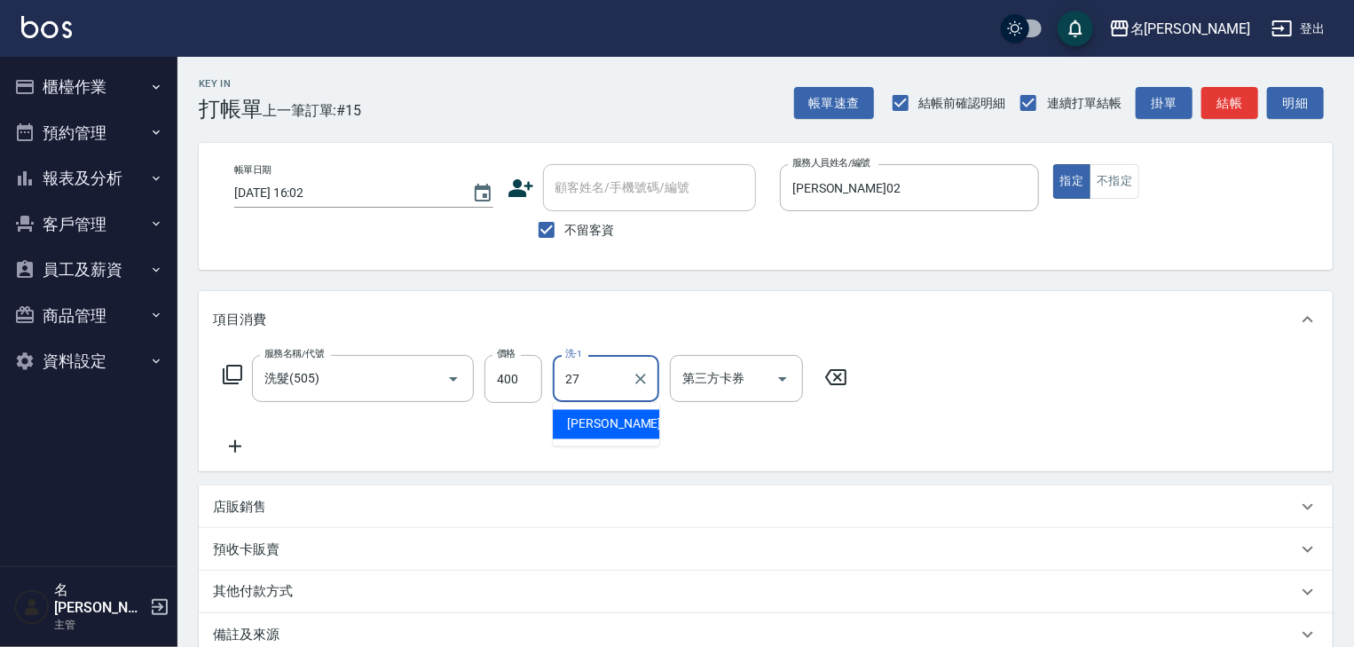
type input "[PERSON_NAME]-27"
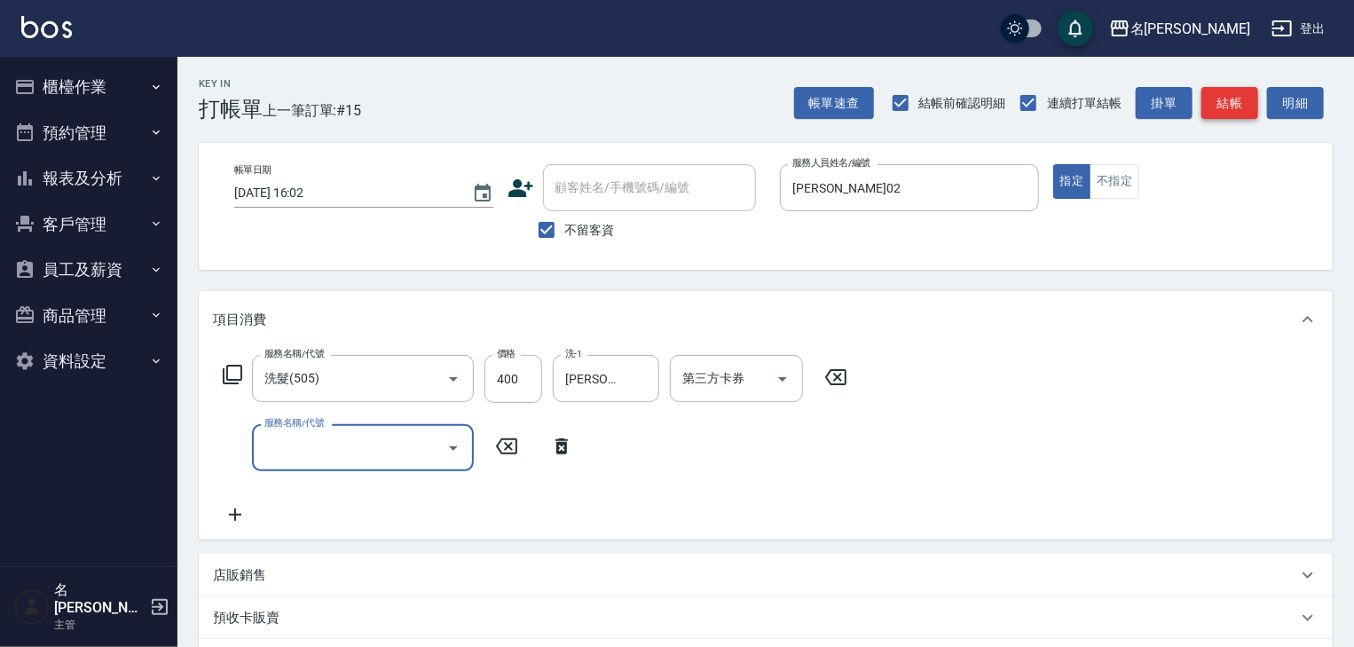
click at [1235, 99] on button "結帳" at bounding box center [1229, 103] width 57 height 33
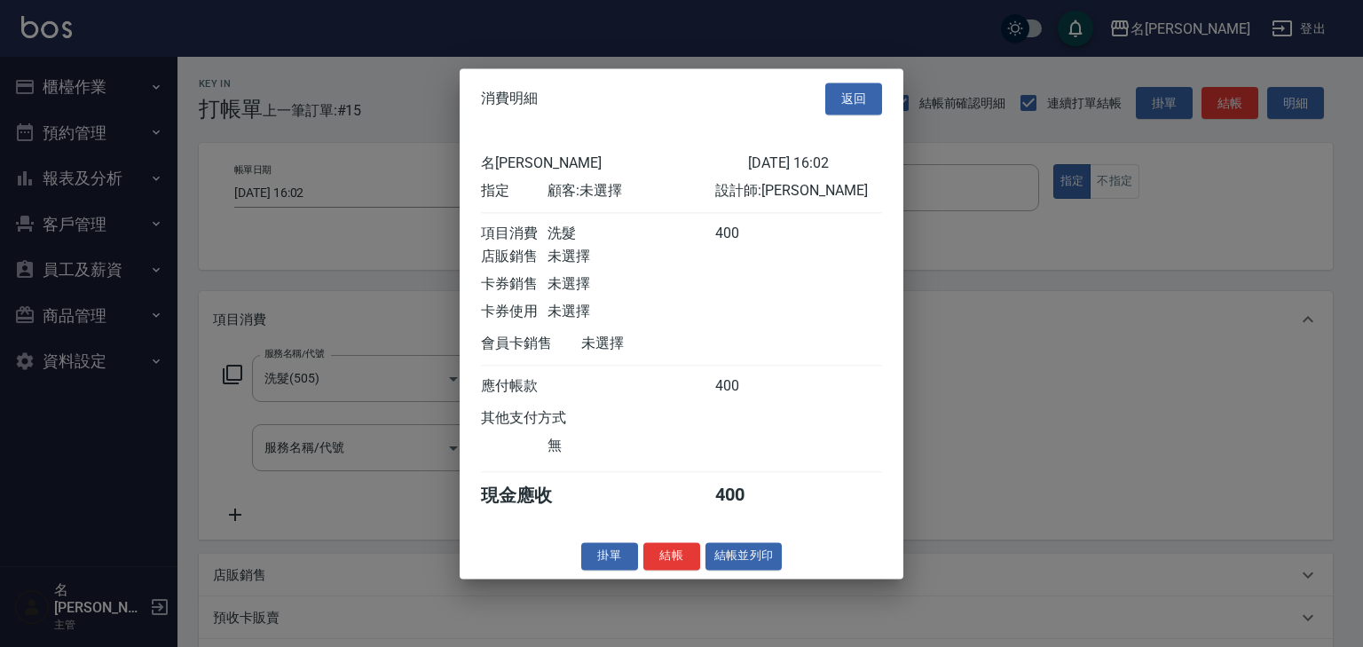
click at [725, 568] on button "結帳並列印" at bounding box center [743, 556] width 77 height 28
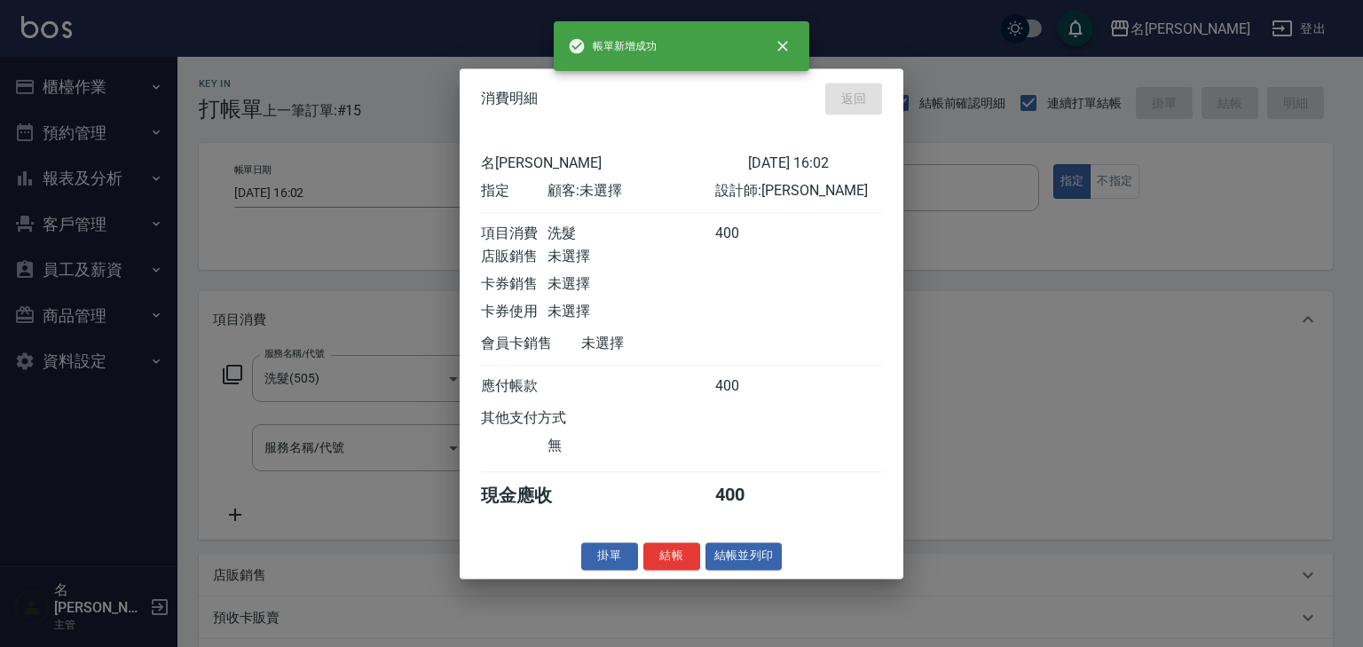
type input "2025/08/10 16:43"
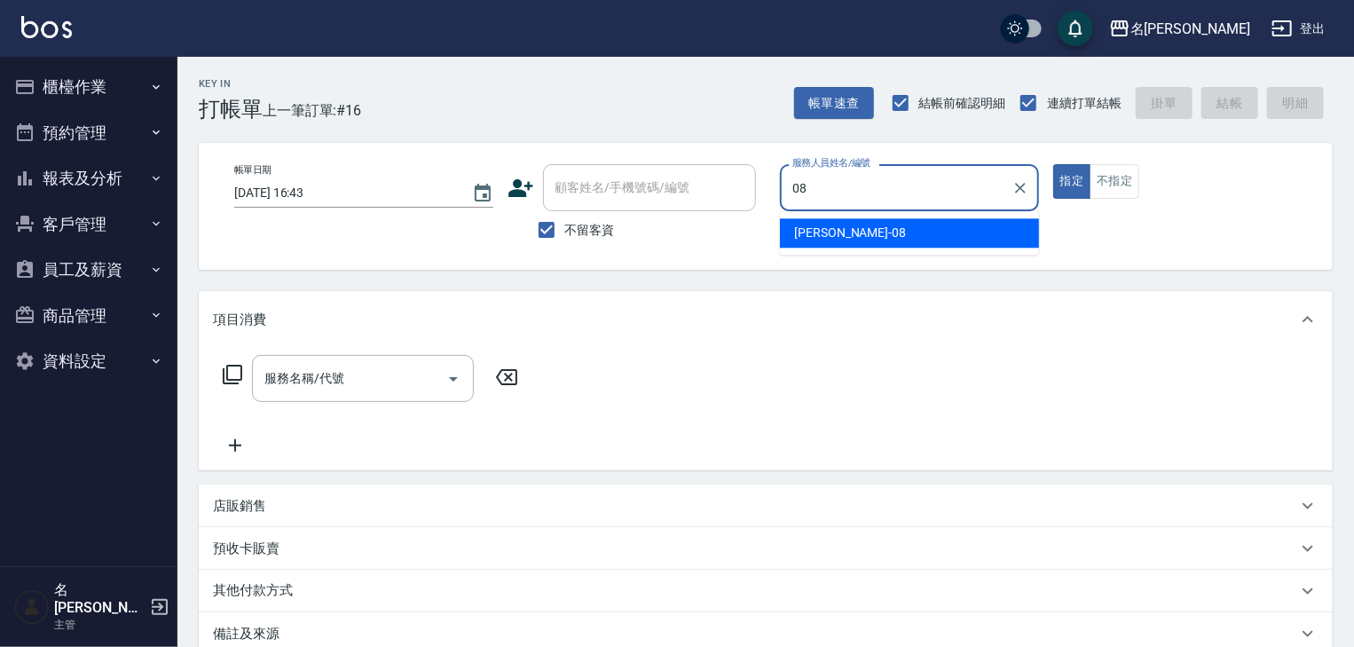
type input "[PERSON_NAME]-08"
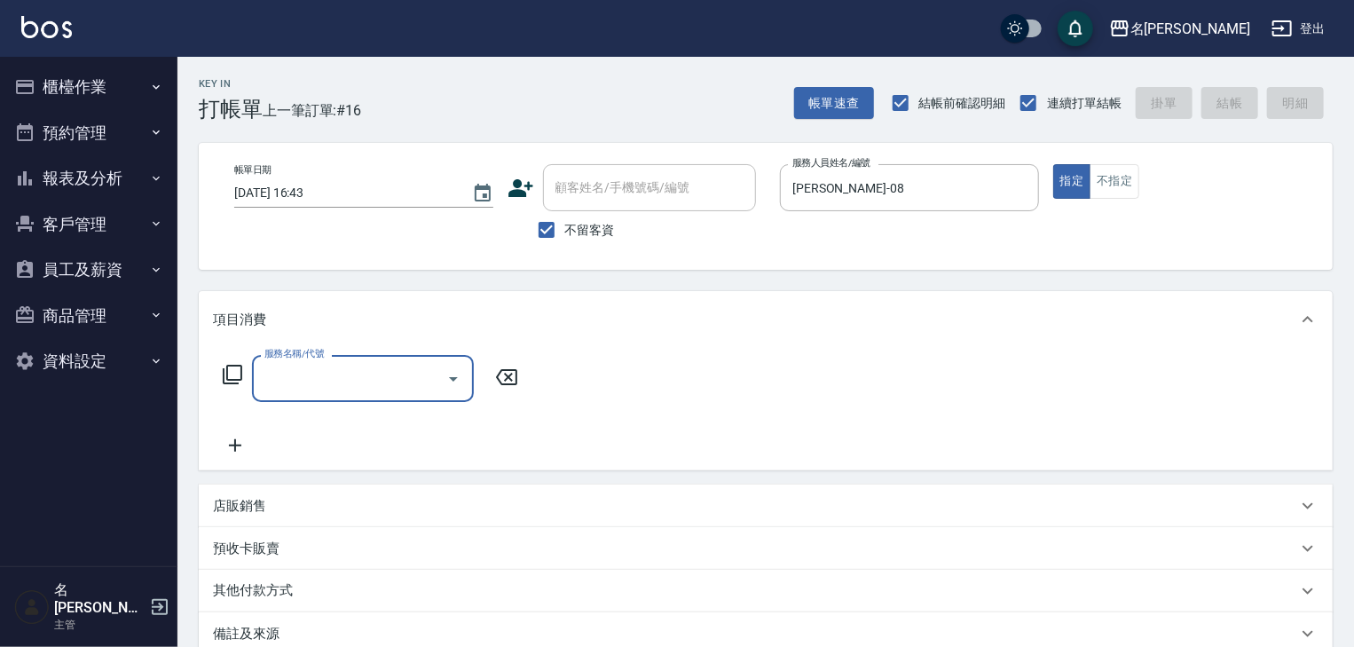
click at [365, 378] on input "服務名稱/代號" at bounding box center [349, 378] width 179 height 31
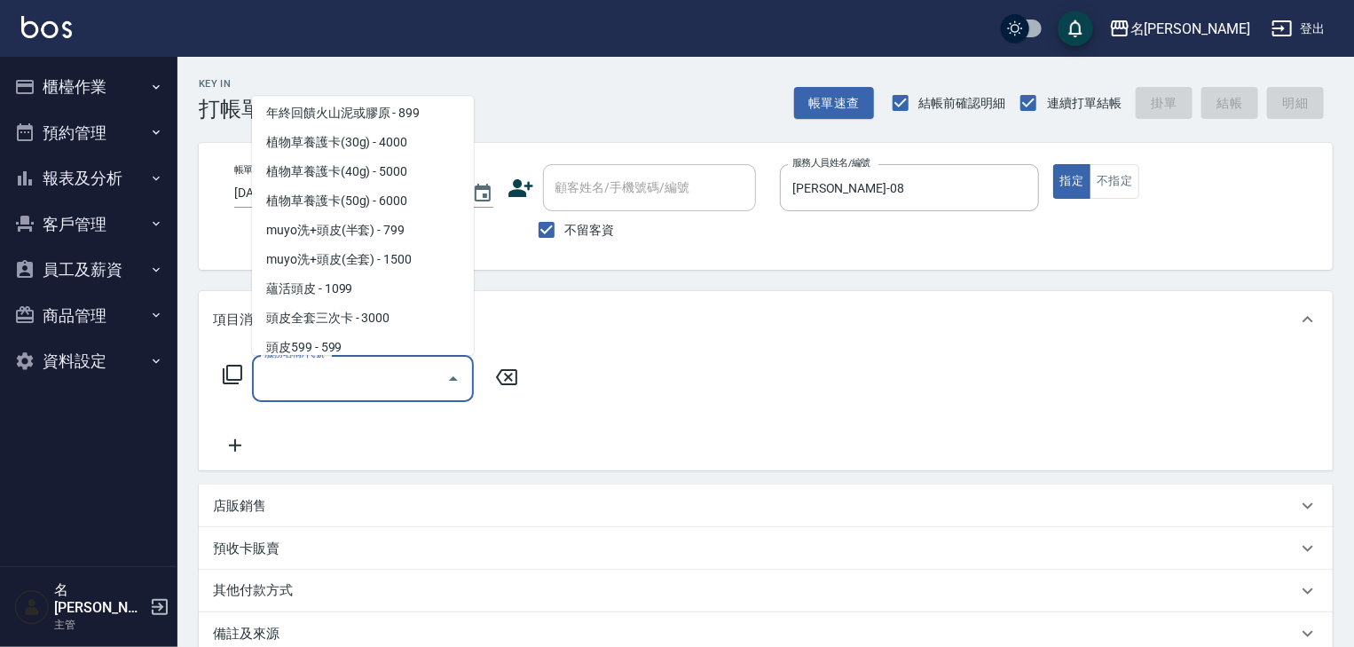
scroll to position [568, 0]
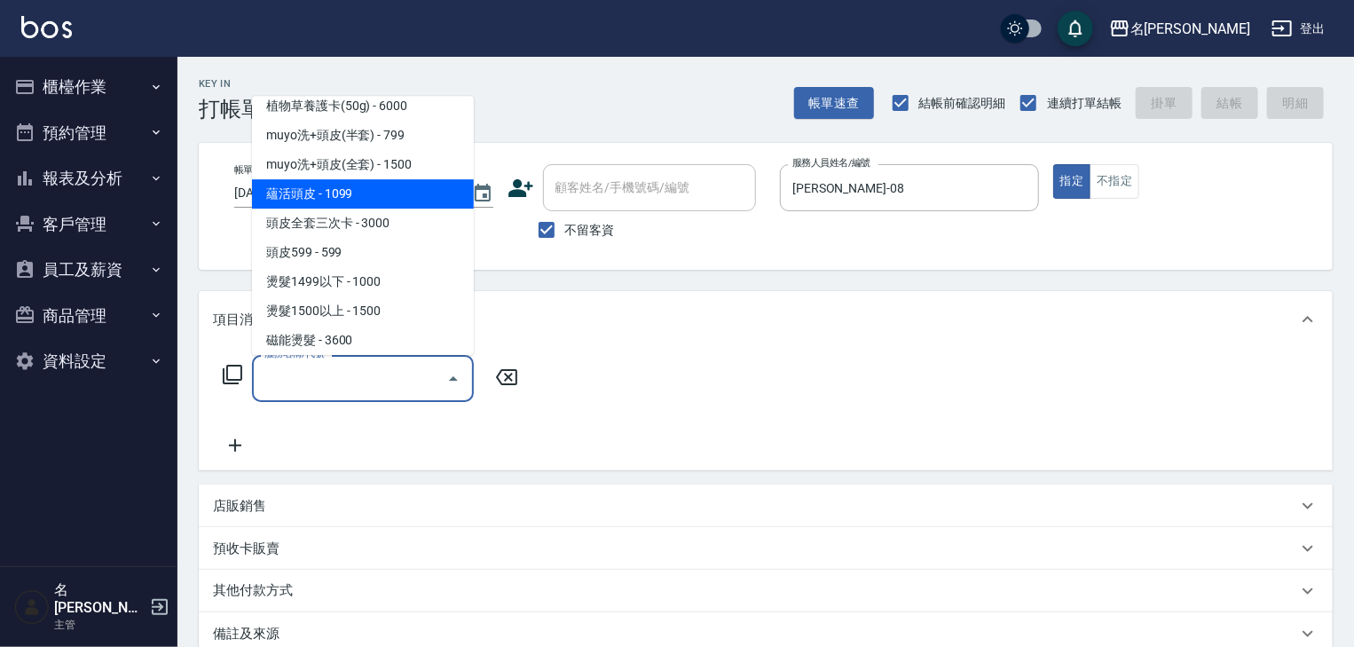
click at [286, 203] on span "蘊活頭皮 - 1099" at bounding box center [363, 194] width 222 height 29
type input "蘊活頭皮(138)"
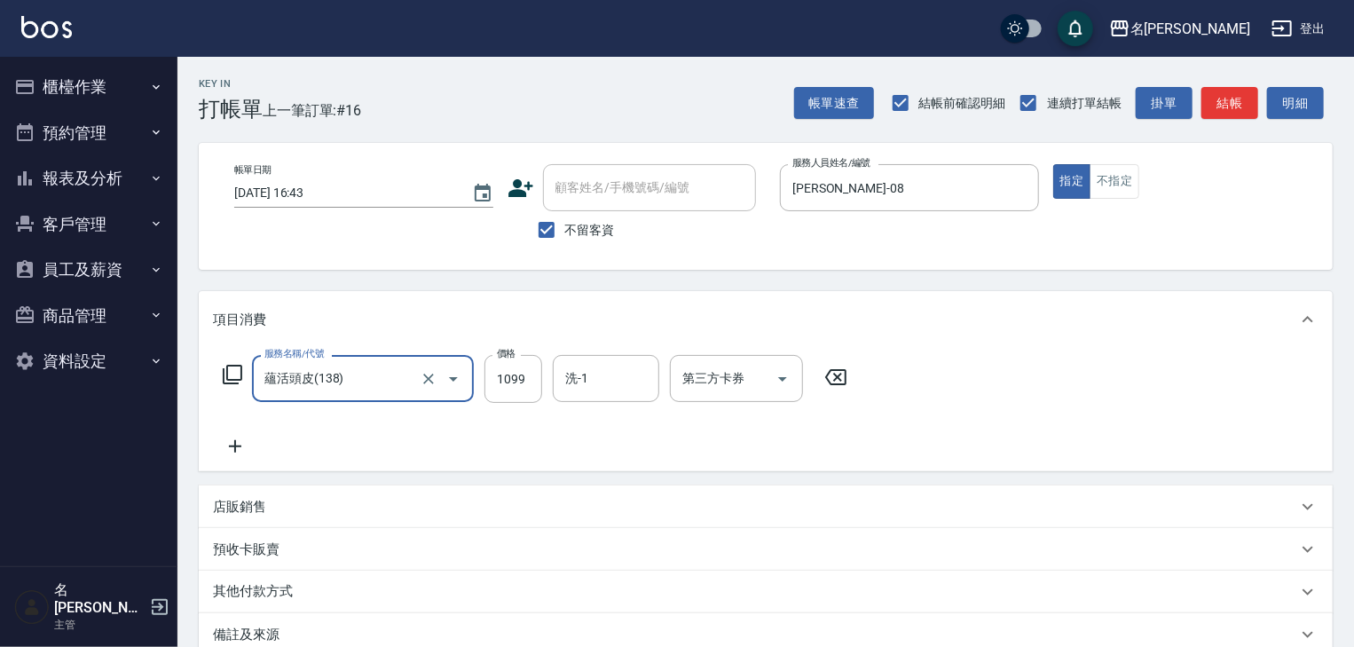
click at [225, 444] on icon at bounding box center [235, 446] width 44 height 21
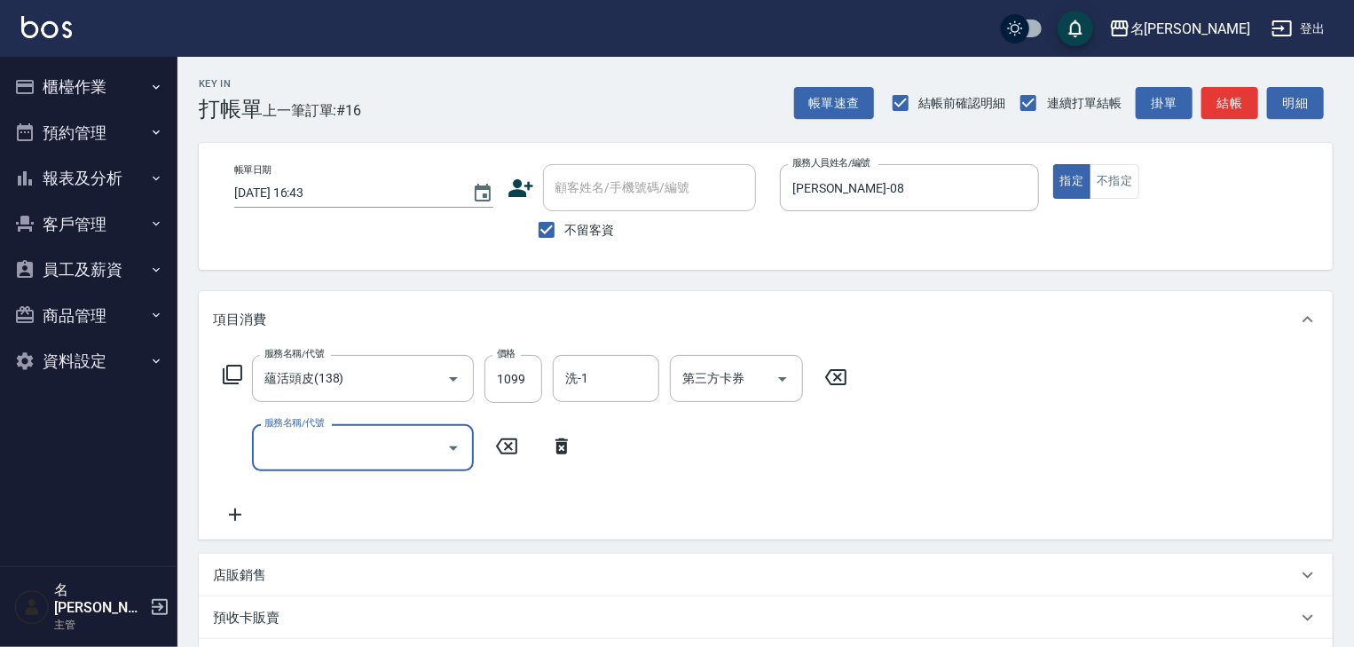
click at [323, 457] on input "服務名稱/代號" at bounding box center [349, 447] width 179 height 31
type input "剪髮(307)"
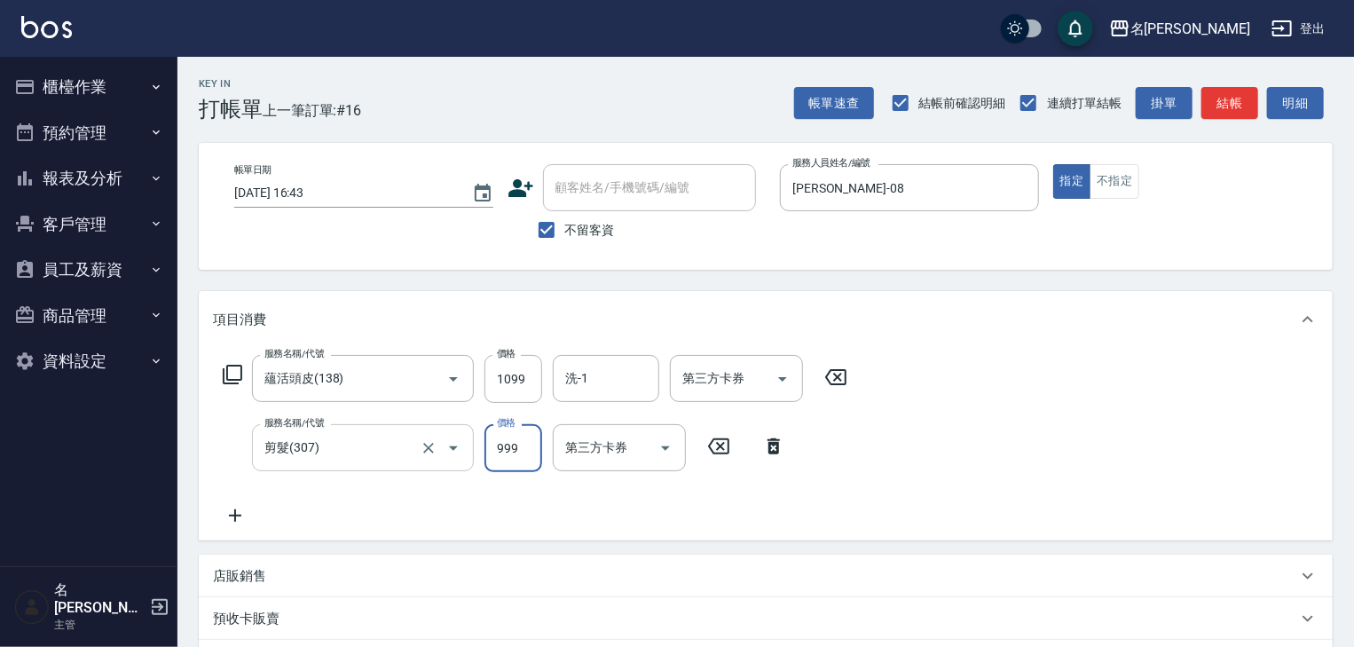
type input "999"
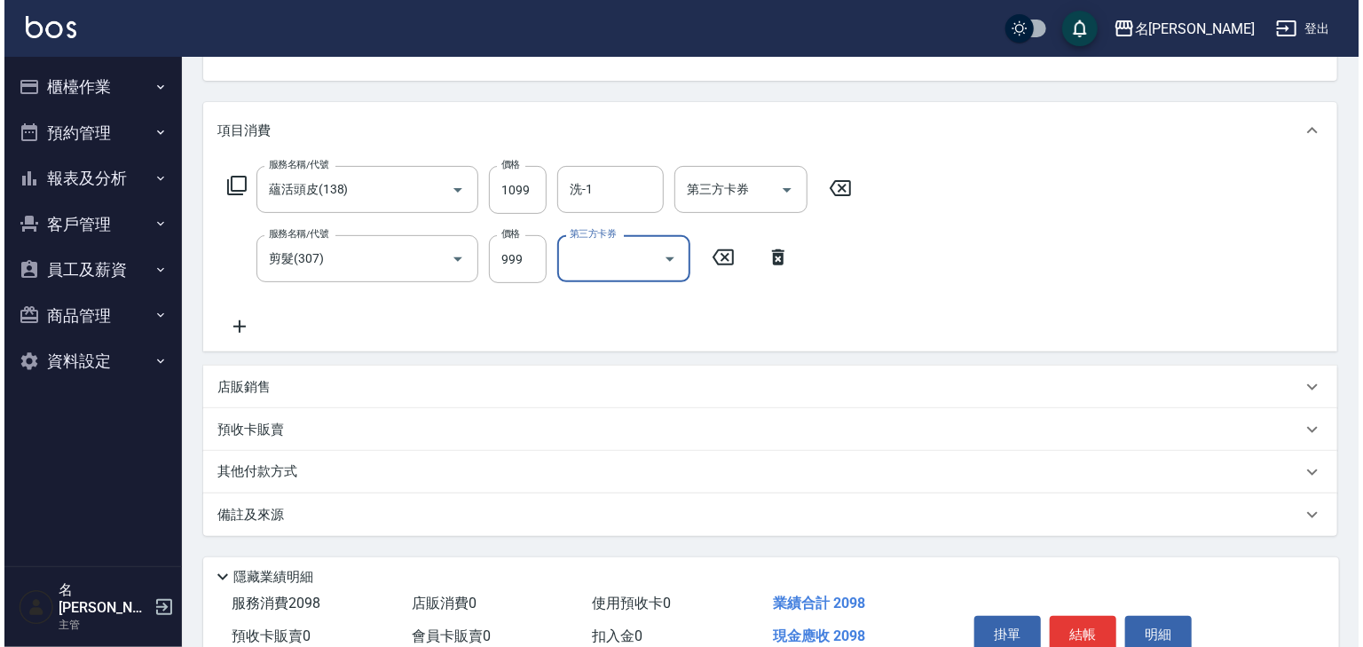
scroll to position [277, 0]
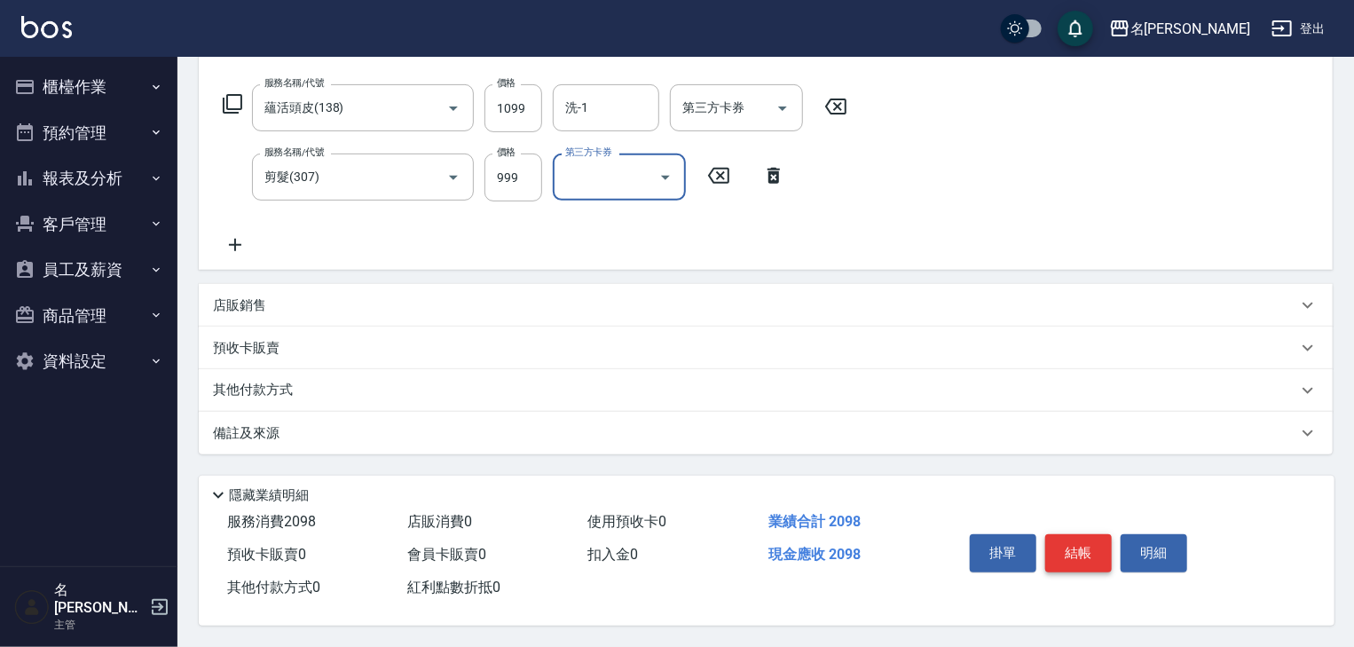
click at [1080, 550] on button "結帳" at bounding box center [1078, 552] width 67 height 37
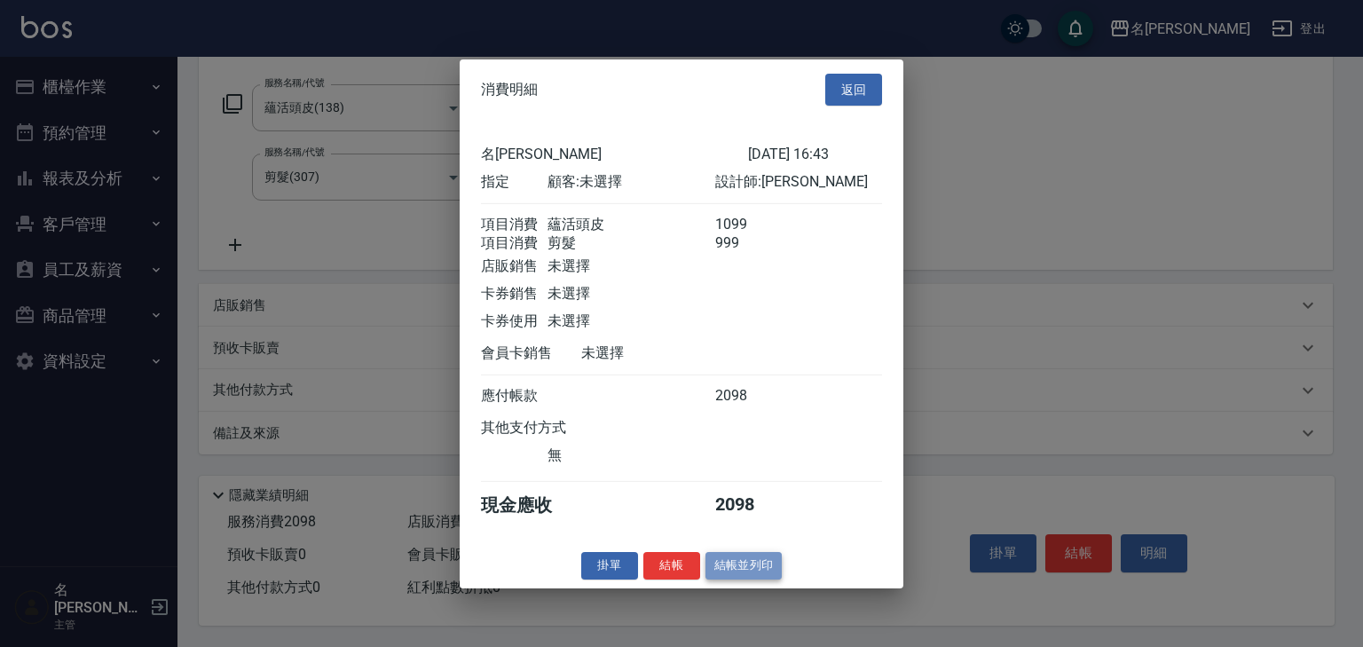
click at [751, 571] on button "結帳並列印" at bounding box center [743, 566] width 77 height 28
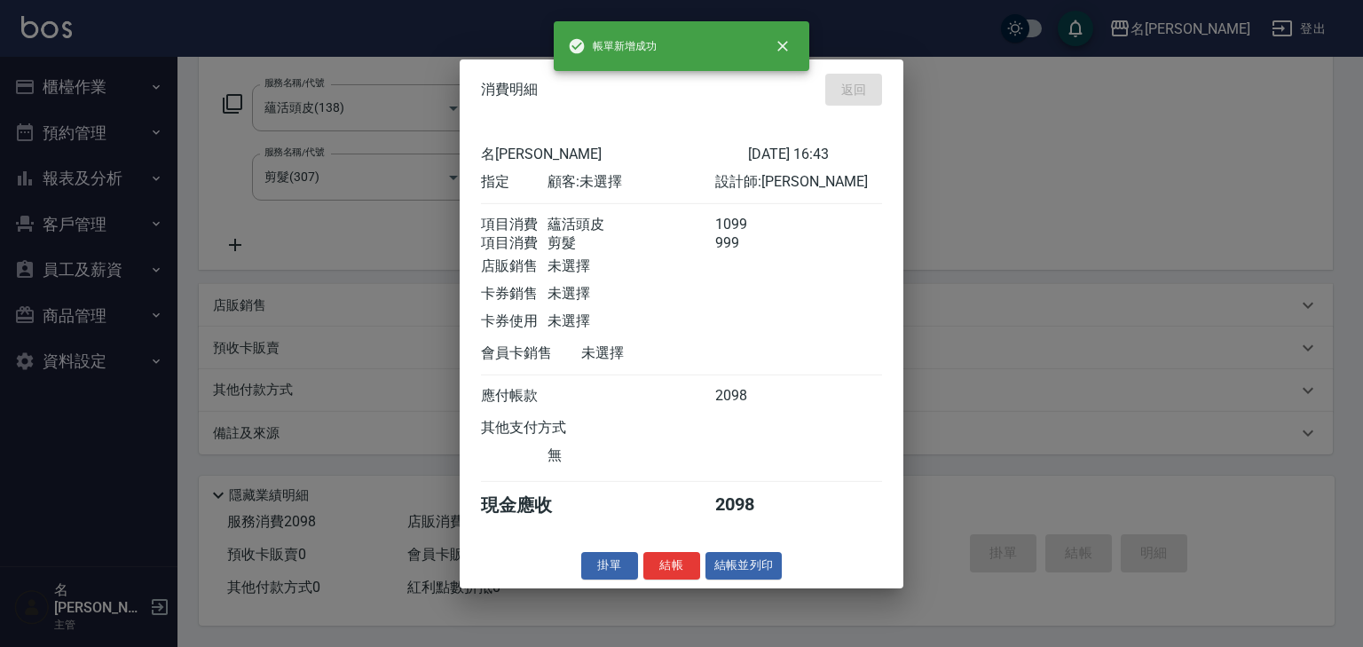
type input "2025/08/10 16:44"
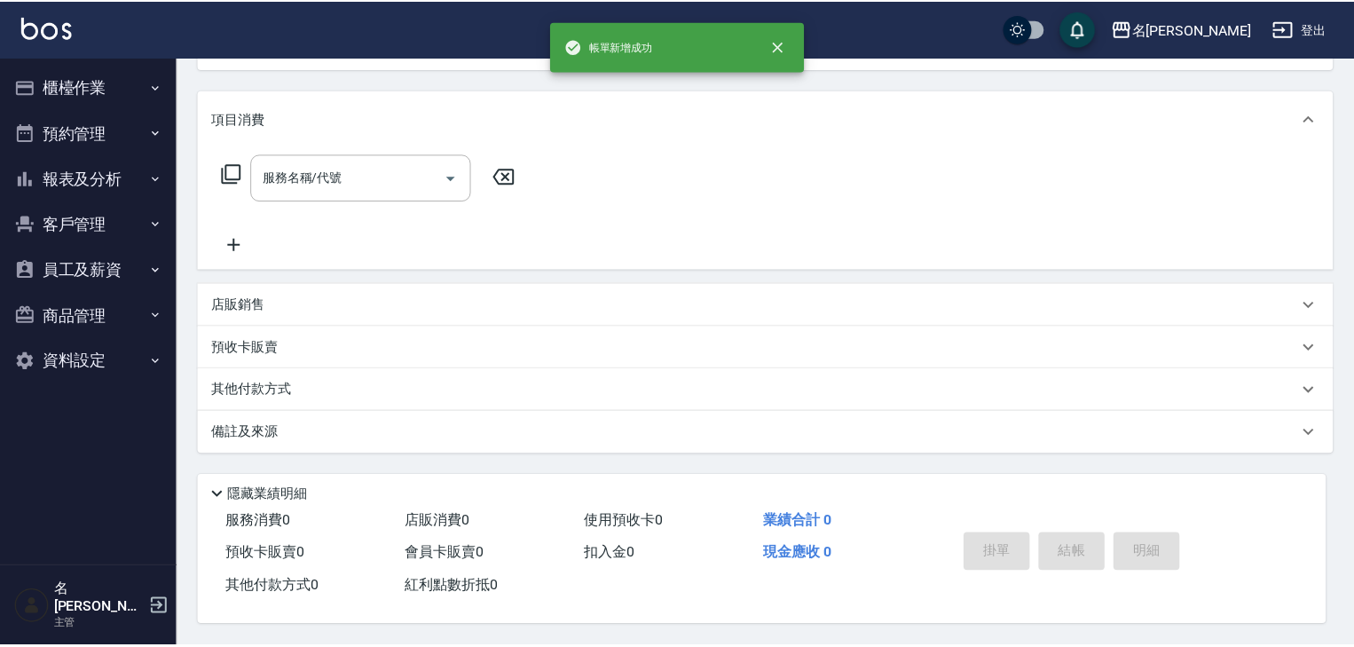
scroll to position [0, 0]
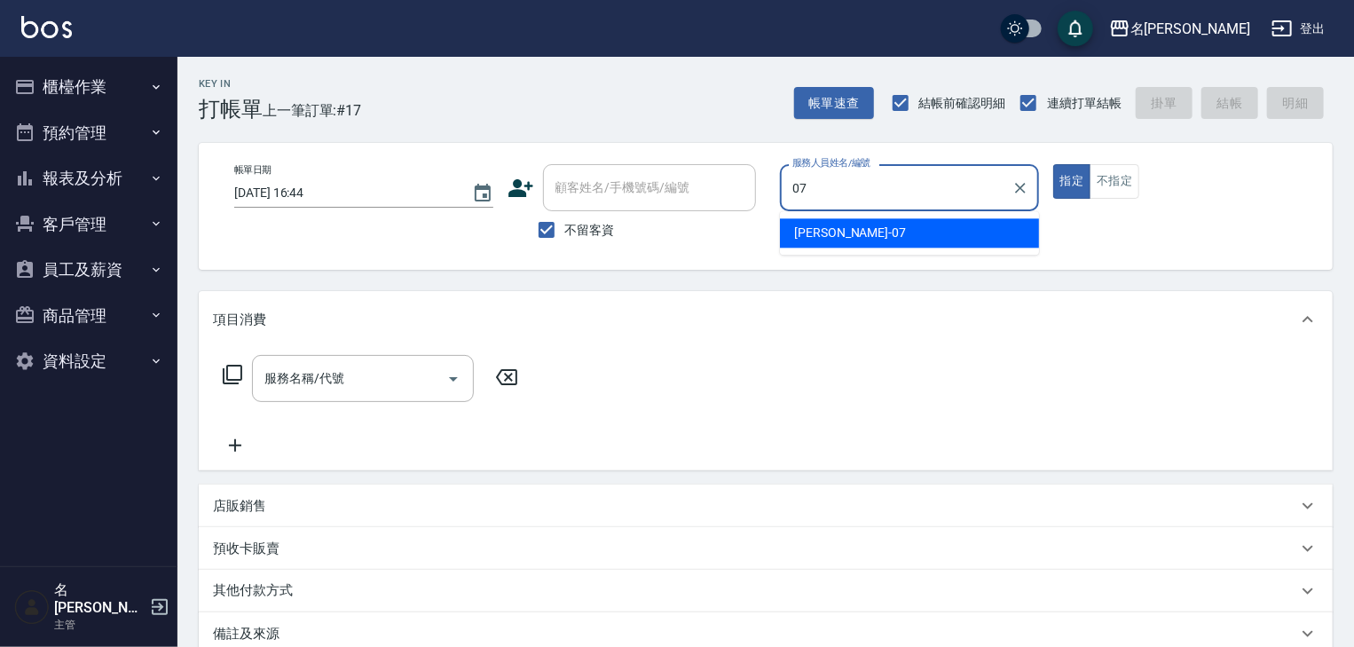
type input "[PERSON_NAME]-07"
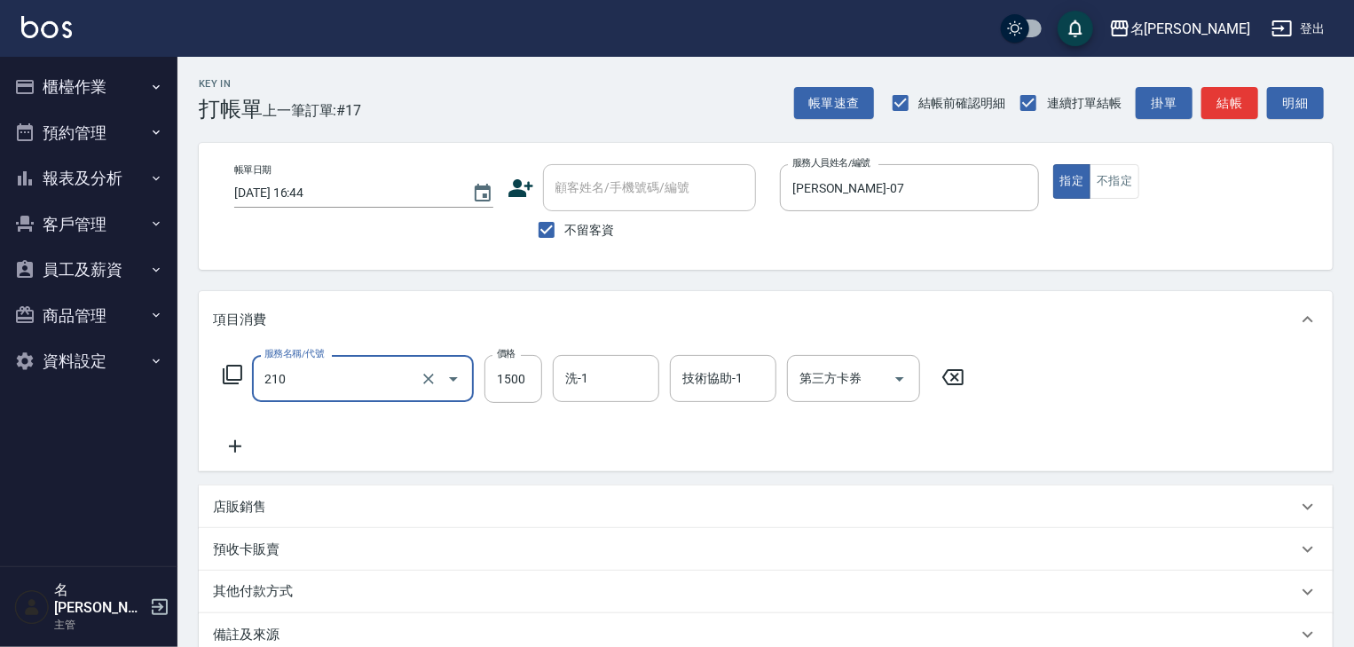
type input "離子燙(自備)(210)"
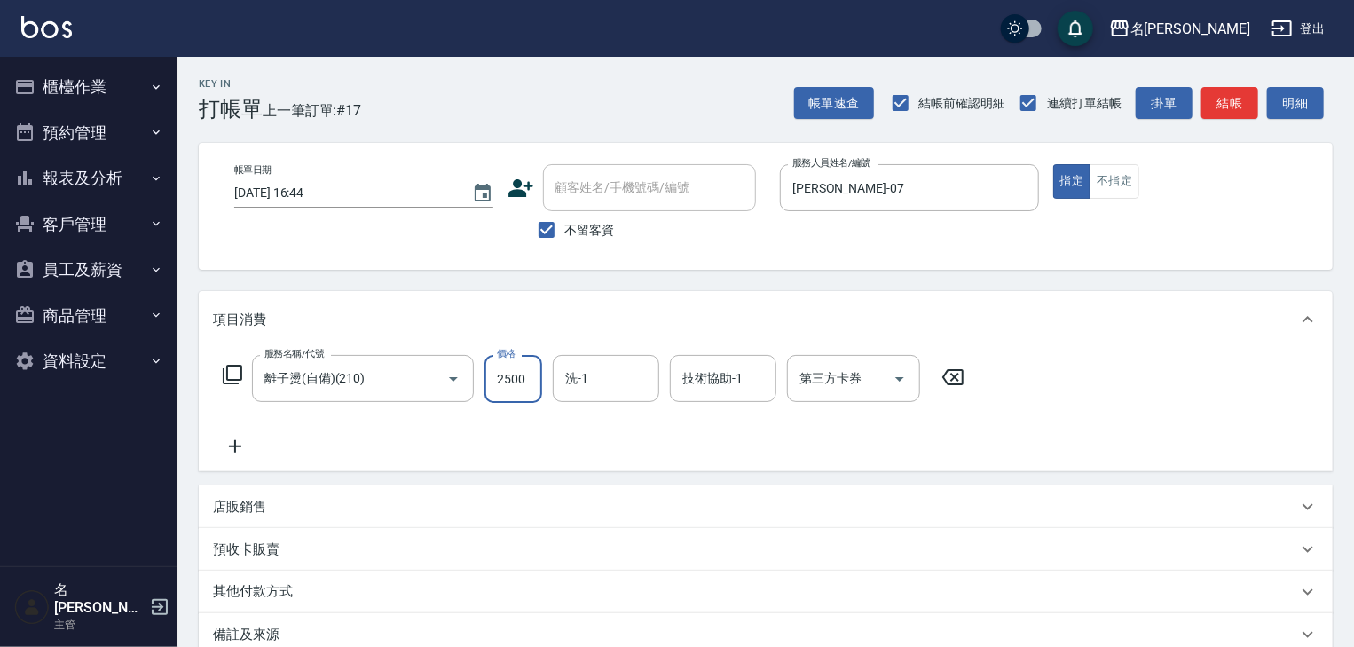
type input "2500"
type input "冼宜芳-28"
click at [238, 444] on icon at bounding box center [235, 446] width 44 height 21
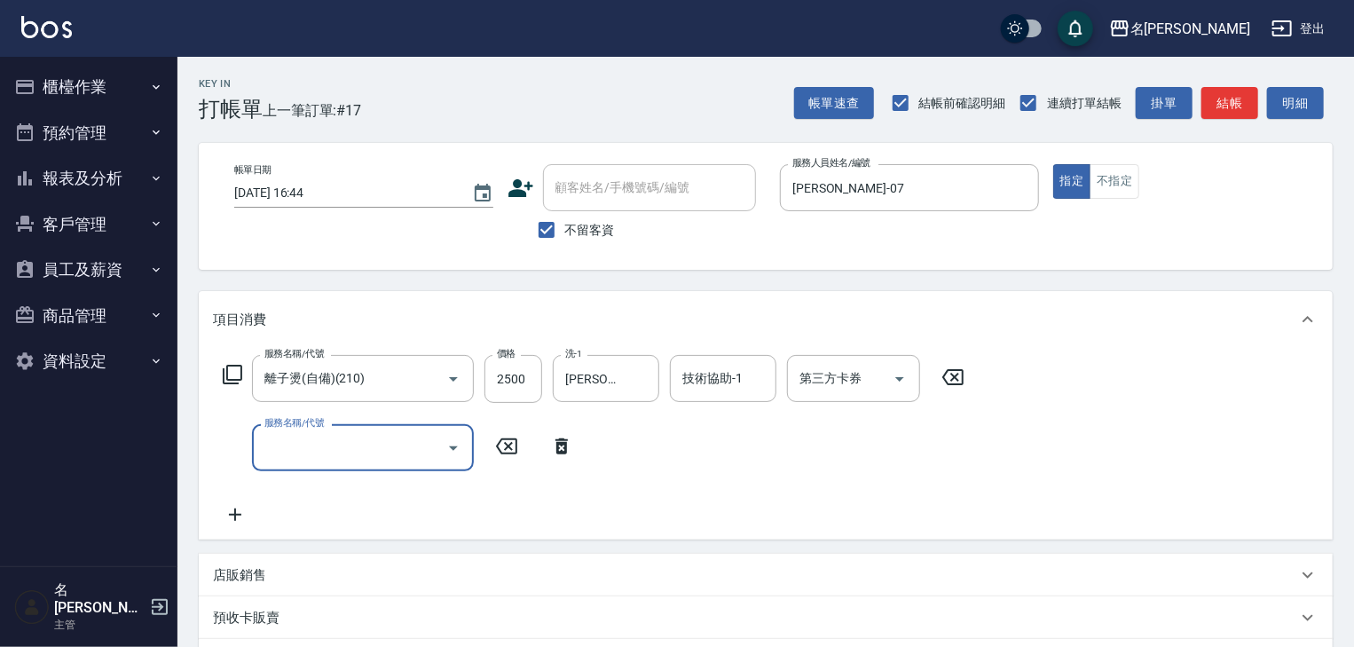
scroll to position [94, 0]
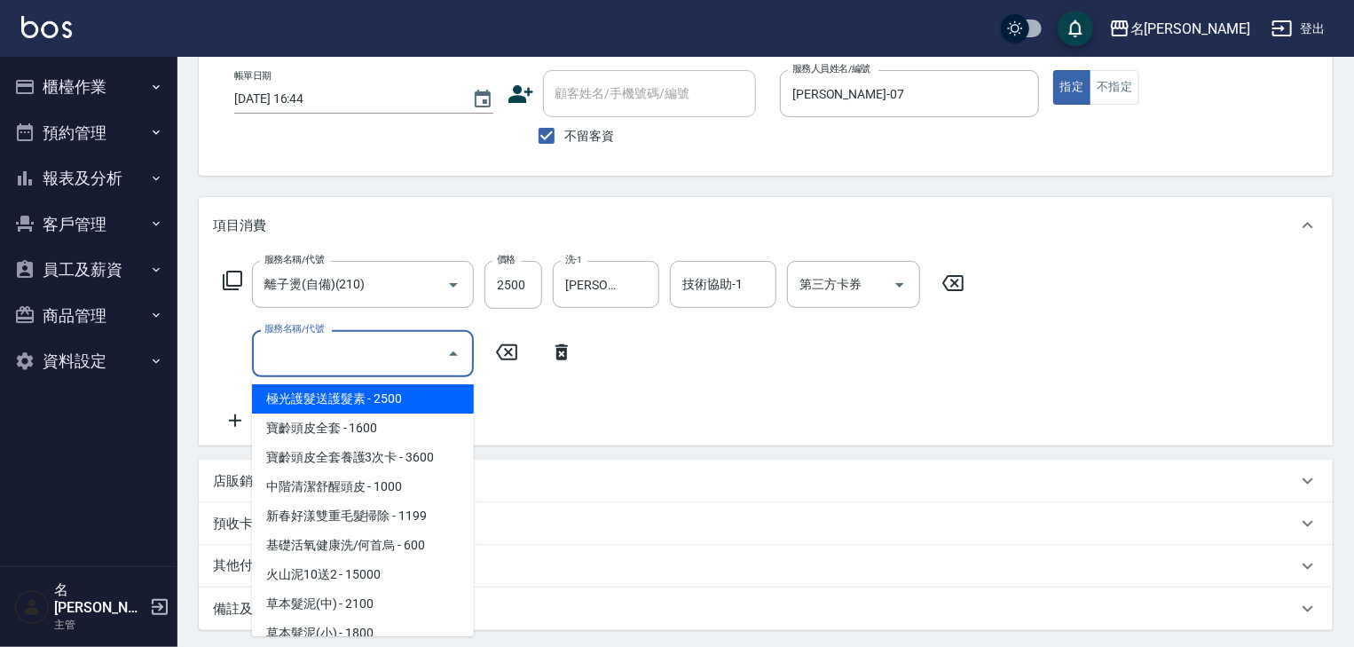
click at [352, 356] on input "服務名稱/代號" at bounding box center [349, 353] width 179 height 31
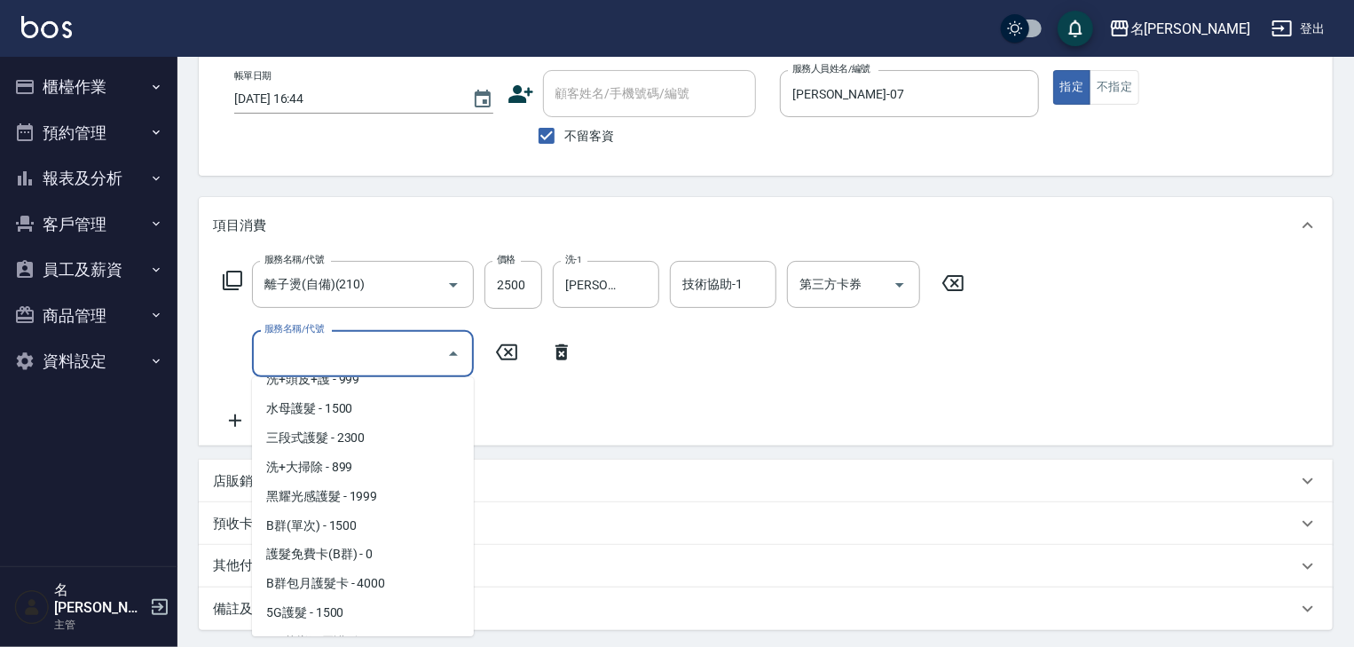
scroll to position [1420, 0]
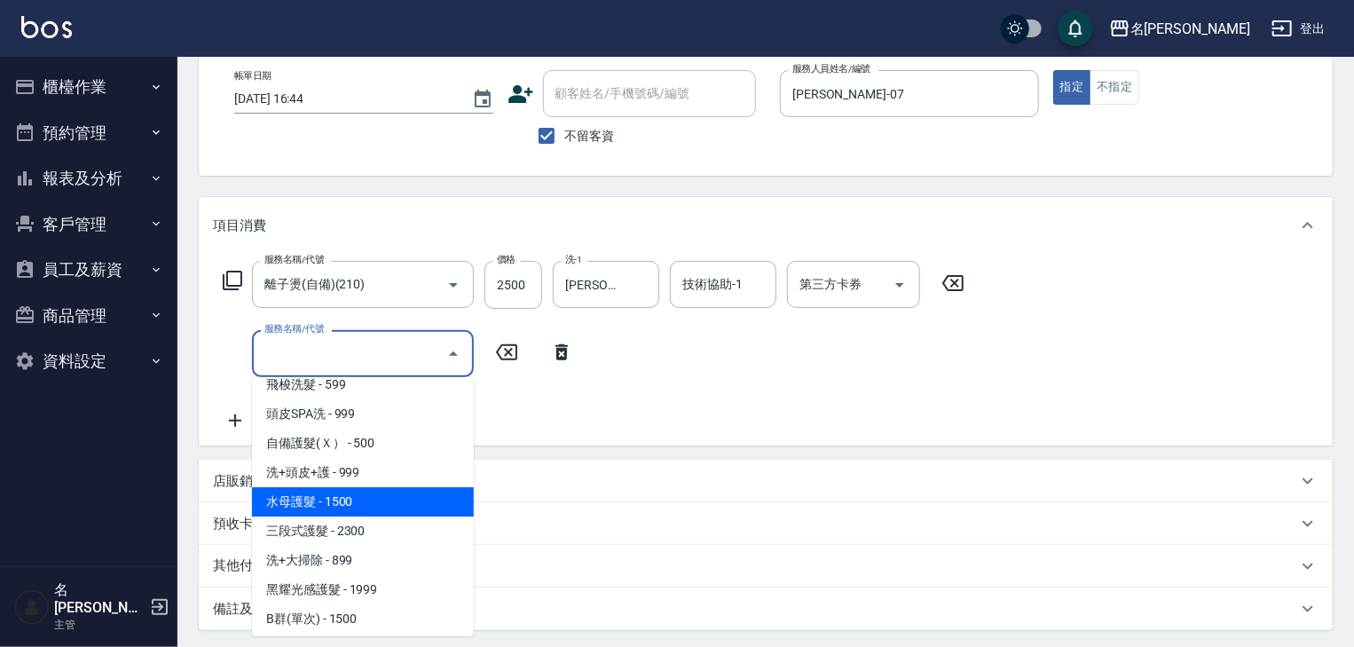
click at [337, 500] on span "水母護髮 - 1500" at bounding box center [363, 501] width 222 height 29
type input "水母護髮(604)"
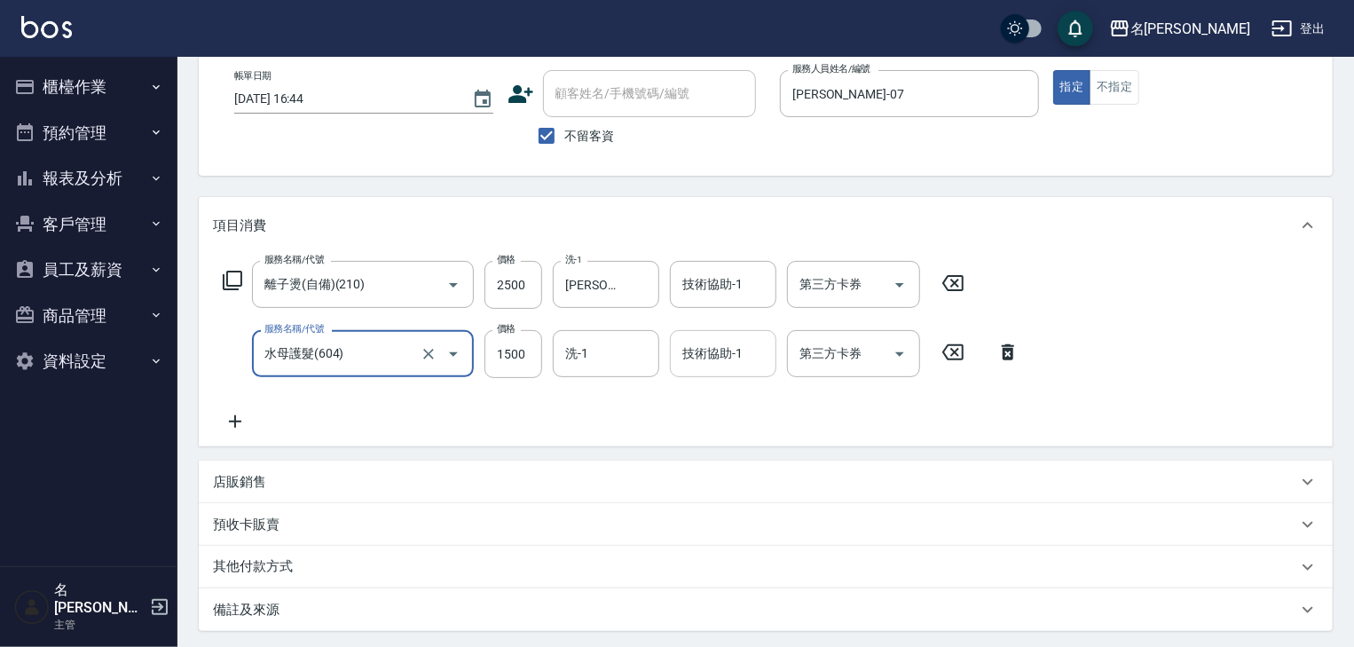
click at [707, 353] on input "技術協助-1" at bounding box center [723, 353] width 91 height 31
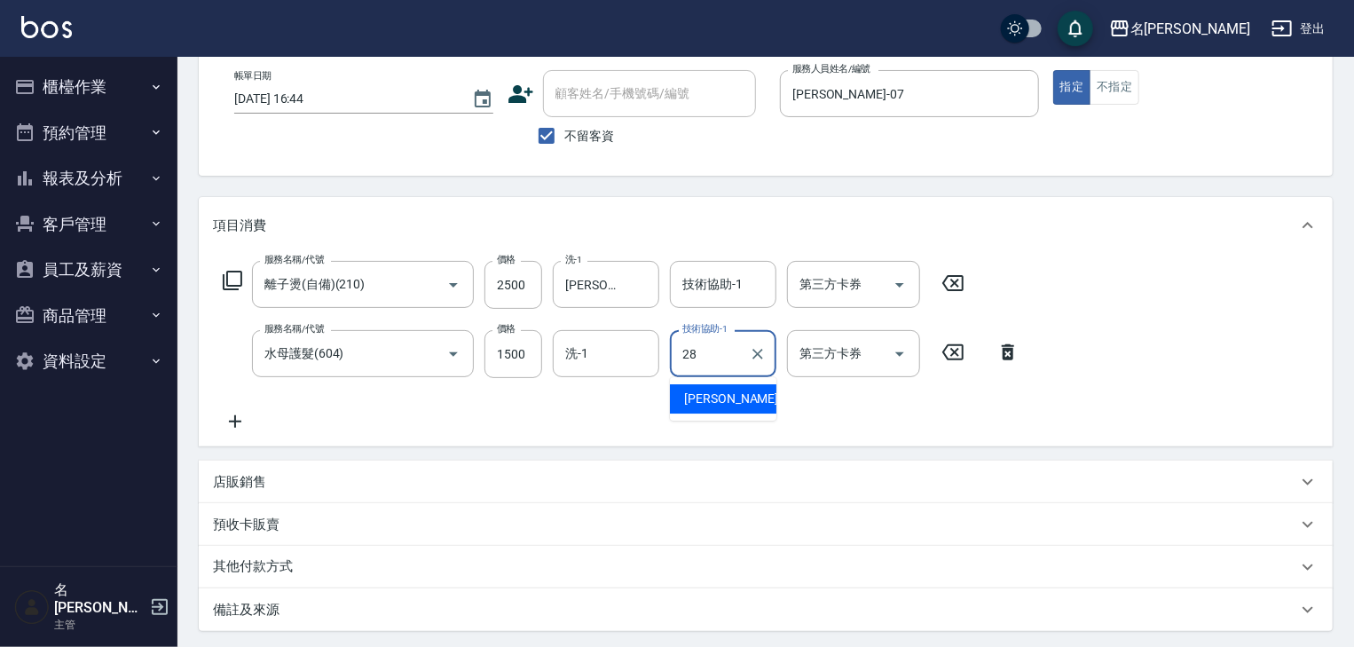
type input "冼宜芳-28"
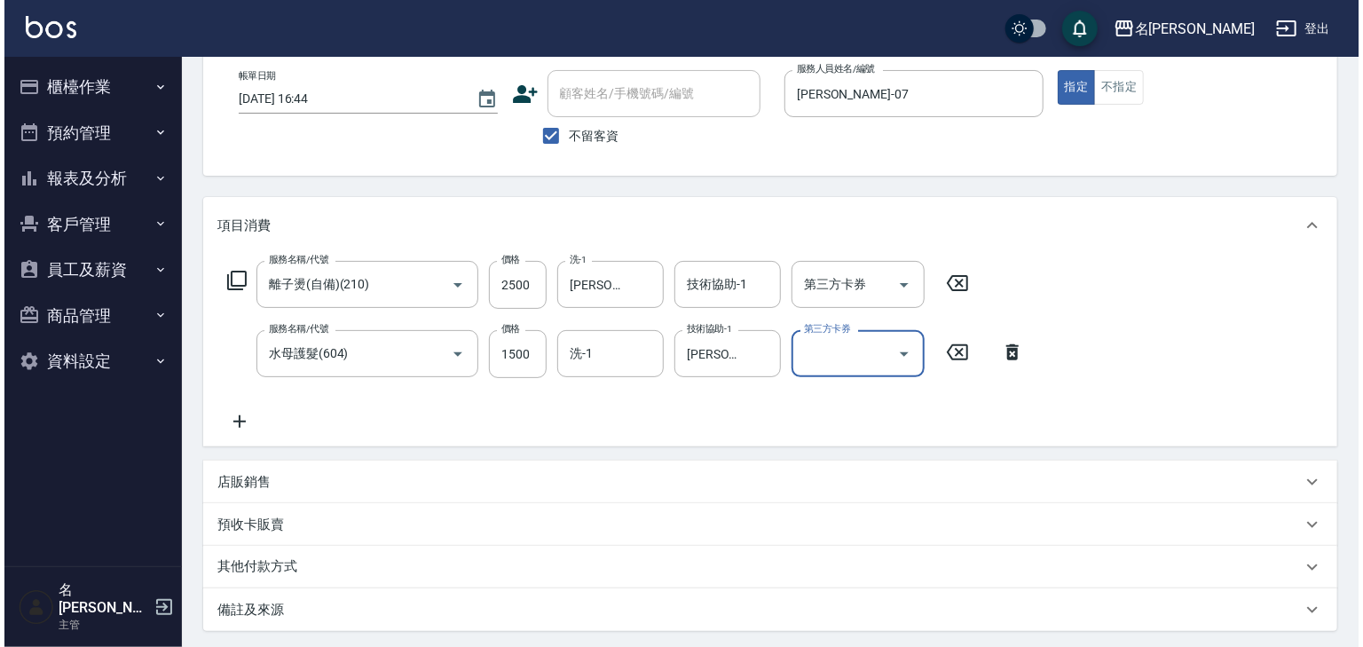
scroll to position [277, 0]
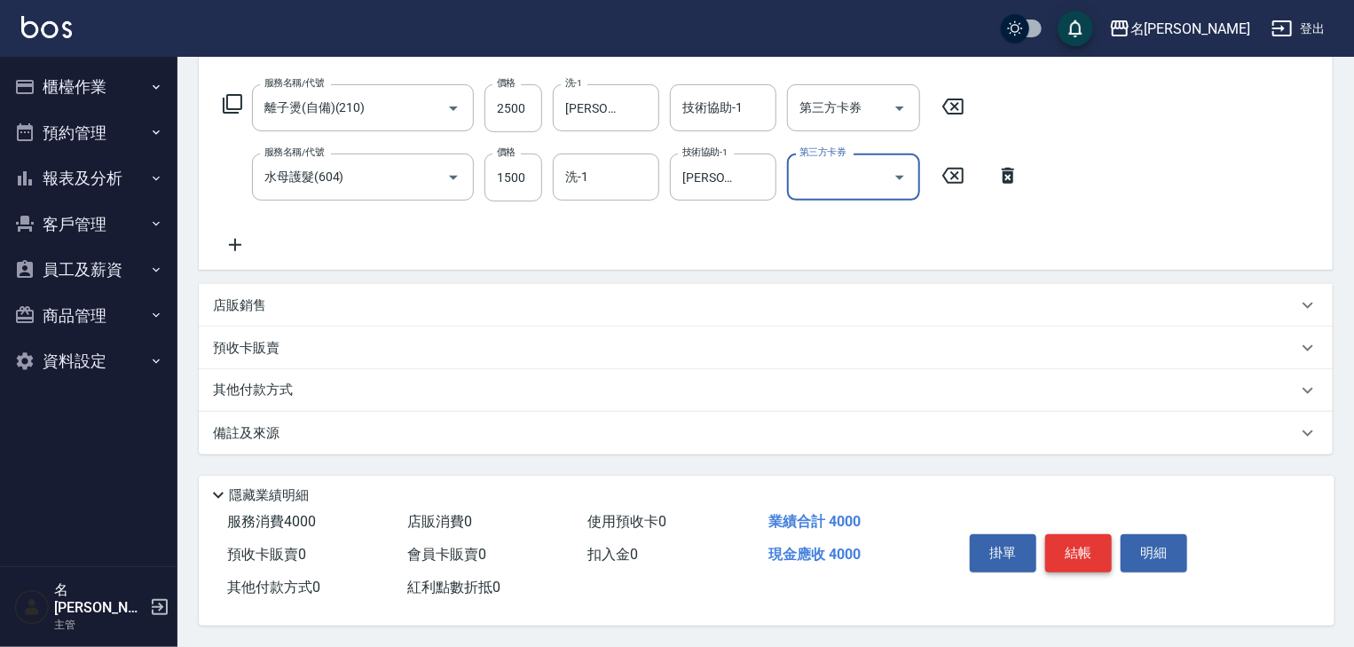
click at [1099, 563] on button "結帳" at bounding box center [1078, 552] width 67 height 37
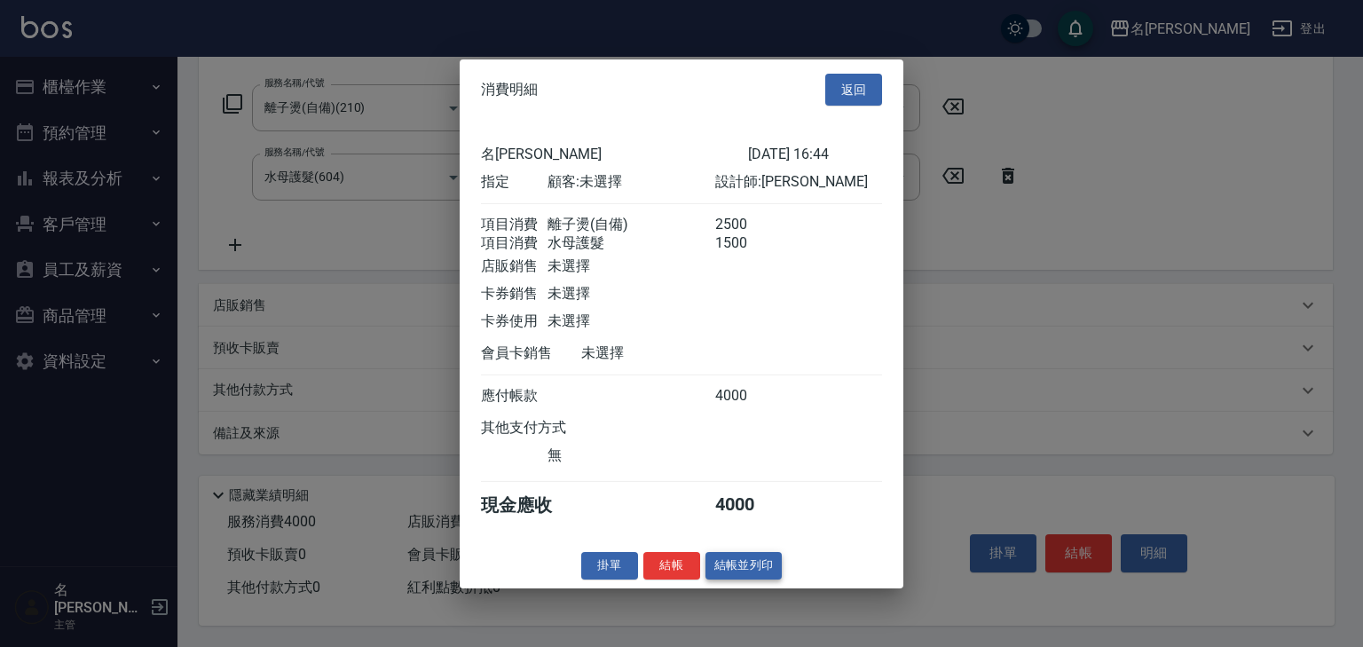
click at [749, 573] on button "結帳並列印" at bounding box center [743, 566] width 77 height 28
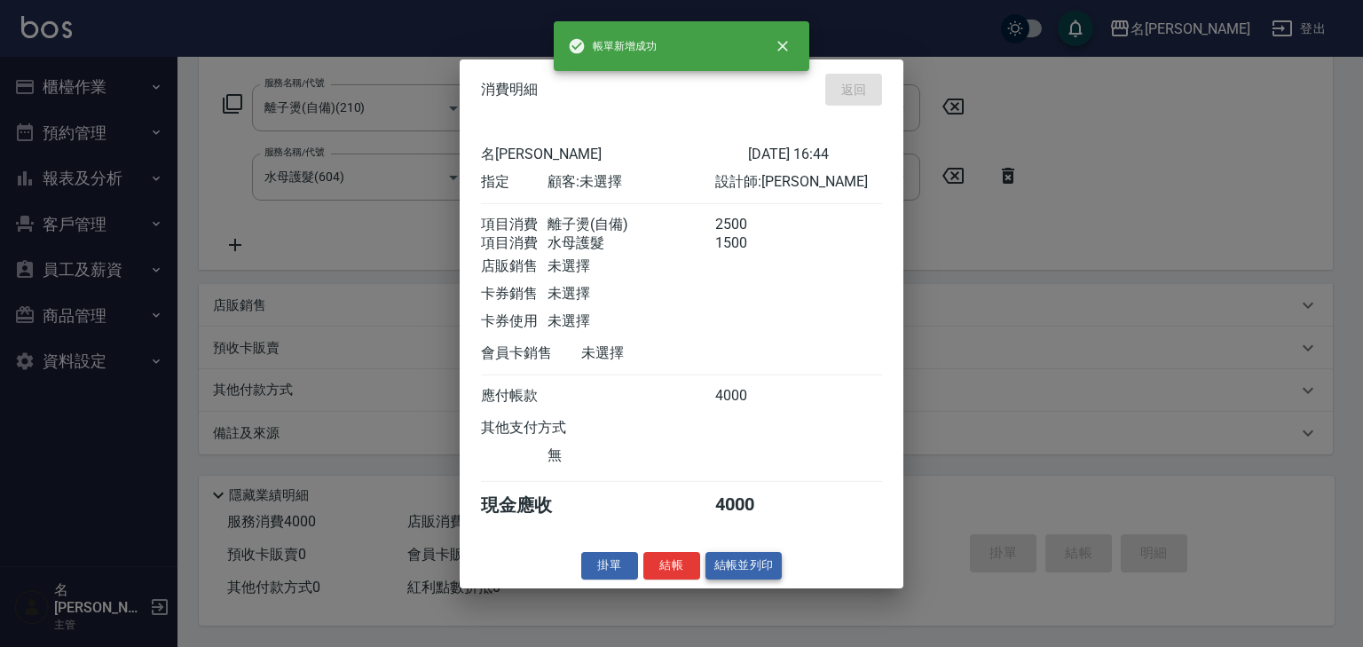
type input "2025/08/10 16:54"
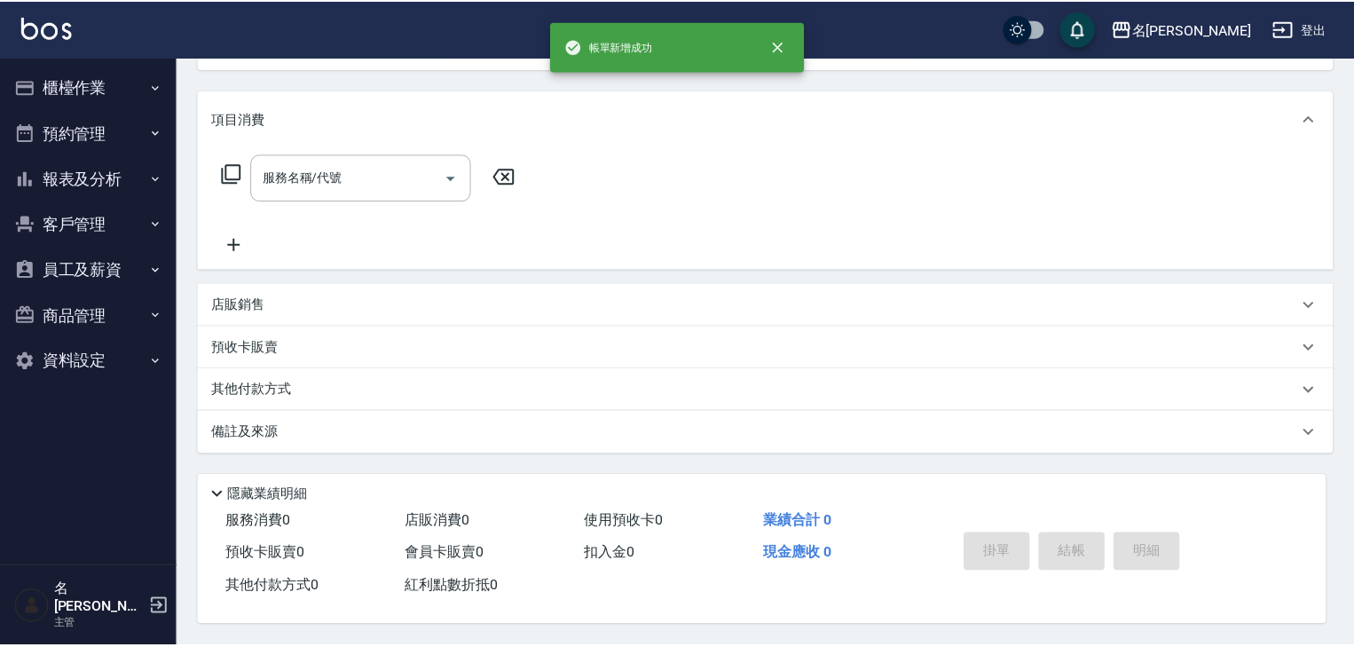
scroll to position [0, 0]
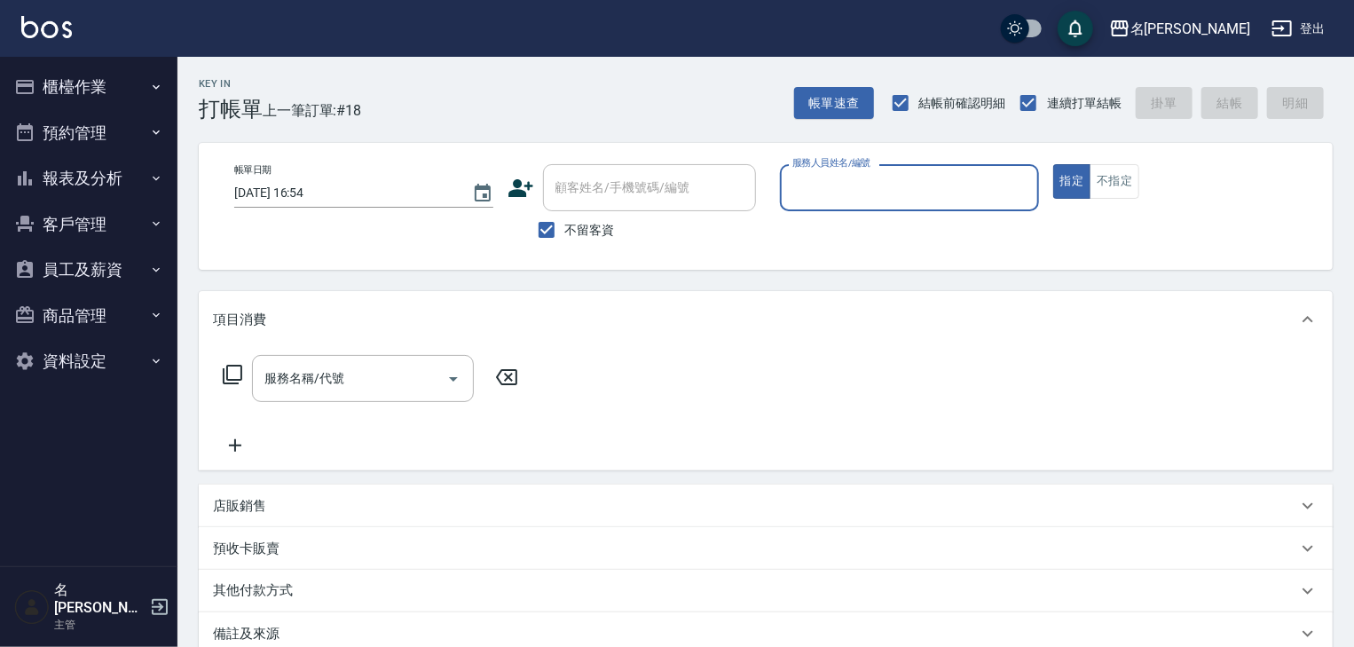
drag, startPoint x: 768, startPoint y: 558, endPoint x: 987, endPoint y: 202, distance: 417.4
click at [989, 205] on div "服務人員姓名/編號" at bounding box center [909, 187] width 259 height 47
type input "阿龔-06"
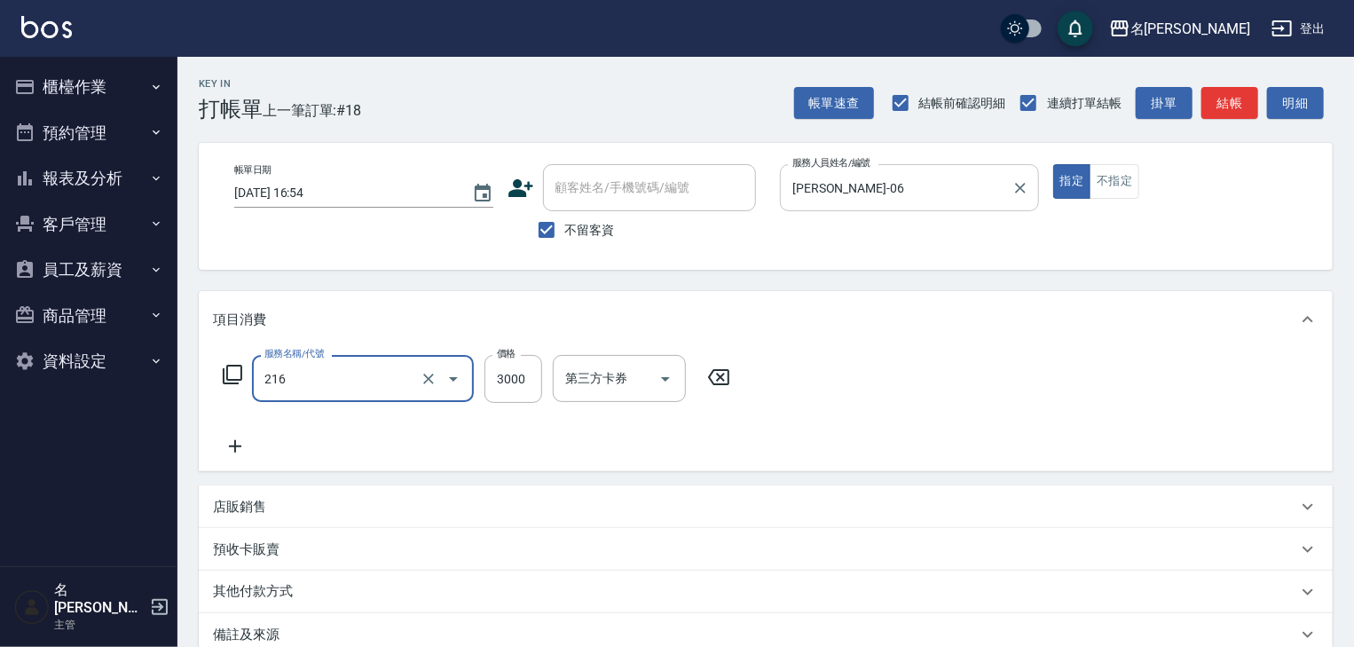
type input "陶瓷、溫朔燙(自備)(216)"
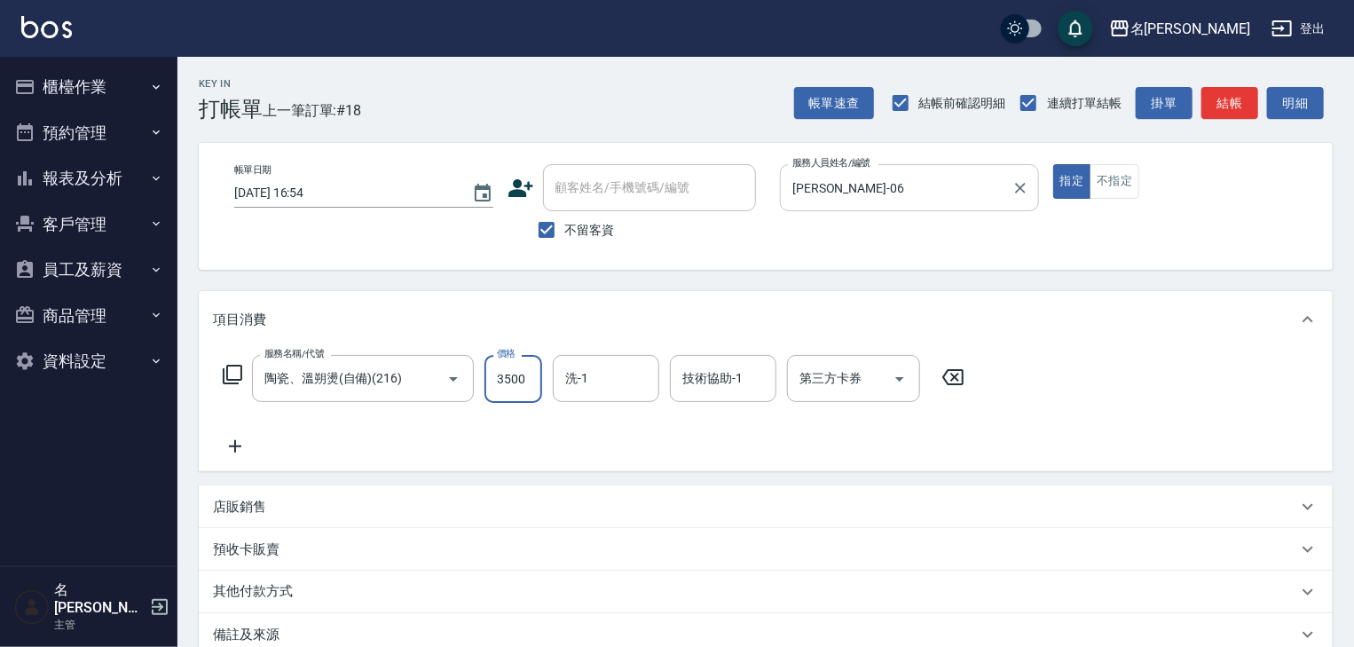
type input "3500"
type input "方羿筑-26"
click at [646, 374] on icon "Clear" at bounding box center [641, 379] width 18 height 18
type input "葉敏辰-23"
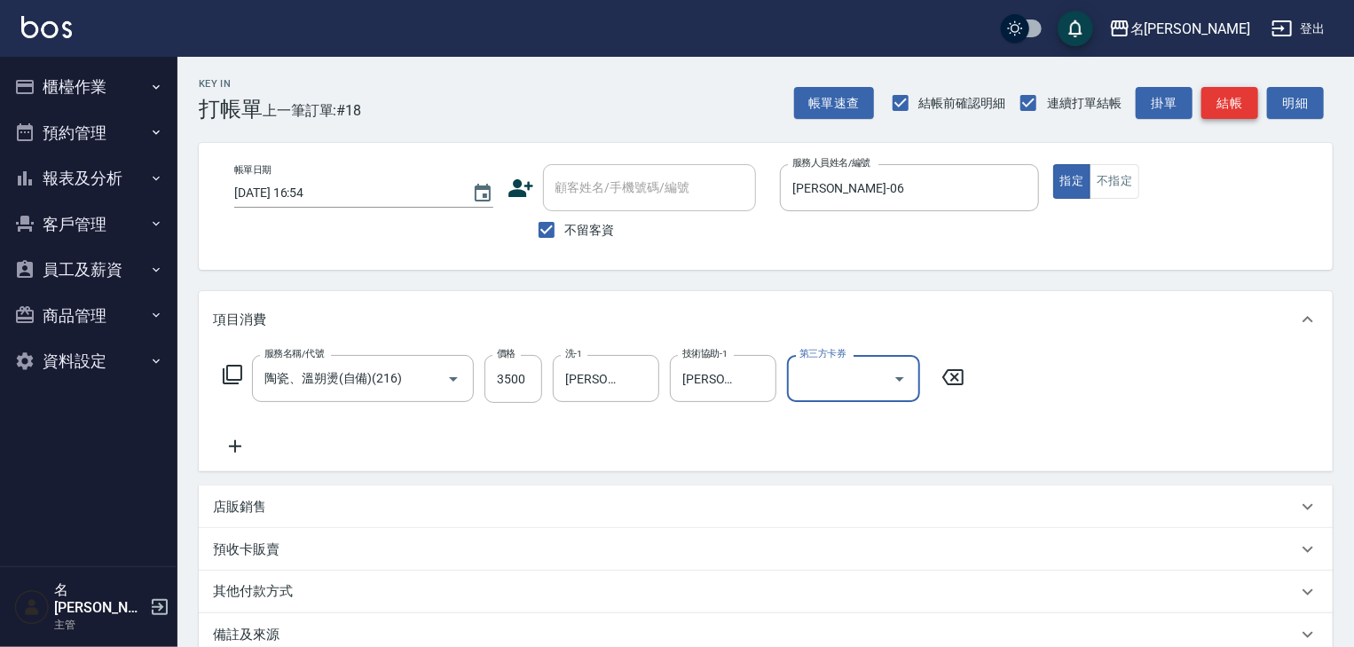
click at [1216, 89] on button "結帳" at bounding box center [1229, 103] width 57 height 33
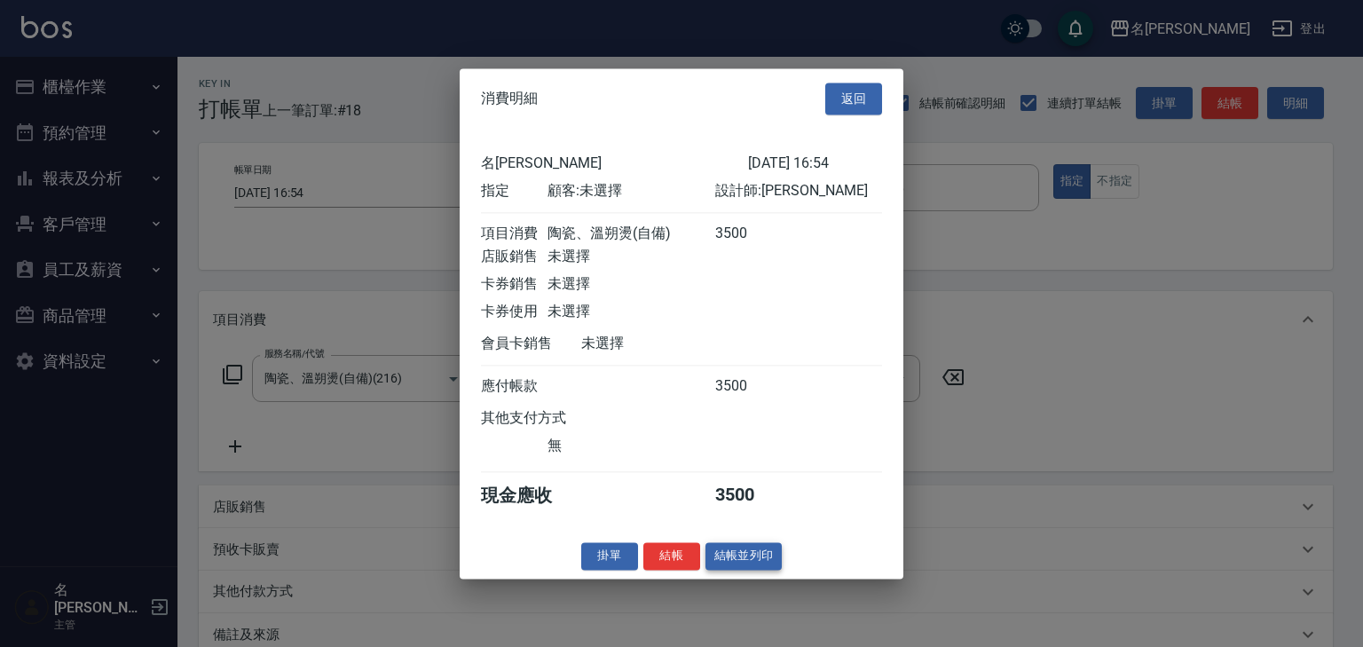
click at [752, 568] on button "結帳並列印" at bounding box center [743, 556] width 77 height 28
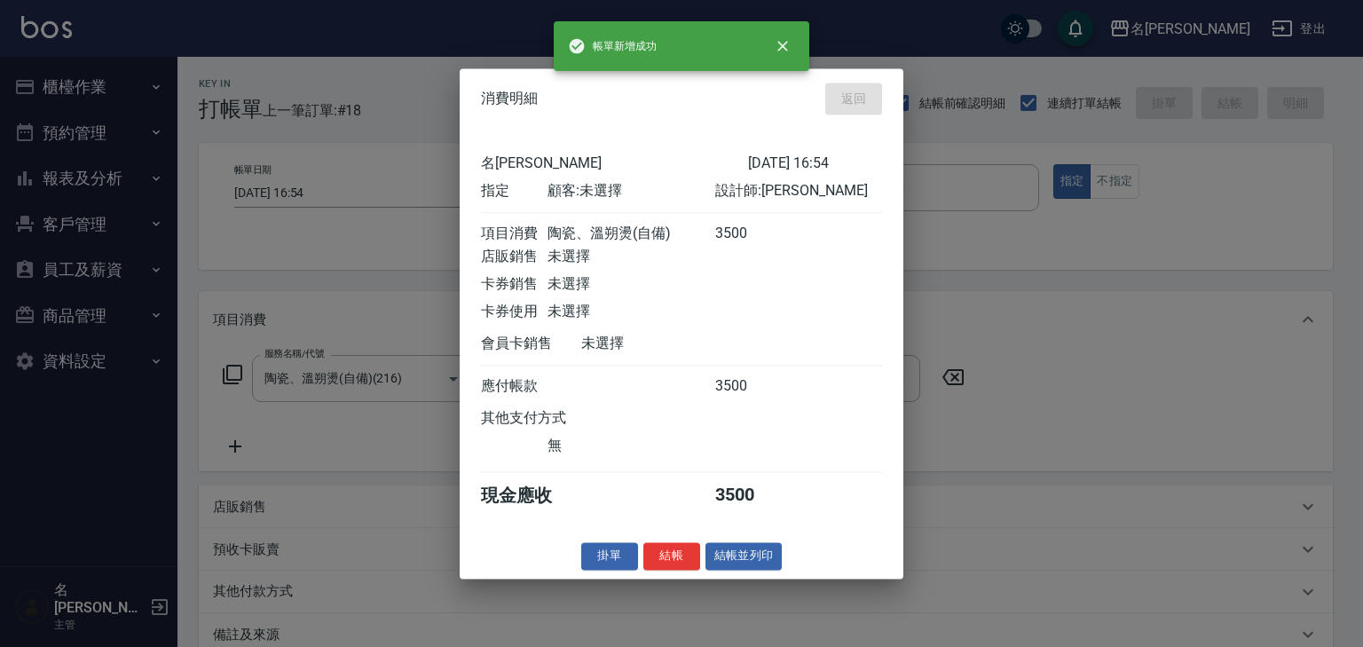
type input "2025/08/10 17:22"
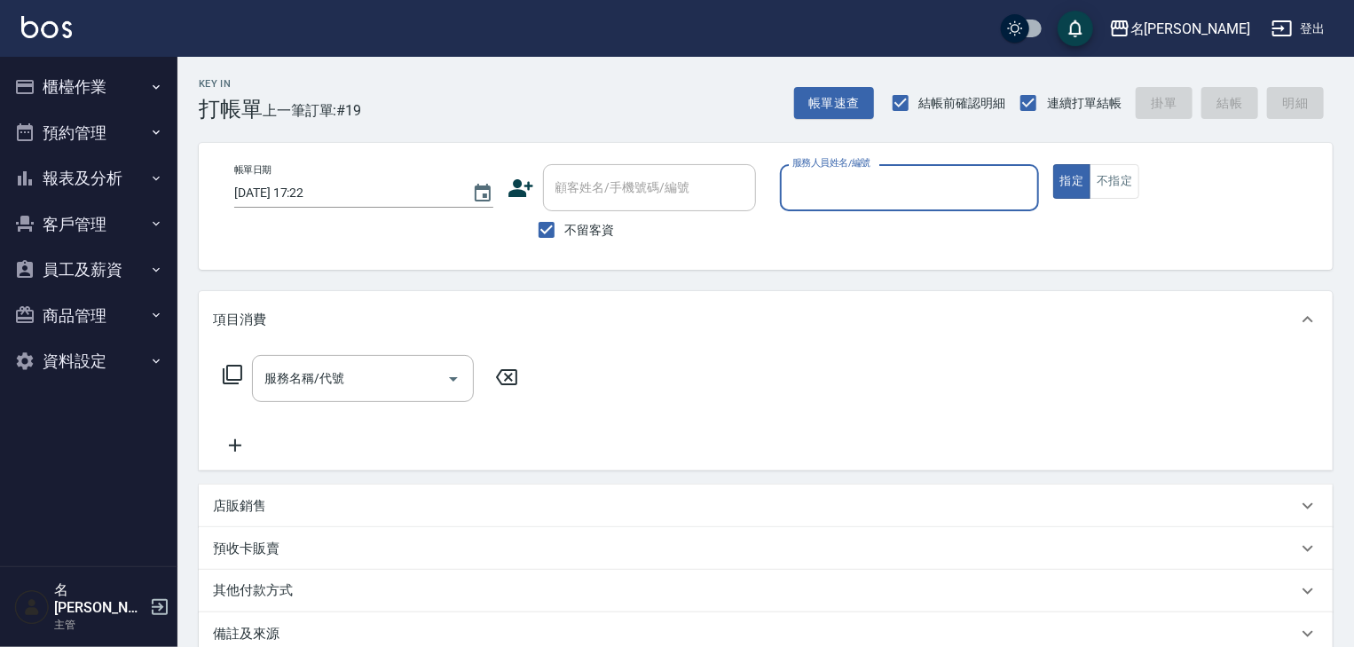
click at [839, 202] on input "服務人員姓名/編號" at bounding box center [909, 187] width 243 height 31
type input "[PERSON_NAME]-07"
click at [78, 82] on button "櫃檯作業" at bounding box center [88, 87] width 163 height 46
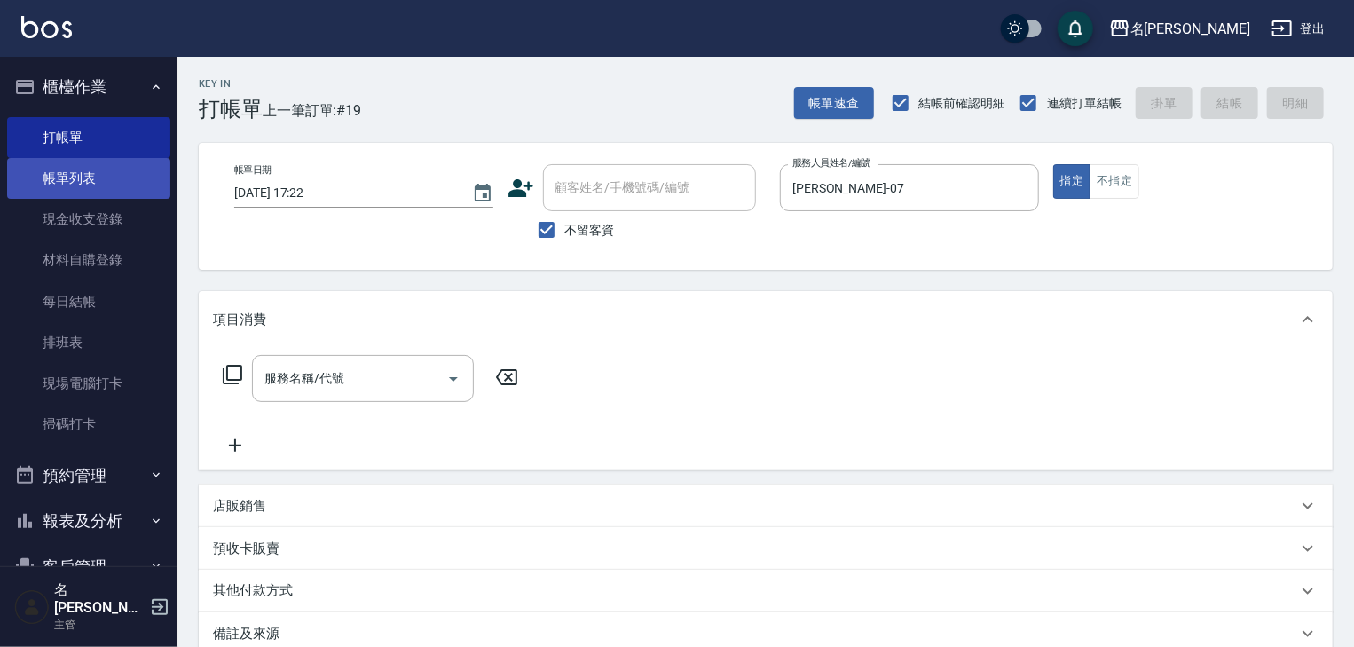
click at [98, 171] on link "帳單列表" at bounding box center [88, 178] width 163 height 41
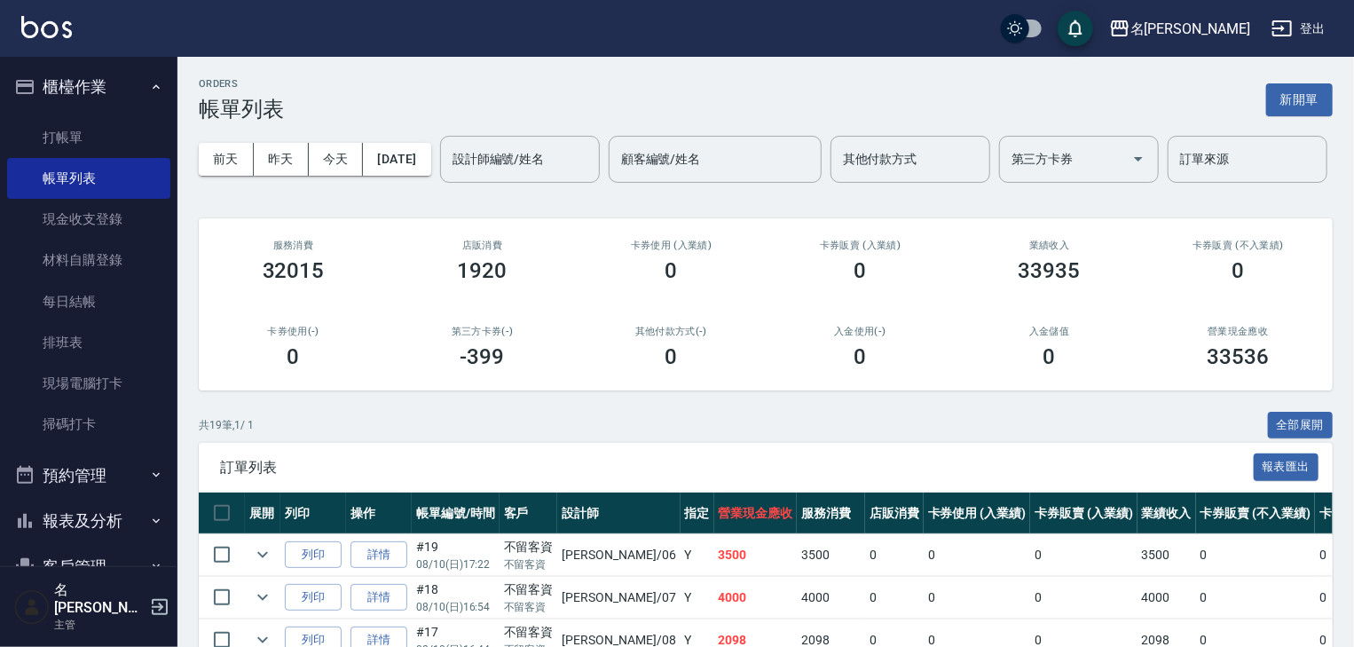
scroll to position [189, 0]
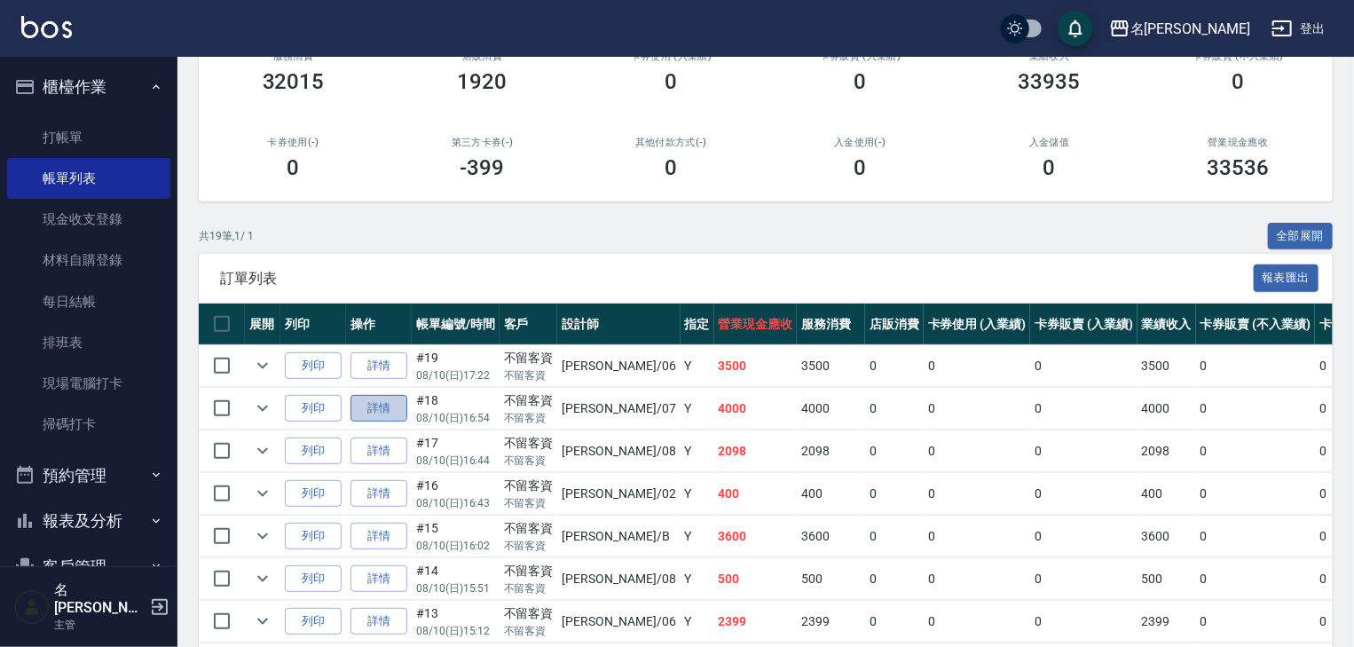
click at [390, 422] on link "詳情" at bounding box center [378, 409] width 57 height 28
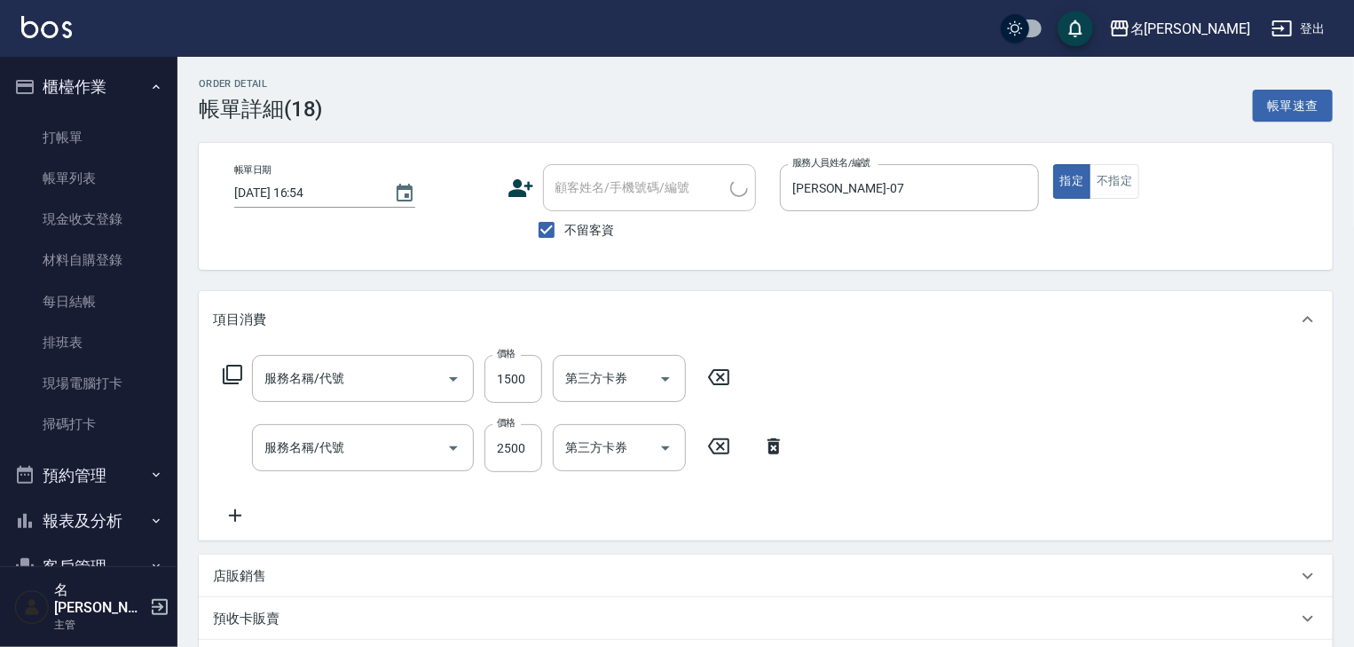
type input "2025/08/10 16:54"
checkbox input "true"
type input "[PERSON_NAME]-07"
type input "水母護髮(604)"
type input "離子燙(自備)(210)"
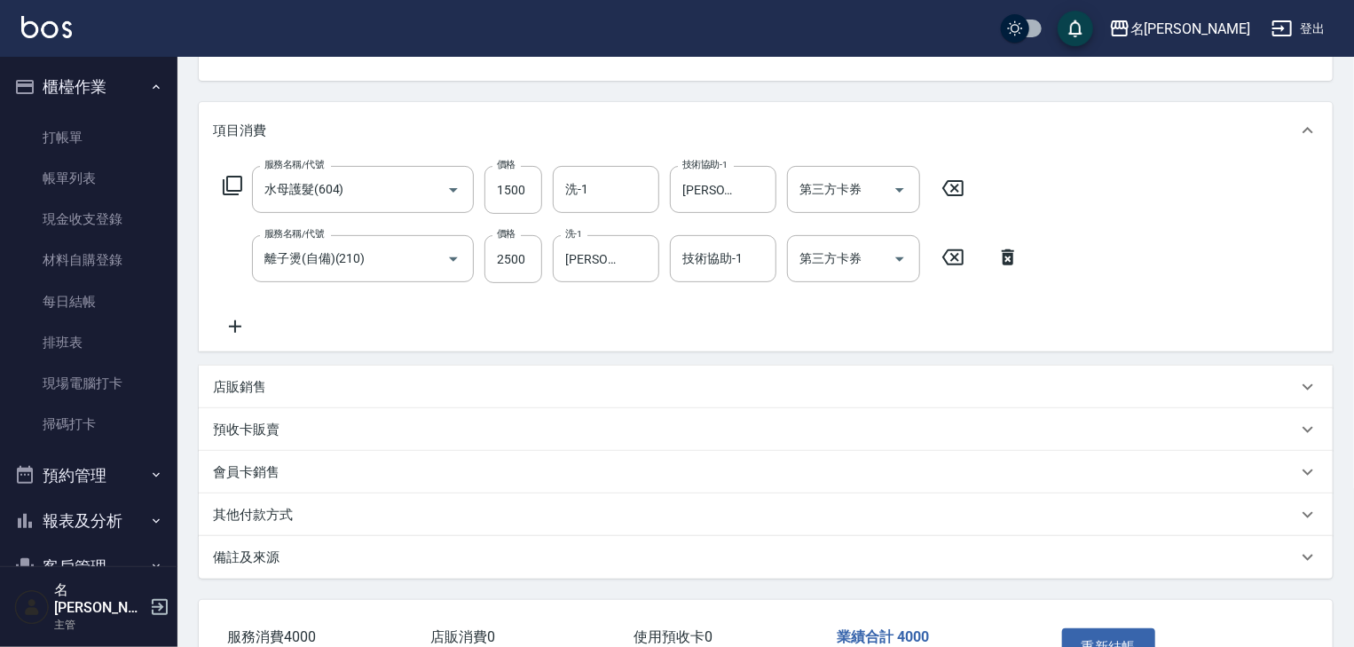
scroll to position [284, 0]
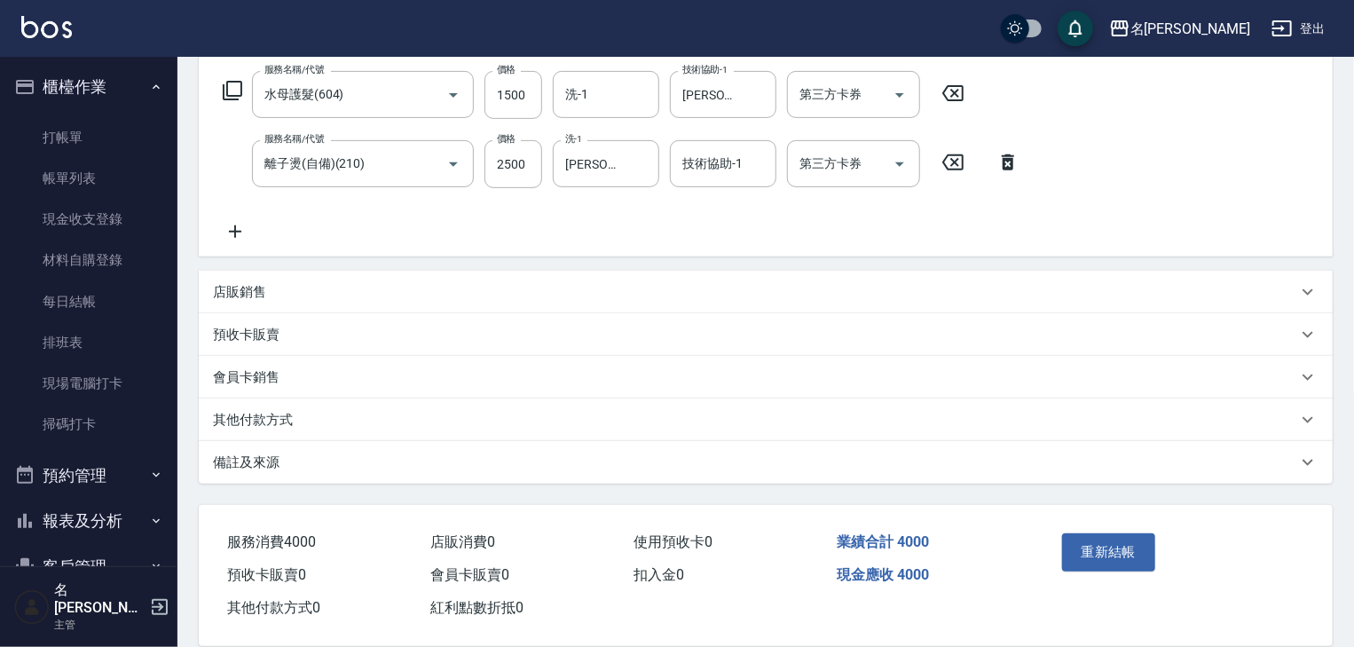
click at [429, 425] on div "其他付款方式" at bounding box center [755, 420] width 1084 height 19
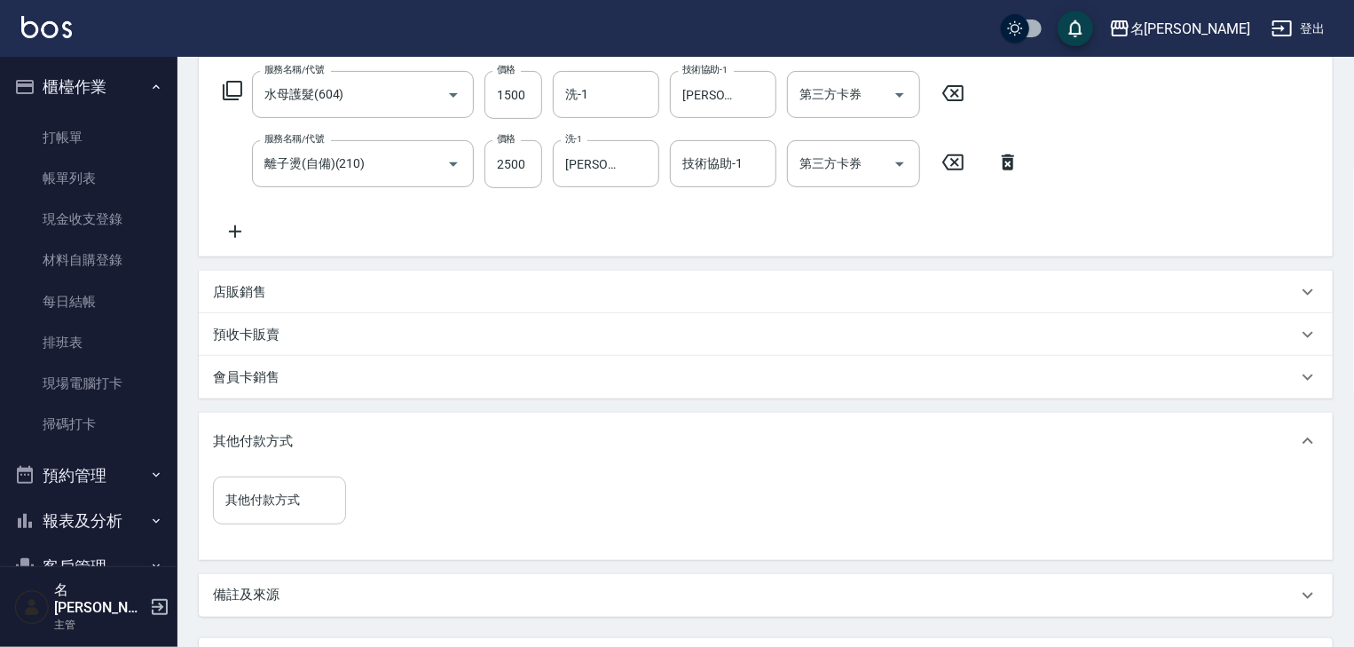
click at [287, 503] on input "其他付款方式" at bounding box center [279, 499] width 117 height 31
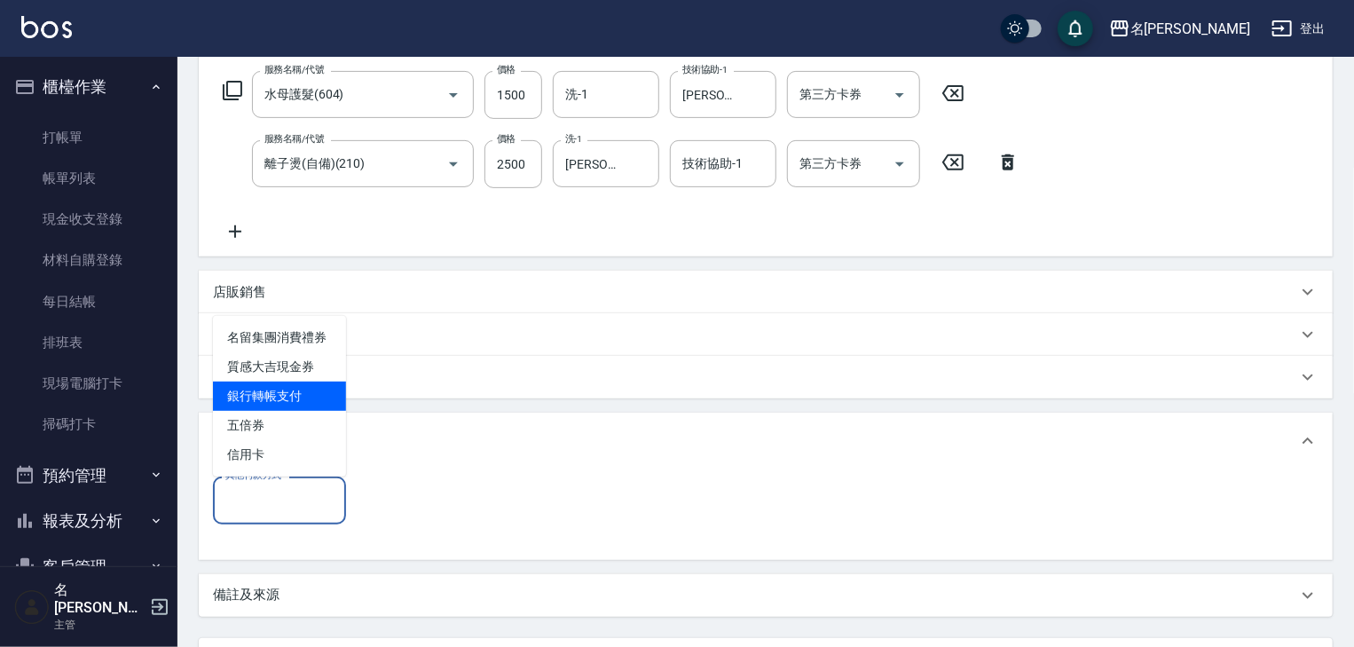
click at [292, 400] on span "銀行轉帳支付" at bounding box center [279, 396] width 133 height 29
type input "銀行轉帳支付"
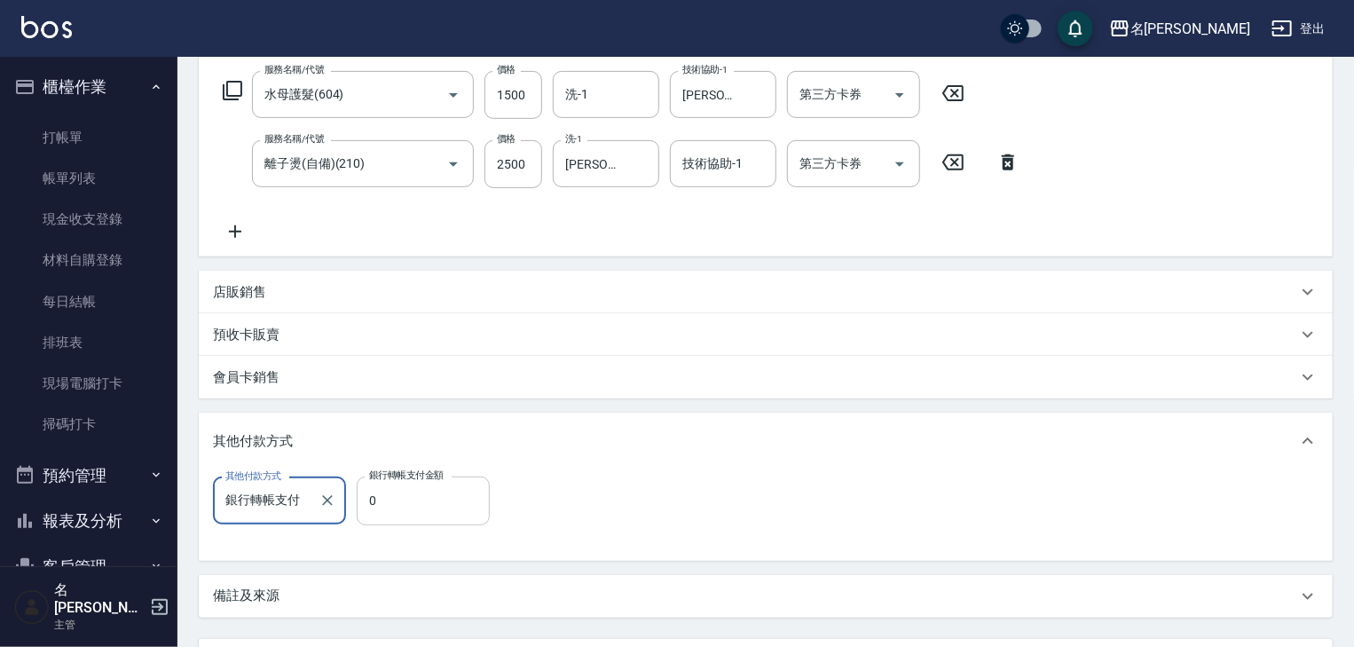
drag, startPoint x: 424, startPoint y: 508, endPoint x: 390, endPoint y: 508, distance: 33.7
click at [424, 508] on input "0" at bounding box center [423, 500] width 133 height 48
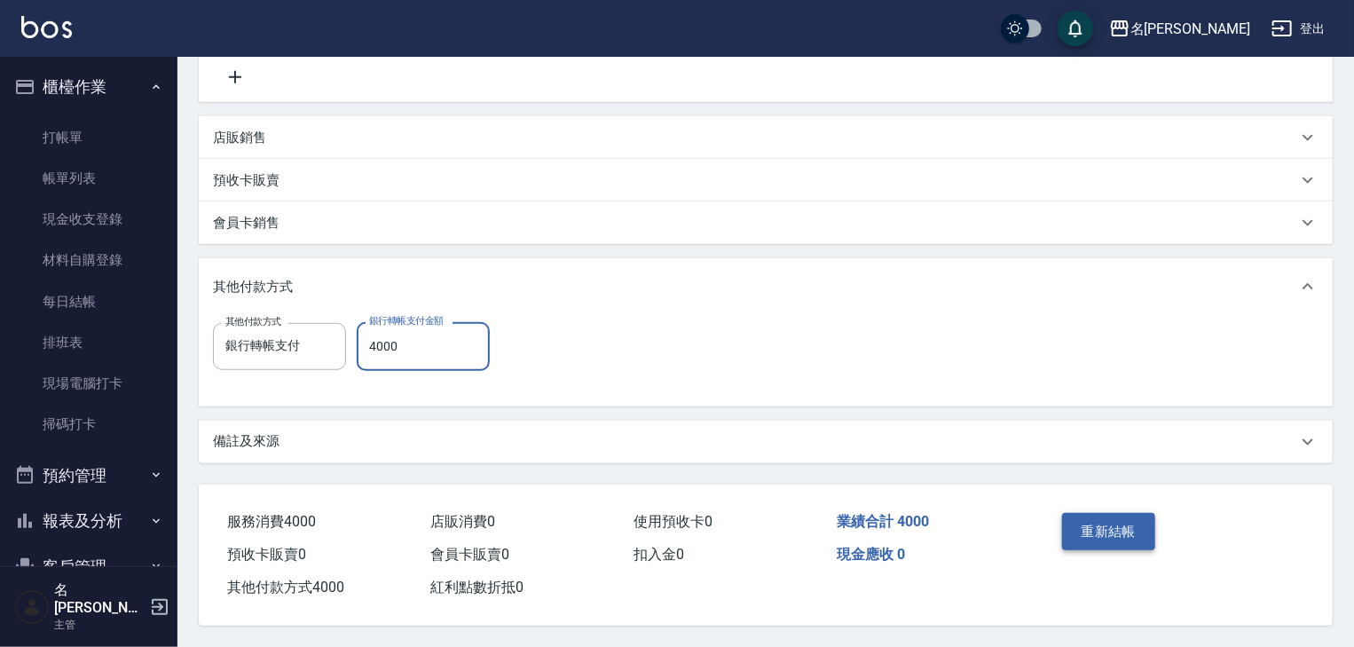
type input "4000"
click at [1126, 514] on button "重新結帳" at bounding box center [1109, 531] width 94 height 37
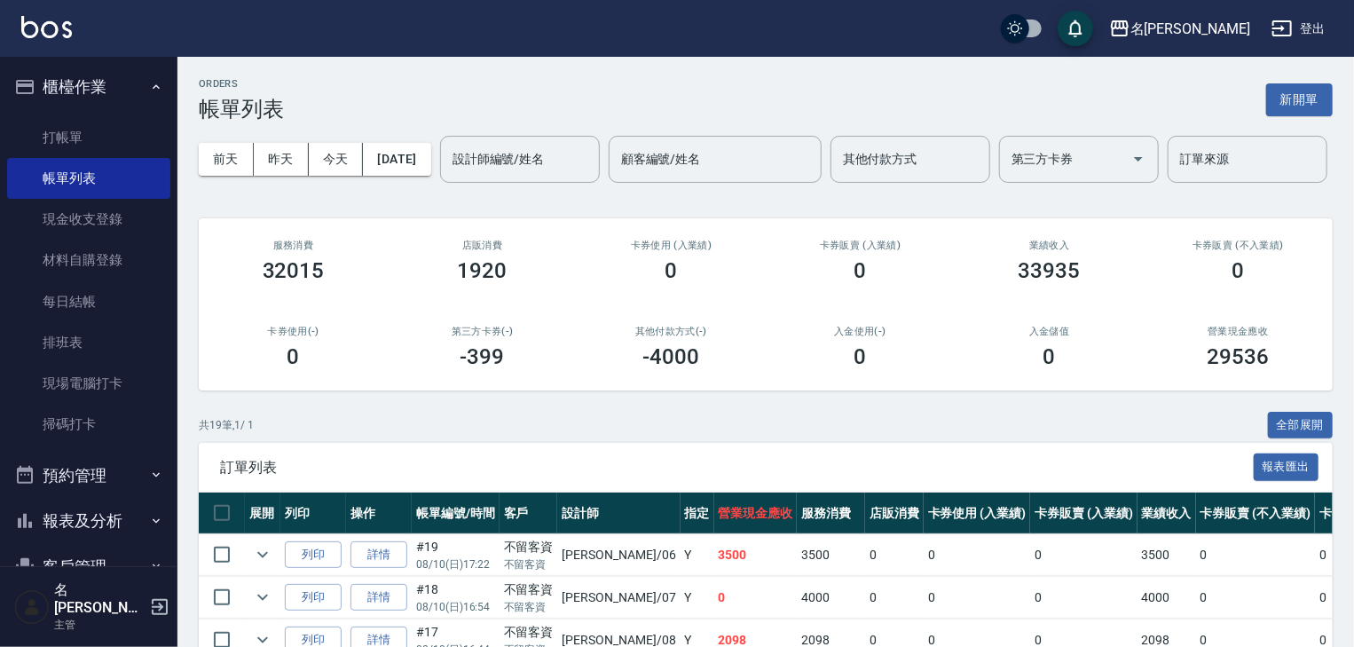
scroll to position [165, 0]
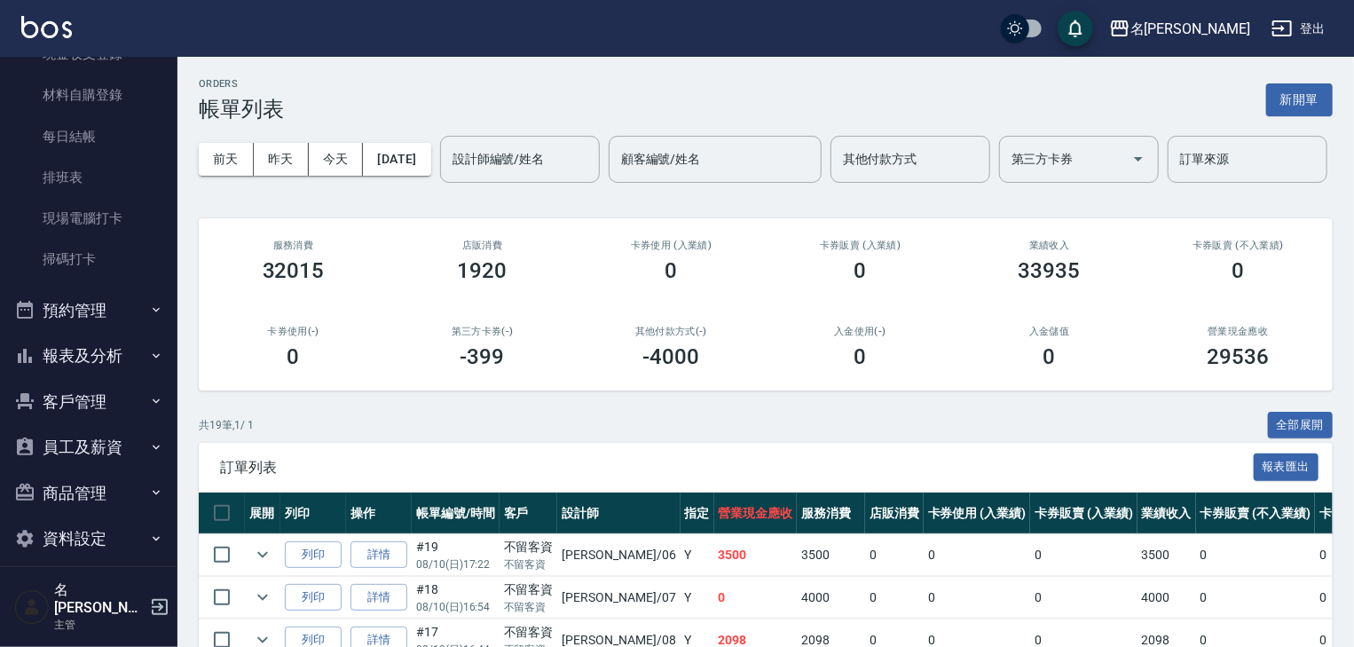
click at [114, 490] on button "商品管理" at bounding box center [88, 493] width 163 height 46
click at [103, 565] on link "商品列表" at bounding box center [88, 583] width 163 height 41
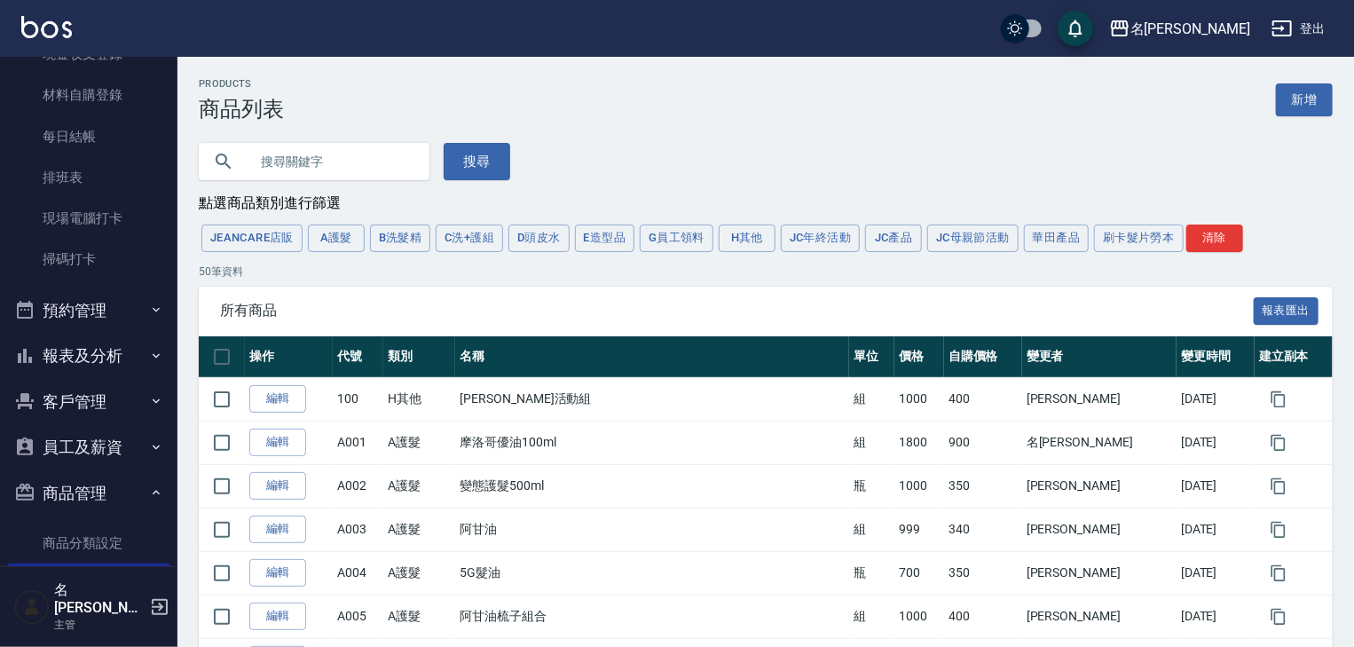
click at [345, 174] on input "text" at bounding box center [331, 162] width 167 height 48
drag, startPoint x: 461, startPoint y: 157, endPoint x: 401, endPoint y: 163, distance: 59.8
click at [454, 160] on button "搜尋" at bounding box center [477, 161] width 67 height 37
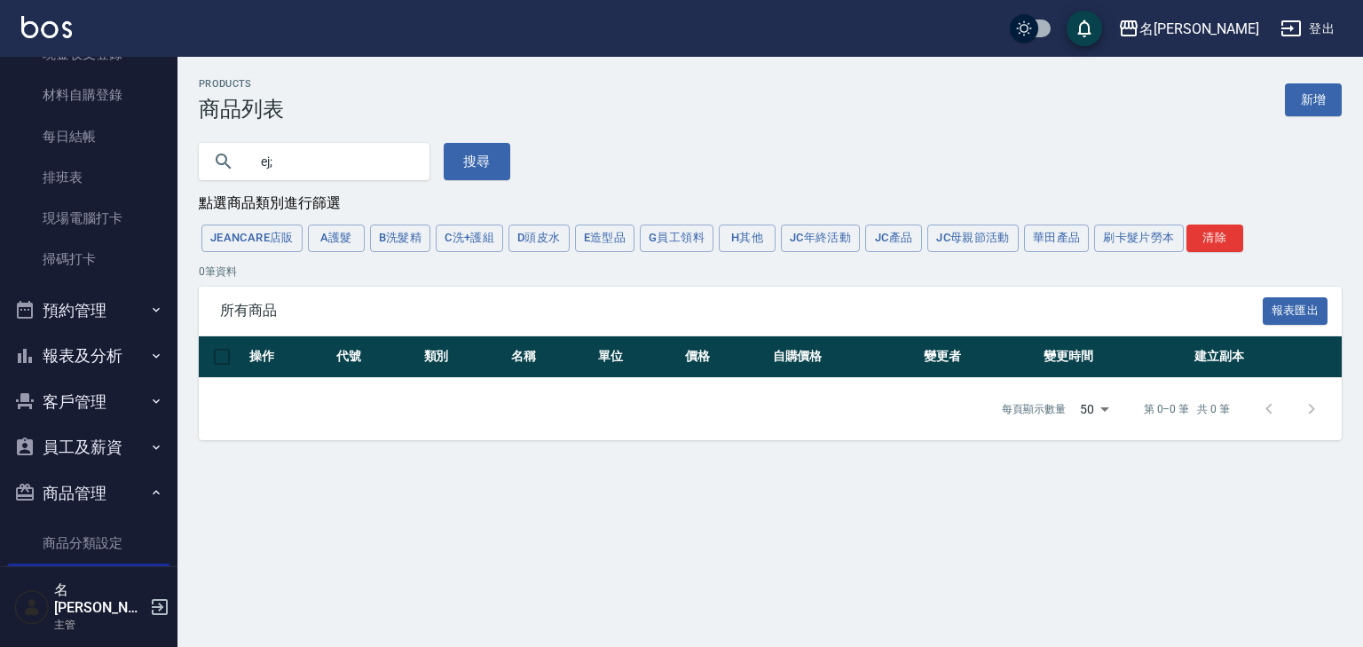
click at [399, 163] on input "ej;" at bounding box center [331, 162] width 167 height 48
drag, startPoint x: 165, startPoint y: 213, endPoint x: 130, endPoint y: 209, distance: 34.9
click at [131, 209] on div "名留林森 登出 櫃檯作業 打帳單 帳單列表 現金收支登錄 材料自購登錄 每日結帳 排班表 現場電腦打卡 掃碼打卡 預約管理 預約管理 單日預約紀錄 單週預約紀…" at bounding box center [681, 323] width 1363 height 647
type input "光"
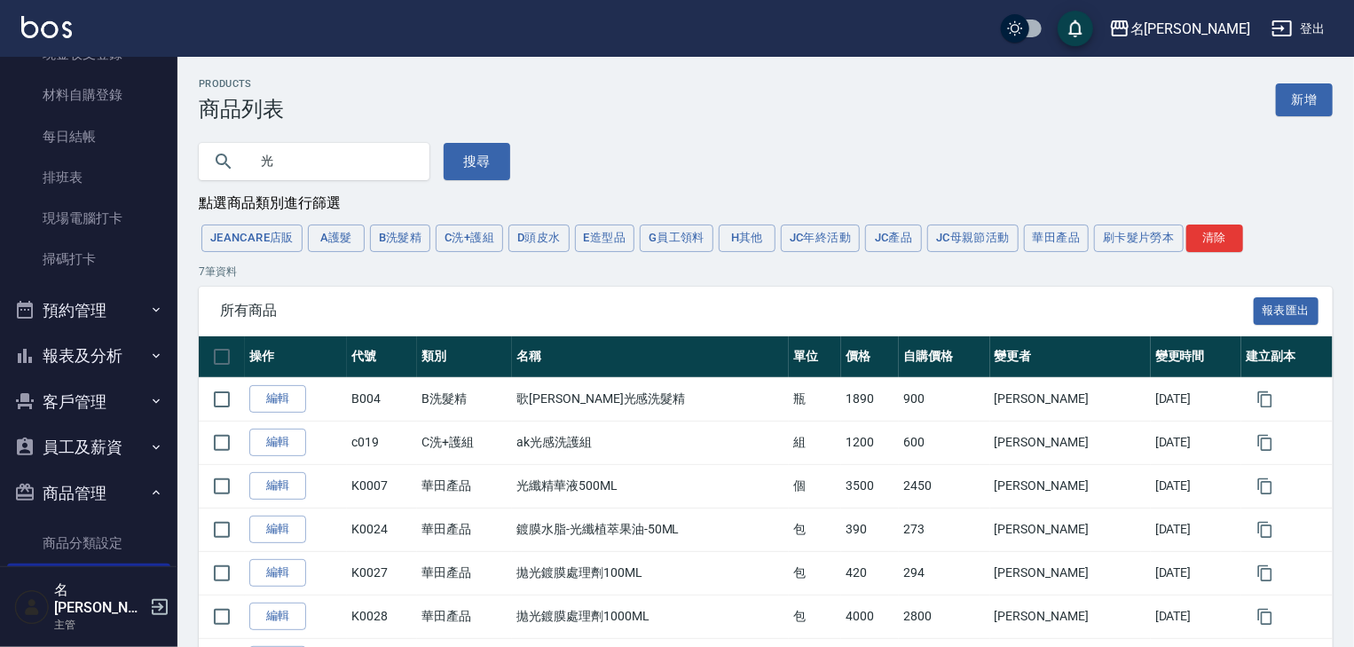
click at [67, 24] on img at bounding box center [46, 27] width 51 height 22
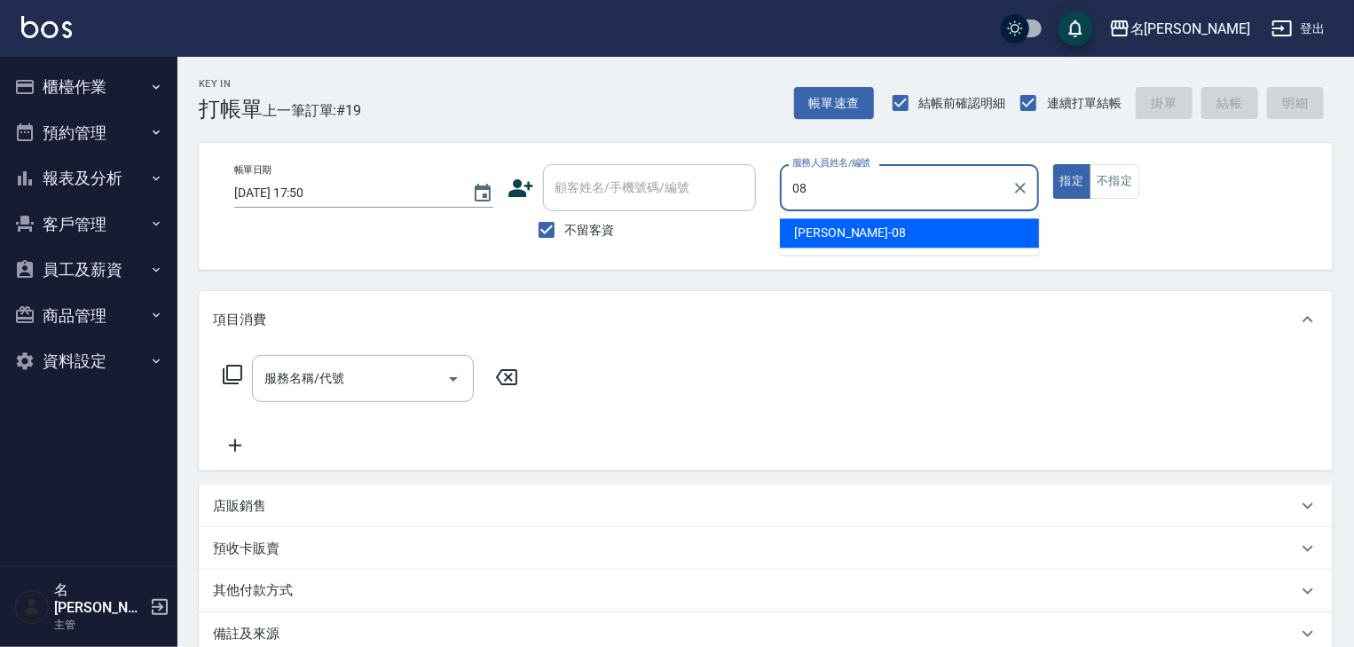
type input "[PERSON_NAME]-08"
type button "true"
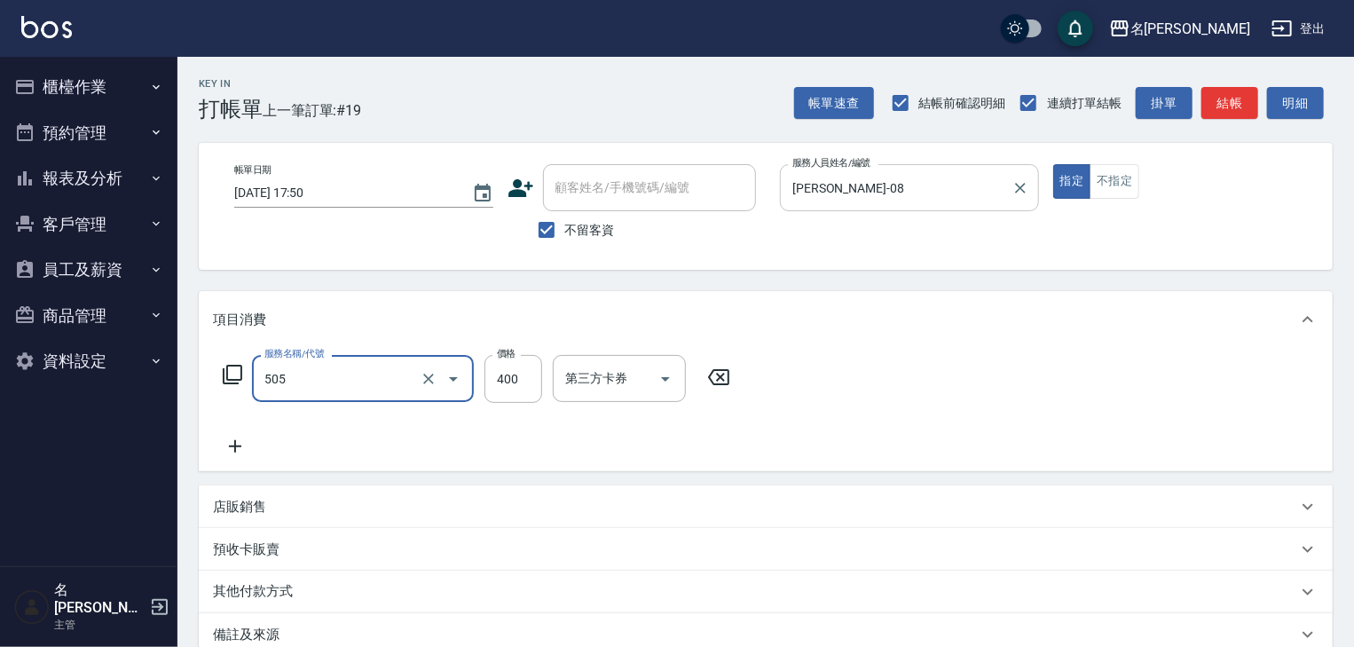
type input "洗髮(505)"
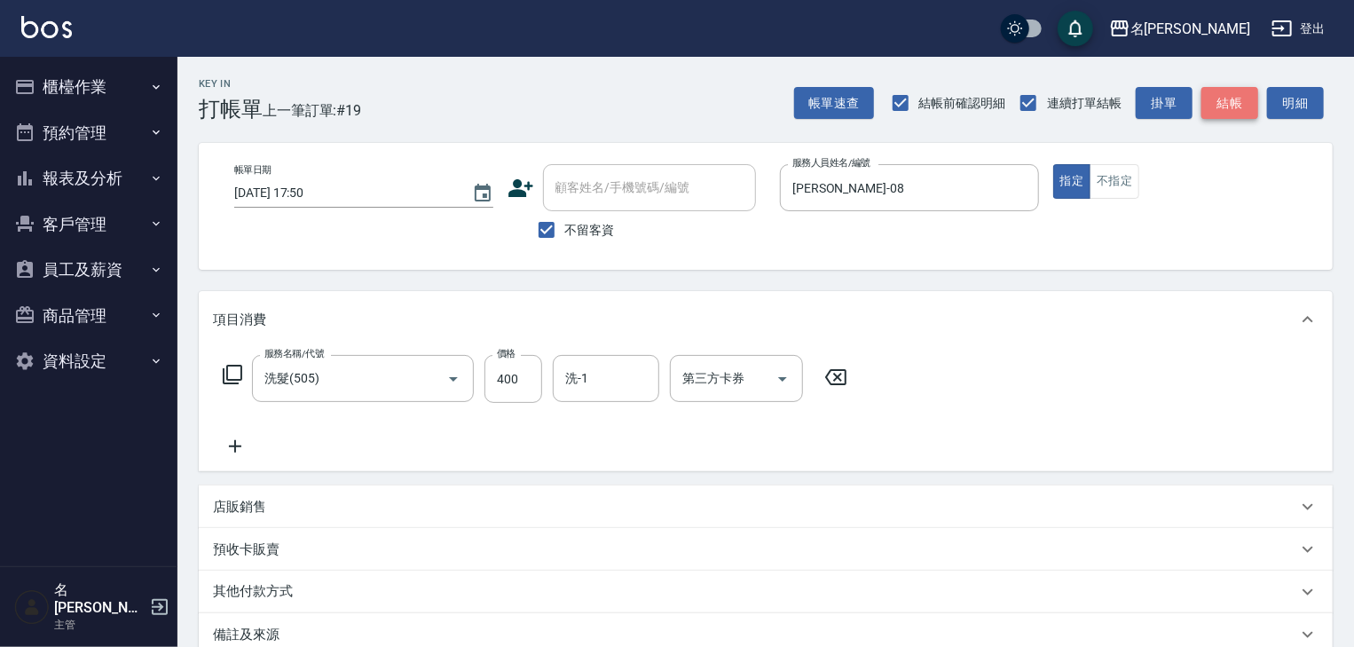
click at [1232, 115] on button "結帳" at bounding box center [1229, 103] width 57 height 33
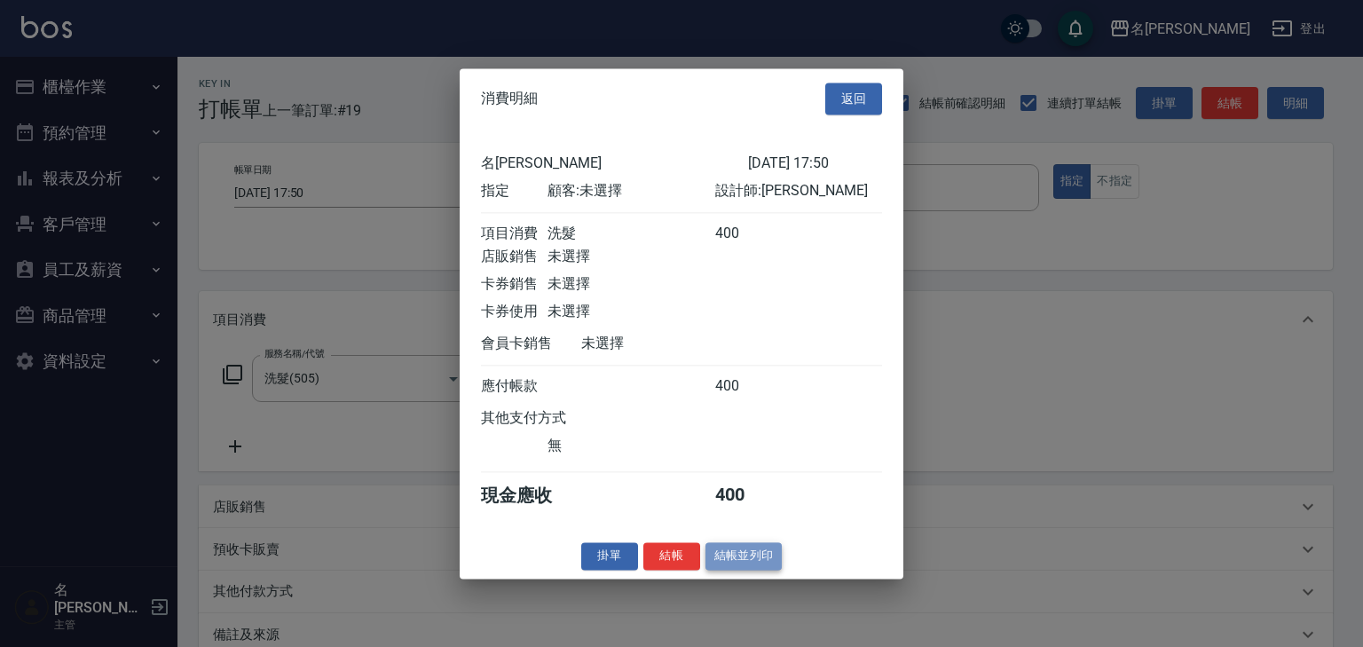
click at [756, 566] on button "結帳並列印" at bounding box center [743, 556] width 77 height 28
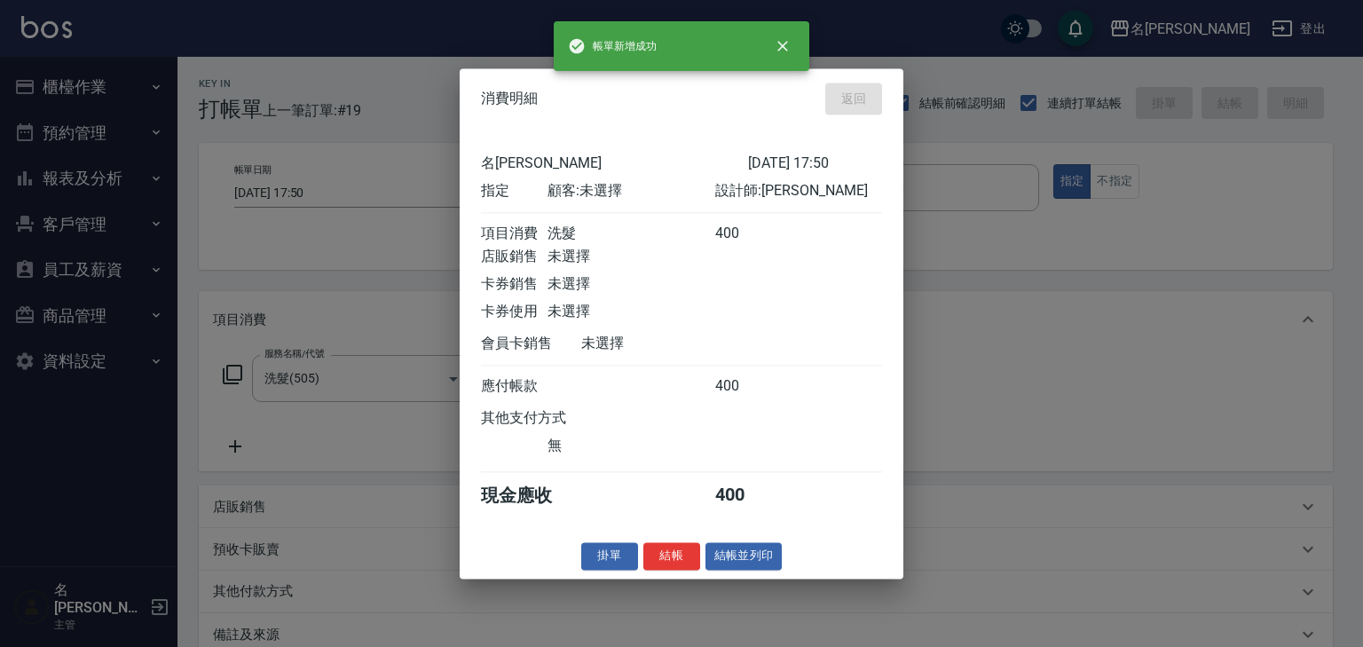
type input "2025/08/10 17:53"
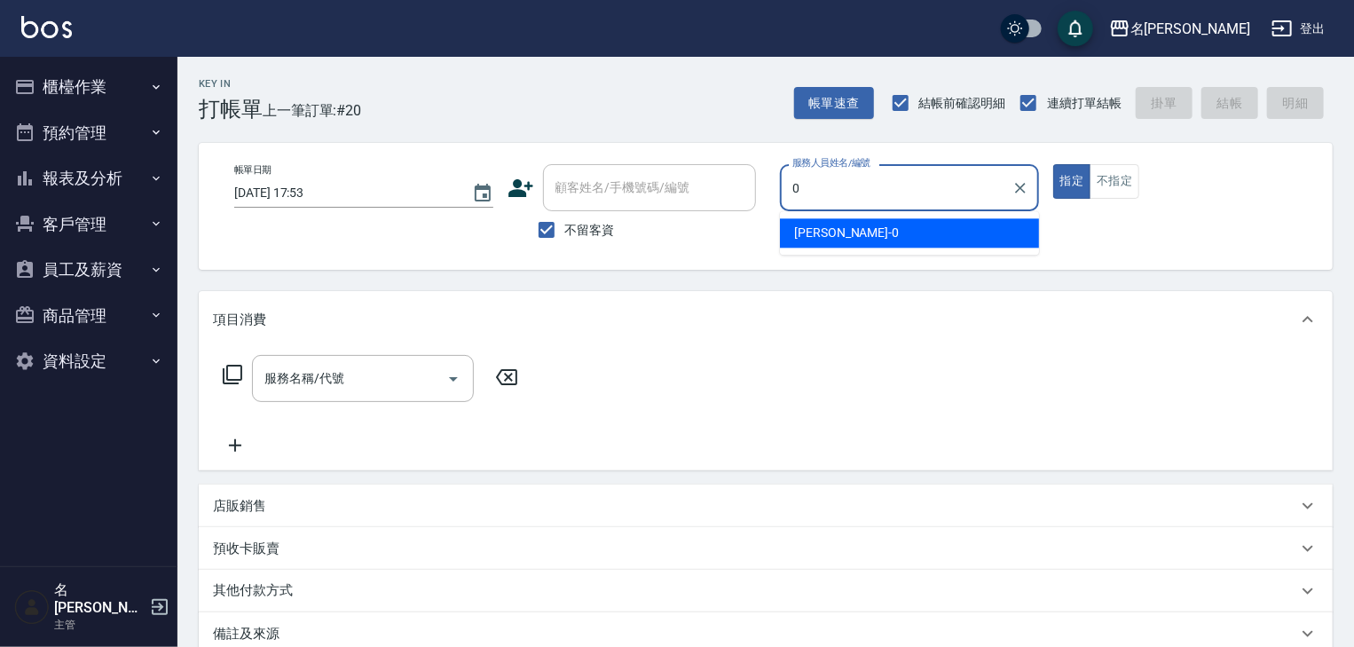
type input "陳麗君-0"
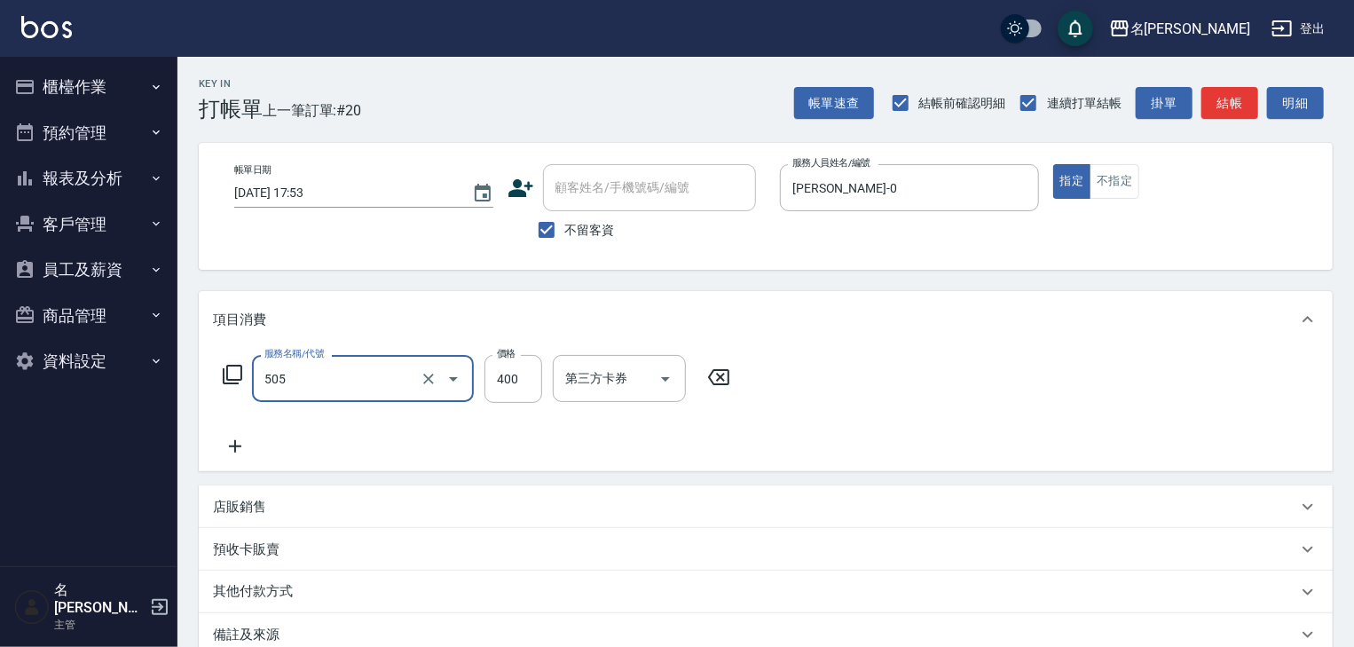
type input "洗髮(505)"
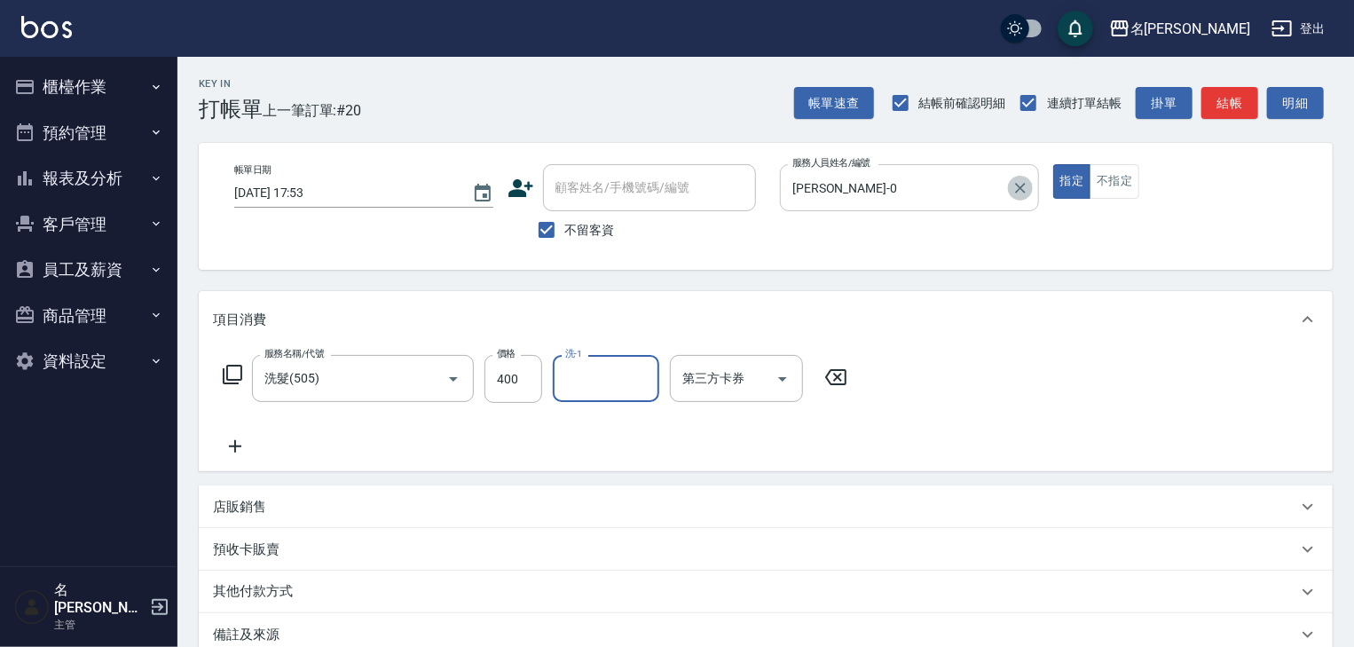
click at [1025, 193] on icon "Clear" at bounding box center [1021, 188] width 18 height 18
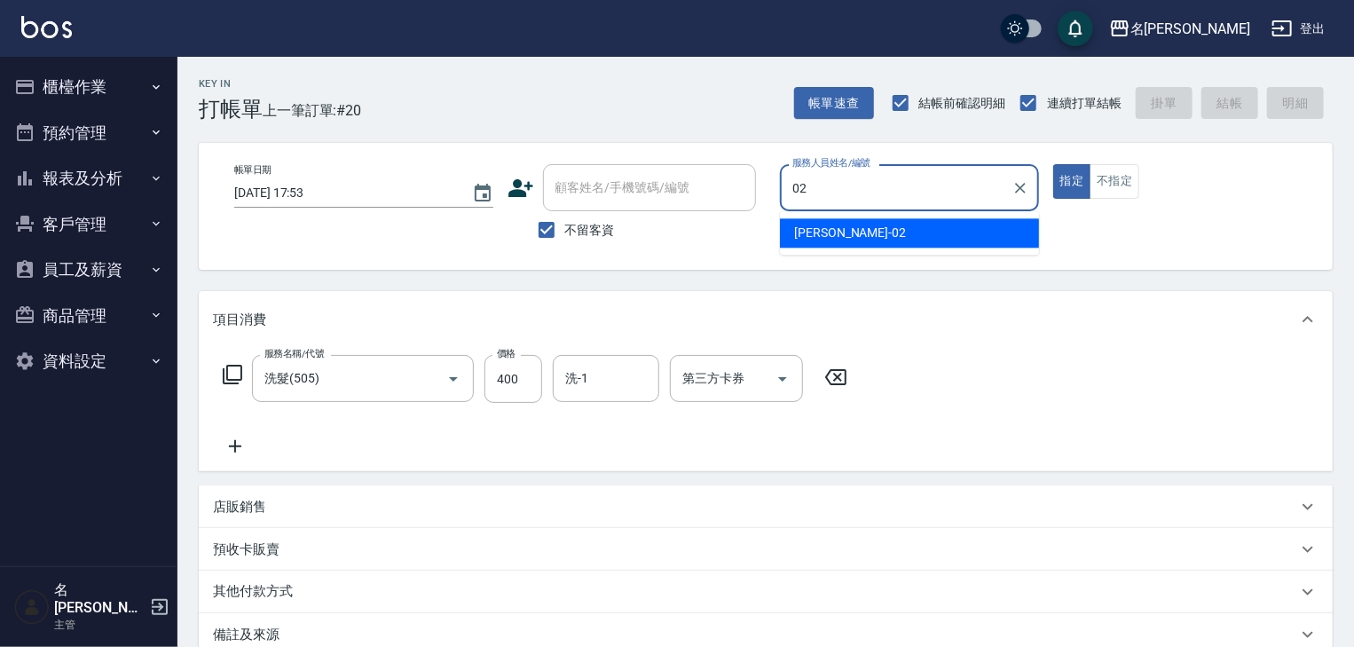
type input "蔡怡蓁-02"
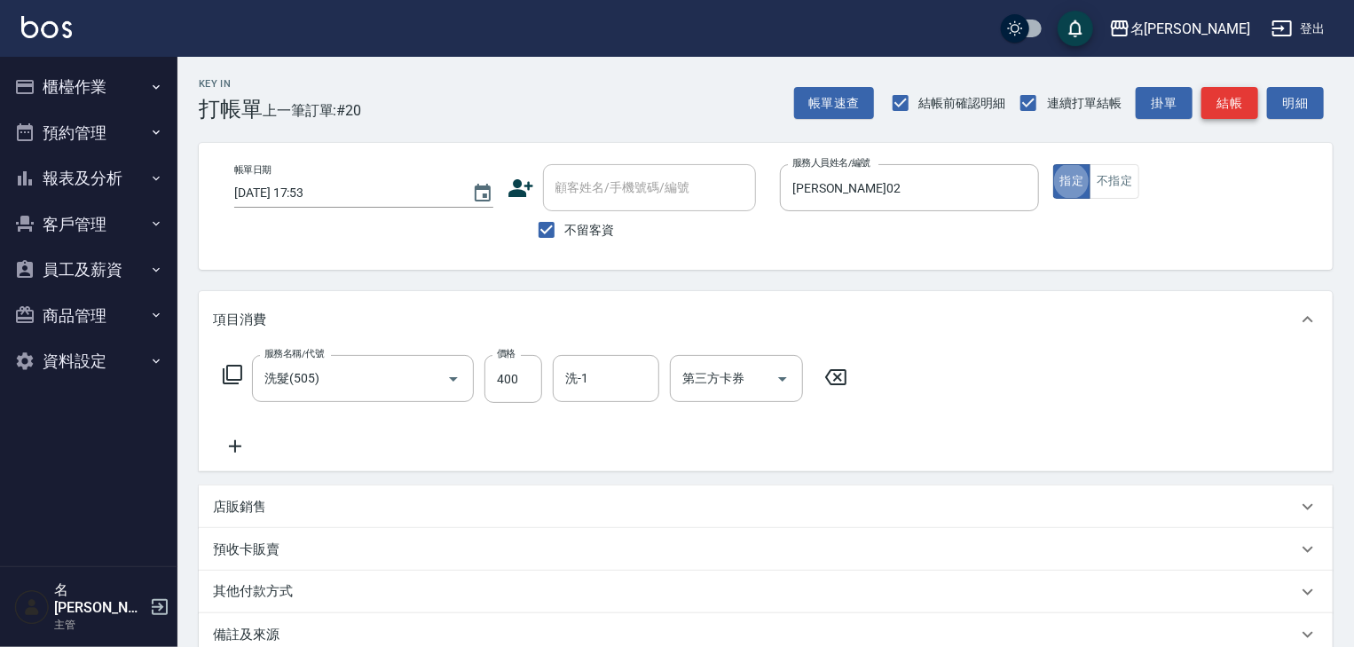
click at [1235, 105] on button "結帳" at bounding box center [1229, 103] width 57 height 33
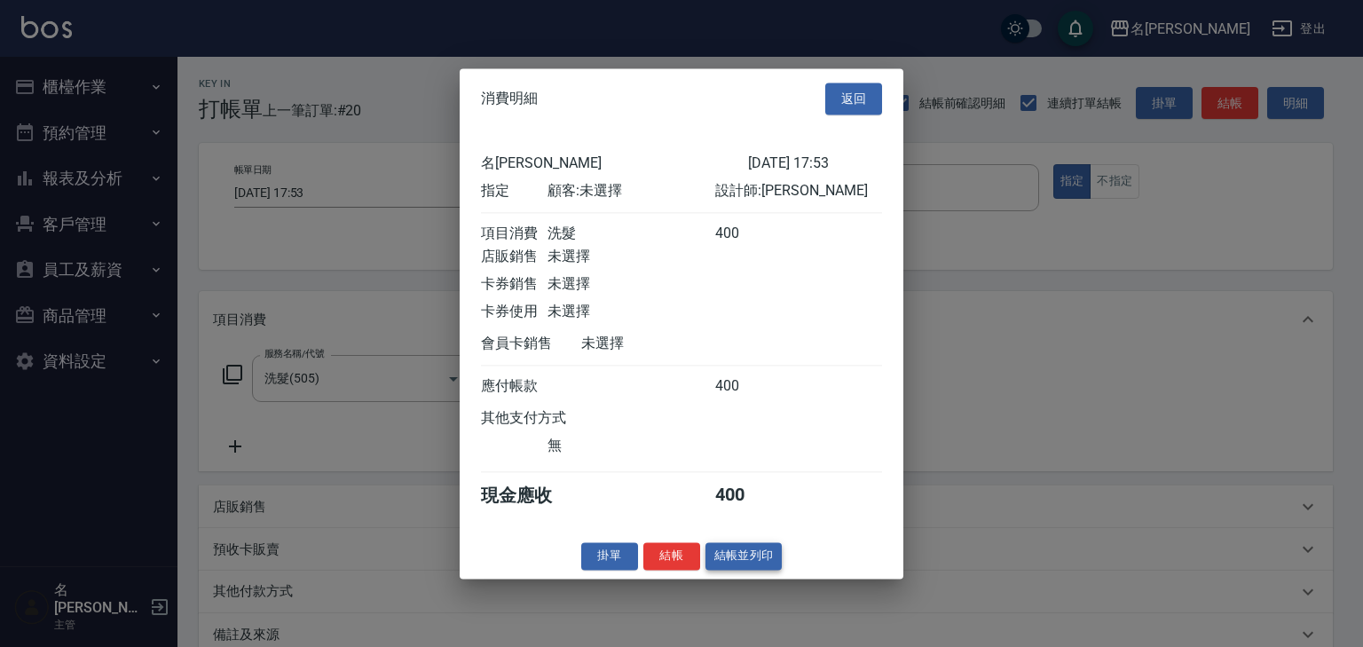
click at [758, 555] on button "結帳並列印" at bounding box center [743, 556] width 77 height 28
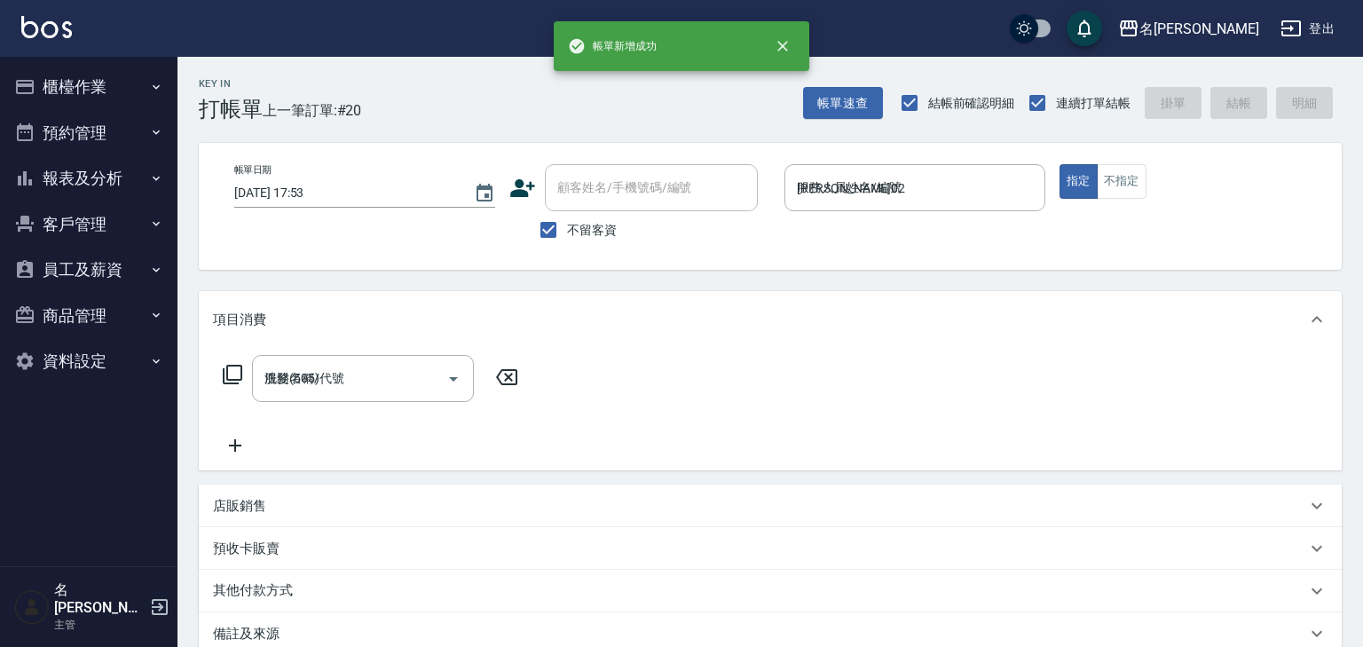
type input "2025/08/10 18:31"
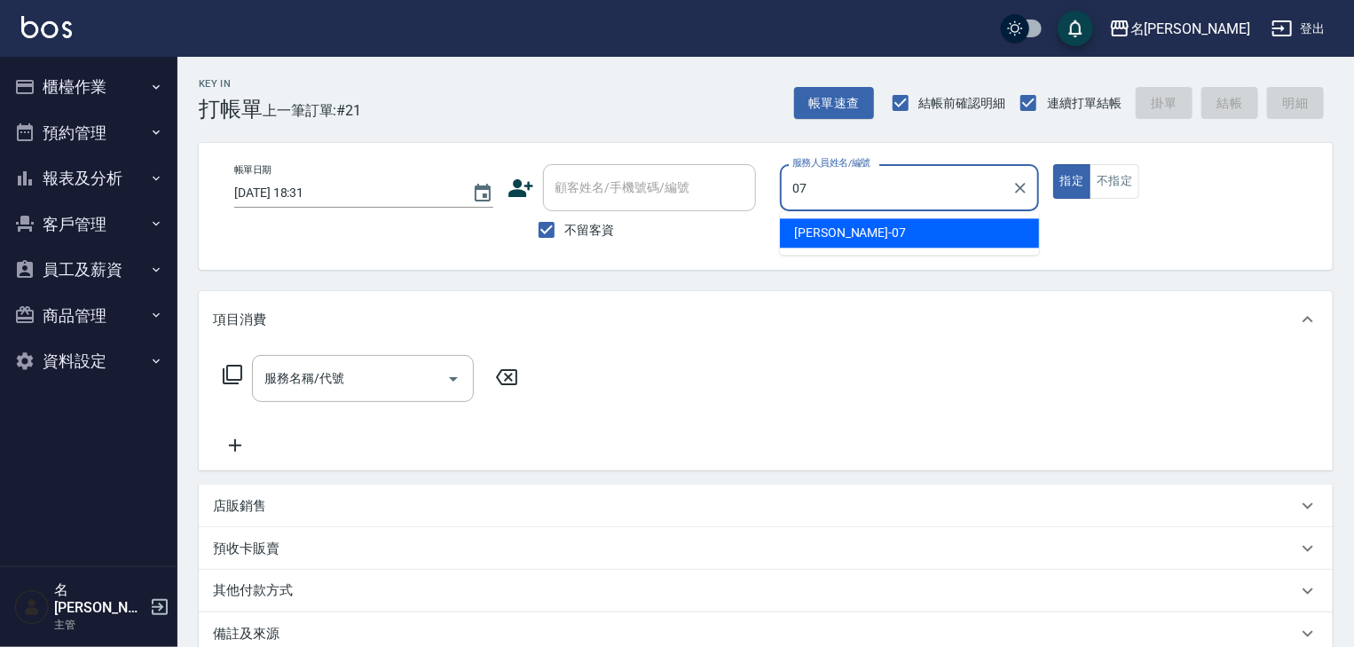
type input "[PERSON_NAME]-07"
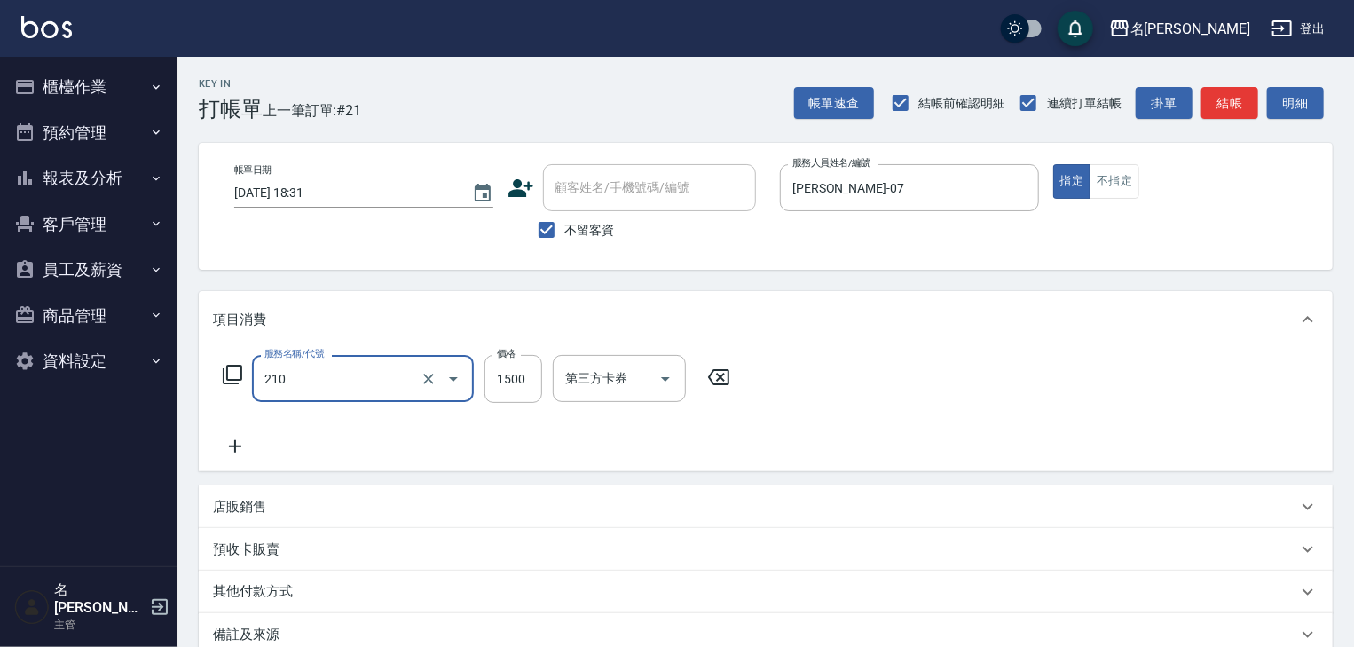
type input "離子燙(自備)(210)"
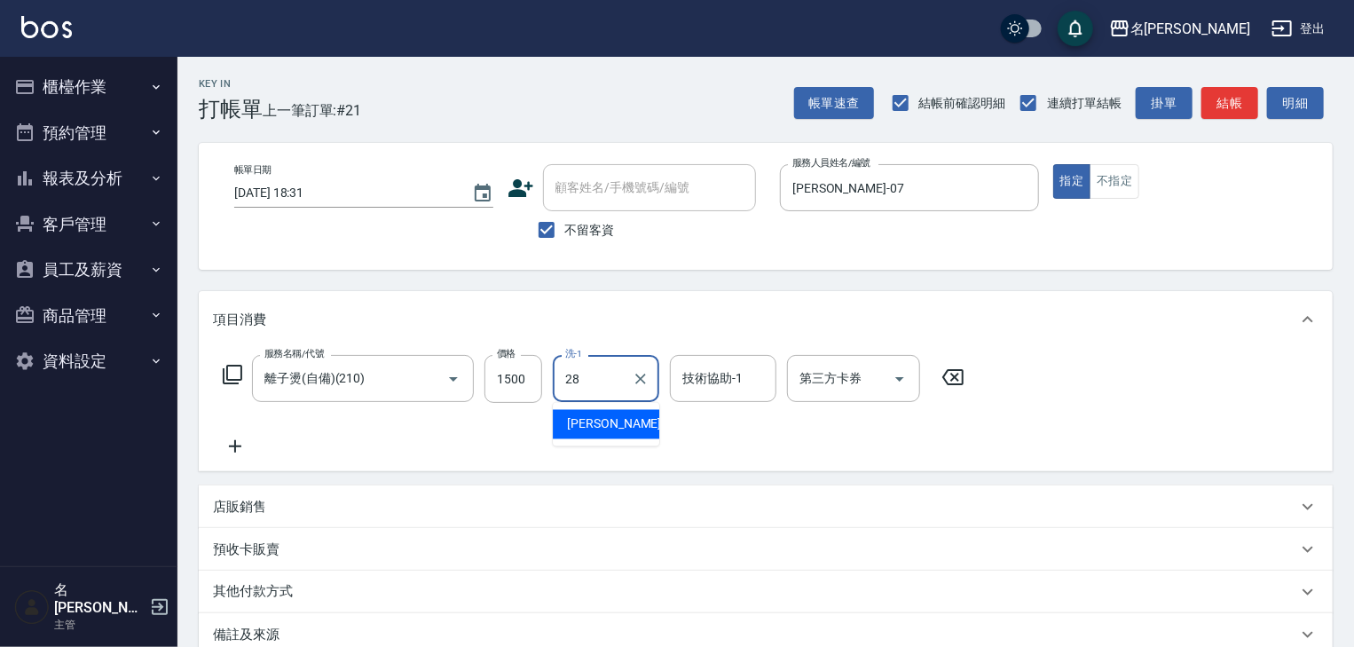
type input "冼宜芳-28"
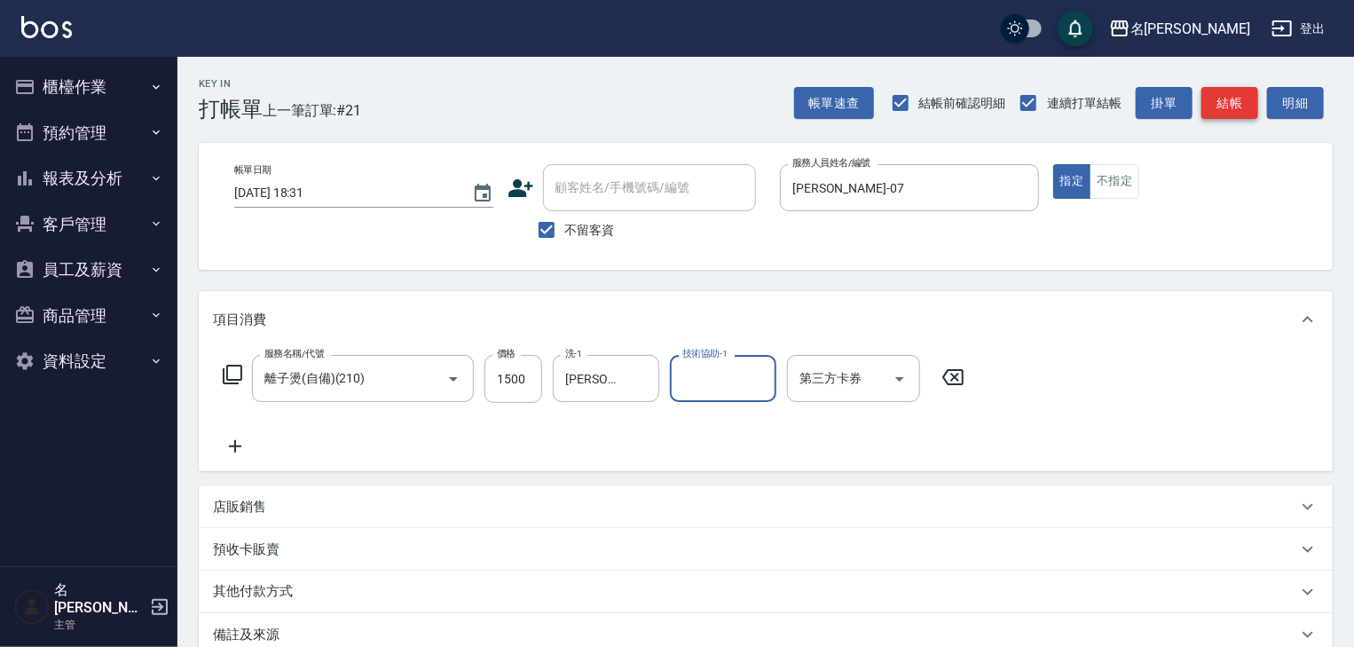
click at [1223, 96] on button "結帳" at bounding box center [1229, 103] width 57 height 33
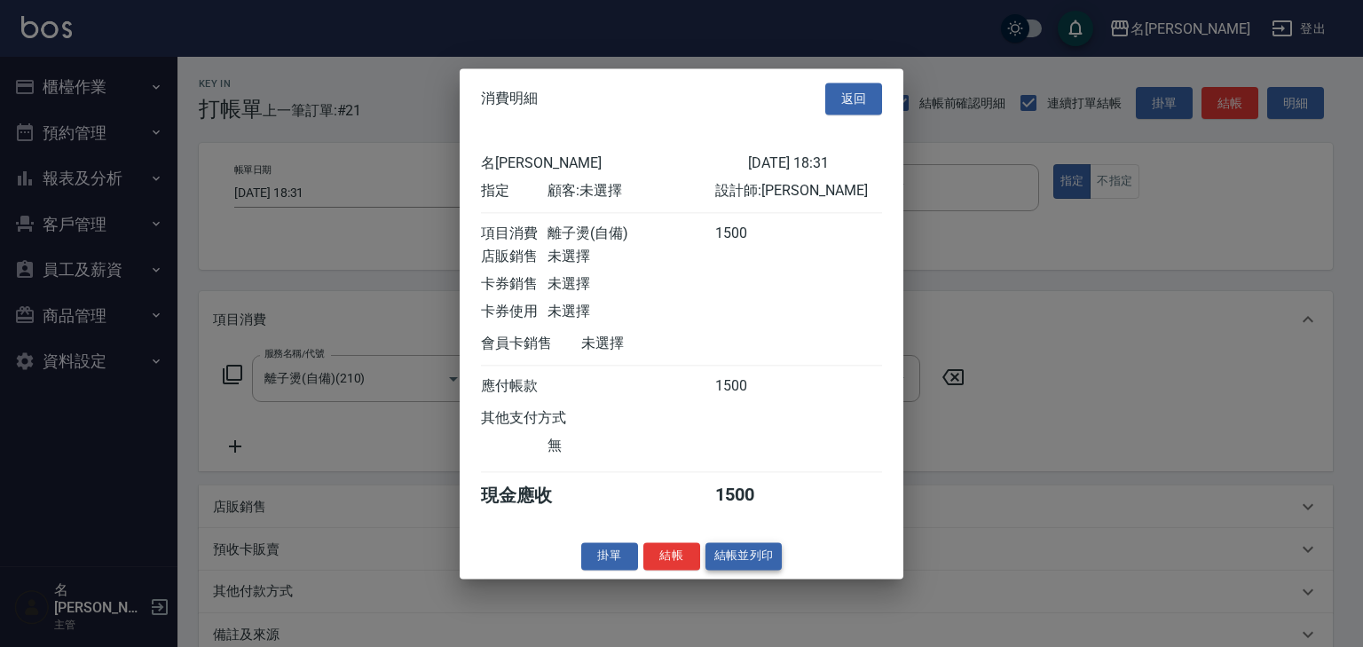
click at [747, 558] on button "結帳並列印" at bounding box center [743, 556] width 77 height 28
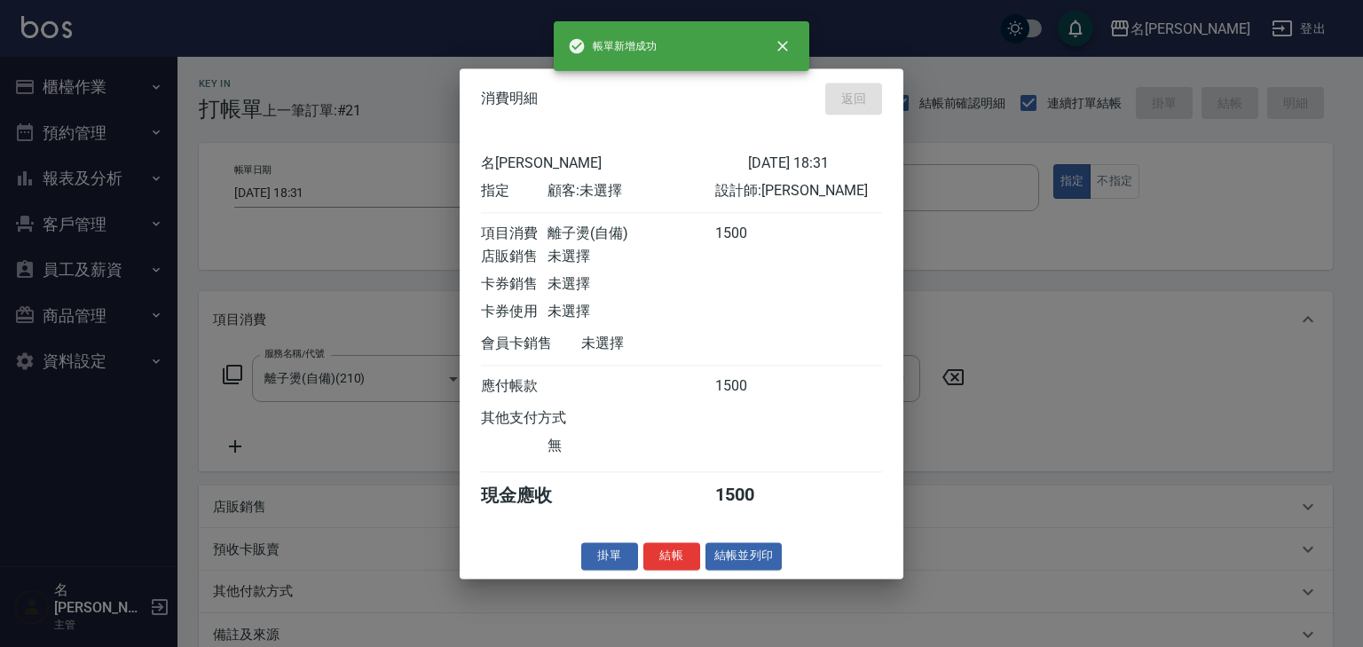
type input "2025/08/10 18:48"
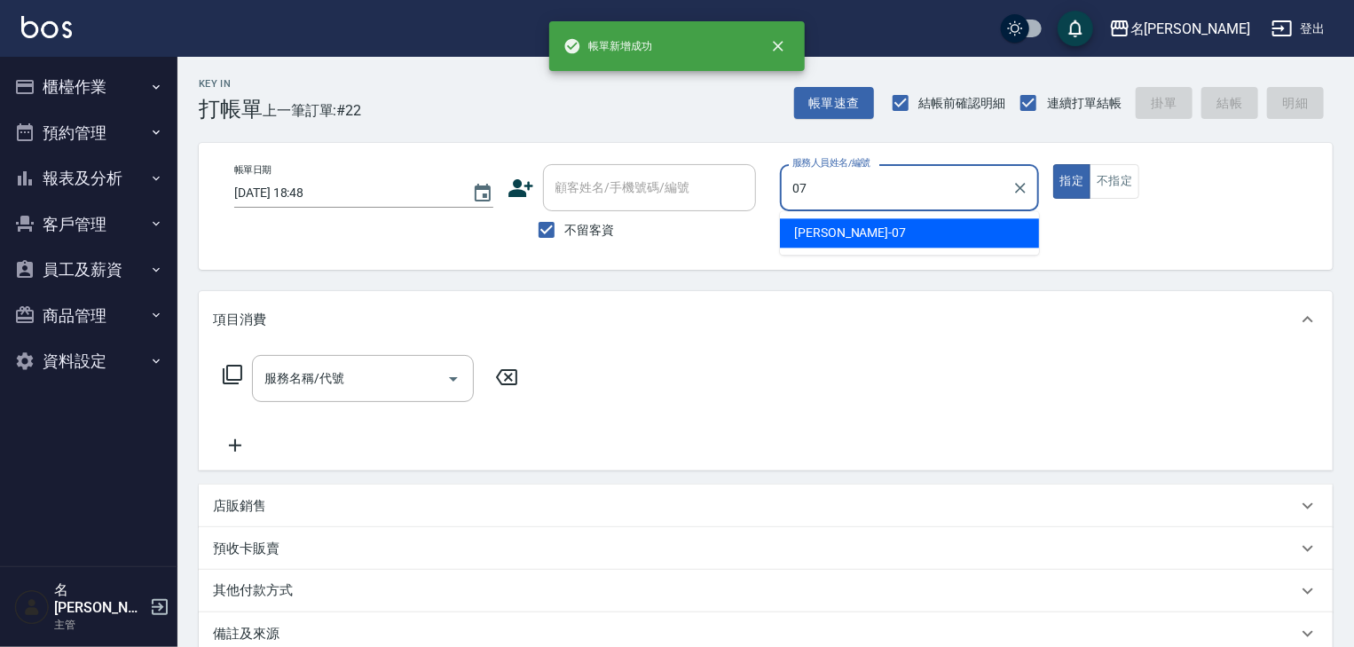
type input "[PERSON_NAME]-07"
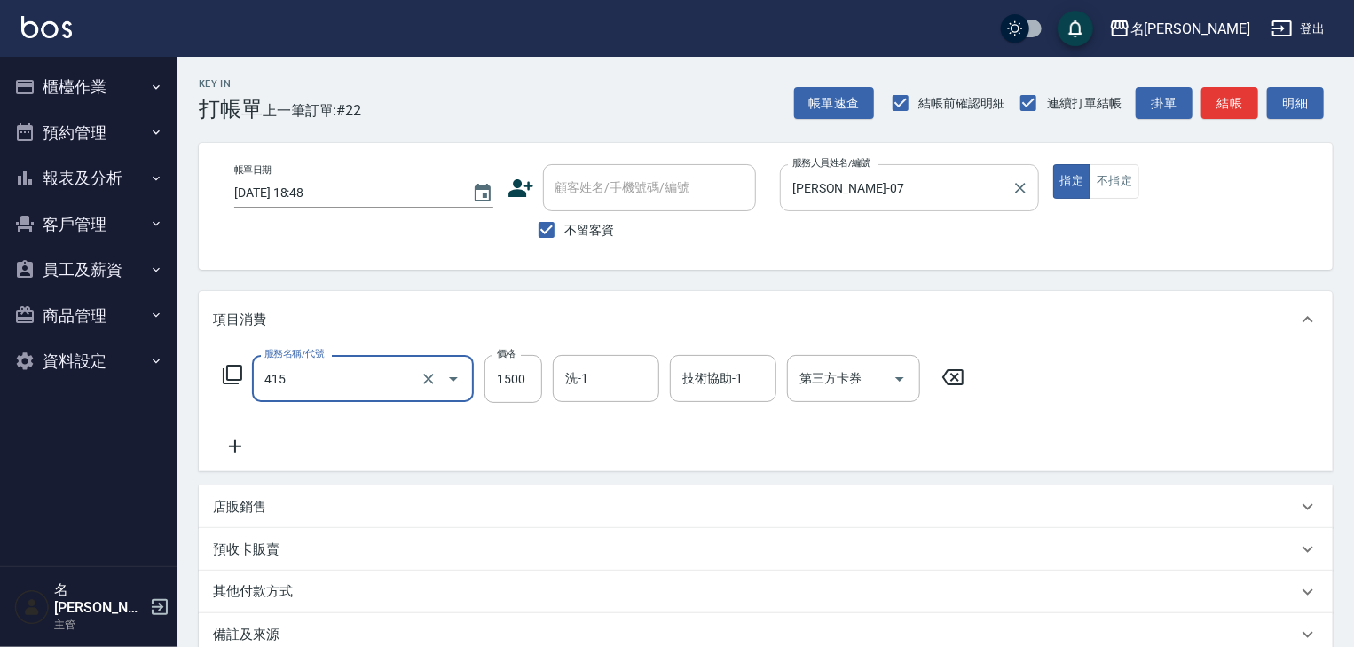
type input "染髮1500↑(415)"
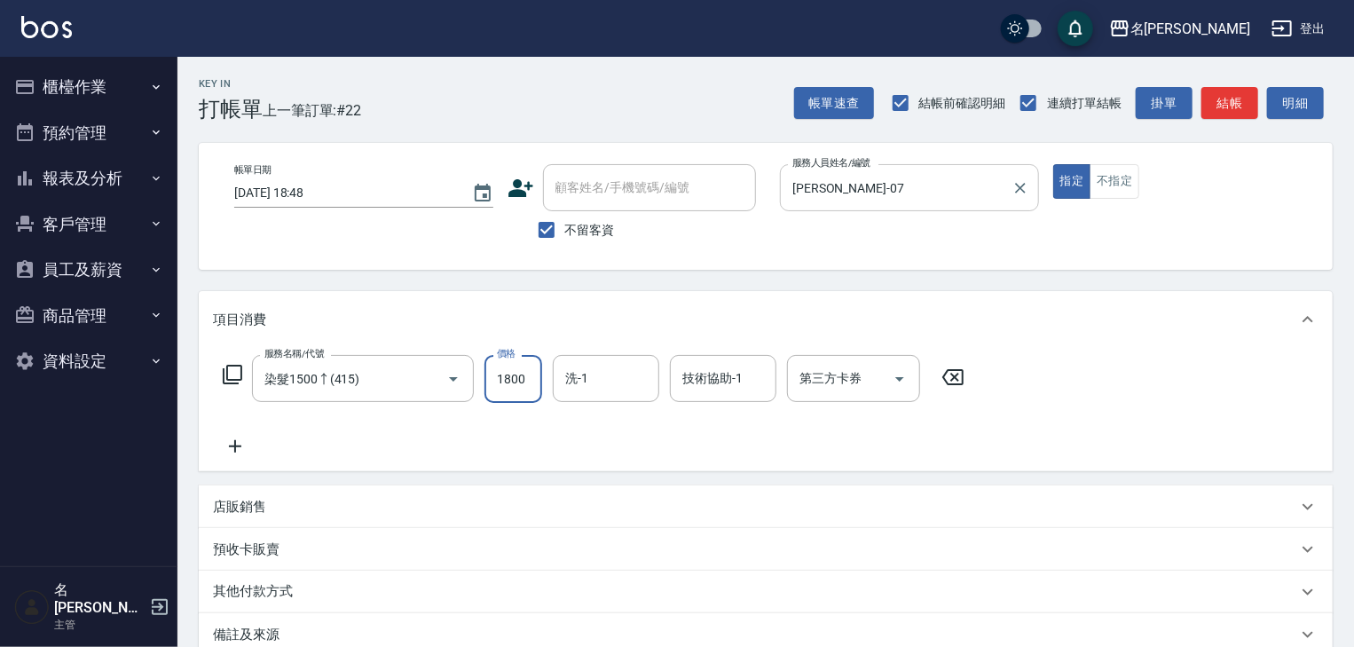
type input "1800"
type input "冼宜芳-28"
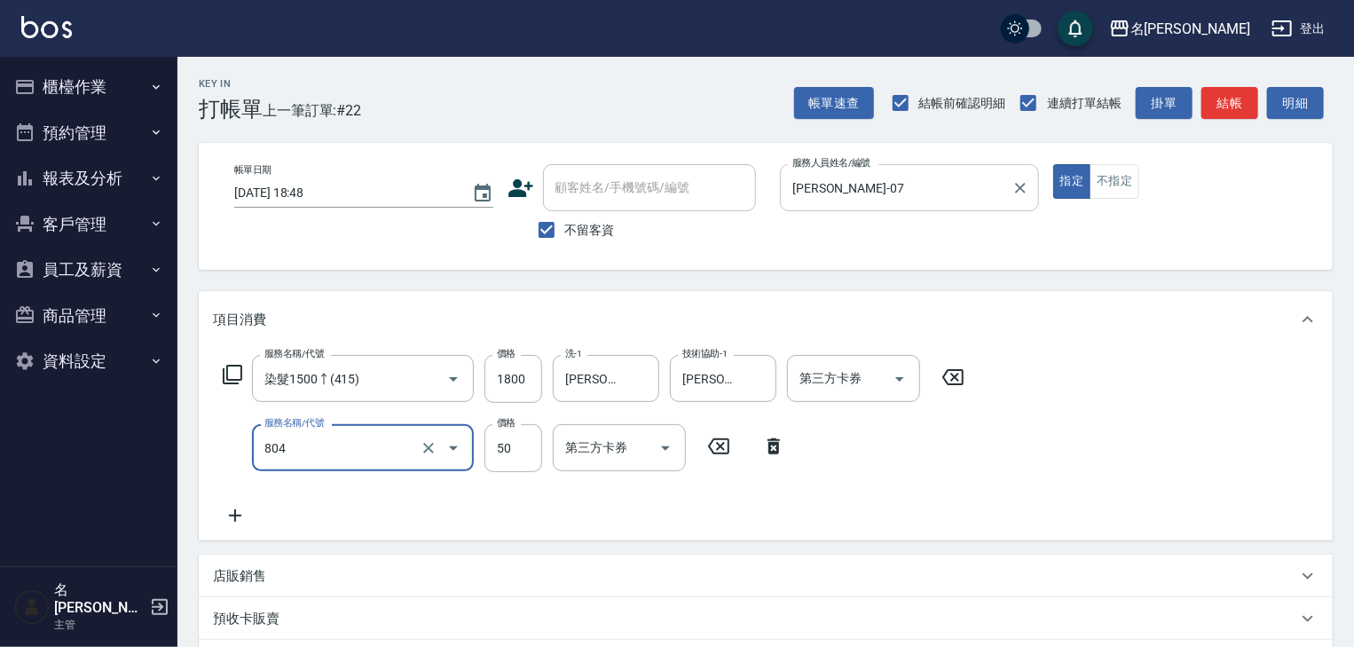
type input "吹捲(804)"
drag, startPoint x: 1362, startPoint y: 114, endPoint x: 1070, endPoint y: 288, distance: 339.8
click at [1055, 329] on div "項目消費" at bounding box center [766, 319] width 1134 height 57
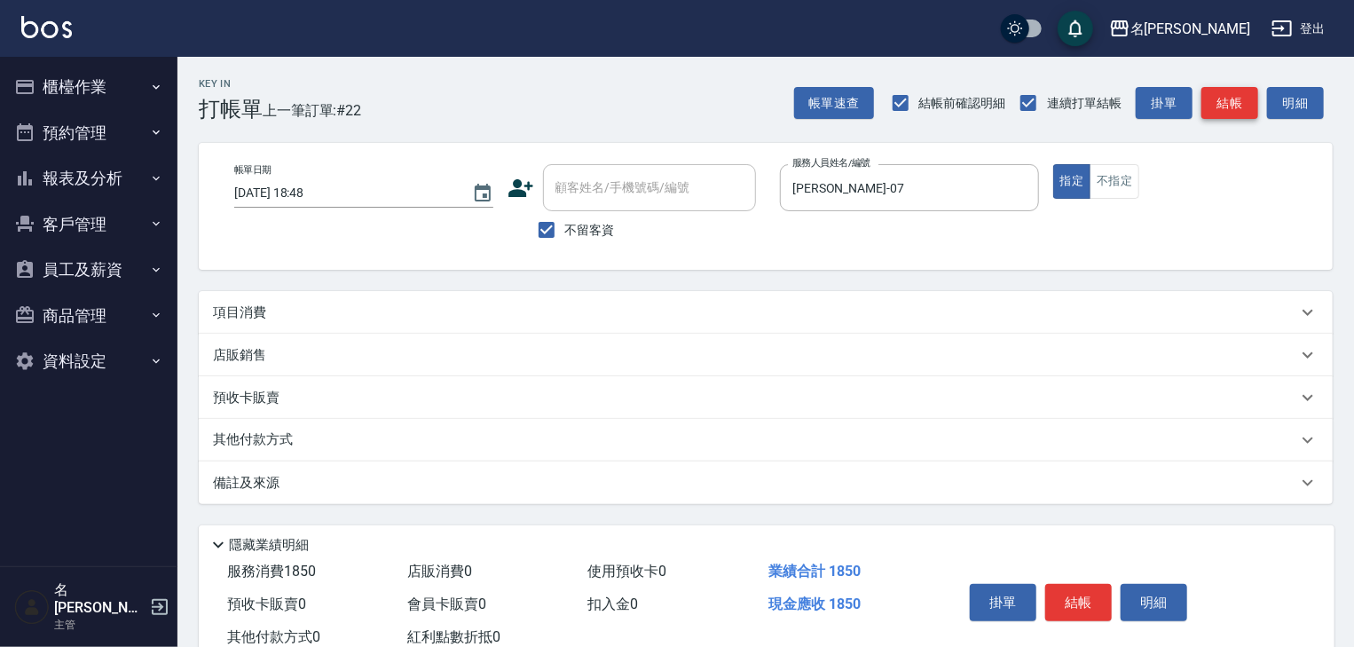
click at [1226, 93] on button "結帳" at bounding box center [1229, 103] width 57 height 33
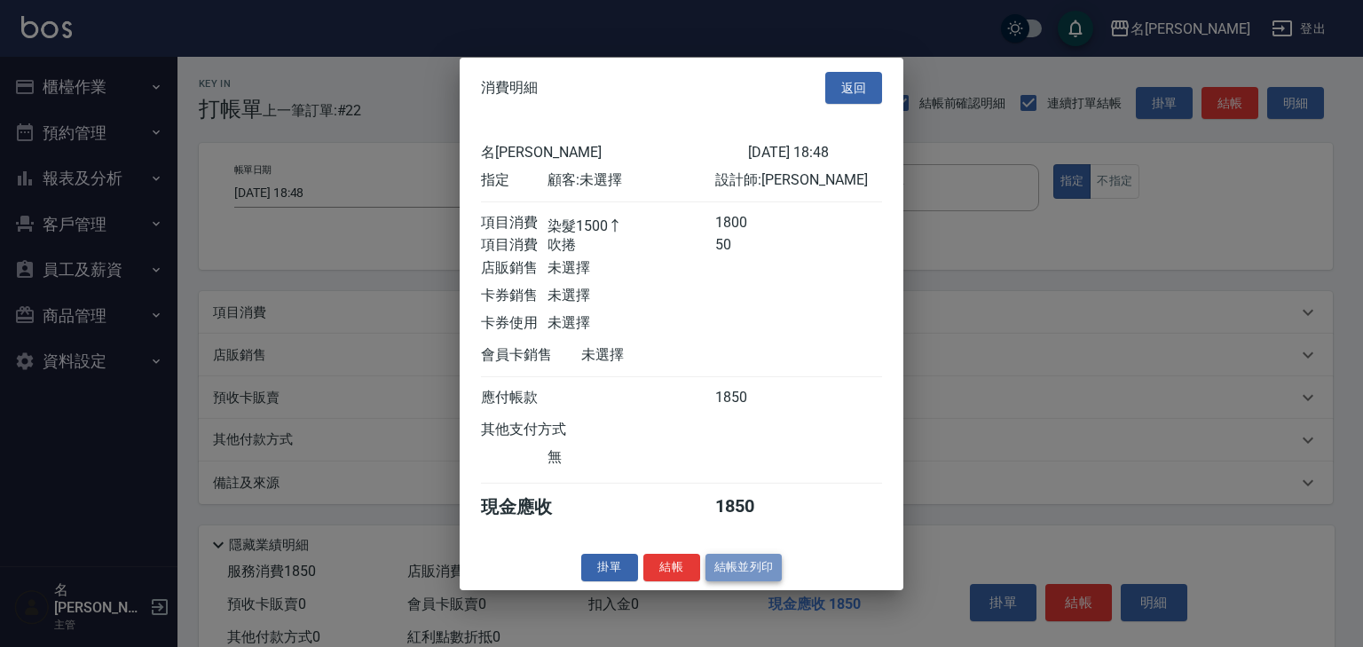
click at [773, 569] on button "結帳並列印" at bounding box center [743, 568] width 77 height 28
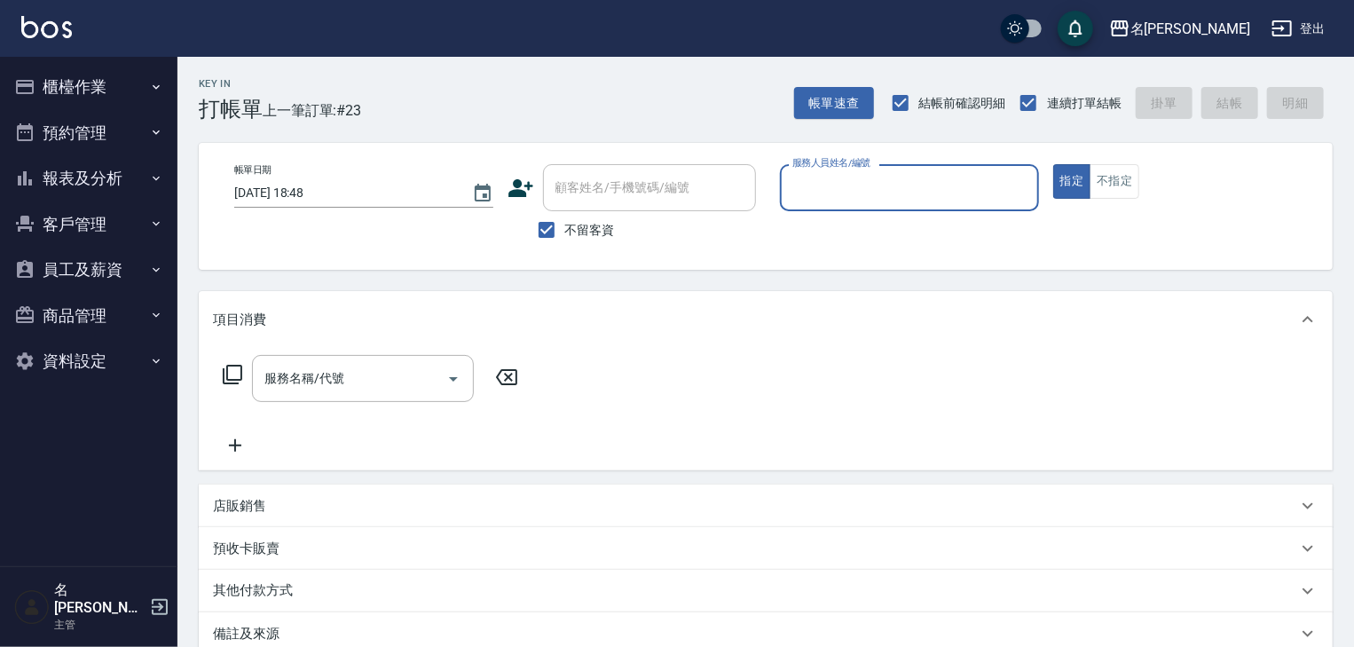
click at [133, 93] on button "櫃檯作業" at bounding box center [88, 87] width 163 height 46
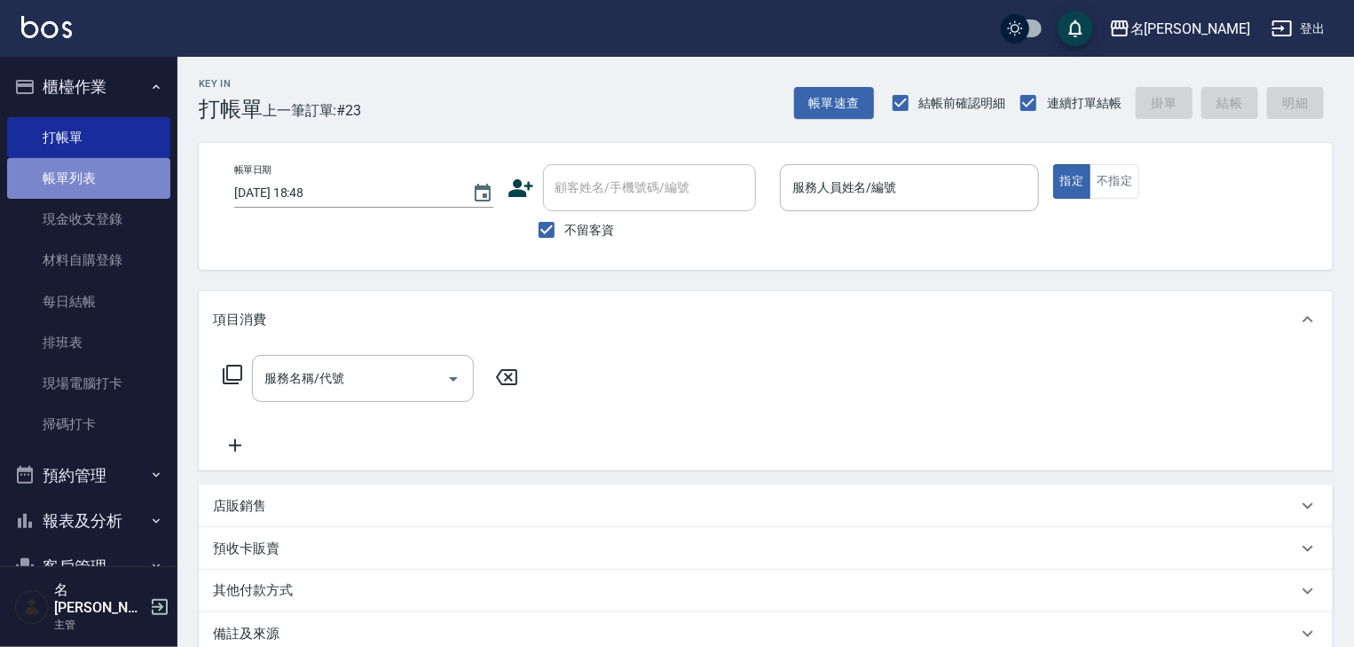
click at [113, 178] on link "帳單列表" at bounding box center [88, 178] width 163 height 41
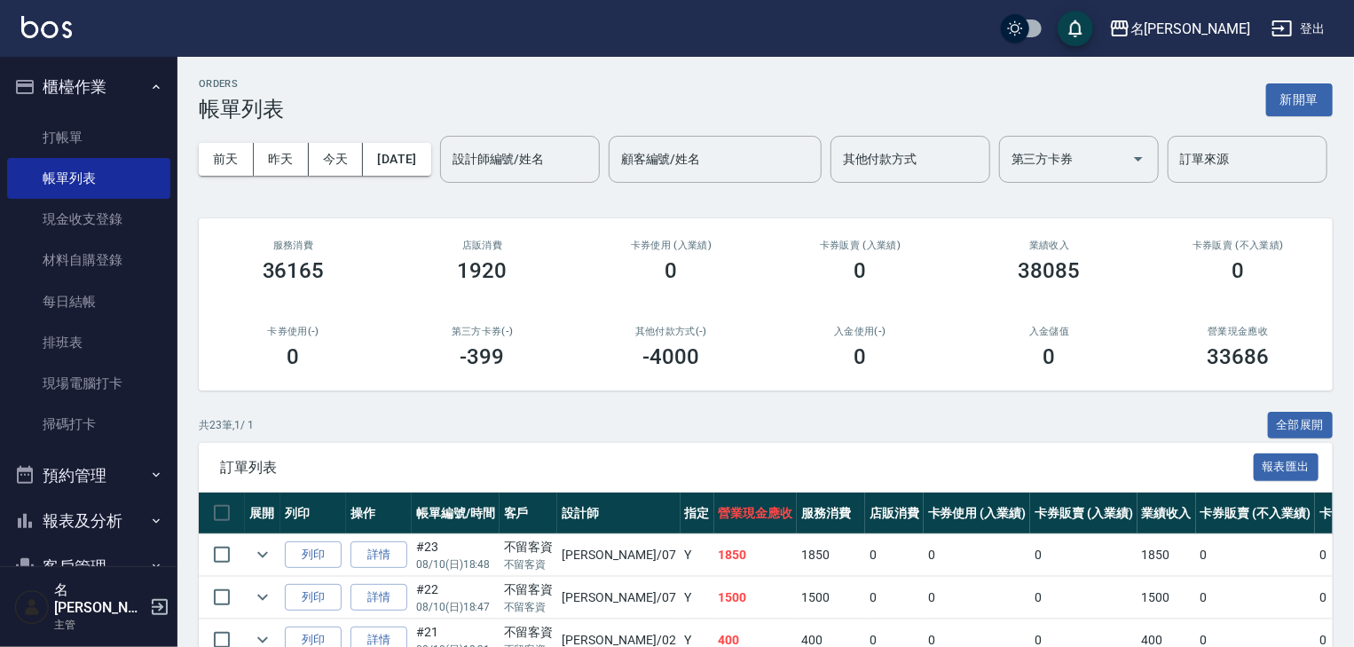
scroll to position [284, 0]
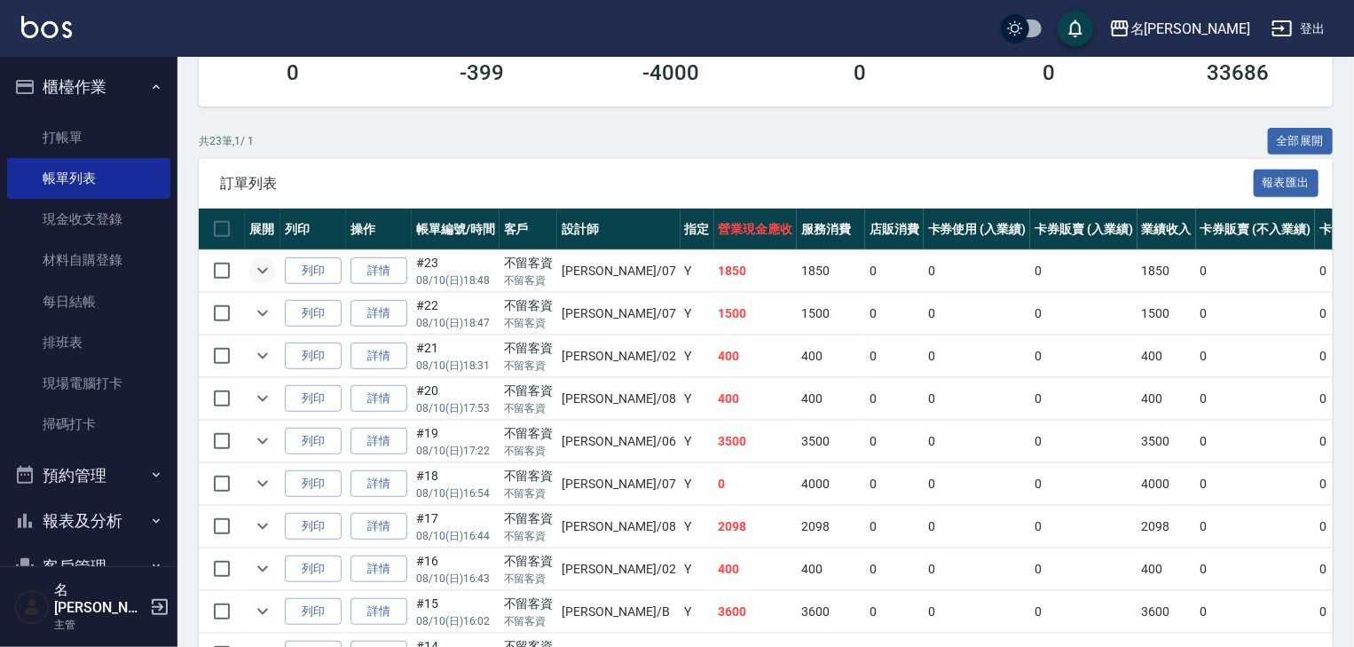
click at [269, 281] on icon "expand row" at bounding box center [262, 270] width 21 height 21
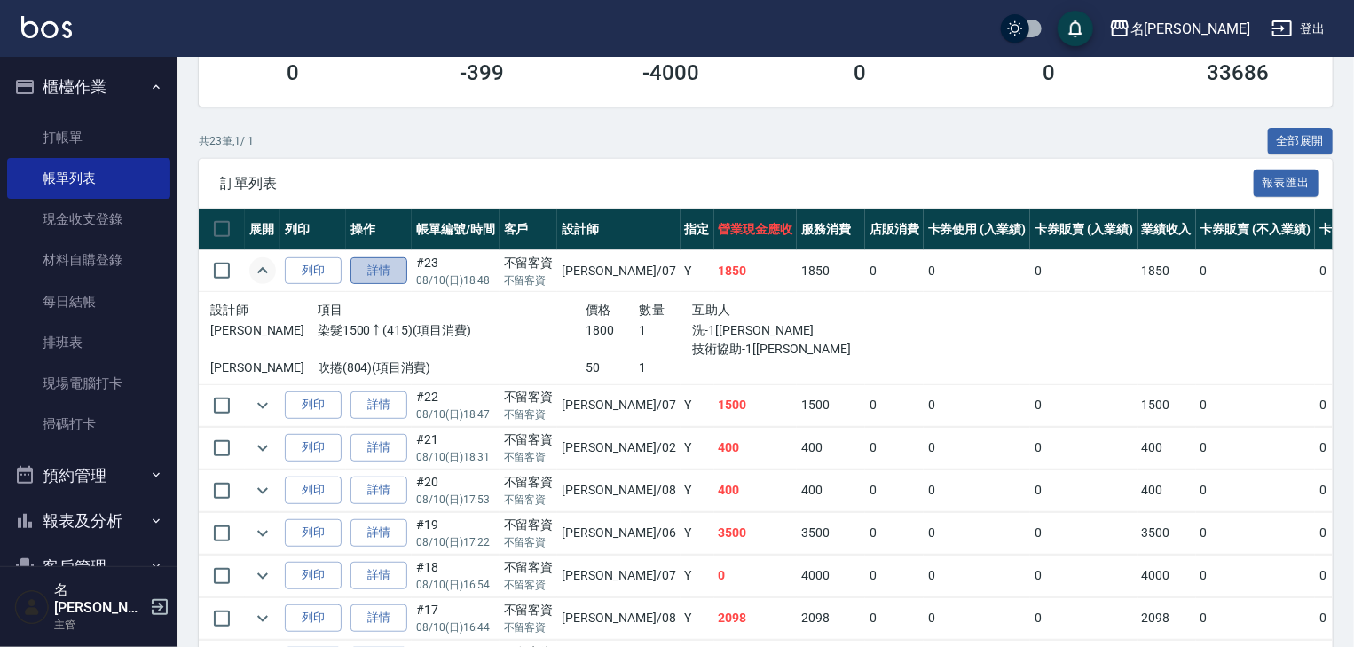
click at [390, 285] on link "詳情" at bounding box center [378, 271] width 57 height 28
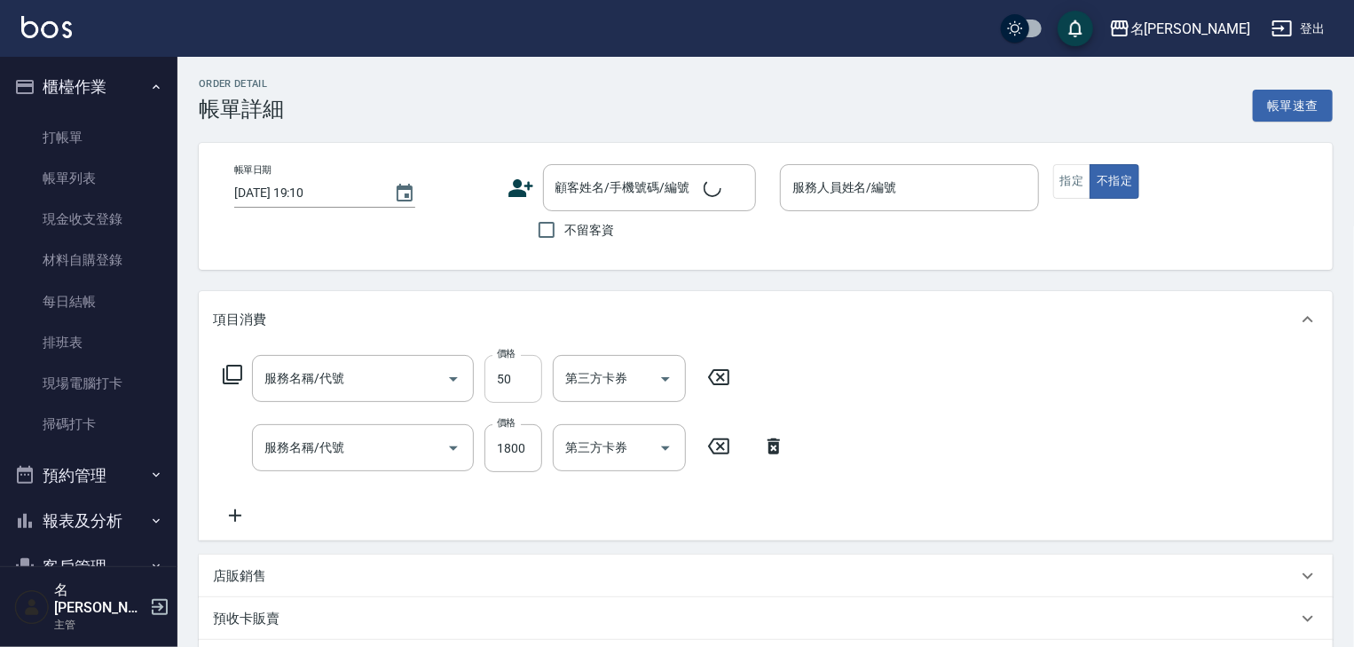
type input "吹捲(804)"
type input "染髮1500↑(415)"
type input "2025/08/10 18:48"
checkbox input "true"
type input "[PERSON_NAME]-07"
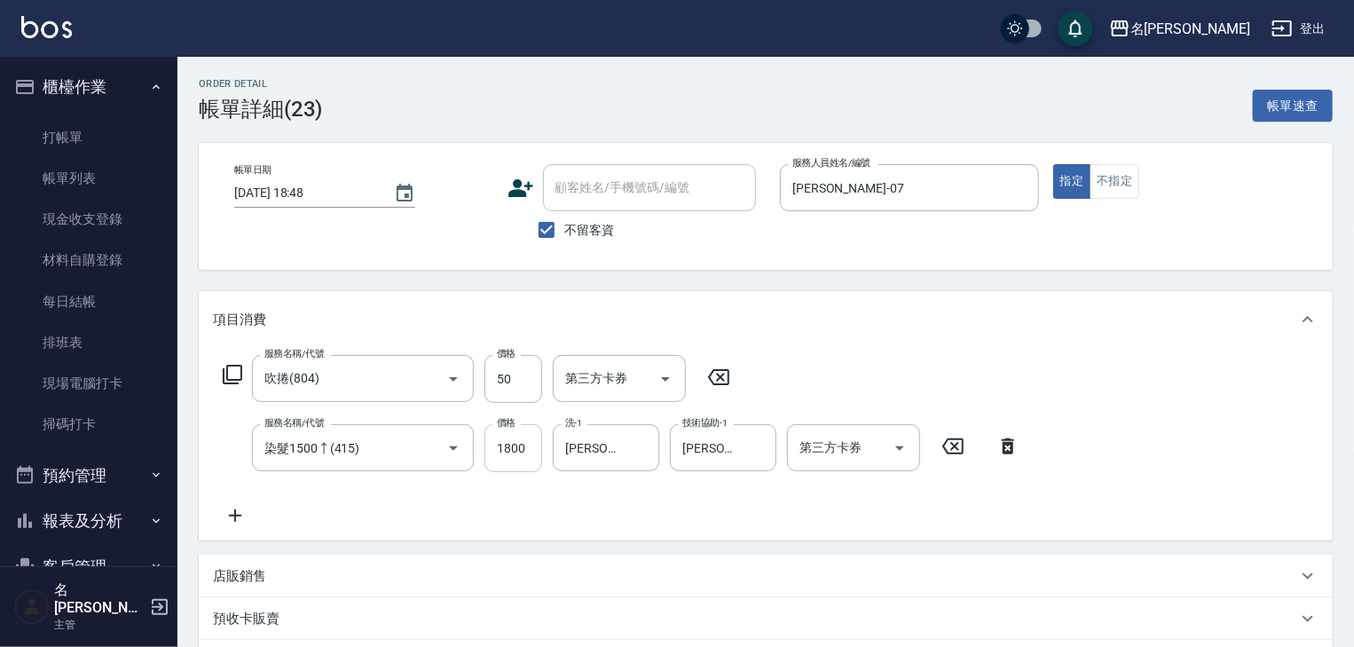
click at [494, 445] on input "1800" at bounding box center [513, 448] width 58 height 48
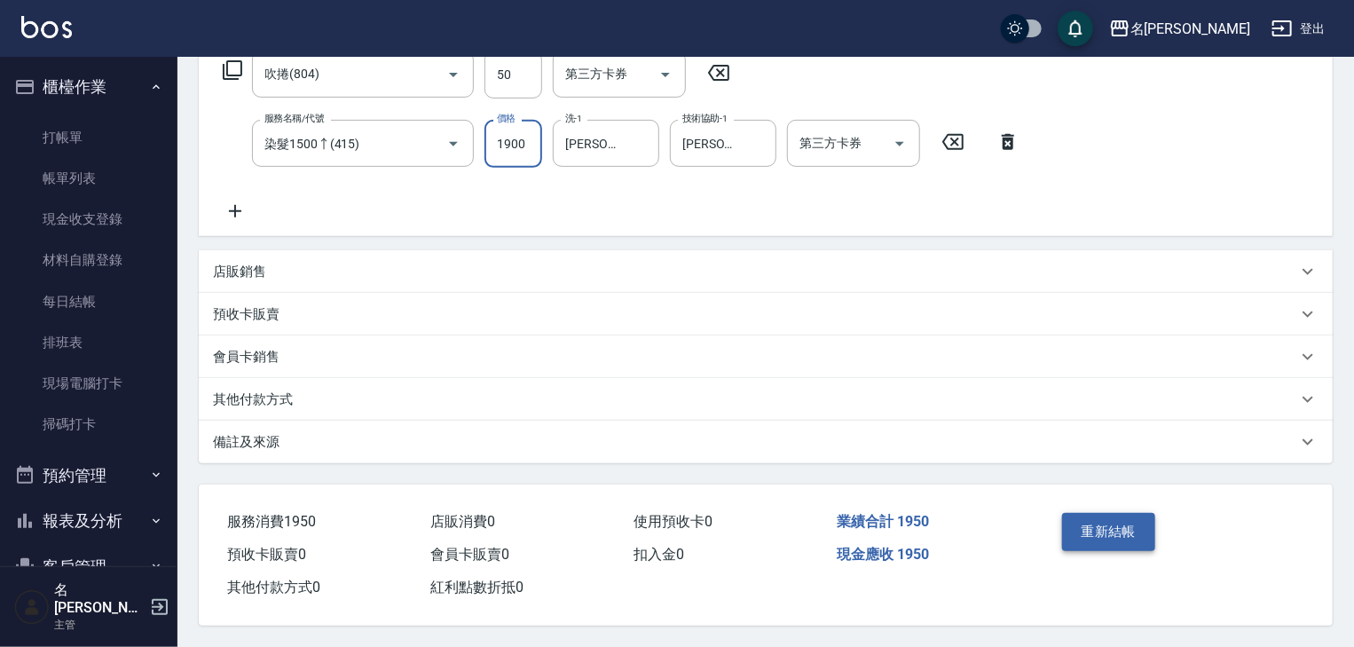
type input "1900"
click at [1124, 543] on button "重新結帳" at bounding box center [1109, 531] width 94 height 37
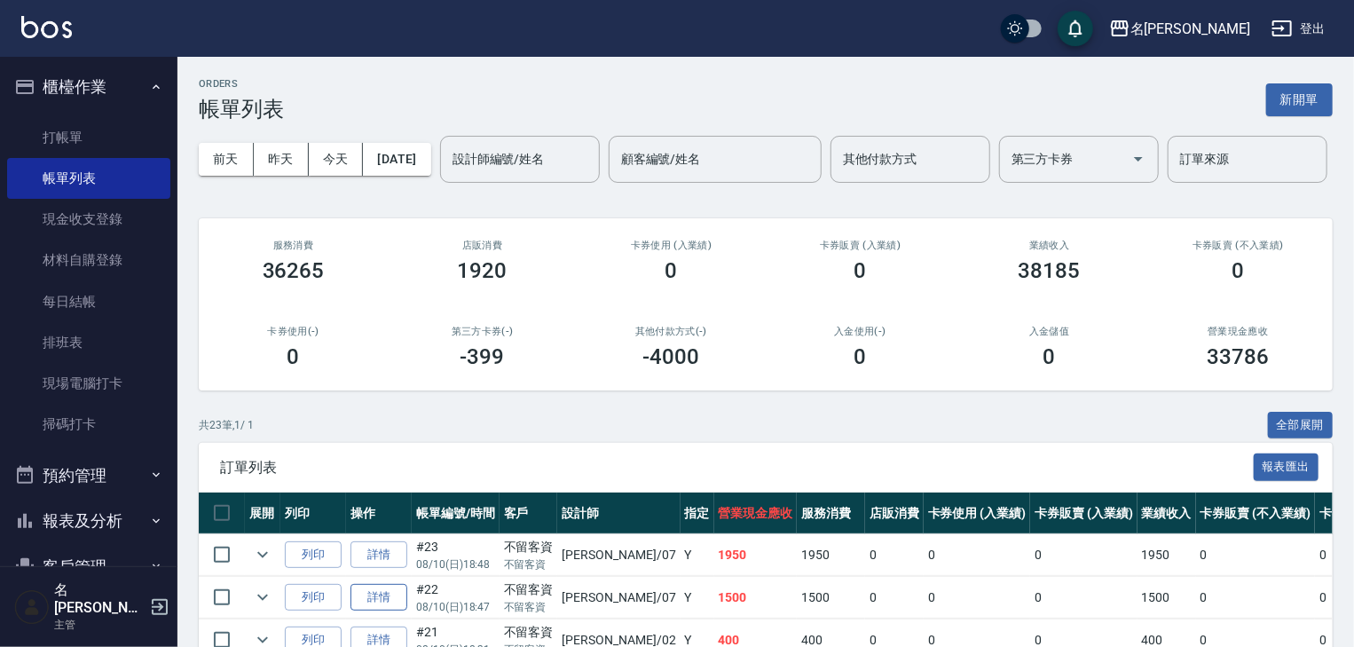
scroll to position [94, 0]
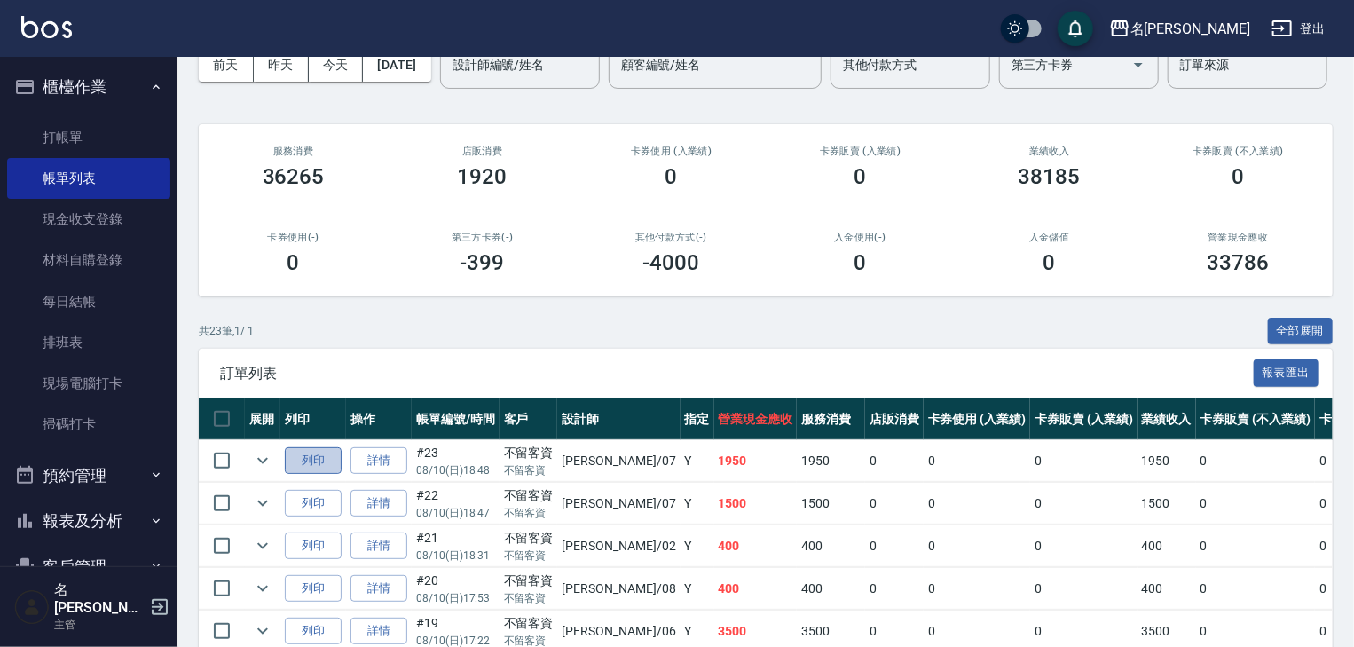
click at [329, 475] on button "列印" at bounding box center [313, 461] width 57 height 28
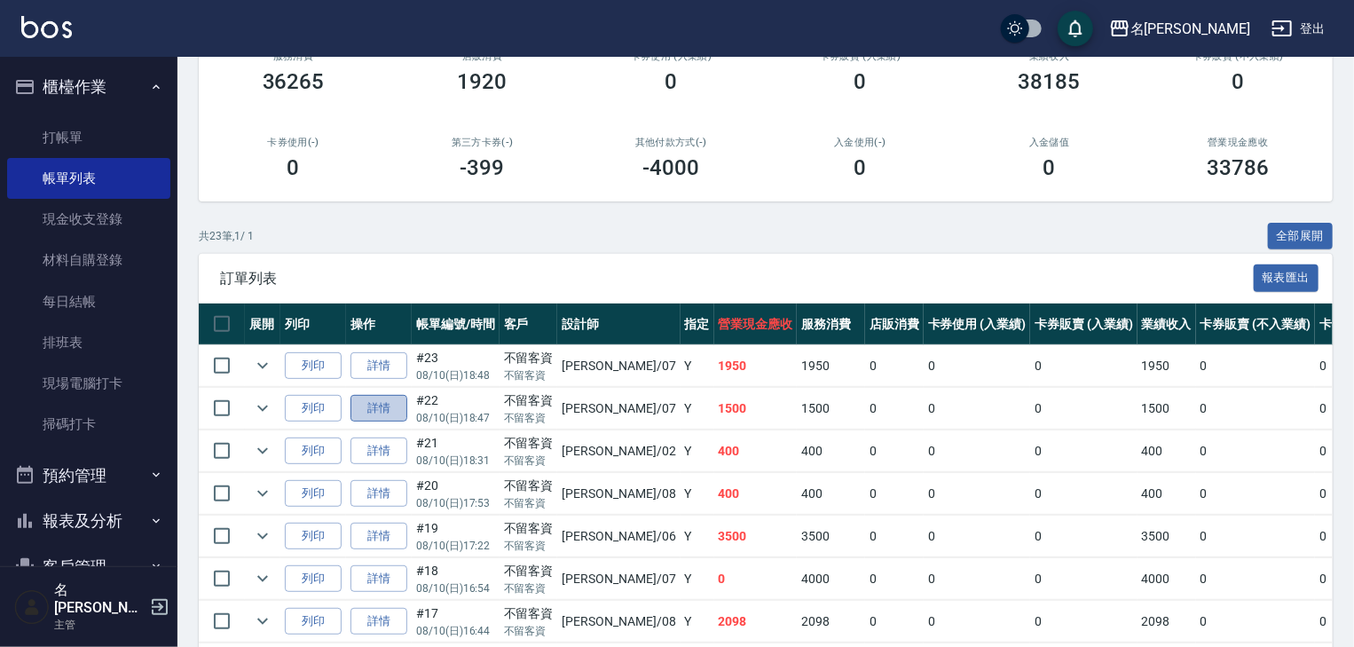
click at [363, 422] on link "詳情" at bounding box center [378, 409] width 57 height 28
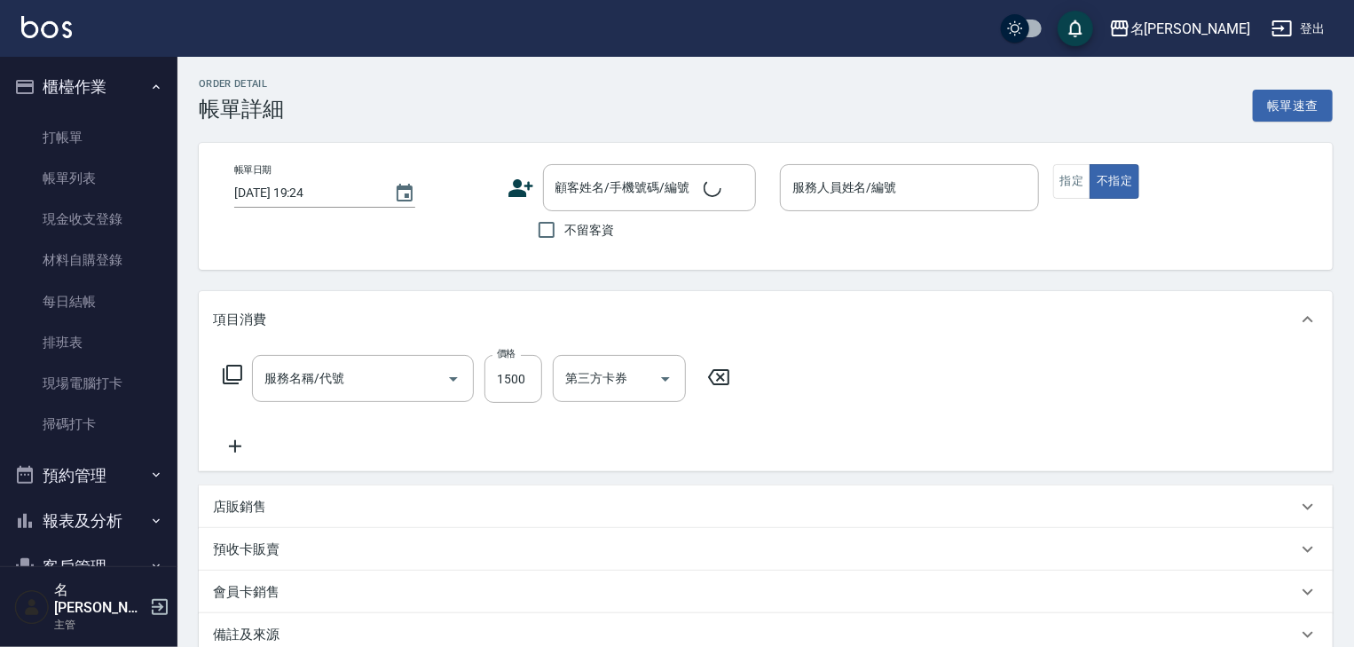
type input "2025/08/10 18:47"
checkbox input "true"
type input "[PERSON_NAME]-07"
type input "離子燙(自備)(210)"
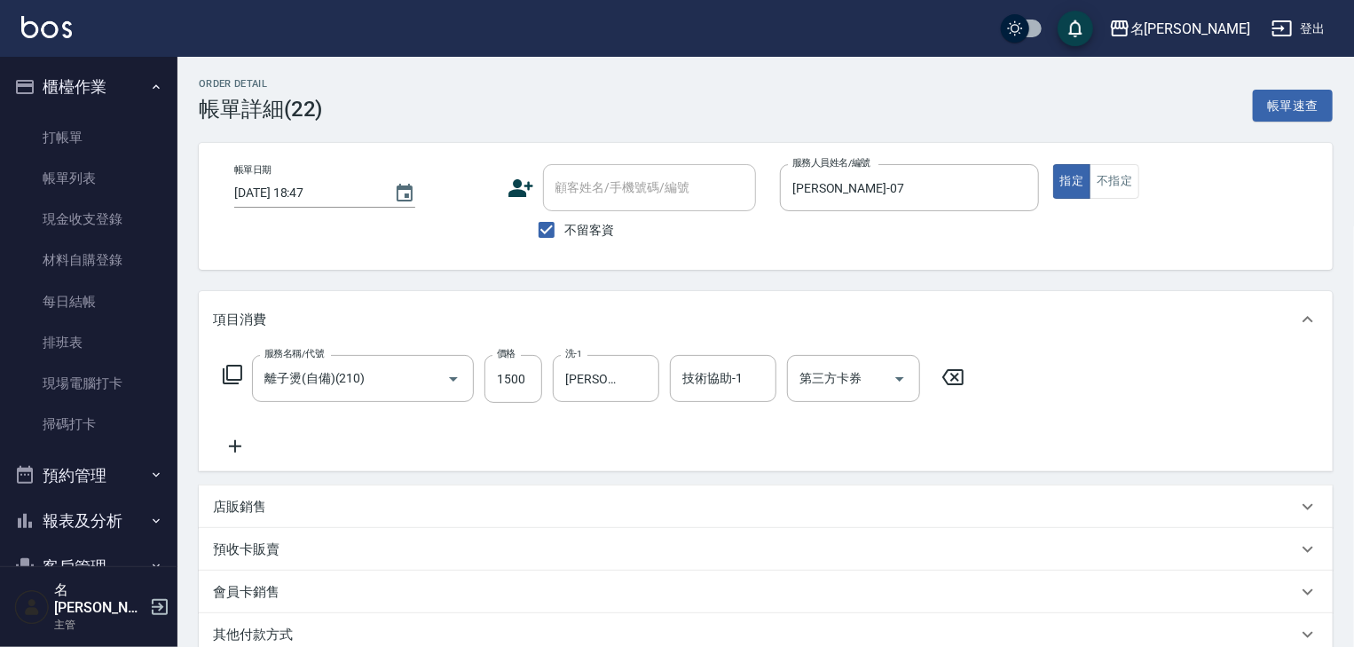
scroll to position [241, 0]
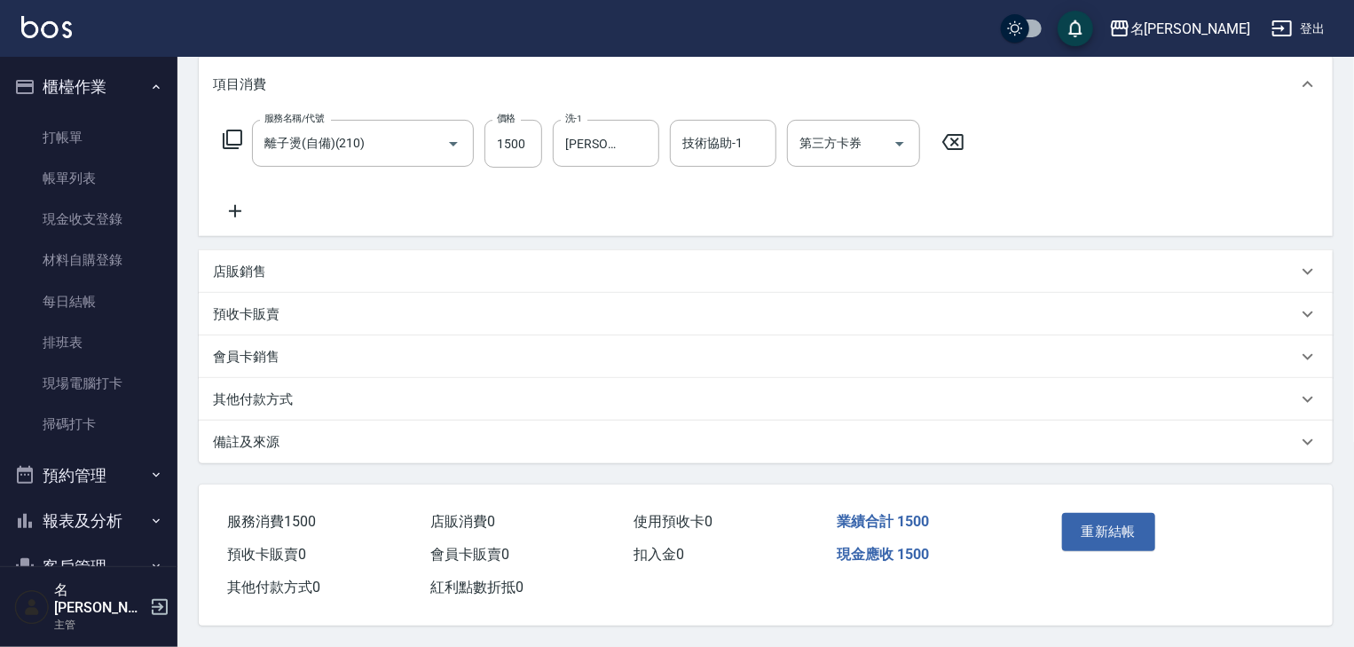
click at [362, 402] on div "其他付款方式" at bounding box center [755, 399] width 1084 height 19
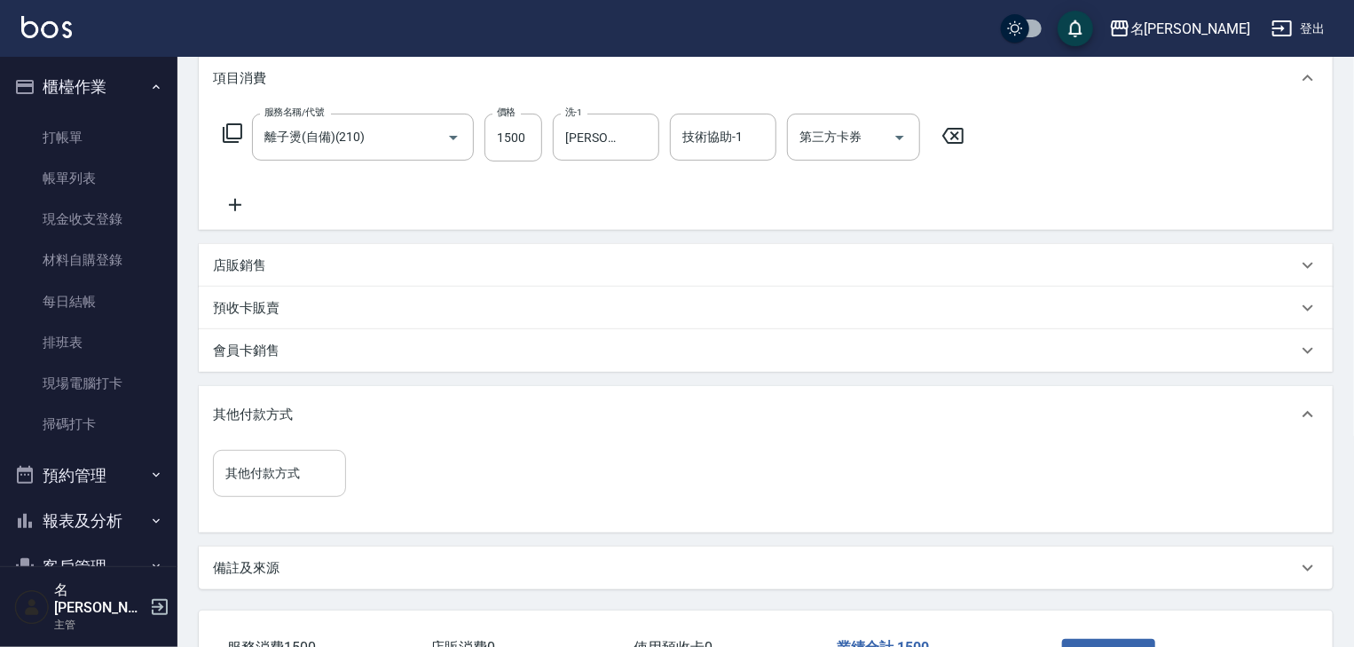
click at [302, 466] on input "其他付款方式" at bounding box center [279, 473] width 117 height 31
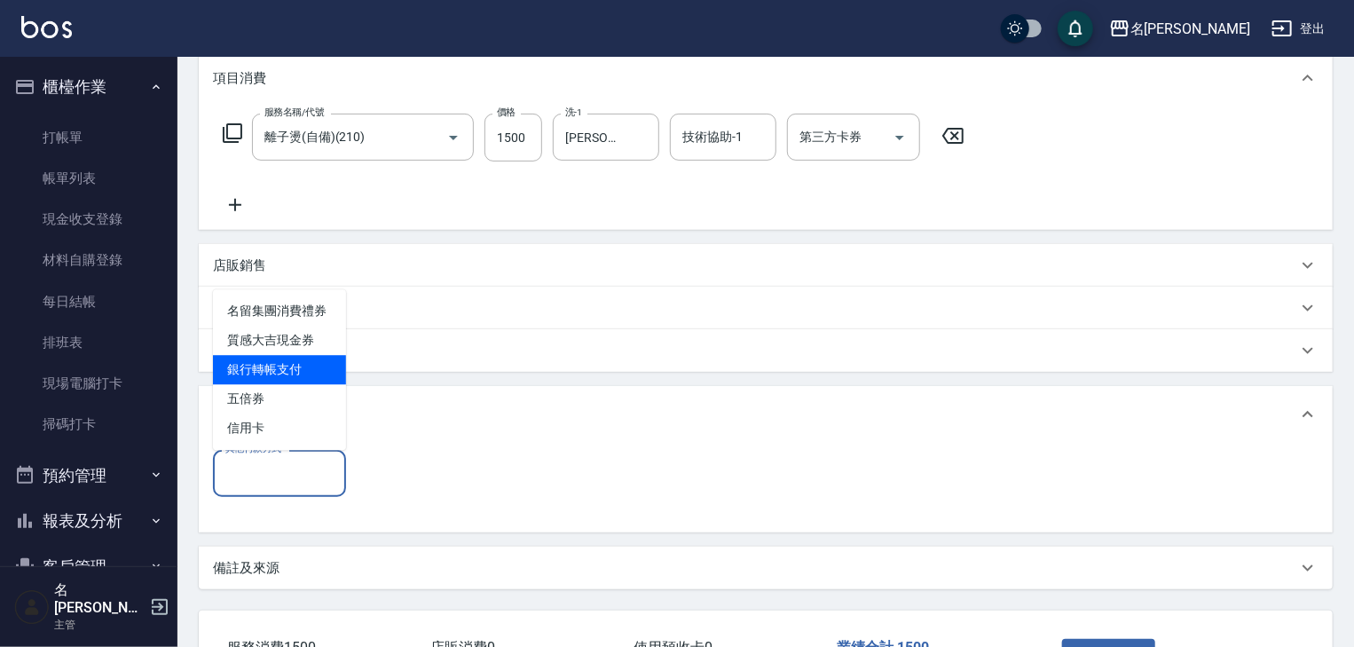
click at [310, 382] on span "銀行轉帳支付" at bounding box center [279, 369] width 133 height 29
type input "銀行轉帳支付"
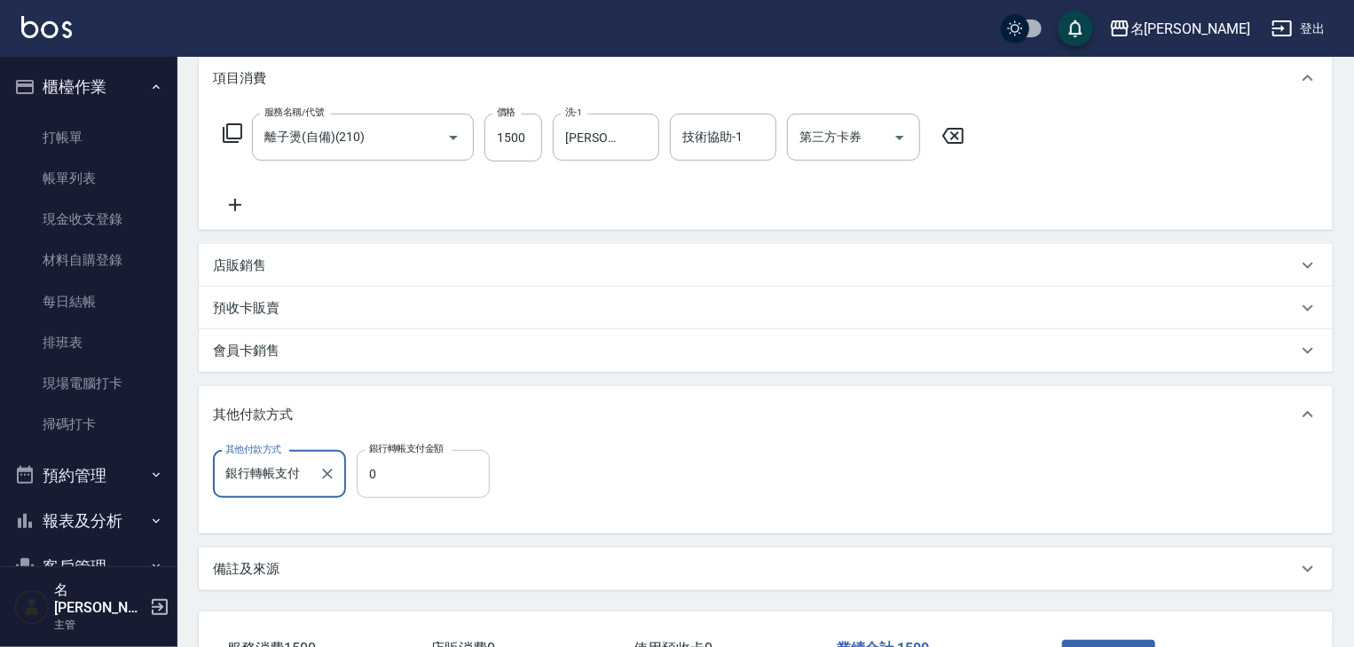
click at [381, 467] on input "0" at bounding box center [423, 474] width 133 height 48
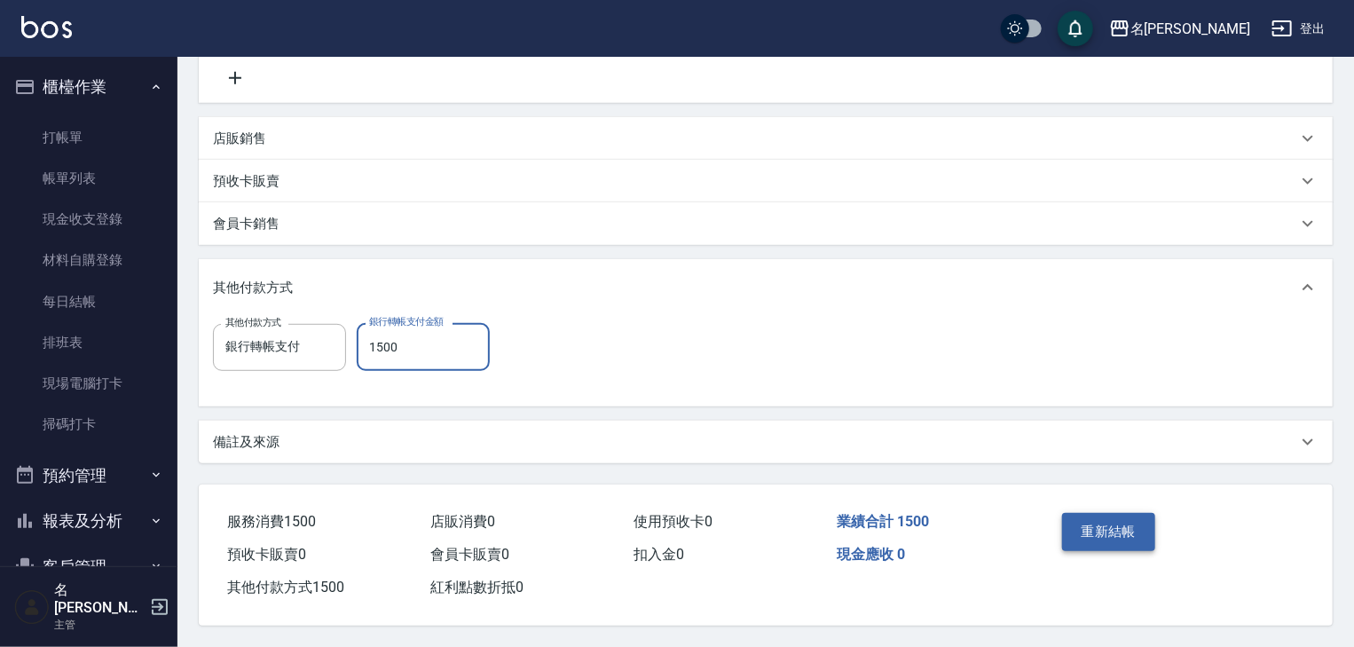
type input "1500"
click at [1110, 513] on button "重新結帳" at bounding box center [1109, 531] width 94 height 37
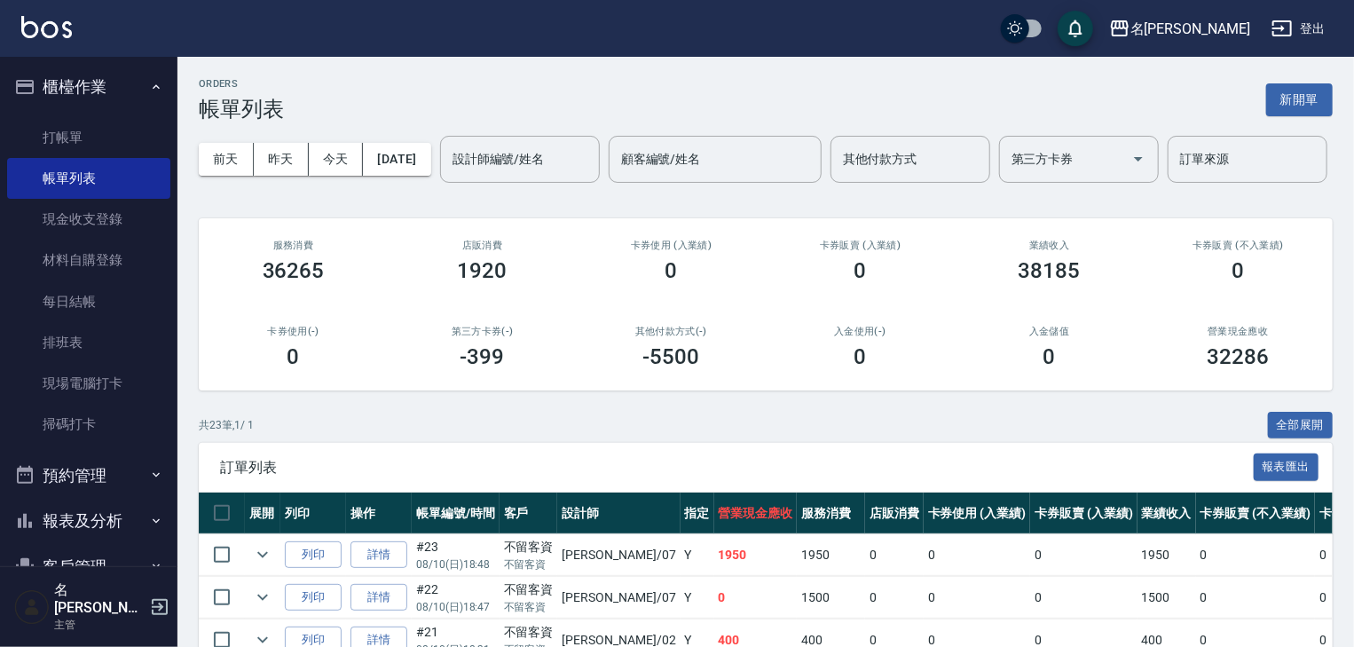
drag, startPoint x: 1362, startPoint y: 397, endPoint x: 82, endPoint y: 522, distance: 1286.5
click at [82, 522] on button "報表及分析" at bounding box center [88, 521] width 163 height 46
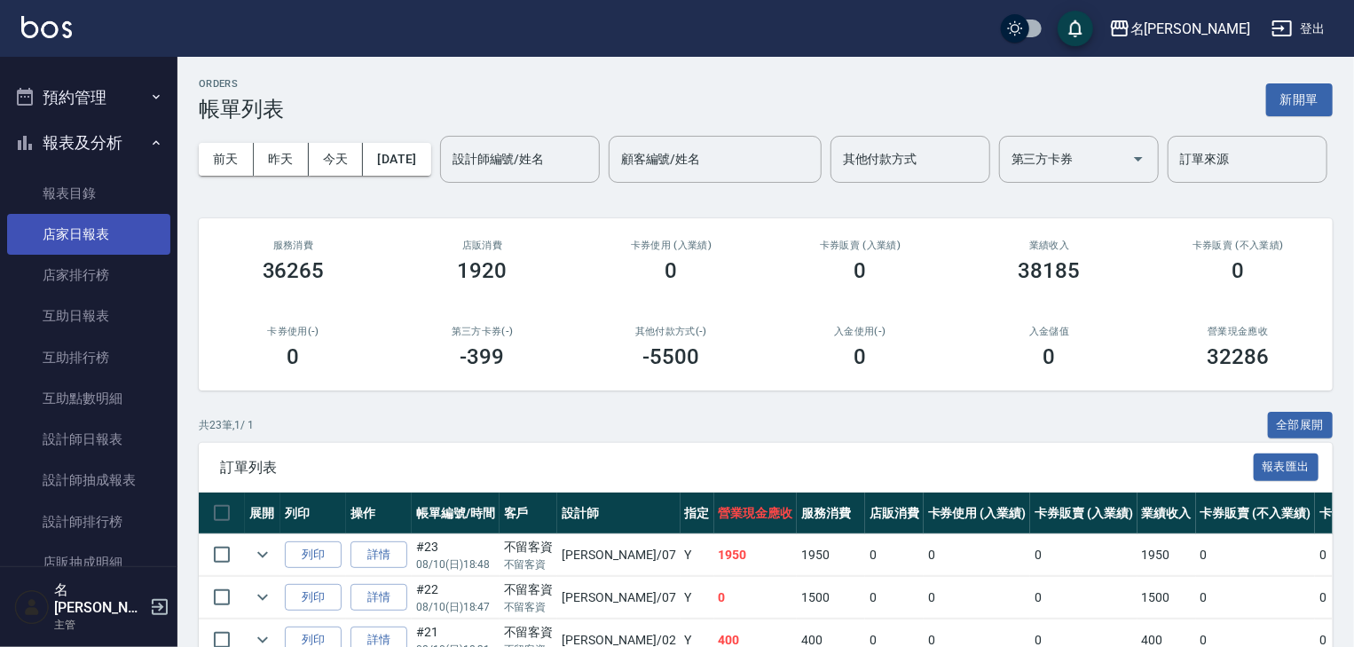
click at [101, 243] on link "店家日報表" at bounding box center [88, 234] width 163 height 41
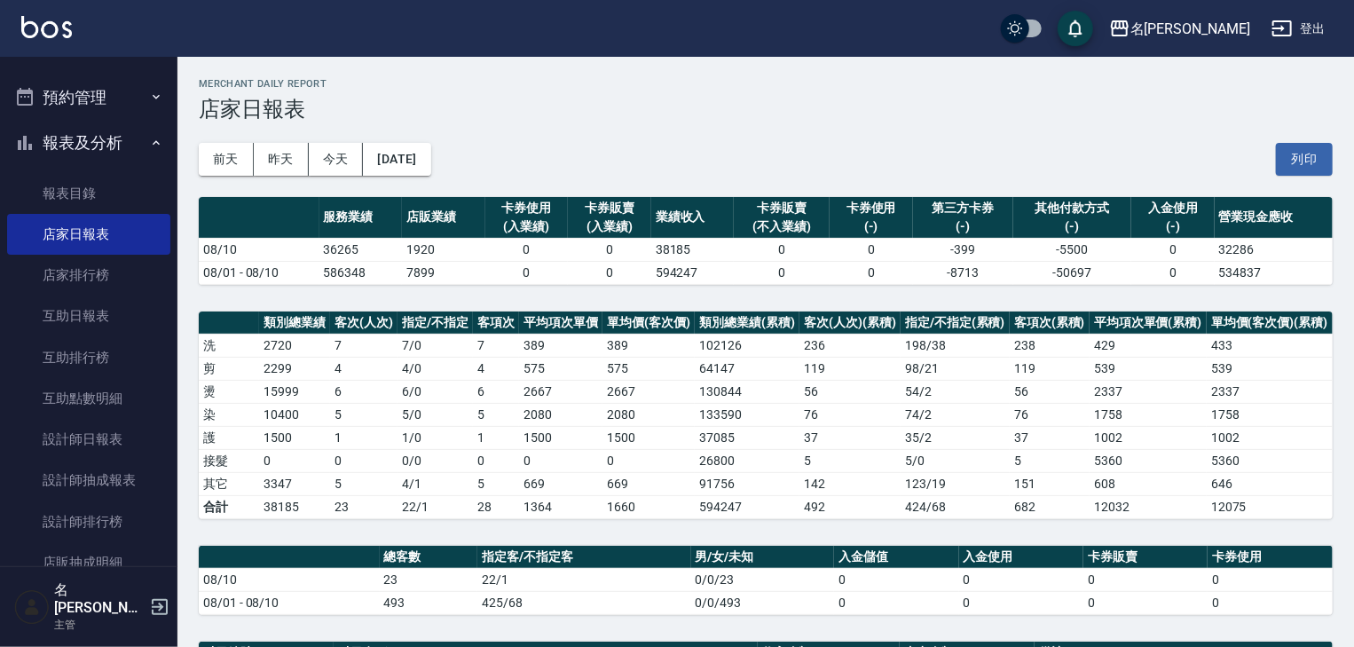
click at [27, 34] on img at bounding box center [46, 27] width 51 height 22
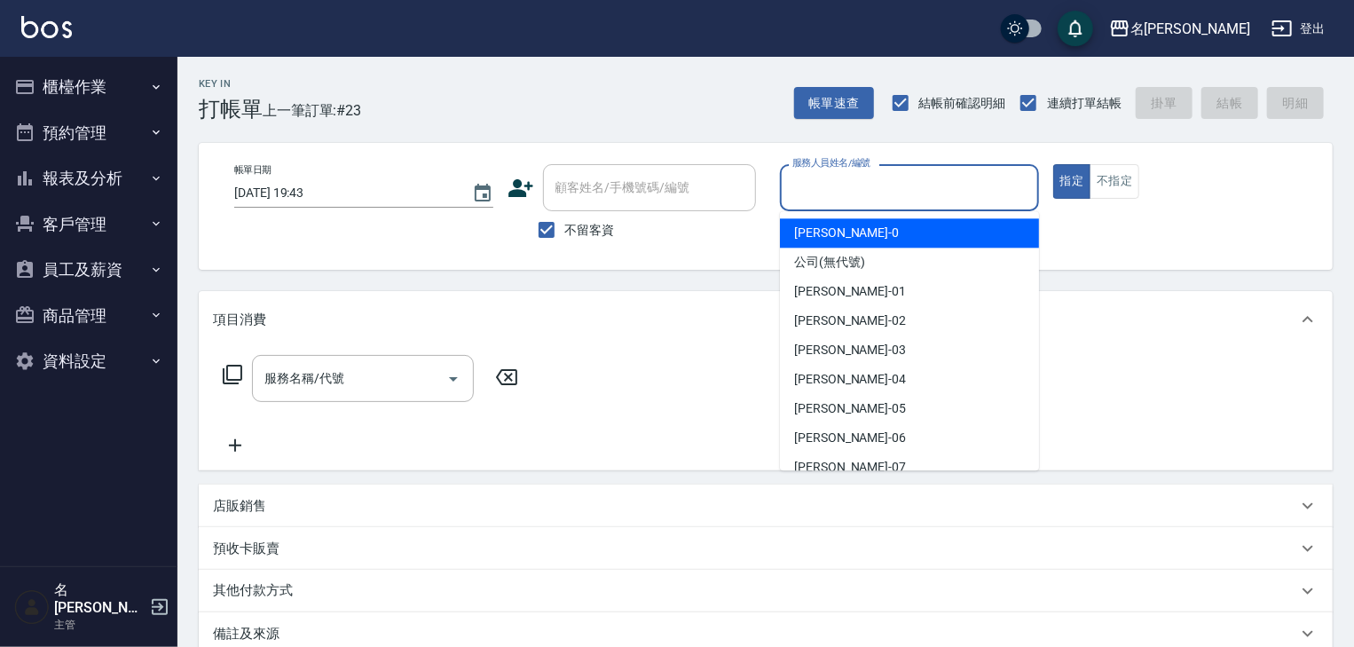
click at [929, 181] on input "服務人員姓名/編號" at bounding box center [909, 187] width 243 height 31
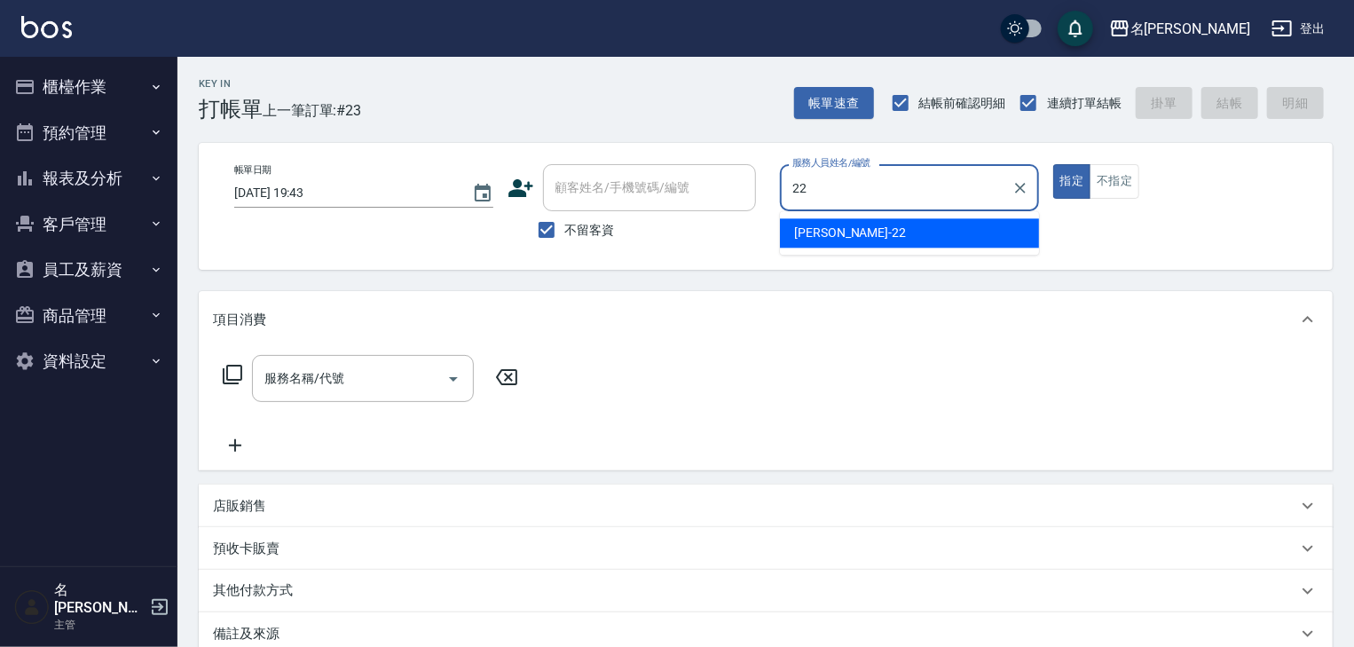
type input "王婕宇-22"
type button "true"
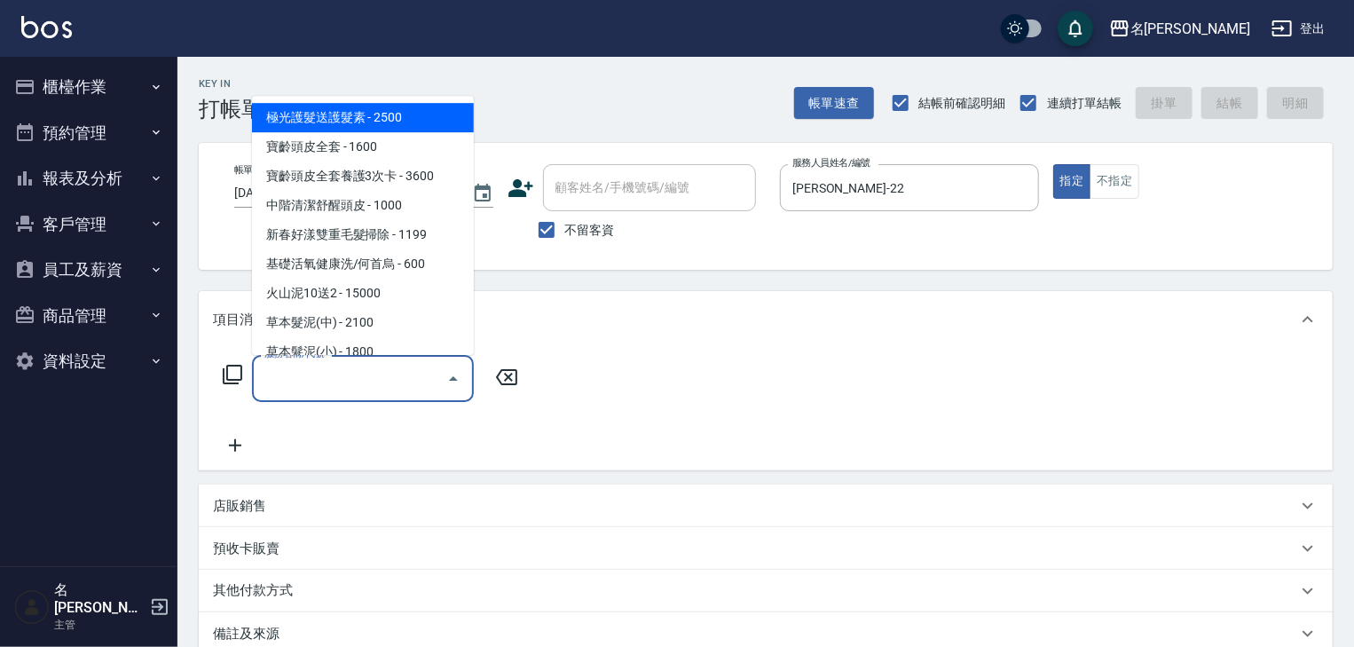
click at [333, 394] on input "服務名稱/代號" at bounding box center [349, 378] width 179 height 31
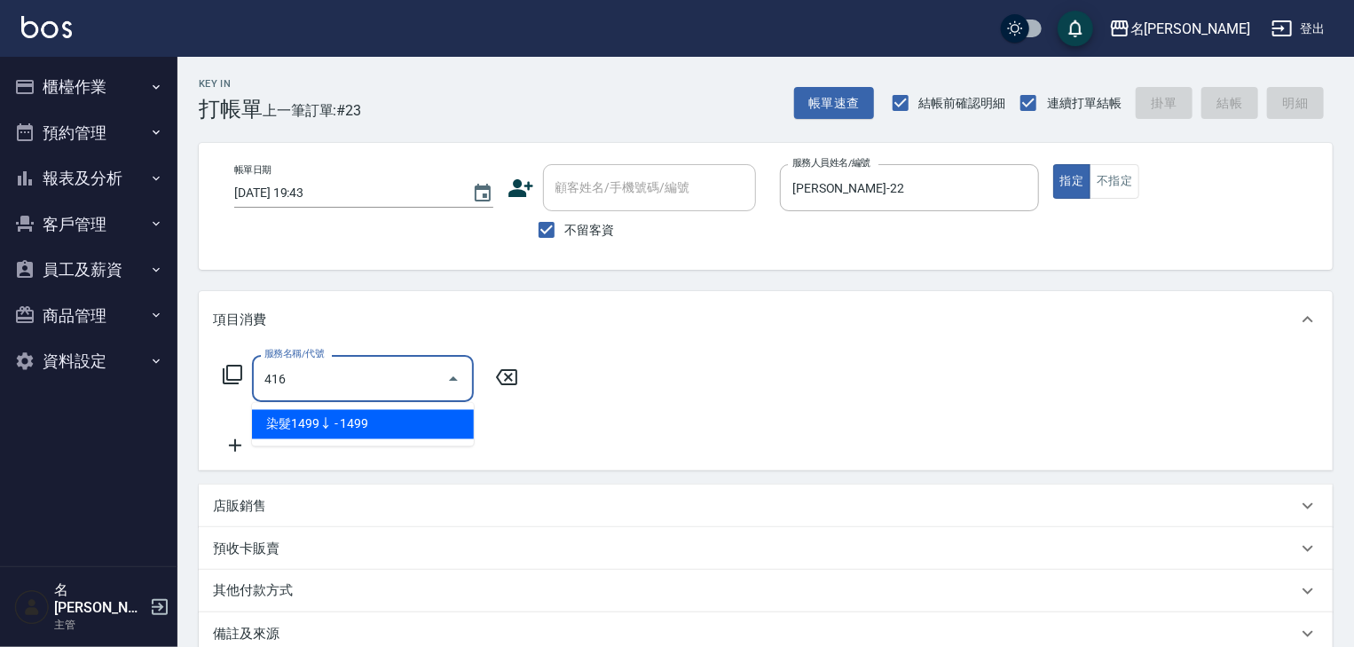
type input "染髮1499↓(416)"
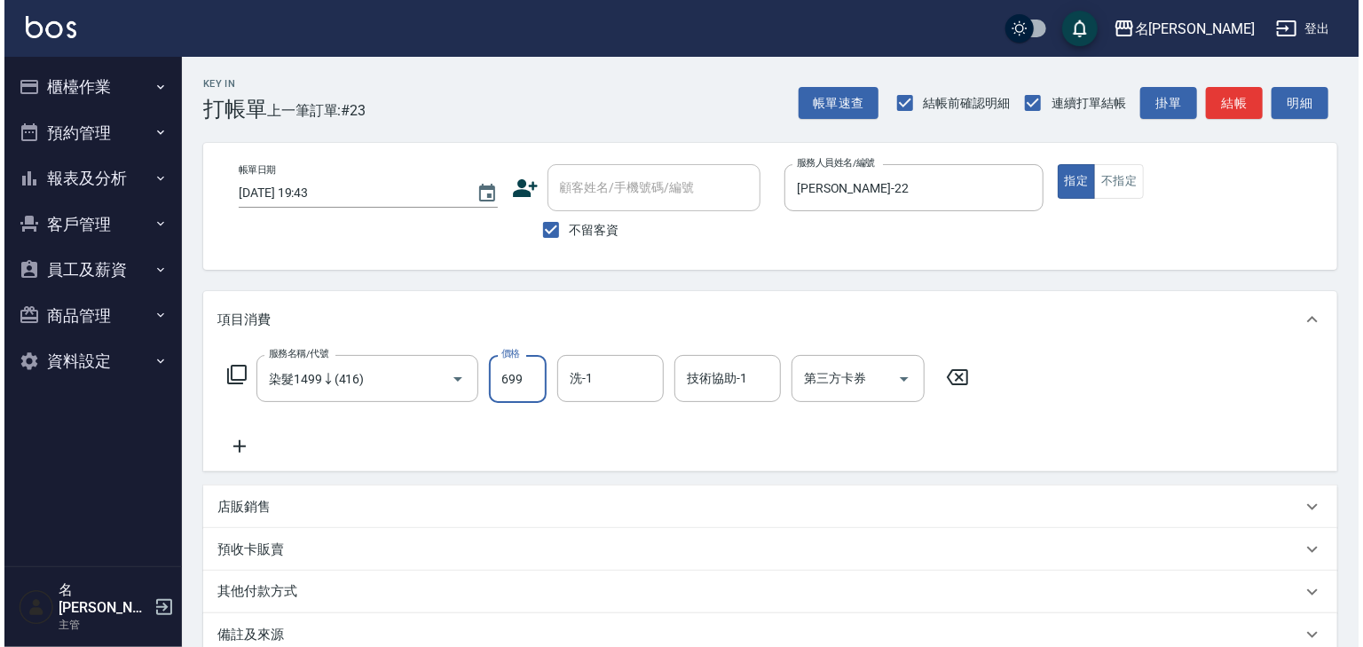
scroll to position [208, 0]
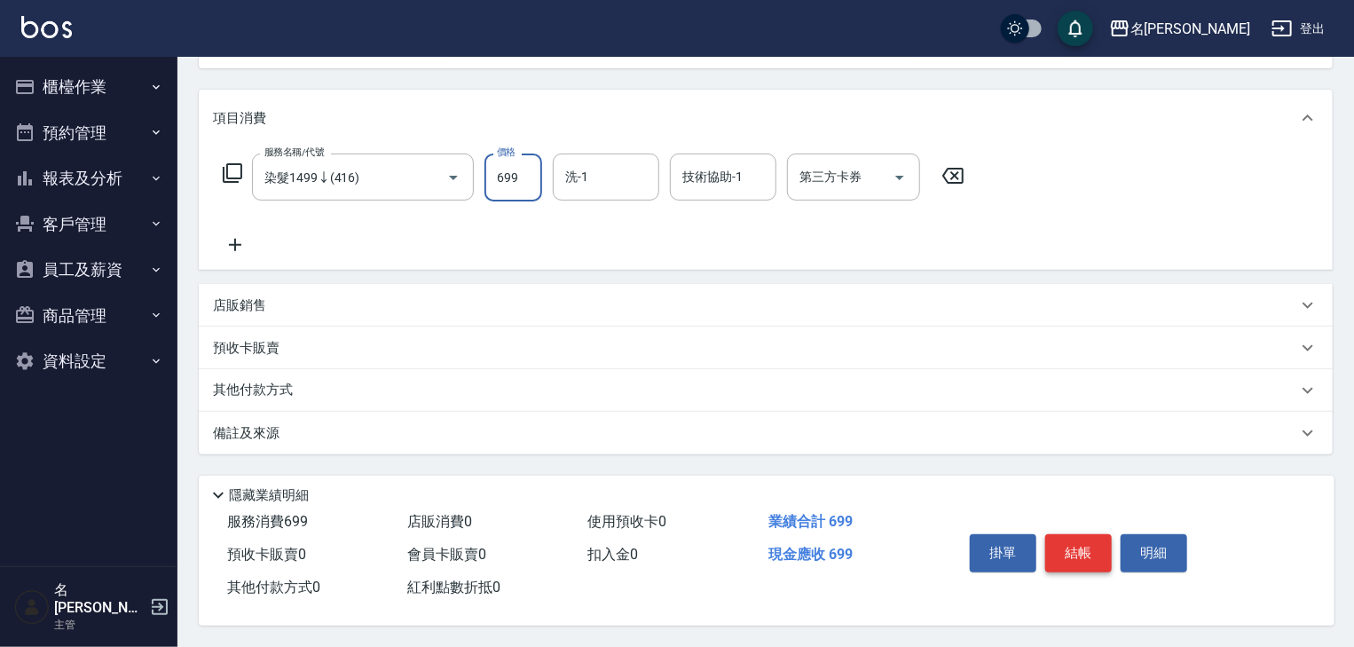
type input "699"
click at [1093, 555] on button "結帳" at bounding box center [1078, 552] width 67 height 37
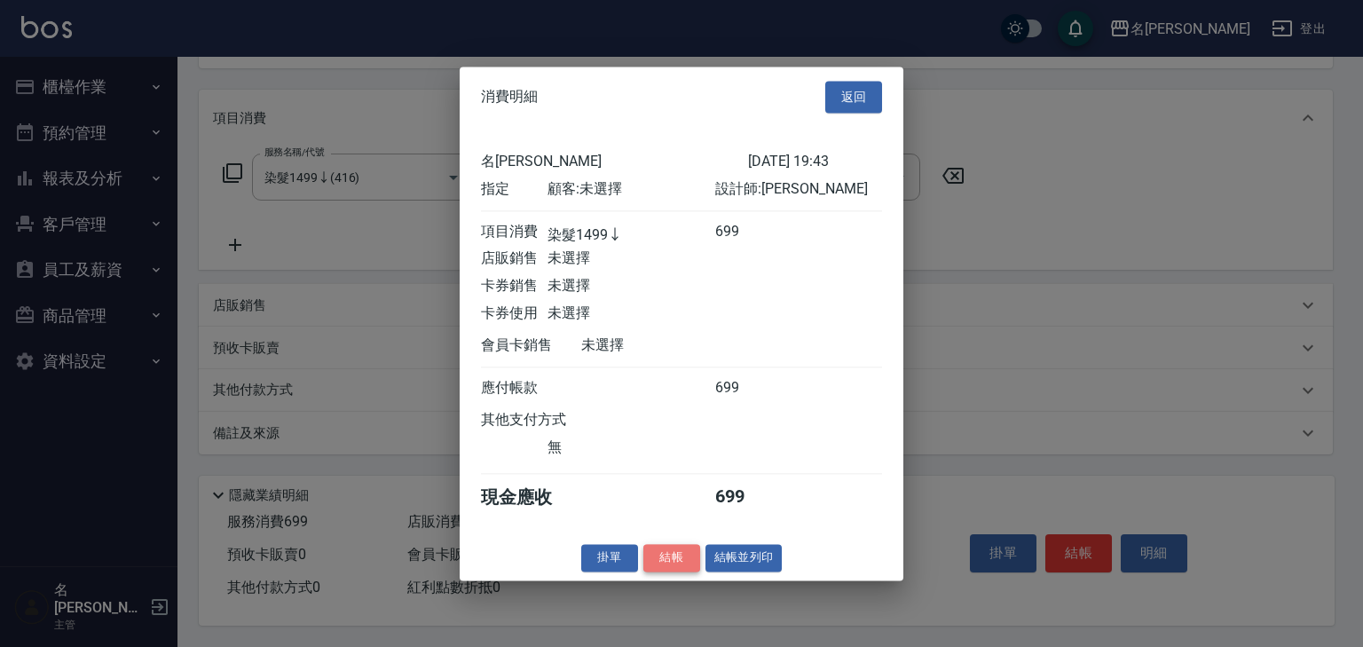
click at [646, 558] on button "結帳" at bounding box center [671, 558] width 57 height 28
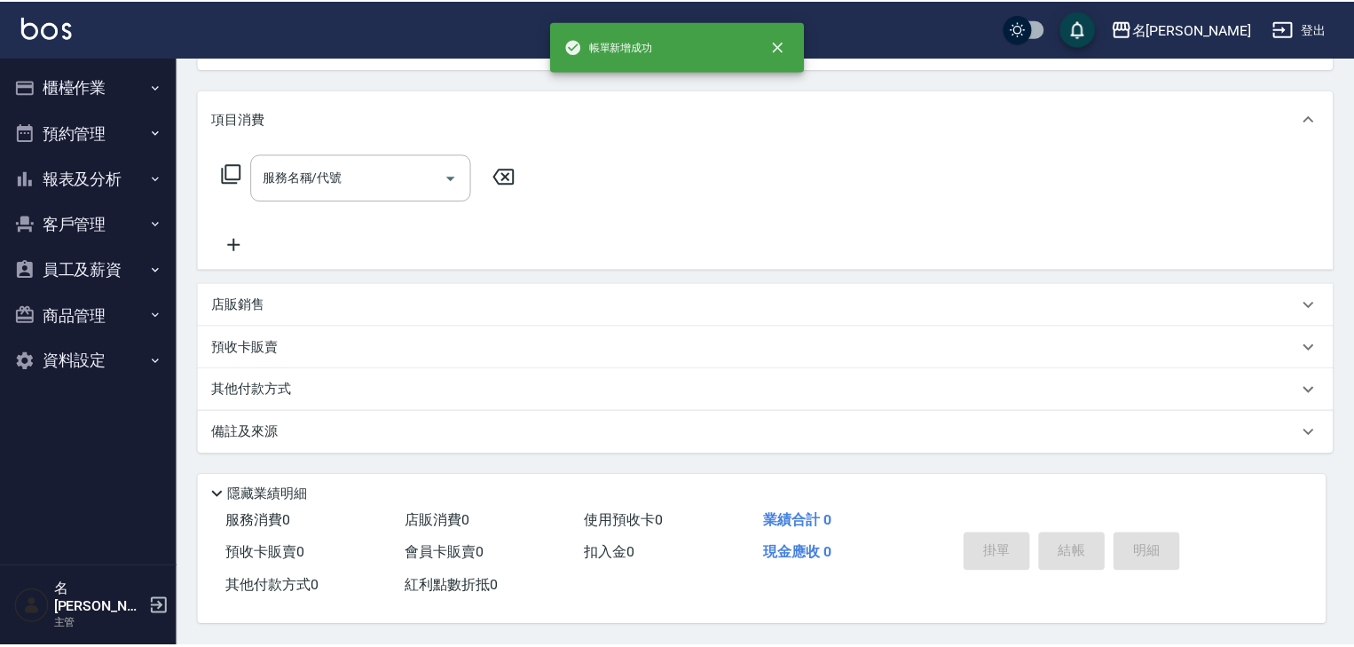
scroll to position [0, 0]
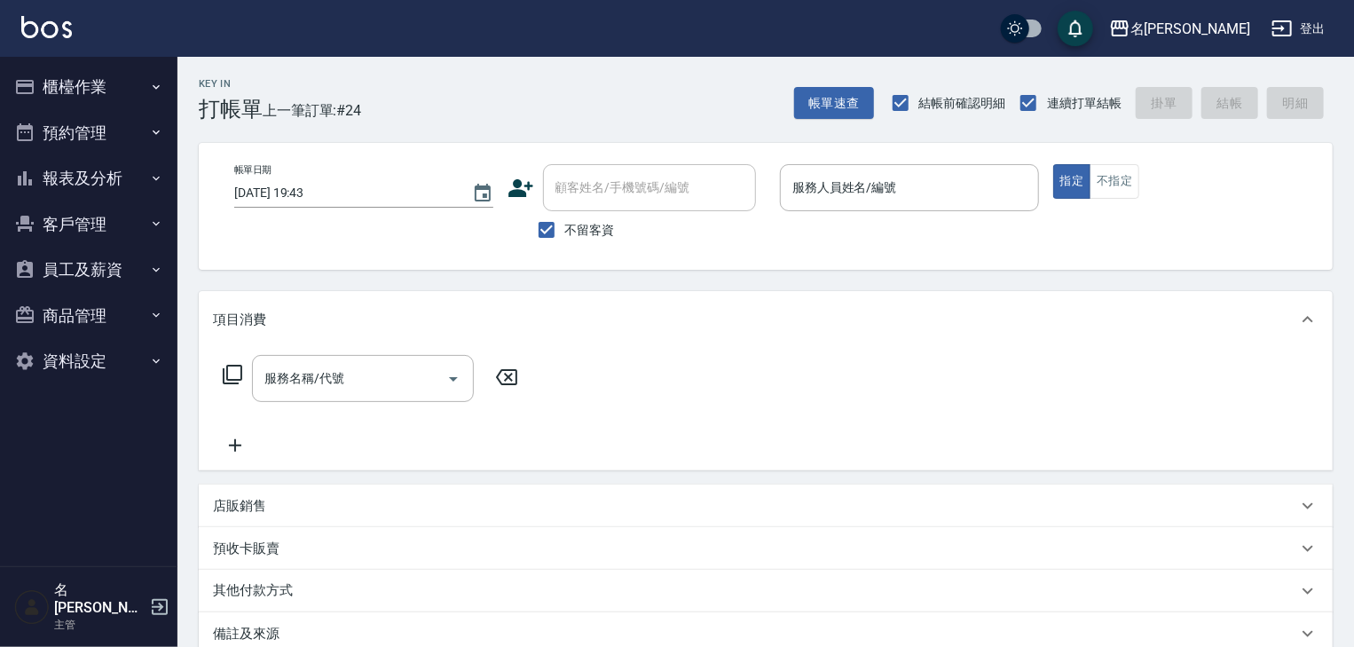
click at [782, 243] on div "帳單日期 2025/08/10 19:43 顧客姓名/手機號碼/編號 顧客姓名/手機號碼/編號 不留客資 服務人員姓名/編號 服務人員姓名/編號 指定 不指定" at bounding box center [765, 206] width 1091 height 84
click at [131, 93] on button "櫃檯作業" at bounding box center [88, 87] width 163 height 46
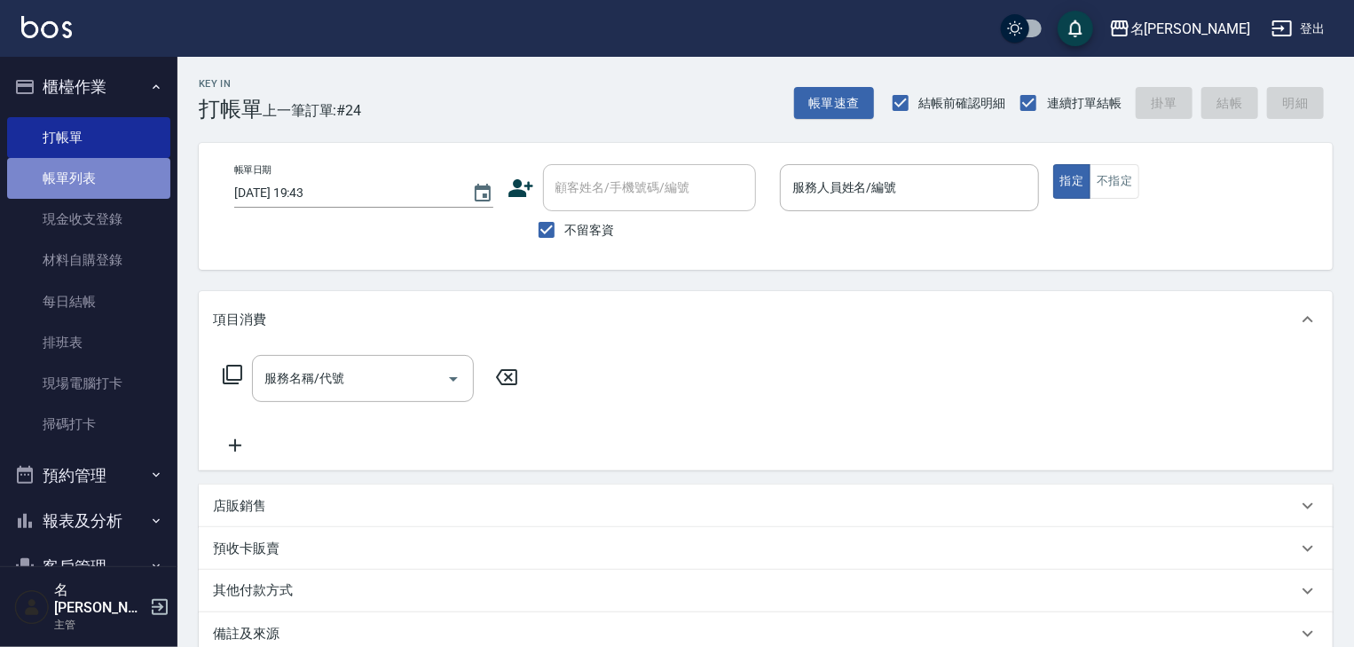
click at [102, 177] on link "帳單列表" at bounding box center [88, 178] width 163 height 41
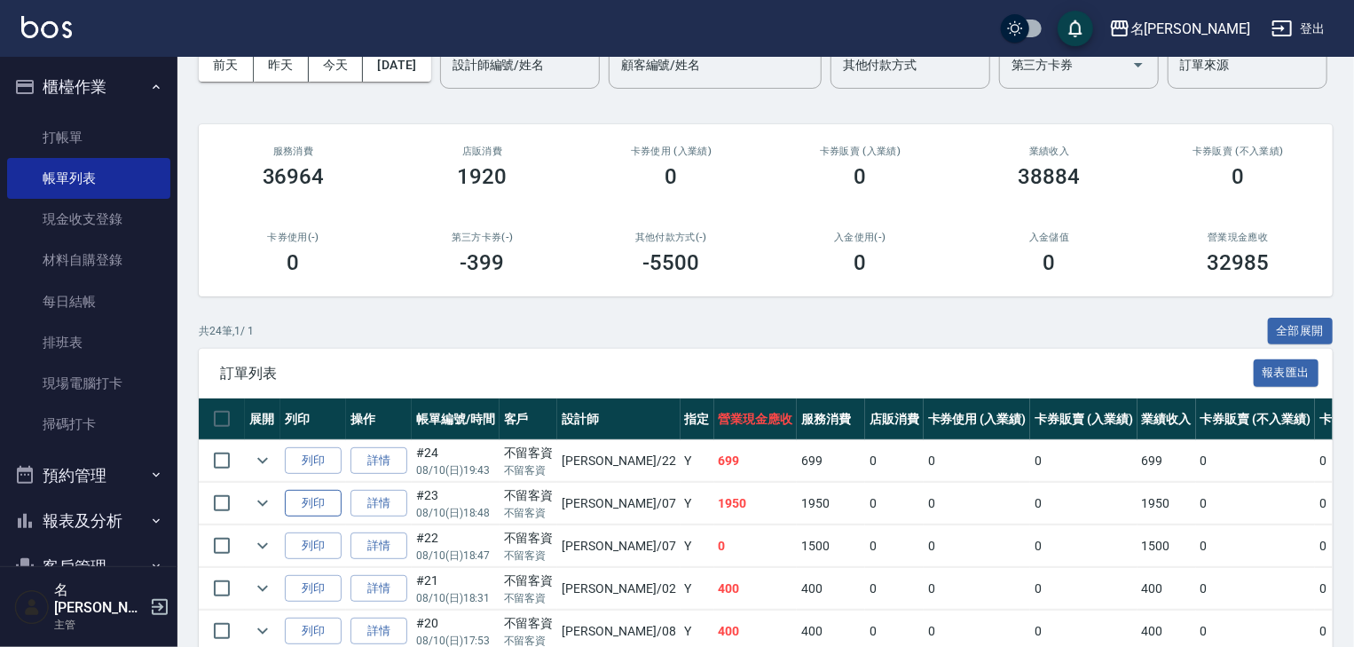
scroll to position [378, 0]
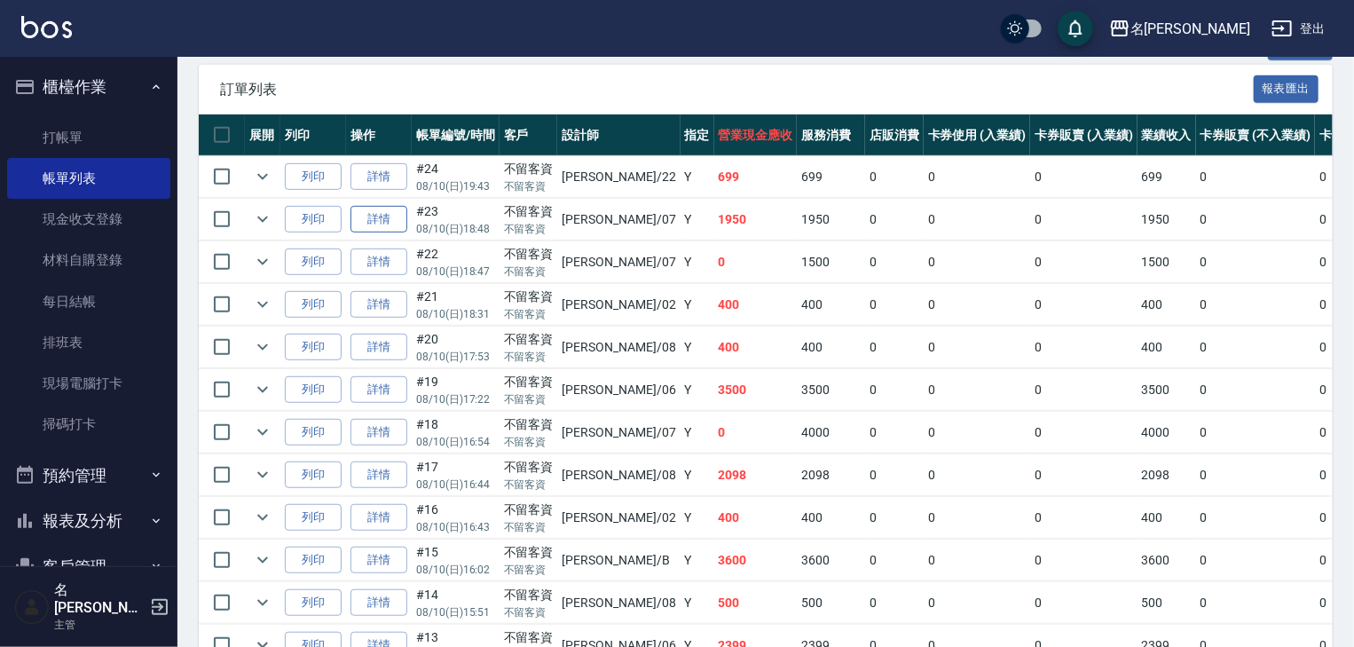
click at [365, 233] on link "詳情" at bounding box center [378, 220] width 57 height 28
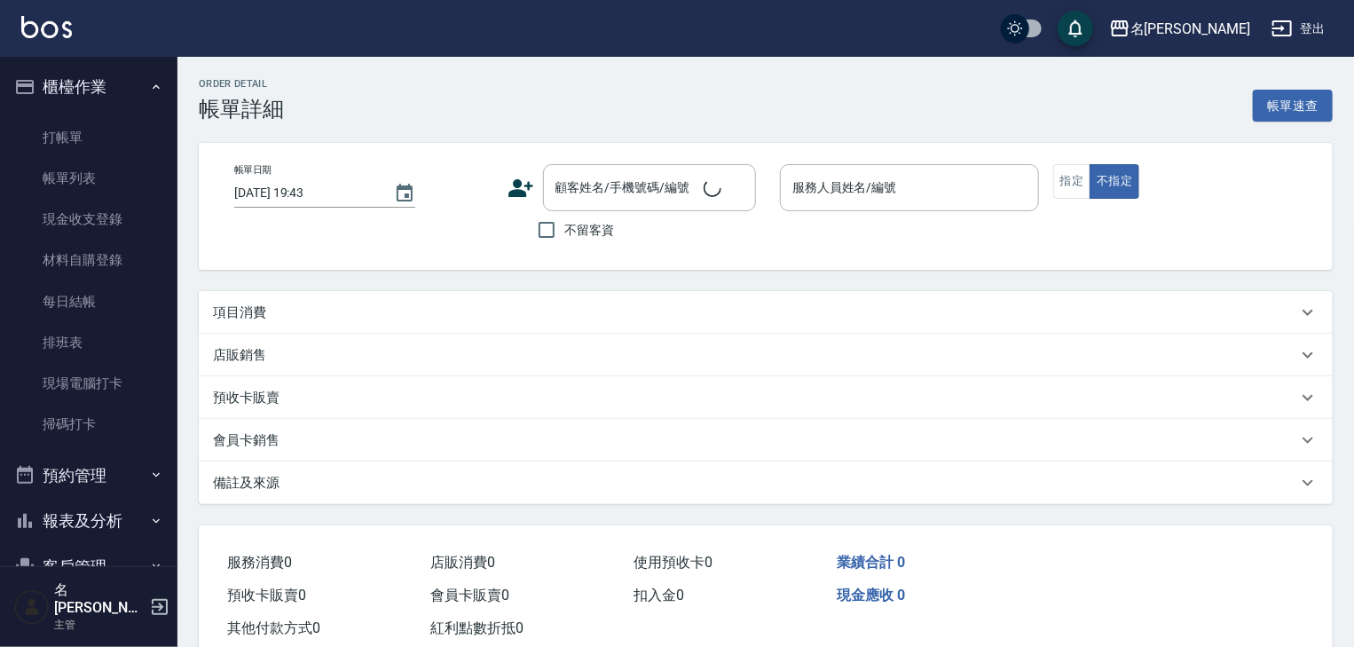
type input "2025/08/10 18:48"
checkbox input "true"
type input "[PERSON_NAME]-07"
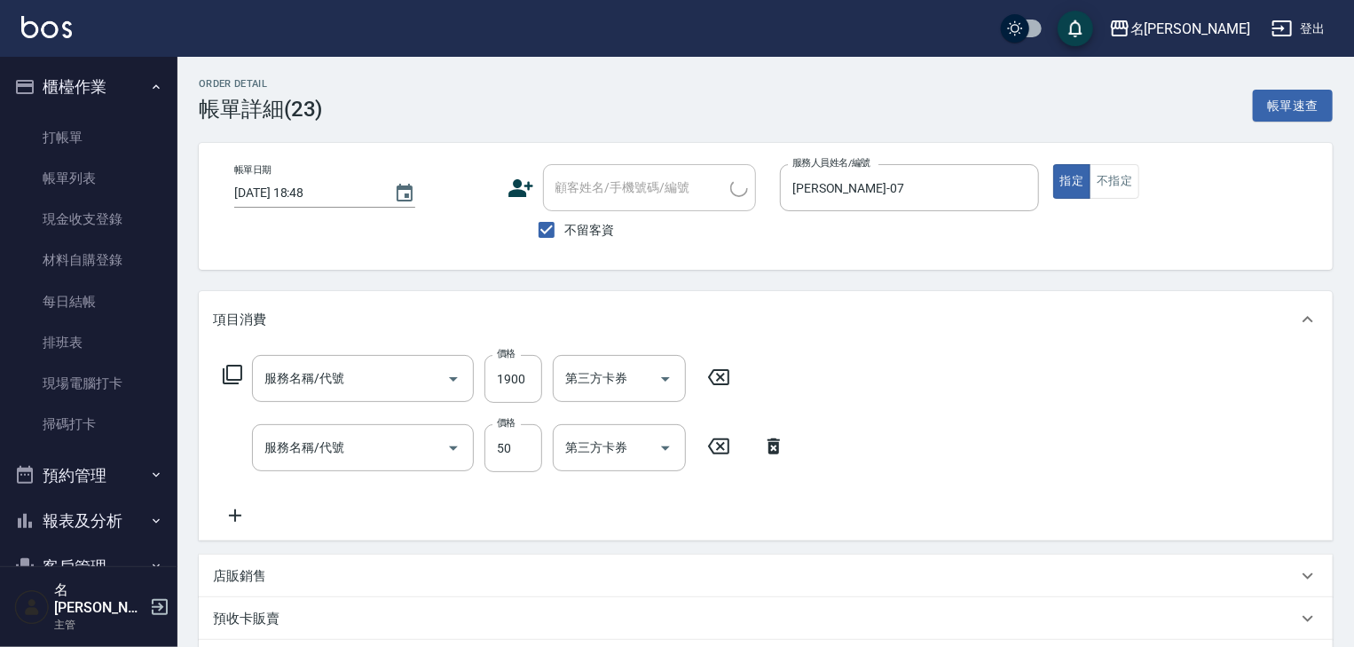
type input "染髮1500↑(415)"
type input "吹捲(804)"
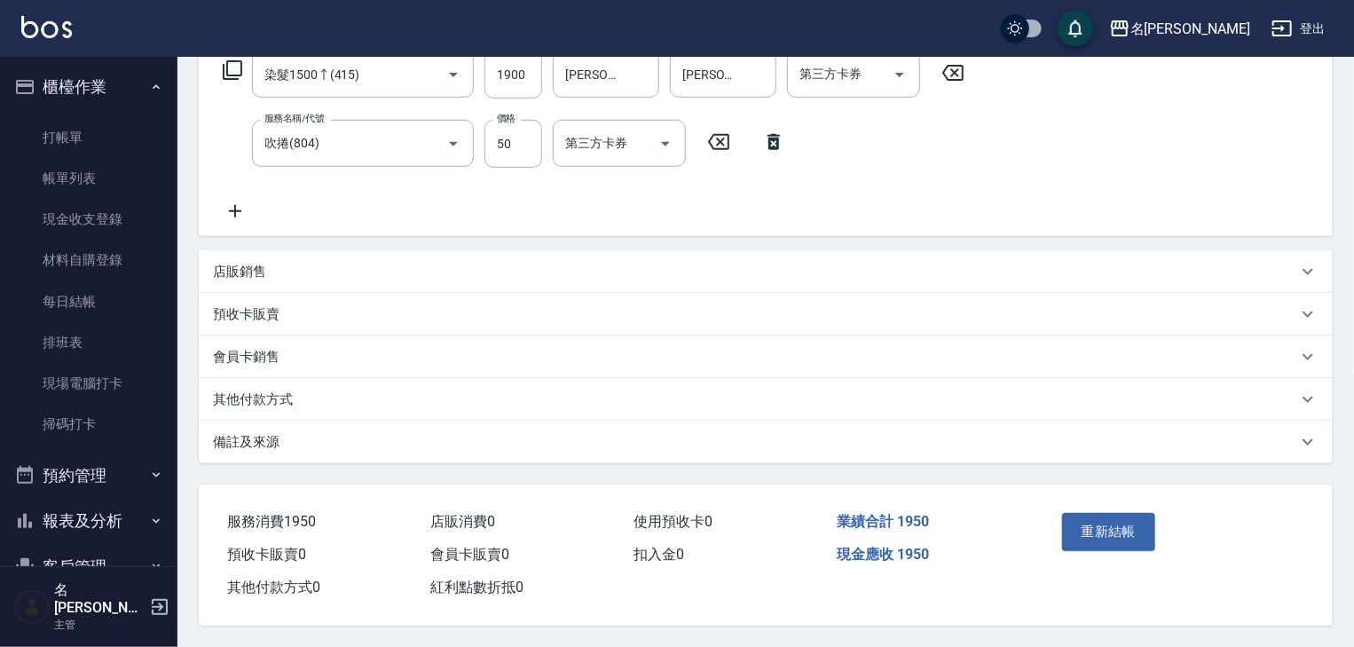
click at [424, 395] on div "其他付款方式" at bounding box center [755, 399] width 1084 height 19
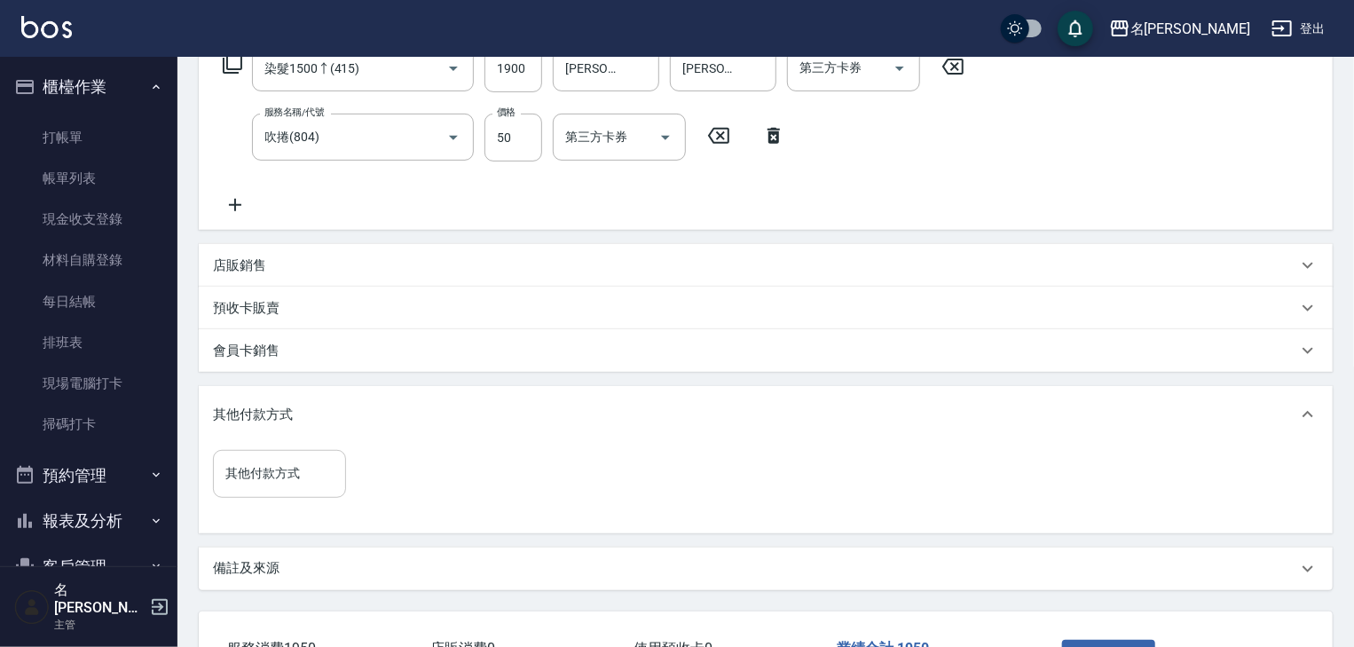
click at [254, 480] on input "其他付款方式" at bounding box center [279, 473] width 117 height 31
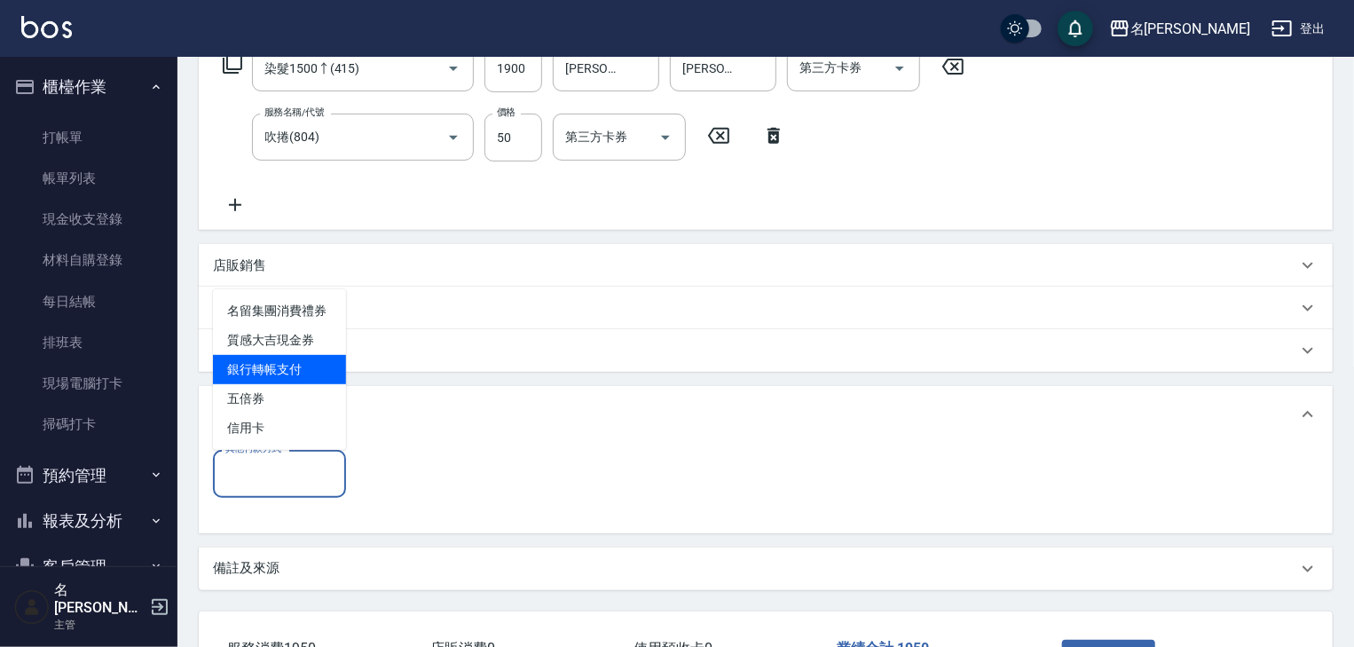
click at [278, 361] on span "銀行轉帳支付" at bounding box center [279, 369] width 133 height 29
type input "銀行轉帳支付"
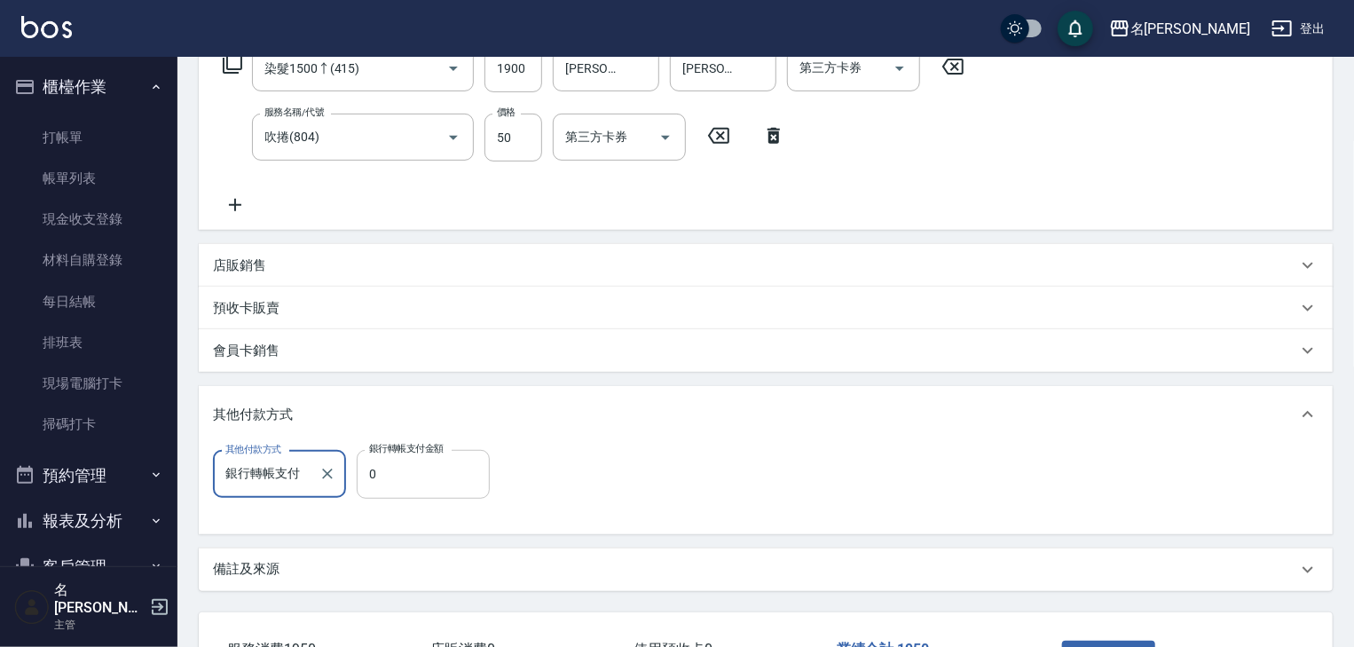
click at [411, 460] on input "0" at bounding box center [423, 474] width 133 height 48
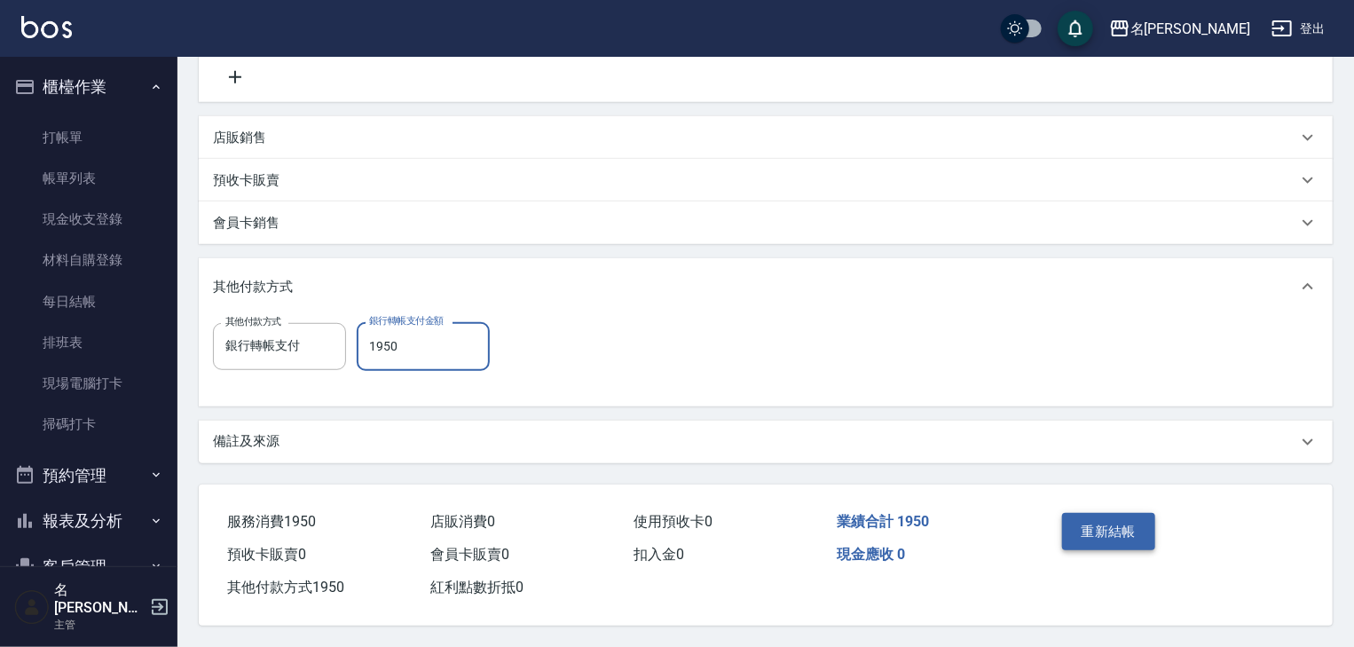
type input "1950"
click at [1133, 520] on button "重新結帳" at bounding box center [1109, 531] width 94 height 37
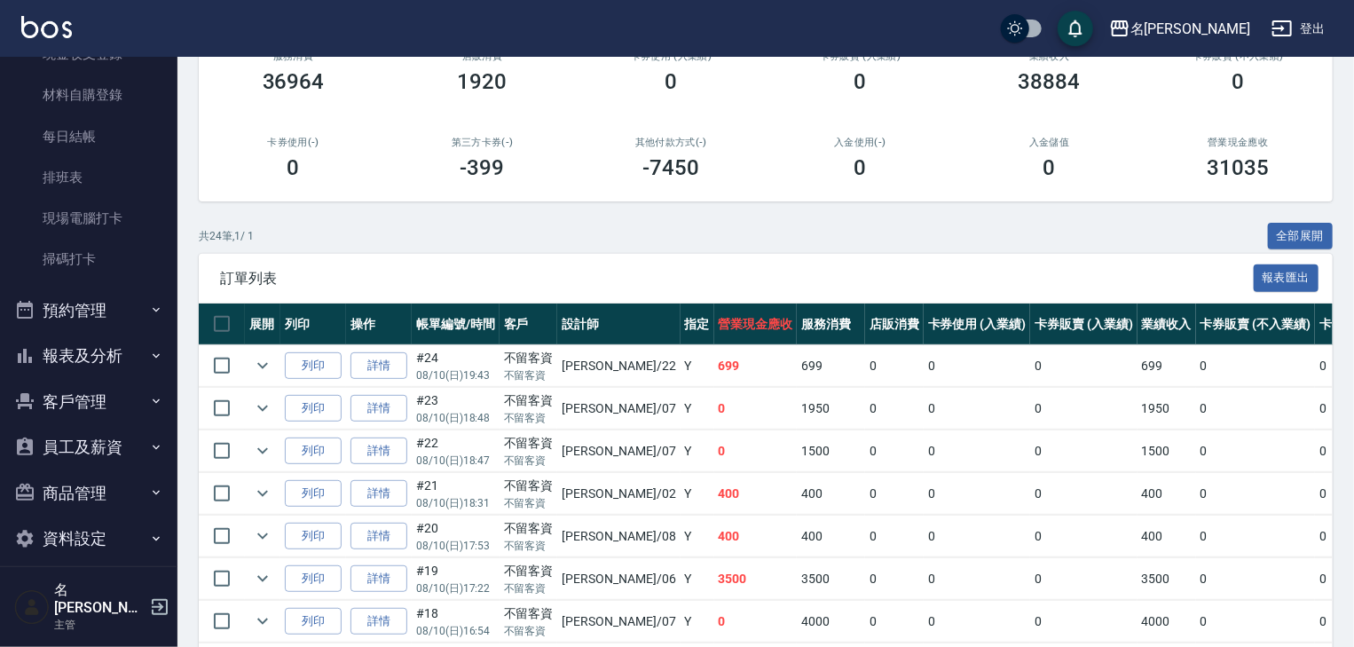
scroll to position [284, 0]
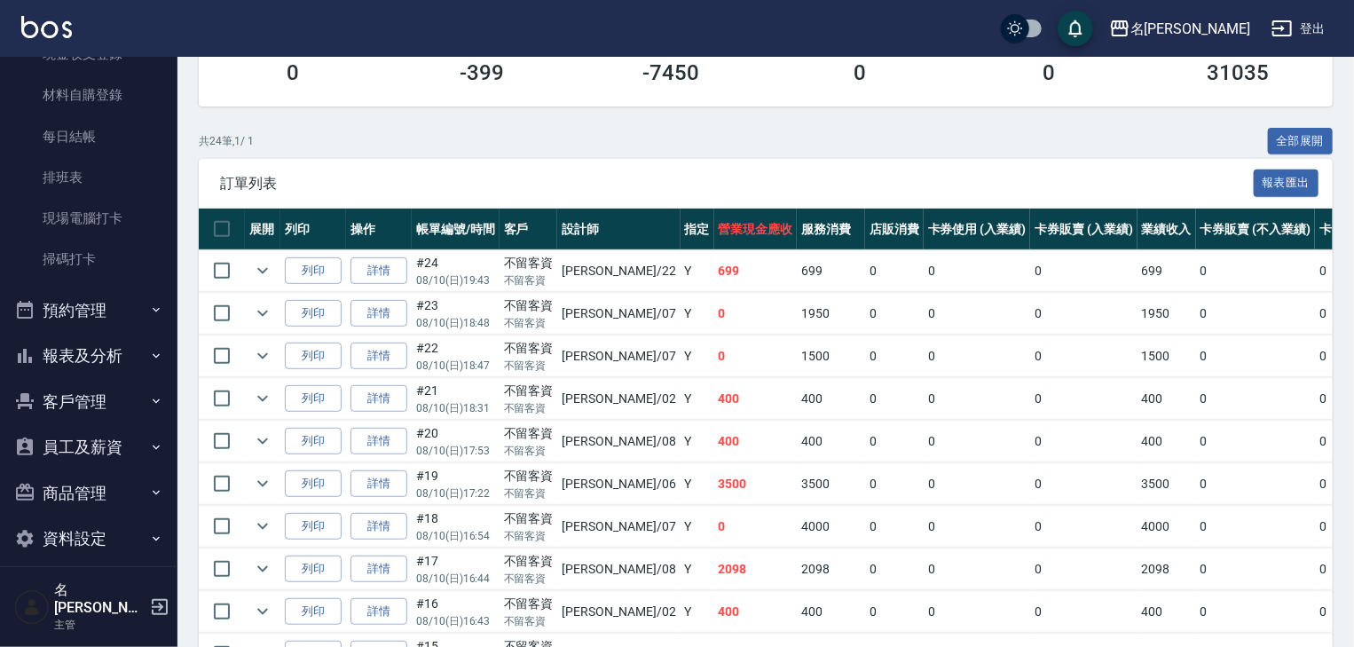
drag, startPoint x: 958, startPoint y: 201, endPoint x: 746, endPoint y: 208, distance: 212.2
click at [958, 155] on div "共 24 筆, 1 / 1 全部展開" at bounding box center [766, 142] width 1134 height 28
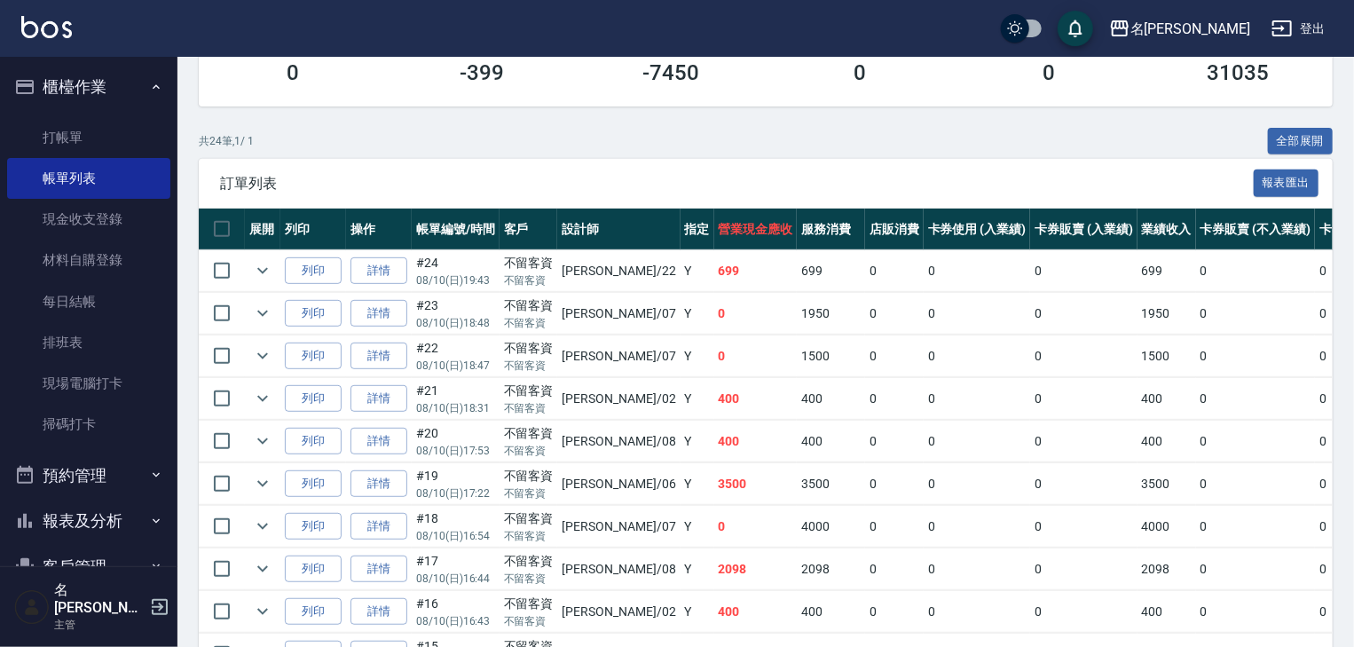
scroll to position [165, 0]
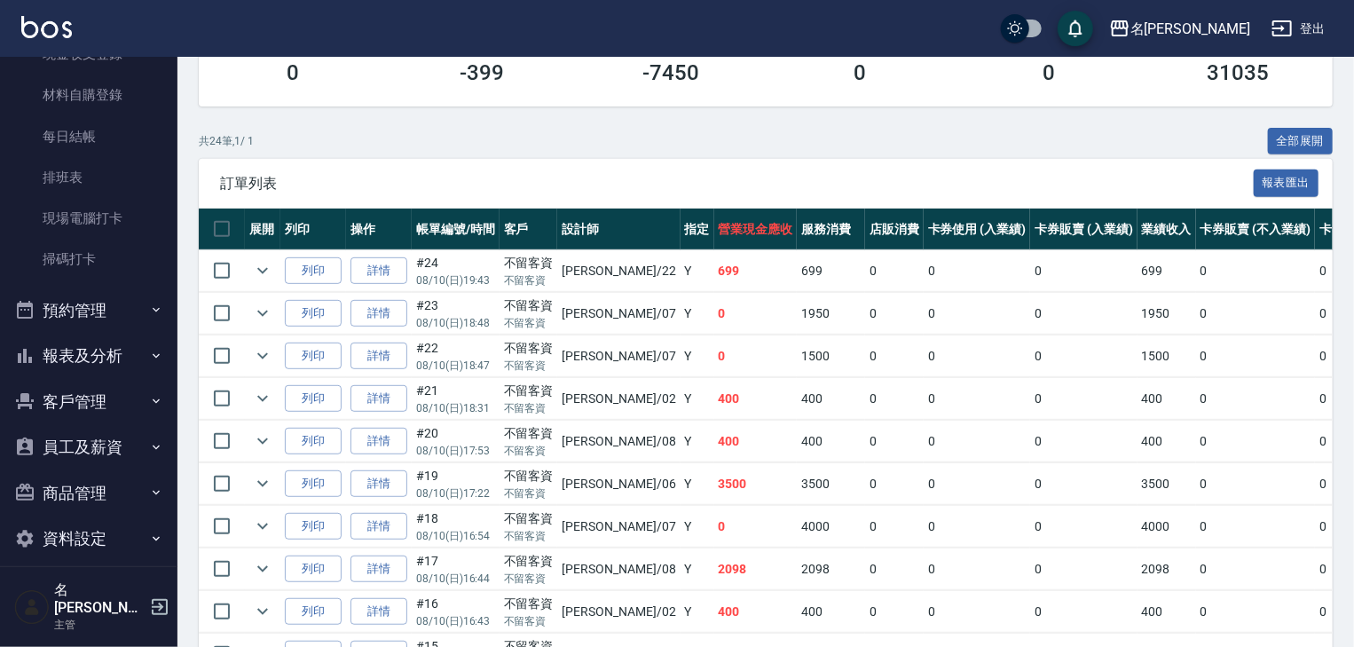
click at [102, 358] on button "報表及分析" at bounding box center [88, 356] width 163 height 46
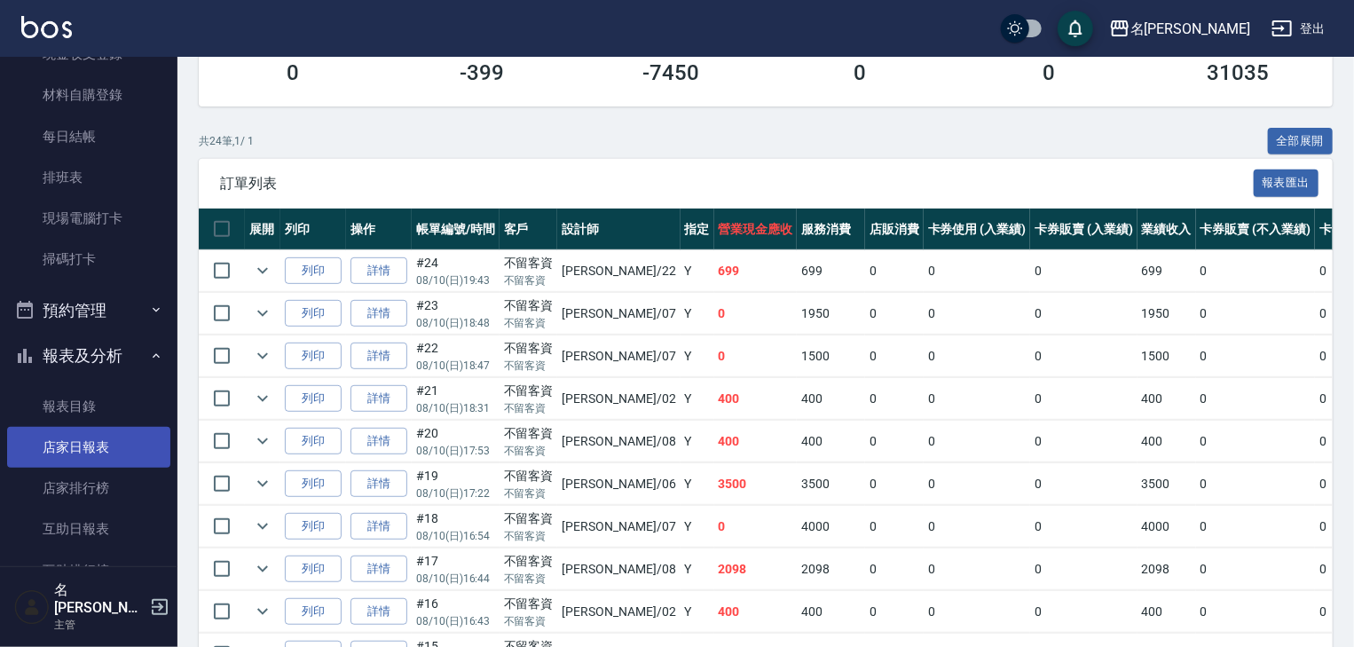
click at [110, 450] on link "店家日報表" at bounding box center [88, 447] width 163 height 41
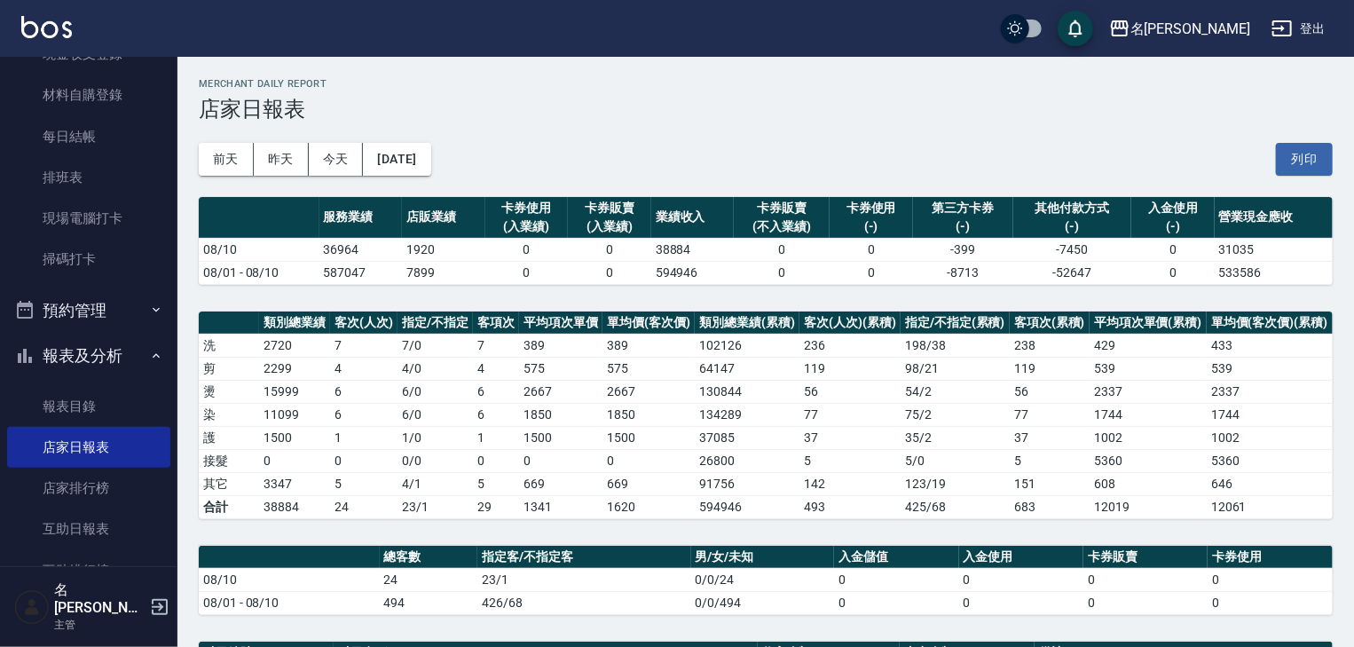
click at [1286, 170] on button "列印" at bounding box center [1304, 159] width 57 height 33
click at [73, 257] on link "掃碼打卡" at bounding box center [88, 259] width 163 height 41
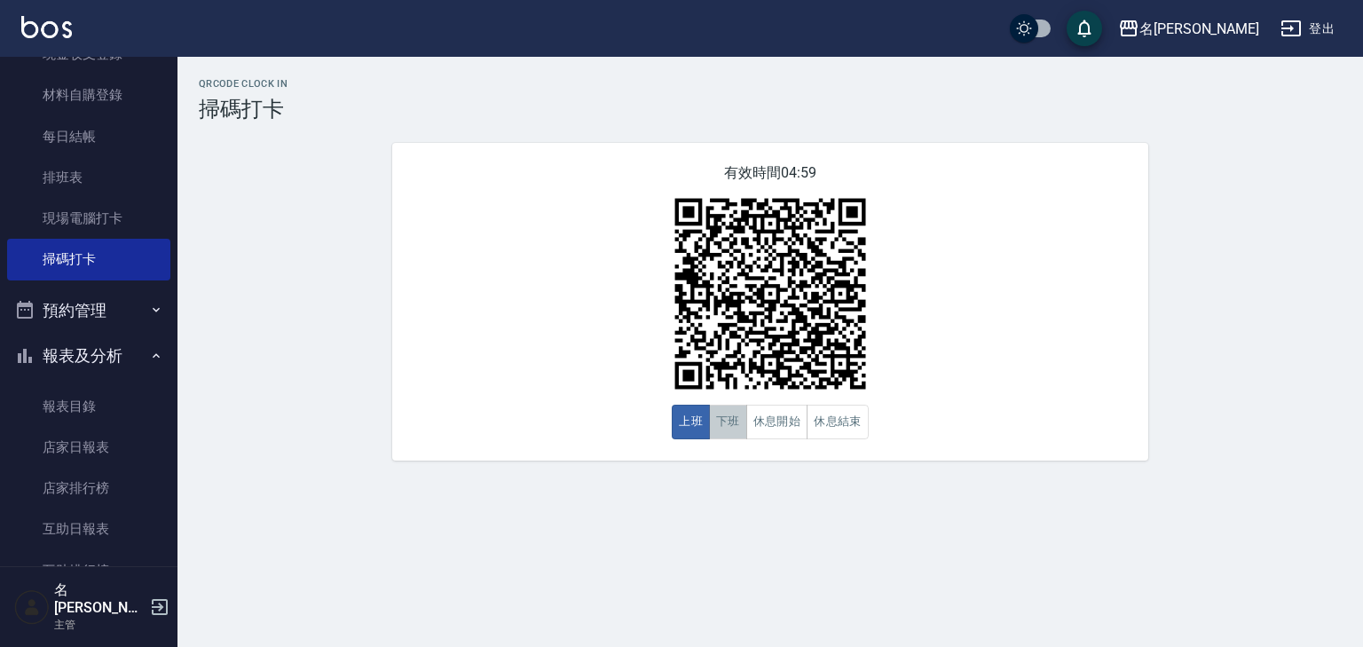
click at [728, 432] on button "下班" at bounding box center [728, 422] width 38 height 35
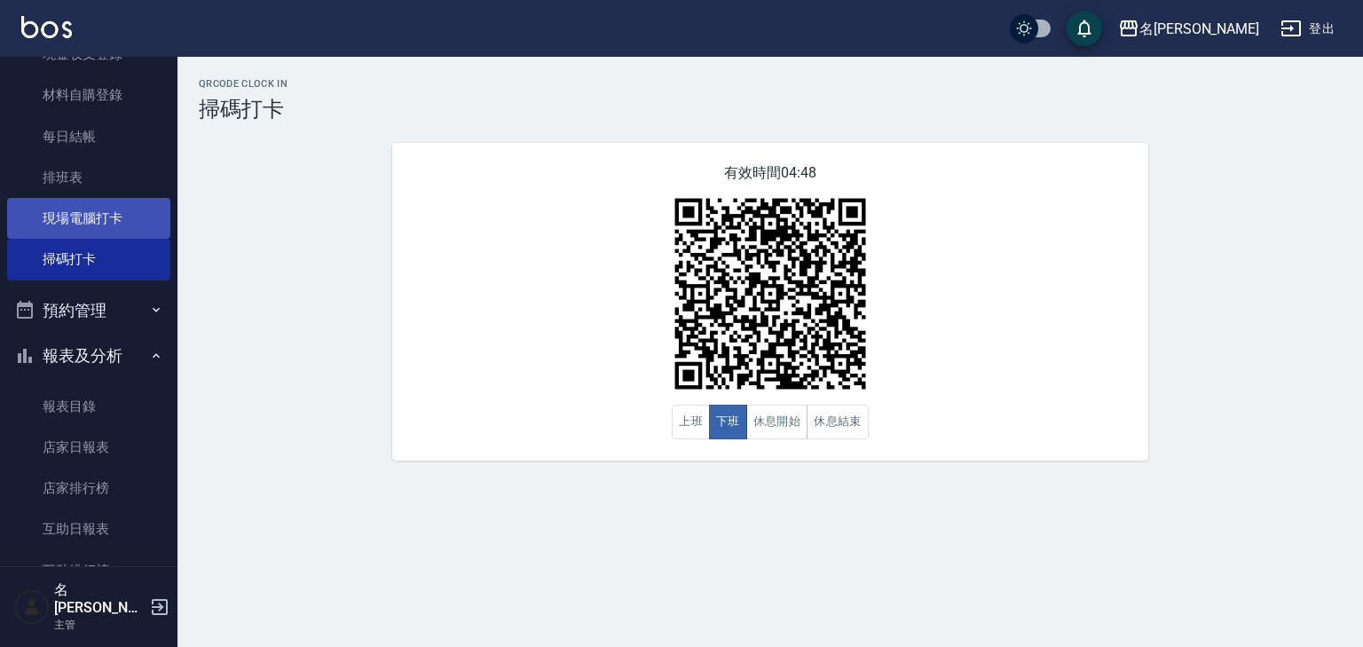
click at [143, 231] on link "現場電腦打卡" at bounding box center [88, 218] width 163 height 41
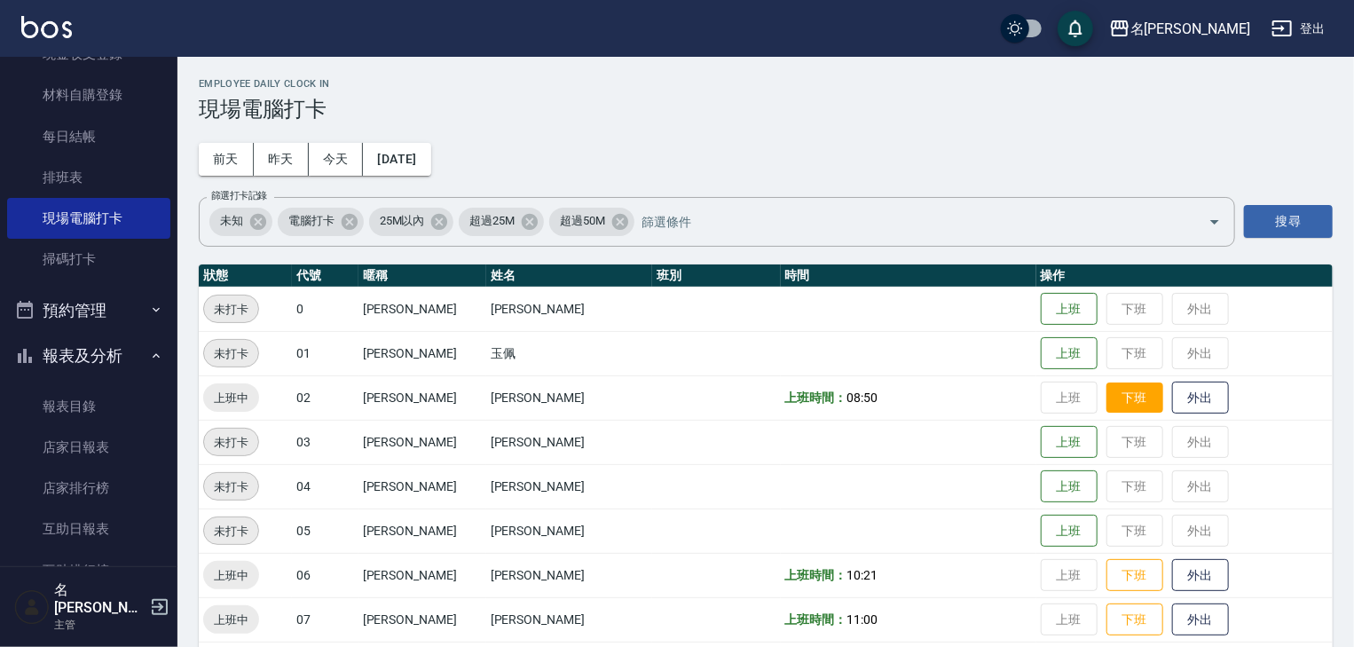
click at [1127, 385] on button "下班" at bounding box center [1134, 397] width 57 height 31
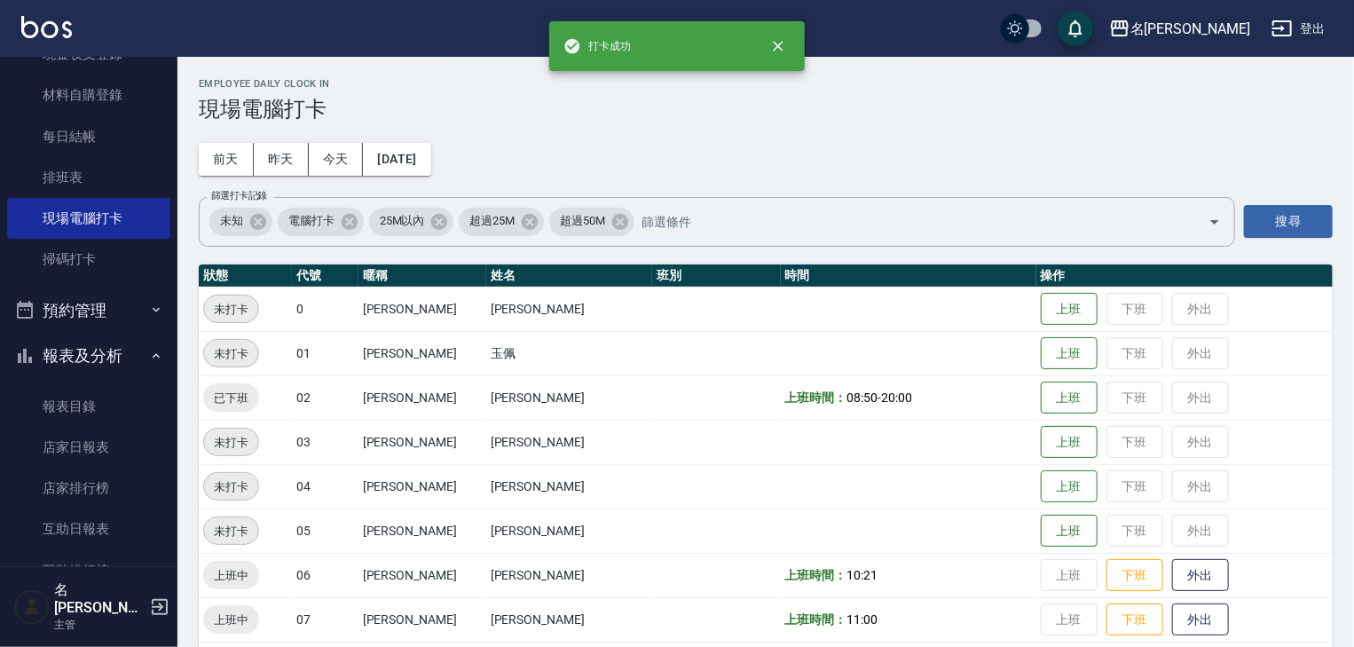
scroll to position [284, 0]
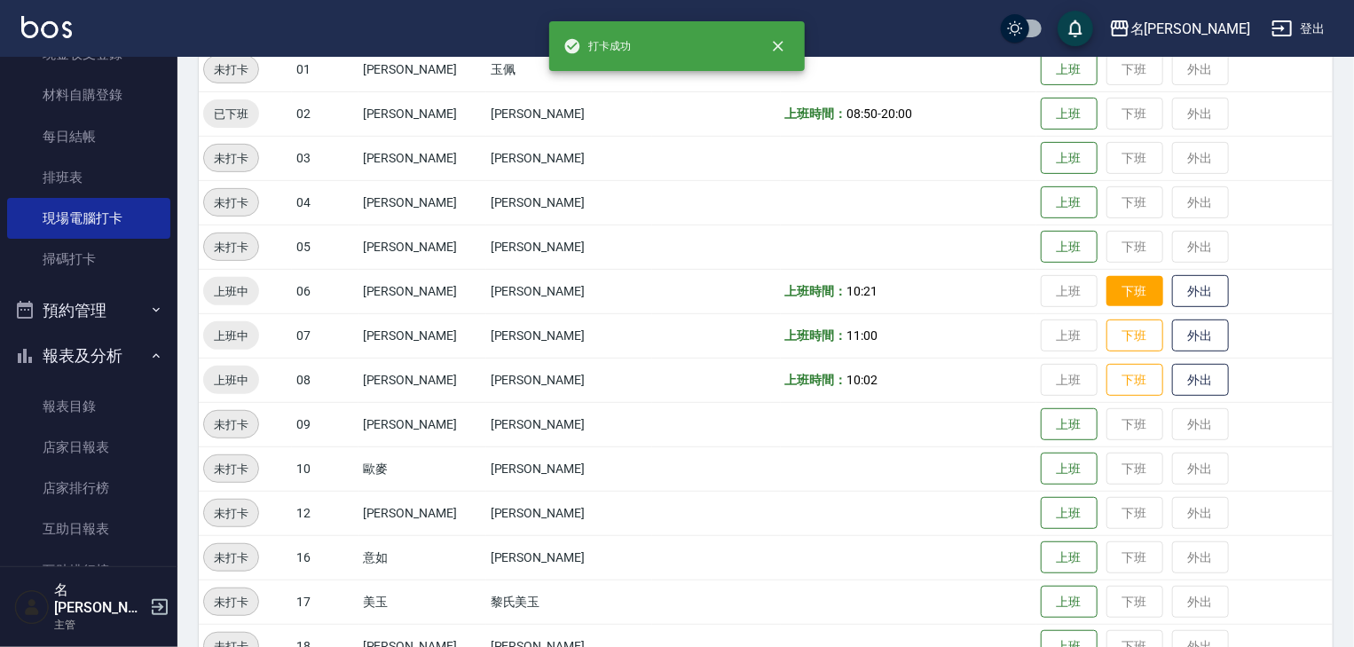
click at [1106, 287] on button "下班" at bounding box center [1134, 291] width 57 height 31
click at [1106, 345] on button "下班" at bounding box center [1134, 335] width 57 height 31
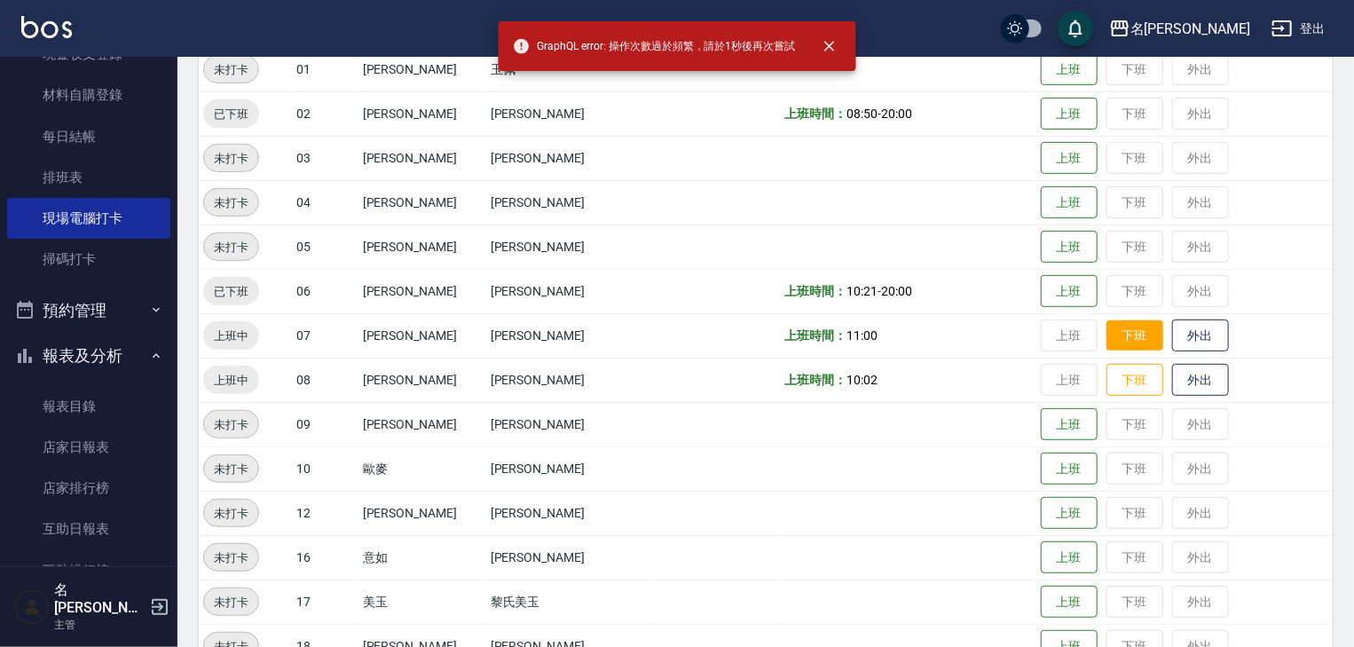
click at [1106, 340] on button "下班" at bounding box center [1134, 335] width 57 height 31
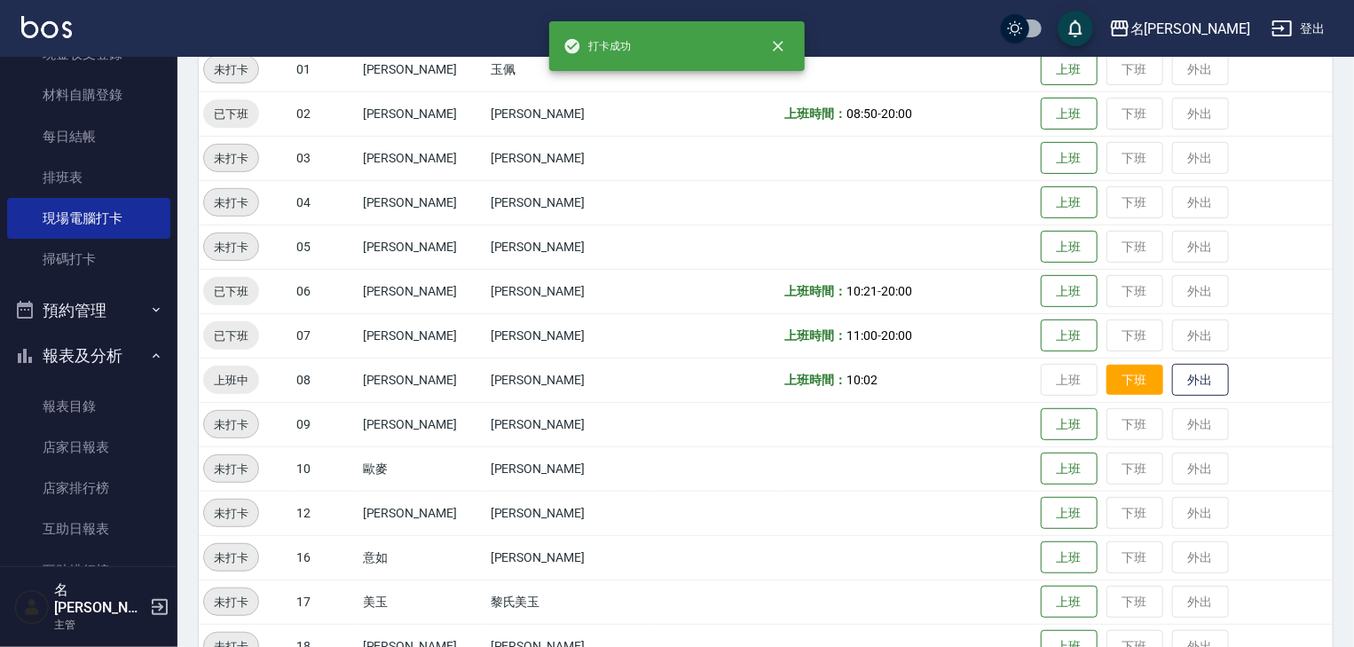
click at [1116, 389] on button "下班" at bounding box center [1134, 380] width 57 height 31
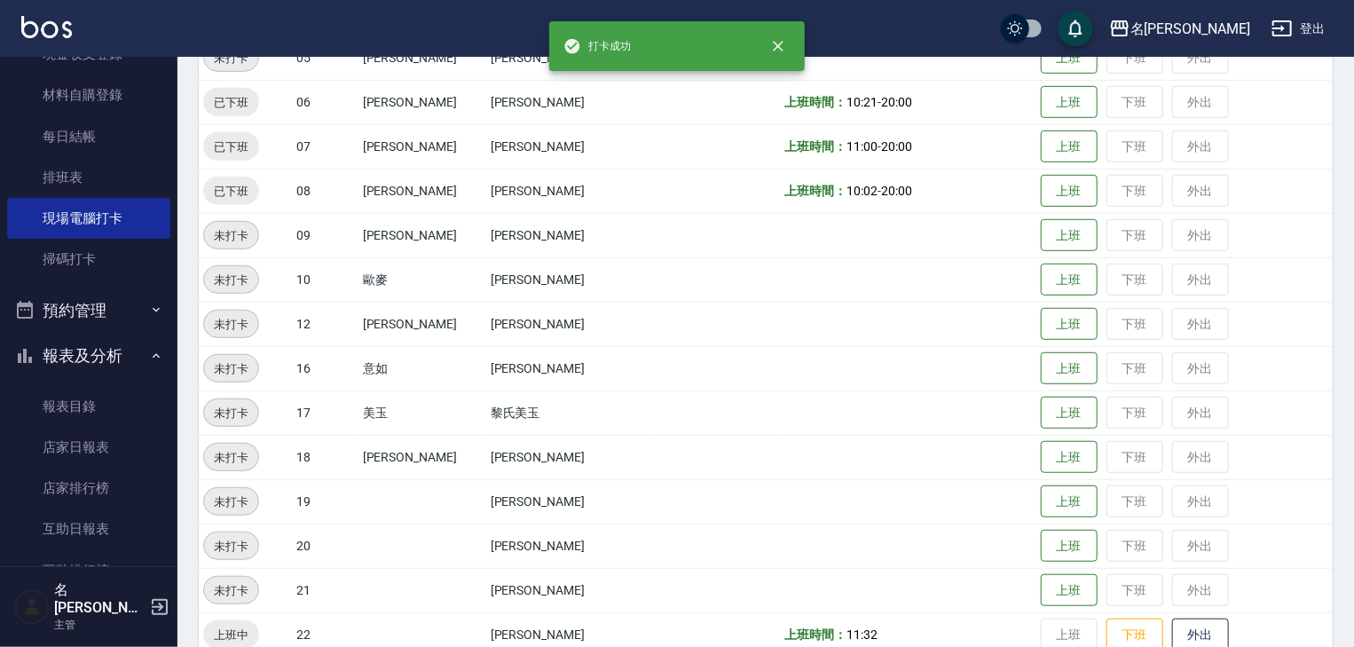
scroll to position [757, 0]
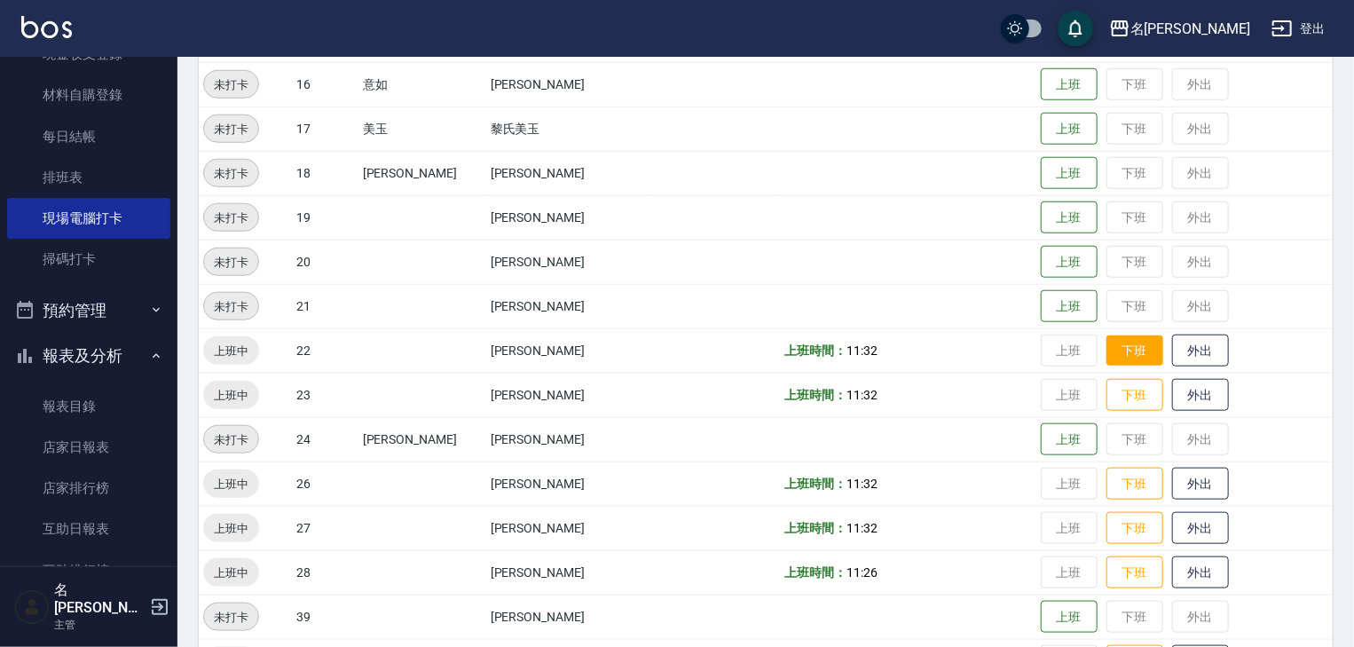
click at [1127, 335] on button "下班" at bounding box center [1134, 350] width 57 height 31
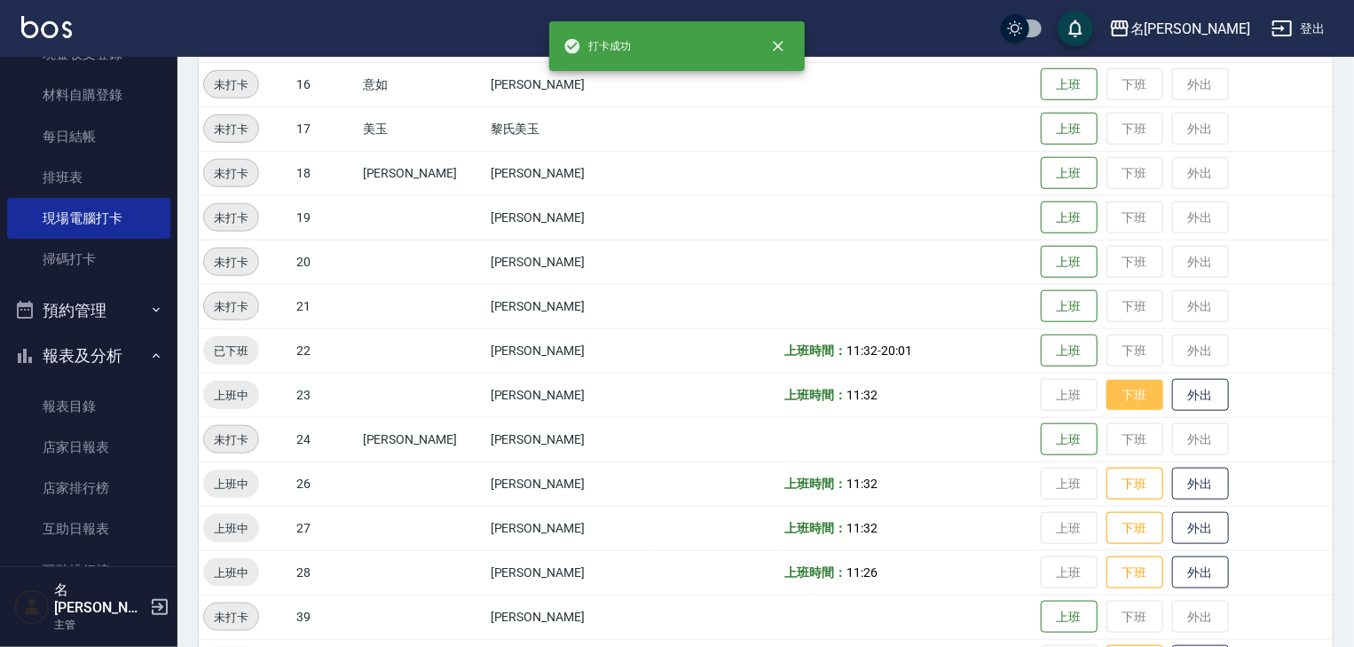
click at [1114, 395] on button "下班" at bounding box center [1134, 395] width 57 height 31
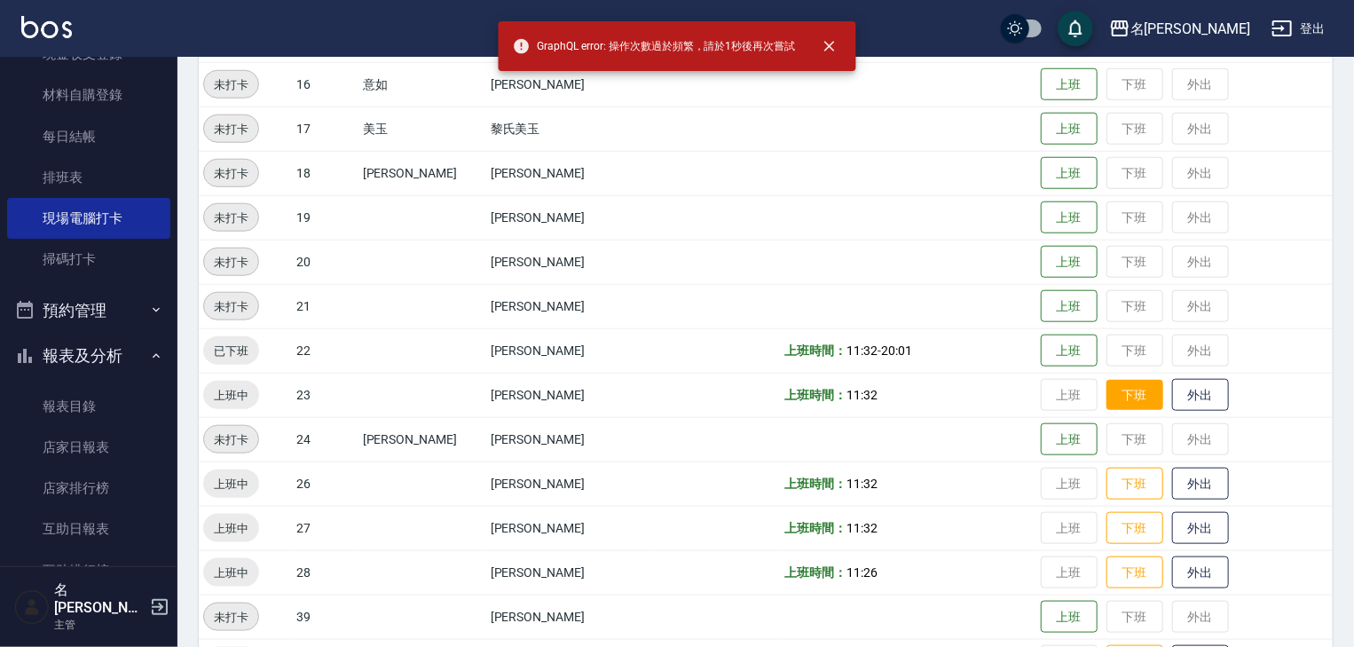
click at [1110, 397] on button "下班" at bounding box center [1134, 395] width 57 height 31
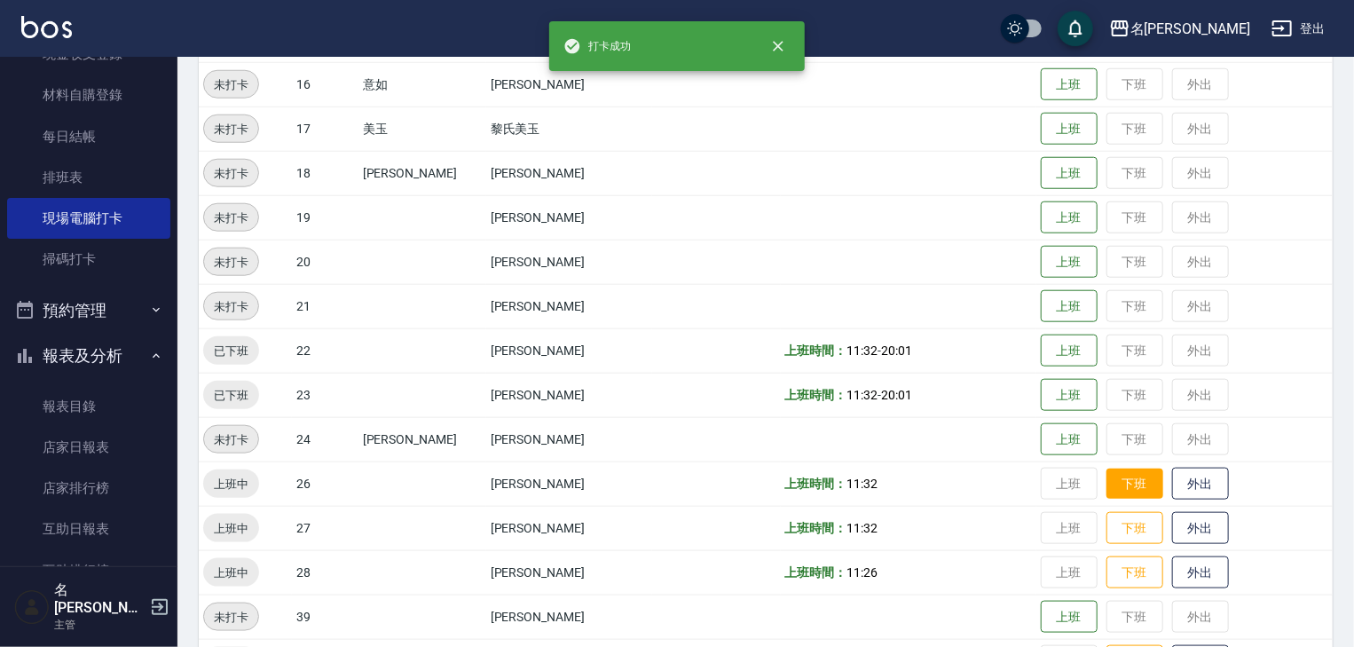
click at [1115, 484] on button "下班" at bounding box center [1134, 483] width 57 height 31
click at [1106, 522] on button "下班" at bounding box center [1134, 528] width 57 height 31
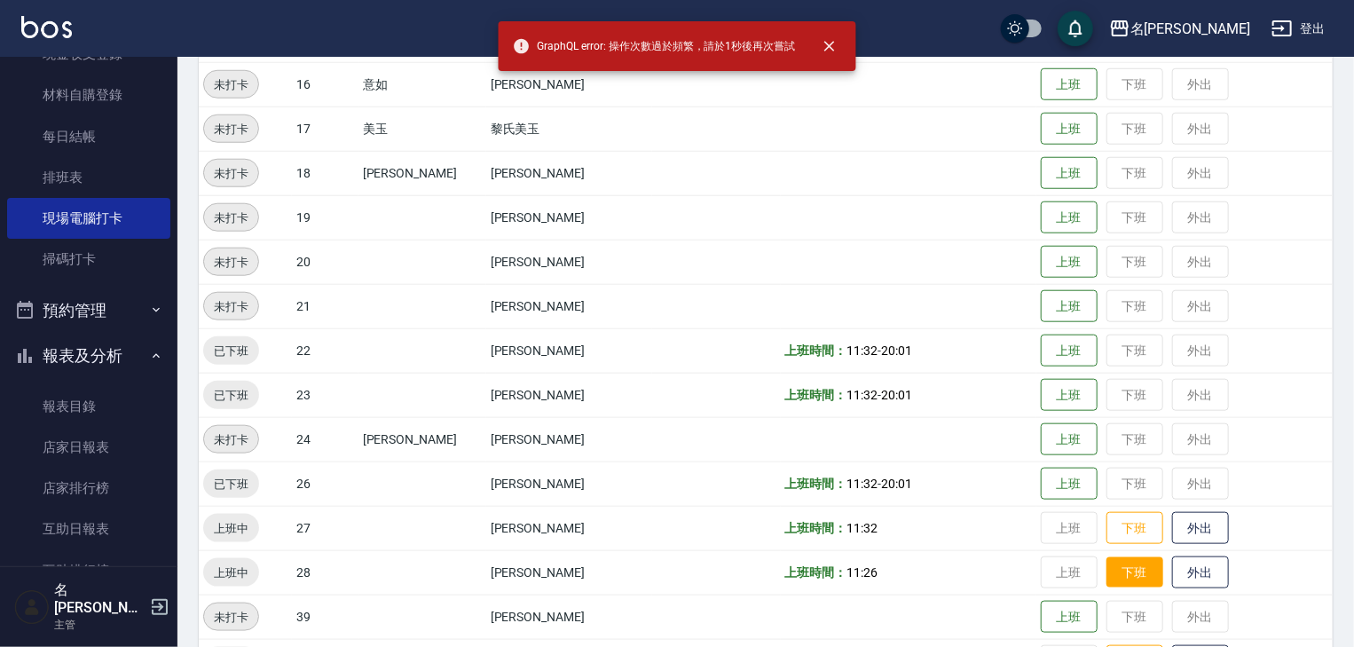
click at [1124, 573] on button "下班" at bounding box center [1134, 572] width 57 height 31
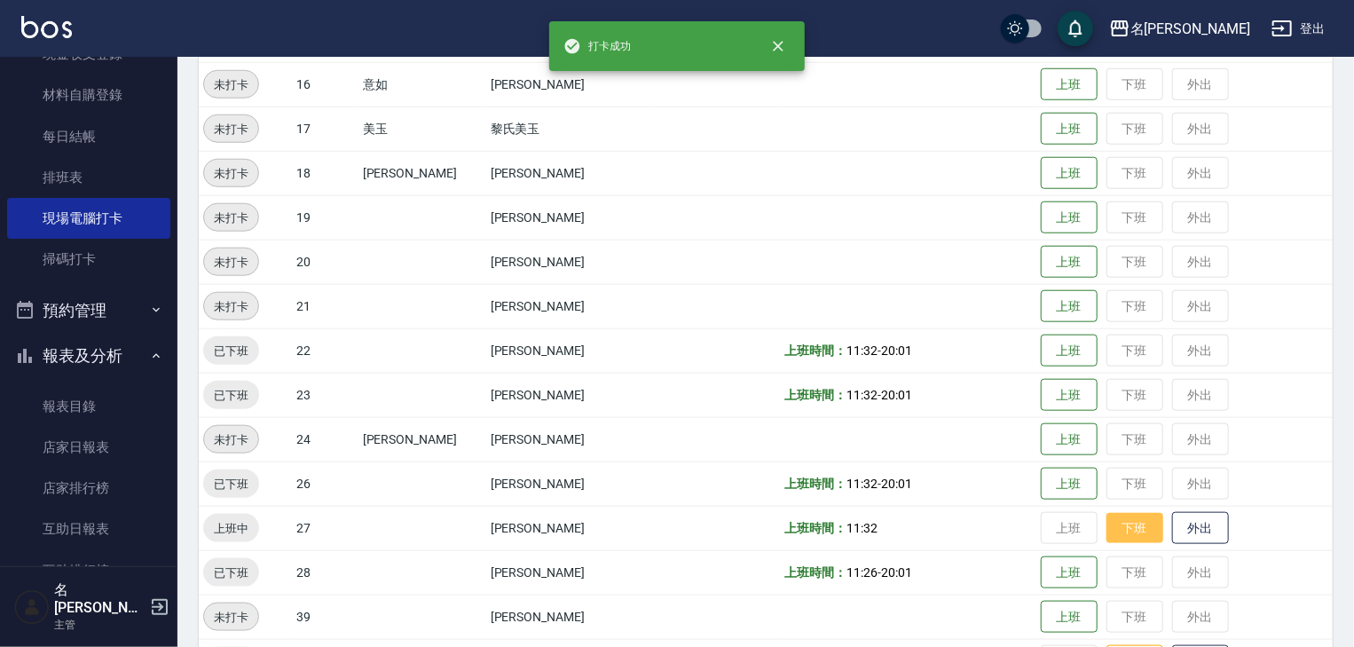
click at [1119, 533] on button "下班" at bounding box center [1134, 528] width 57 height 31
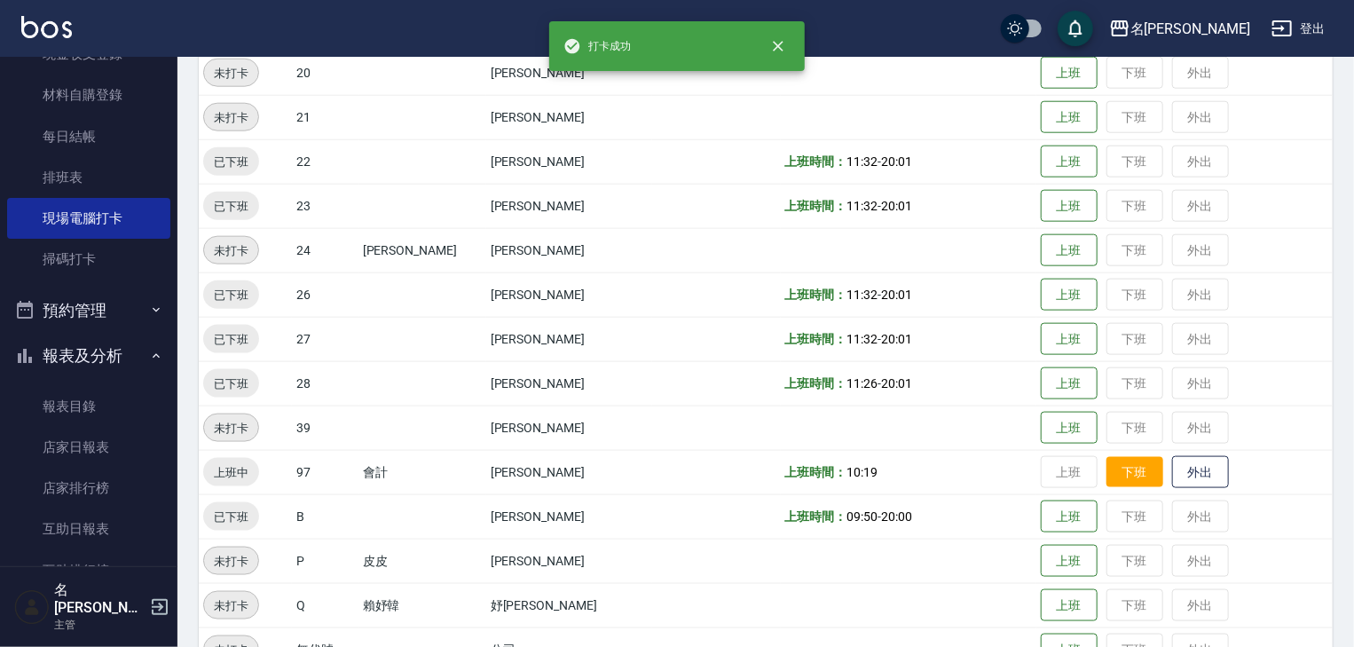
click at [1121, 470] on button "下班" at bounding box center [1134, 472] width 57 height 31
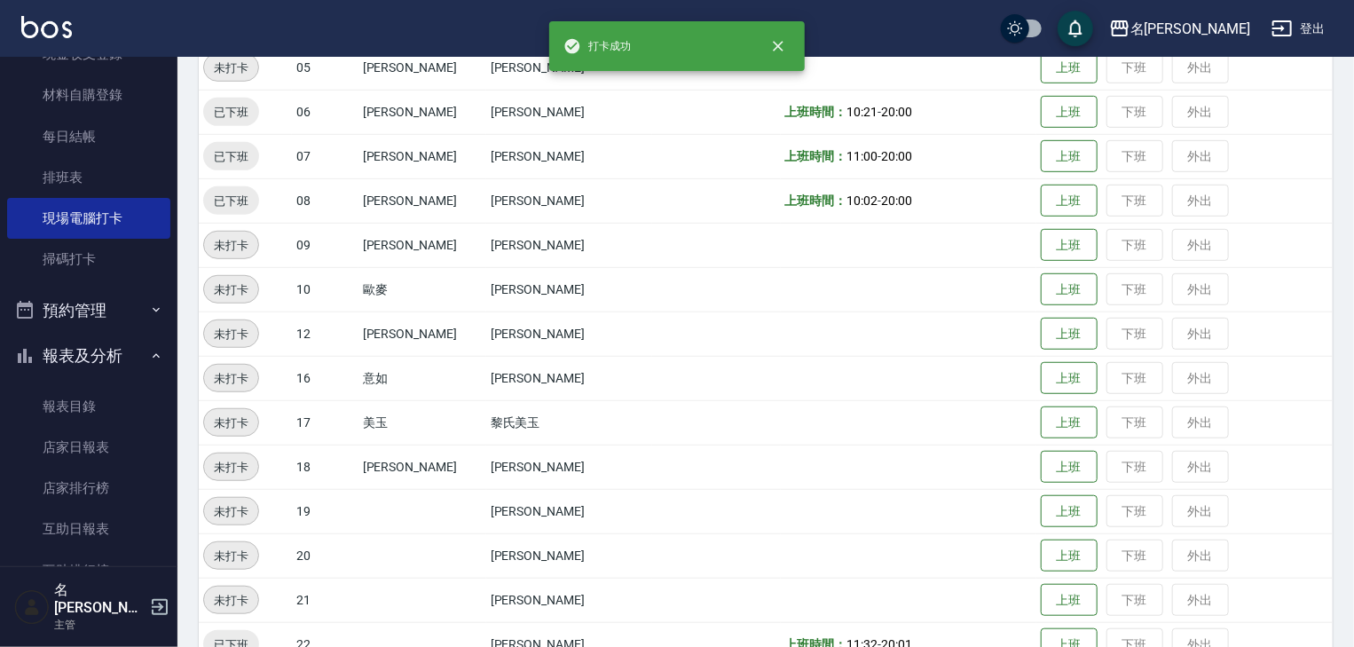
scroll to position [0, 0]
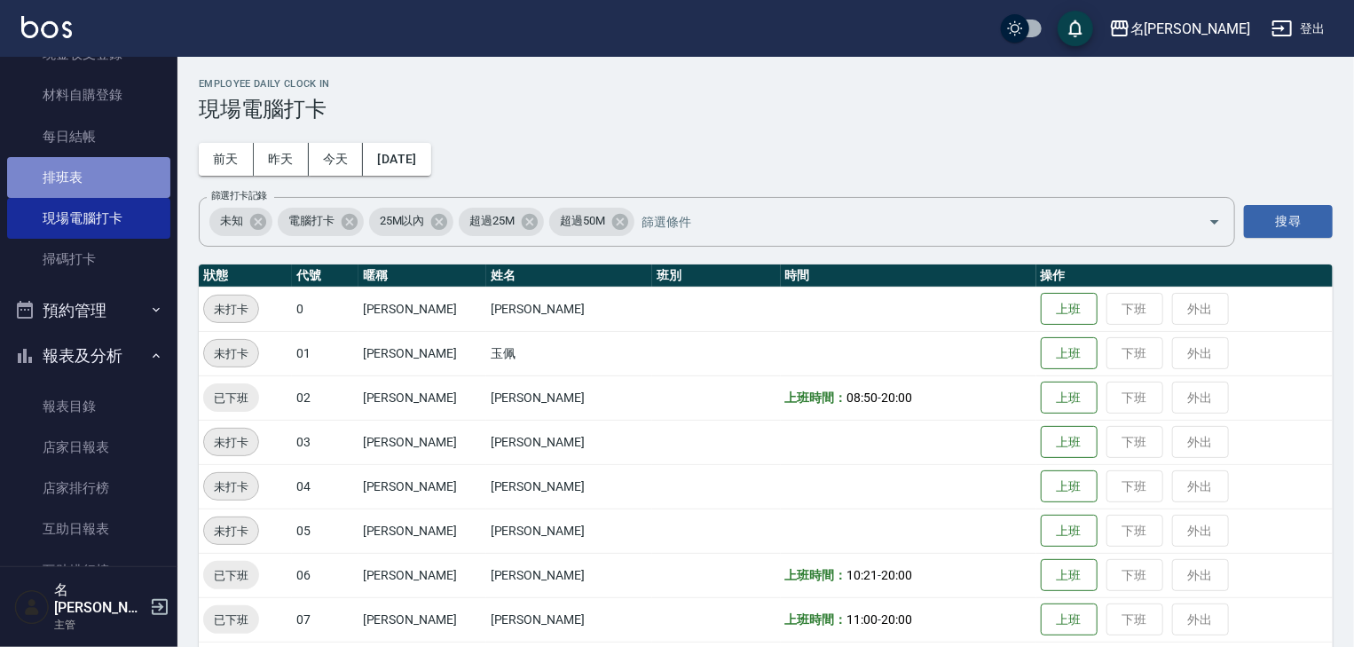
click at [100, 174] on link "排班表" at bounding box center [88, 177] width 163 height 41
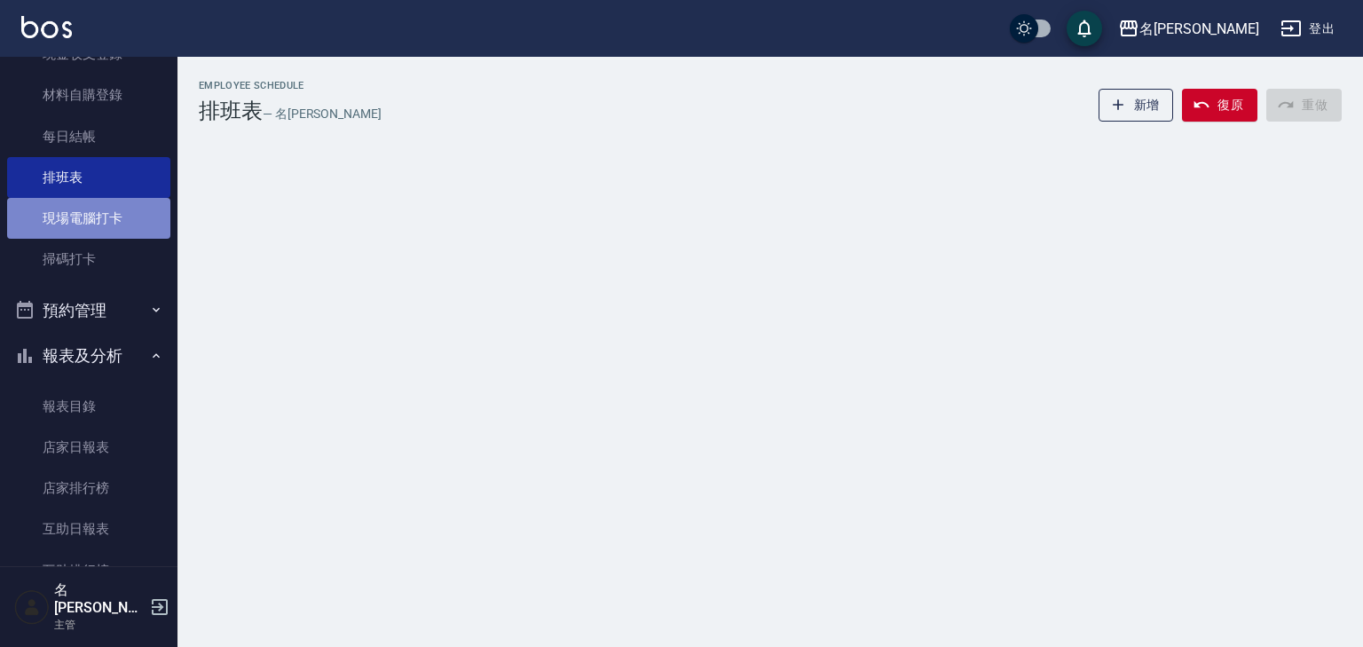
click at [112, 221] on link "現場電腦打卡" at bounding box center [88, 218] width 163 height 41
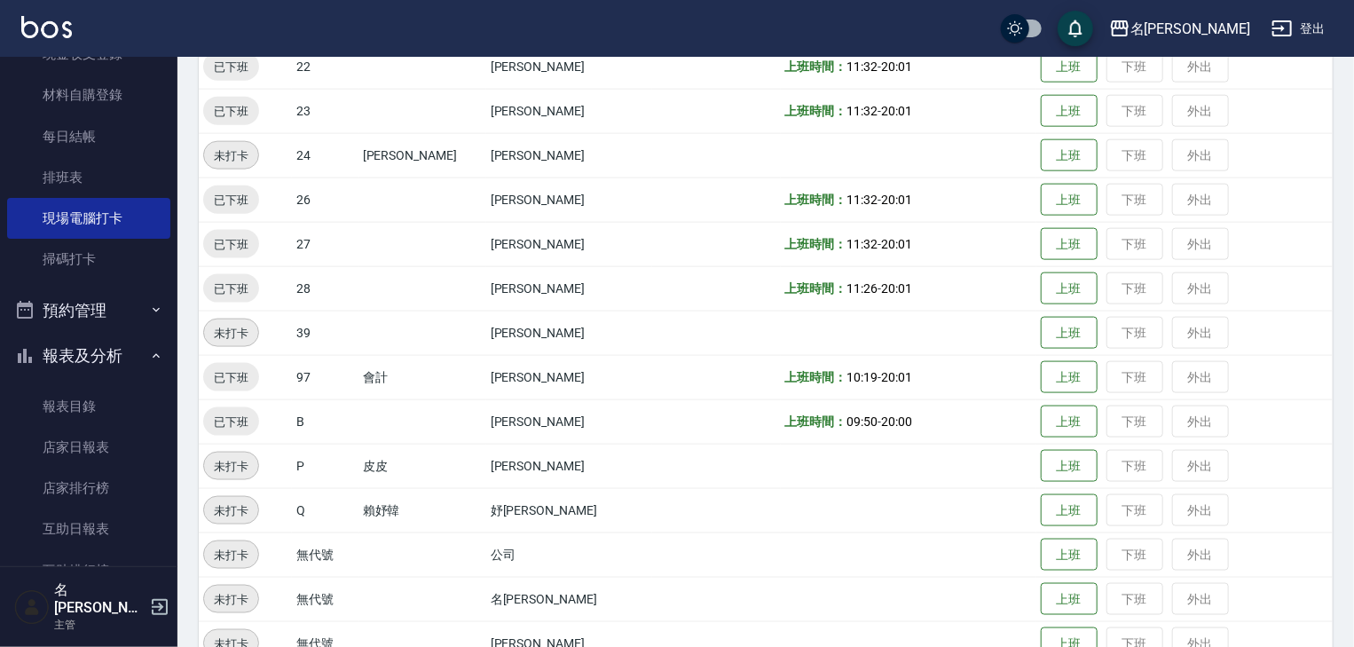
scroll to position [1125, 0]
